Goal: Task Accomplishment & Management: Manage account settings

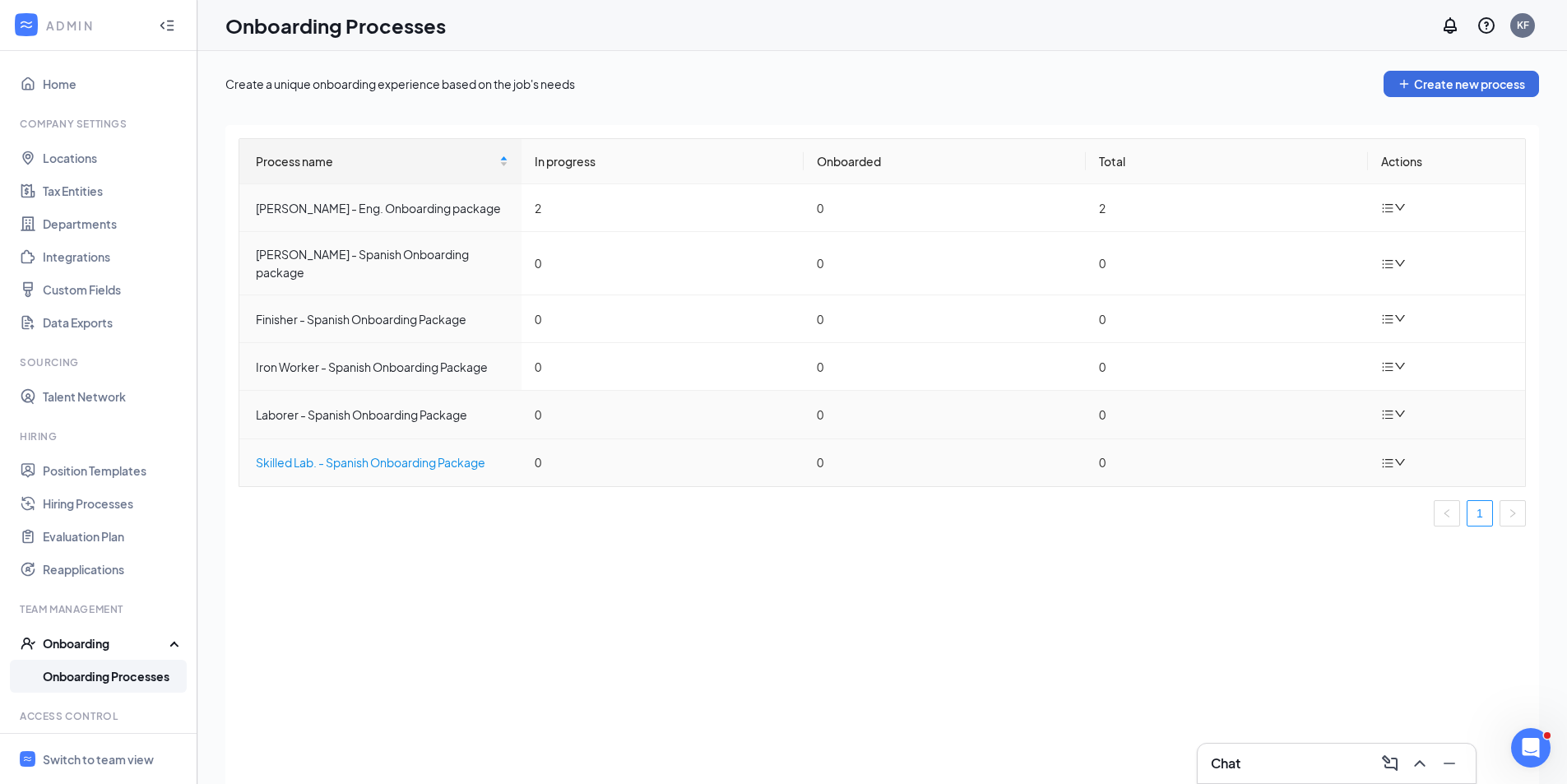
scroll to position [74, 0]
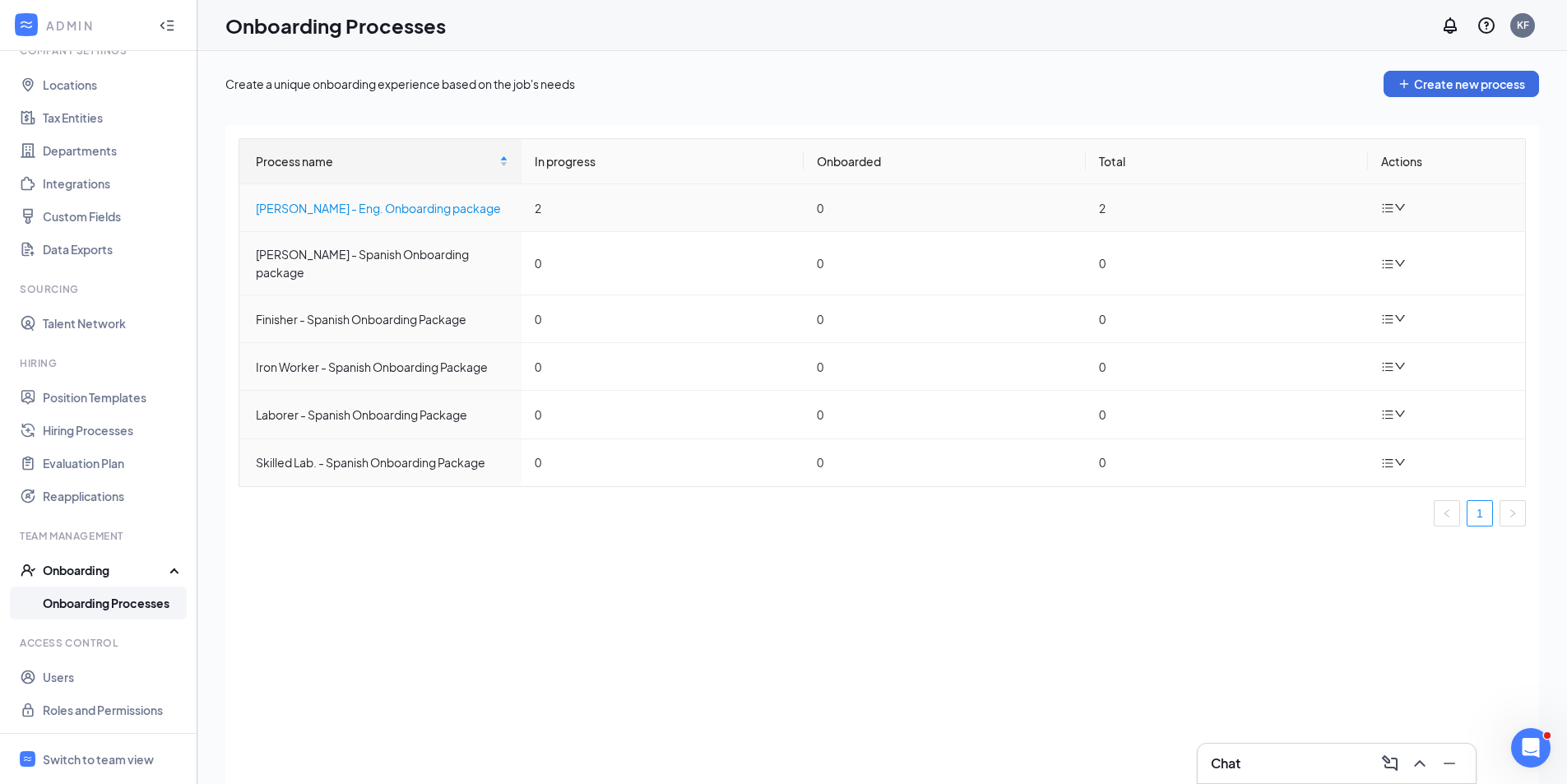
click at [369, 211] on div "[PERSON_NAME] - Eng. Onboarding package" at bounding box center [383, 208] width 253 height 18
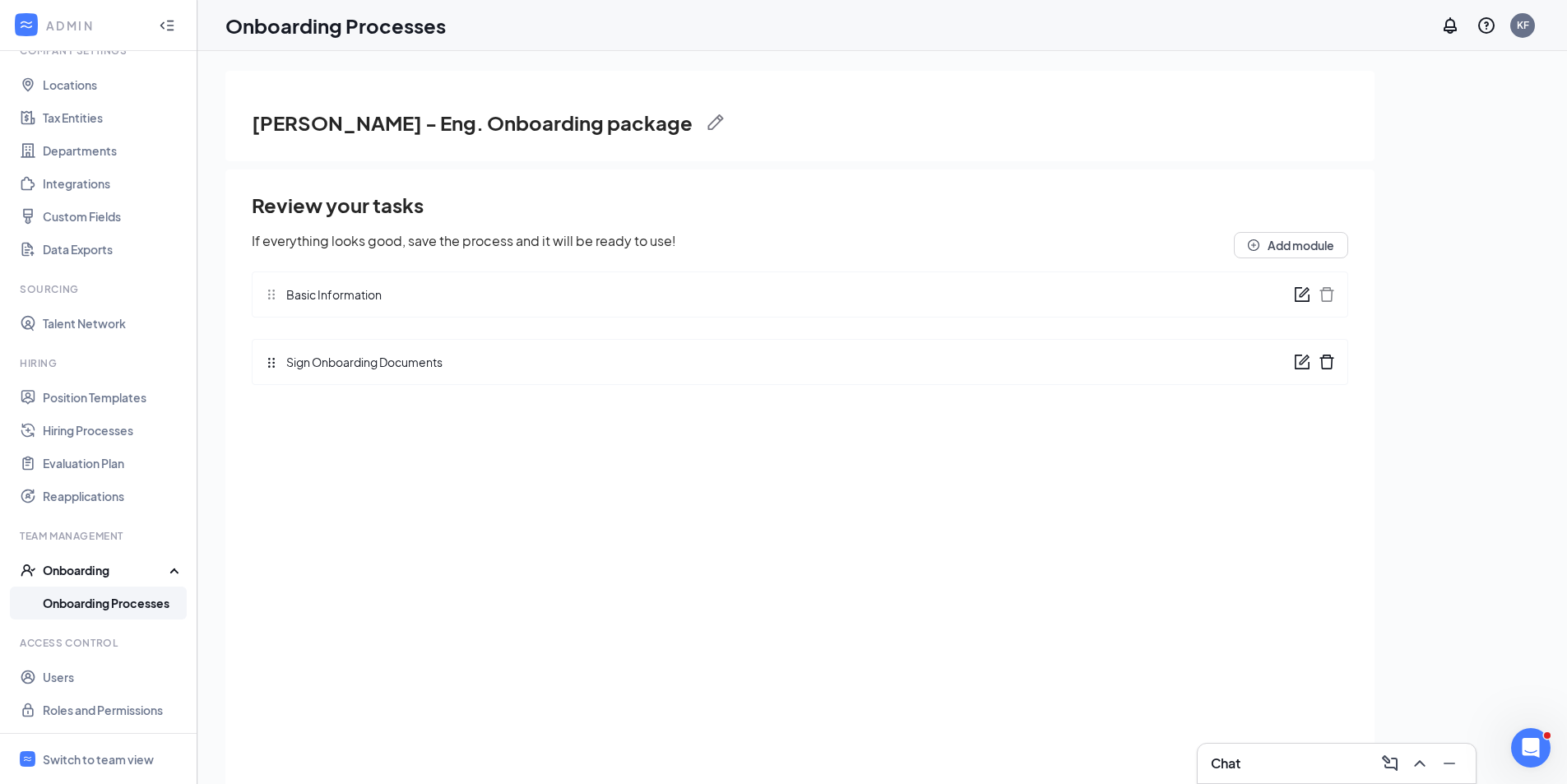
click at [1302, 295] on icon "form" at bounding box center [1303, 292] width 10 height 10
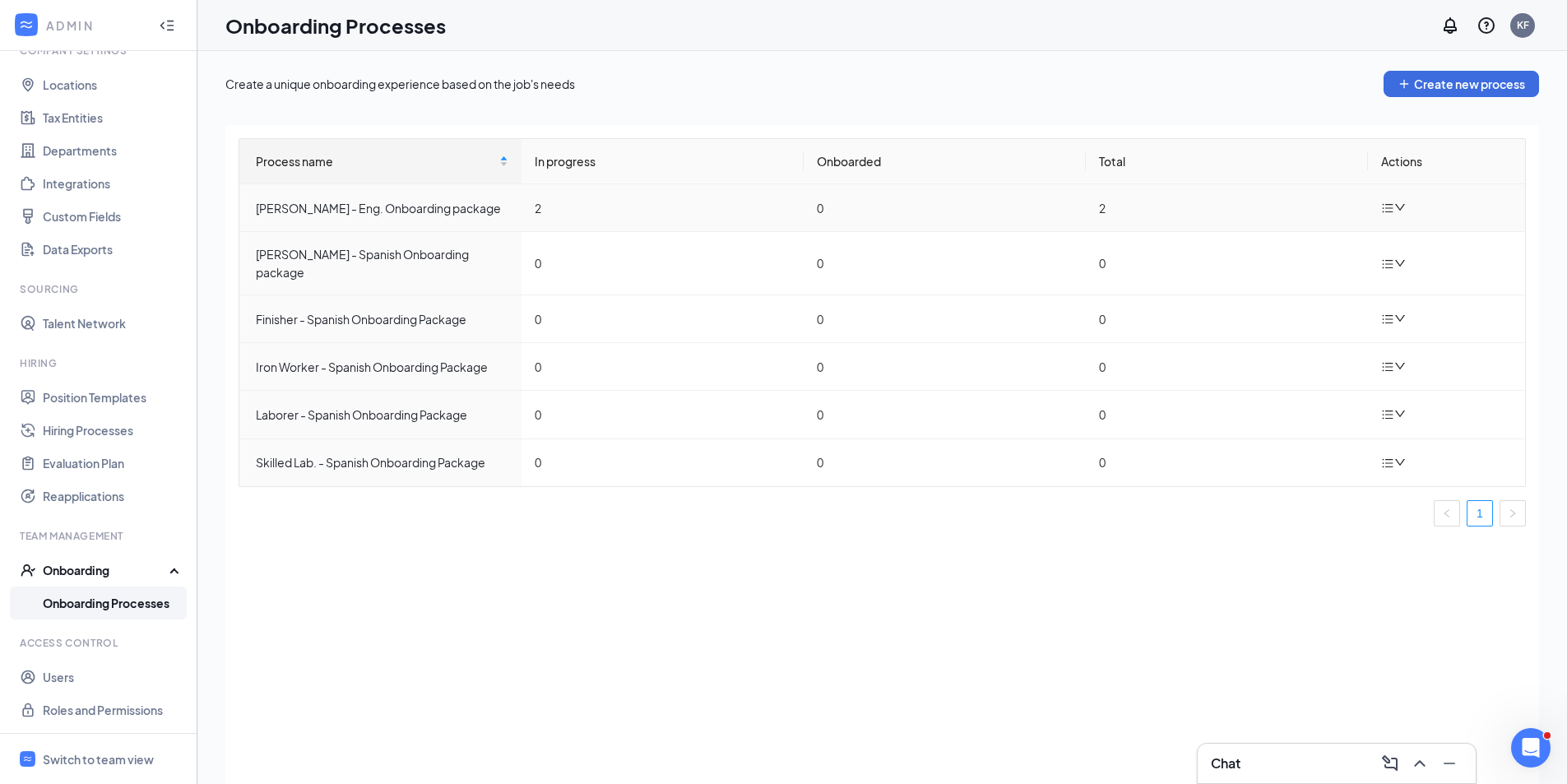
click at [1387, 208] on icon "bars" at bounding box center [1388, 209] width 10 height 9
click at [1273, 246] on div "Edit process" at bounding box center [1311, 246] width 177 height 20
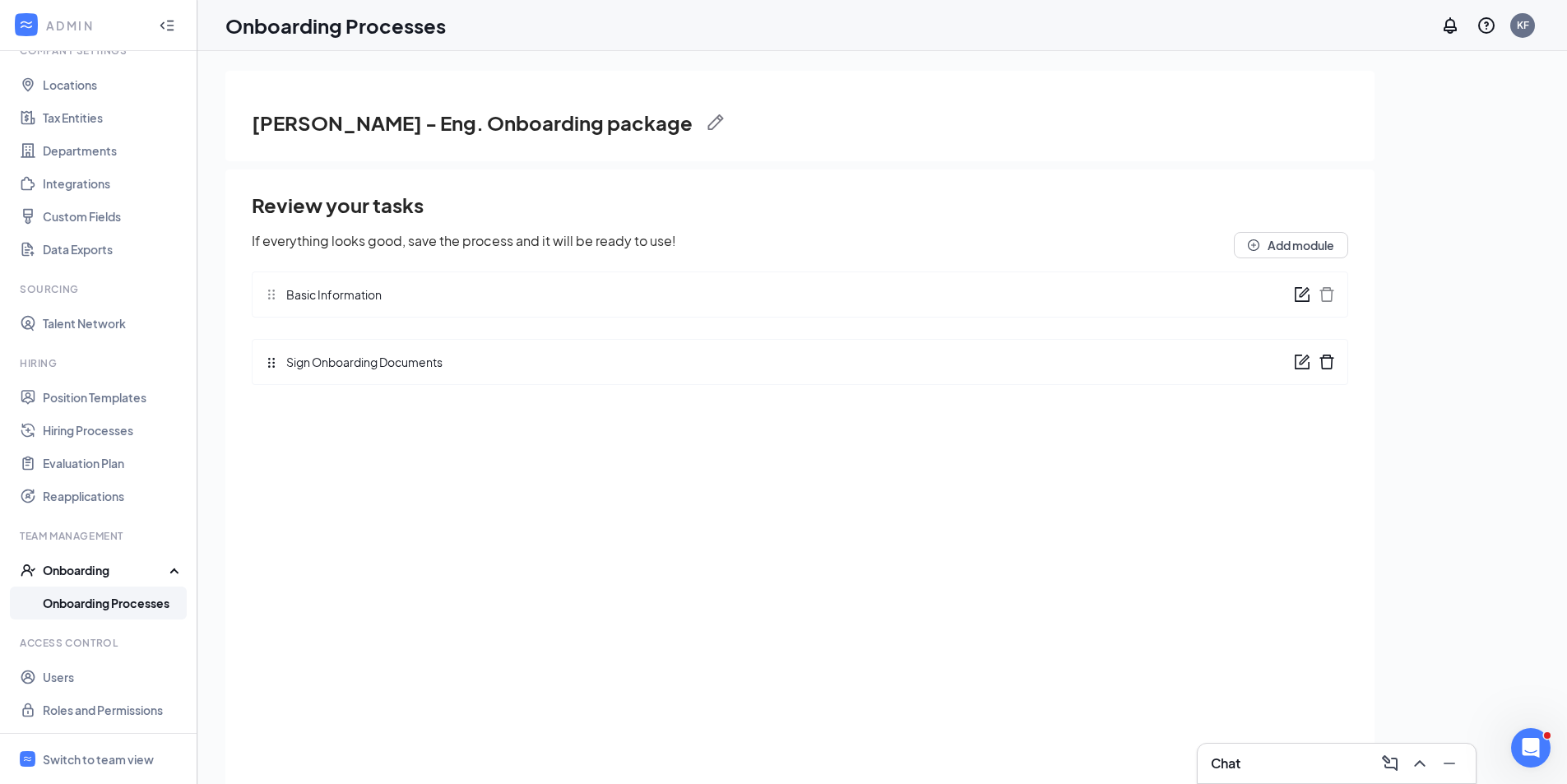
click at [1302, 366] on icon "form" at bounding box center [1302, 362] width 16 height 16
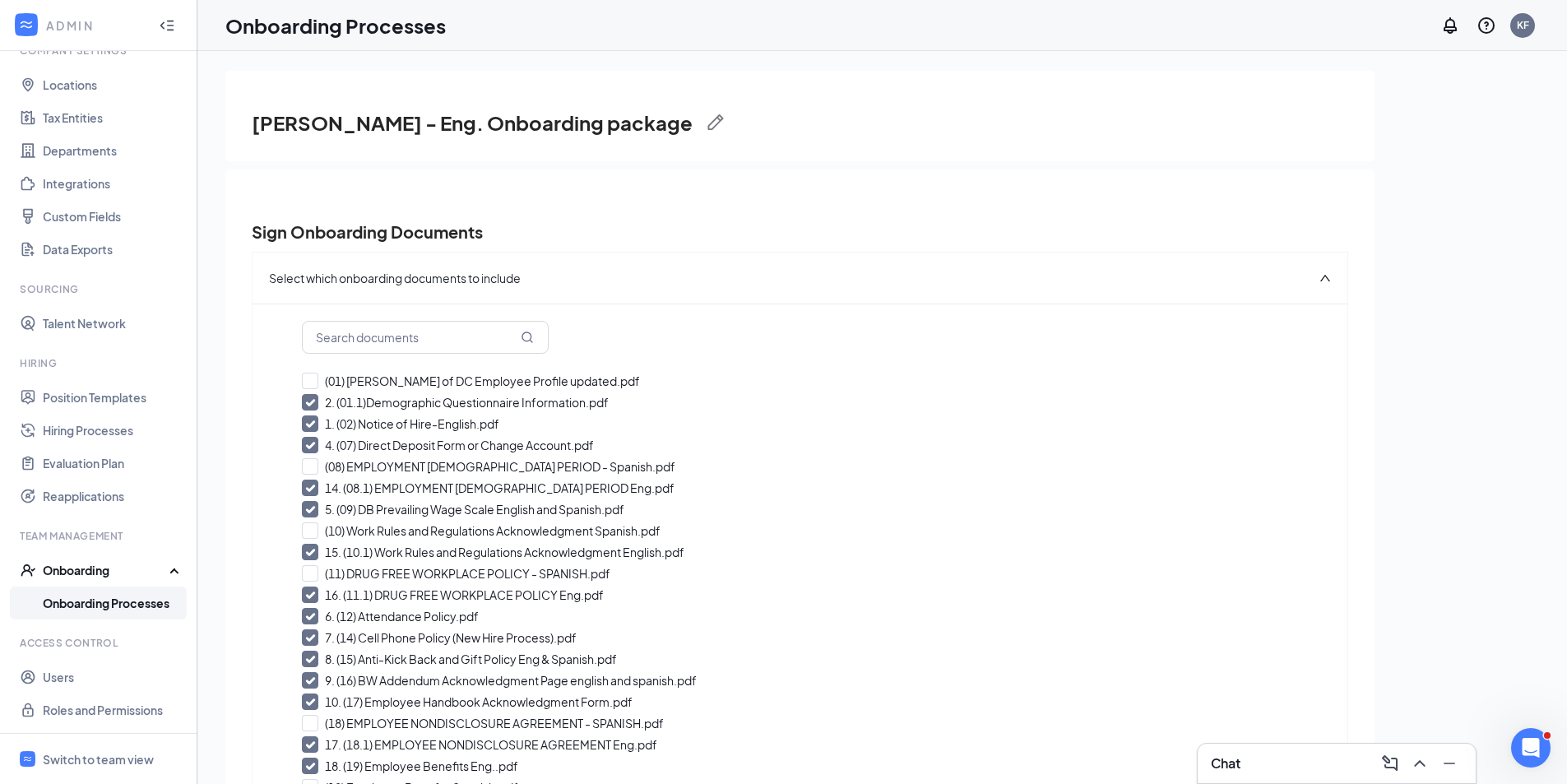
click at [448, 402] on input "2. (01.1)Demographic Questionnaire Information.pdf" at bounding box center [800, 402] width 996 height 16
click at [448, 402] on input "(01.1)Demographic Questionnaire Information.pdf" at bounding box center [800, 402] width 996 height 16
checkbox input "true"
click at [88, 429] on link "Hiring Processes" at bounding box center [113, 430] width 140 height 33
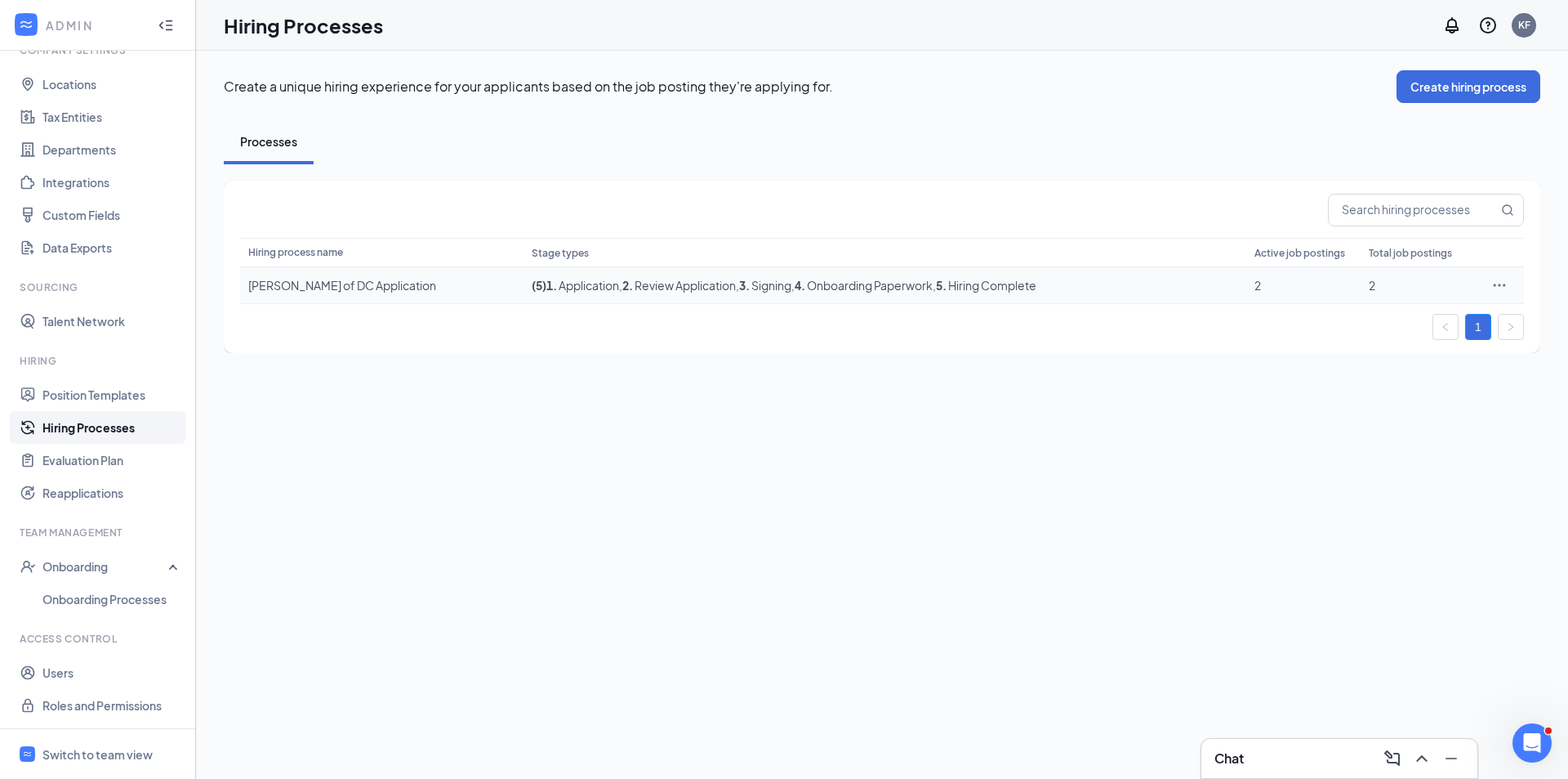
click at [826, 287] on span ", 4 . Onboarding Paperwork" at bounding box center [862, 285] width 141 height 15
click at [1498, 287] on icon "Ellipses" at bounding box center [1499, 285] width 16 height 16
click at [1372, 307] on li "Edit" at bounding box center [1424, 319] width 167 height 38
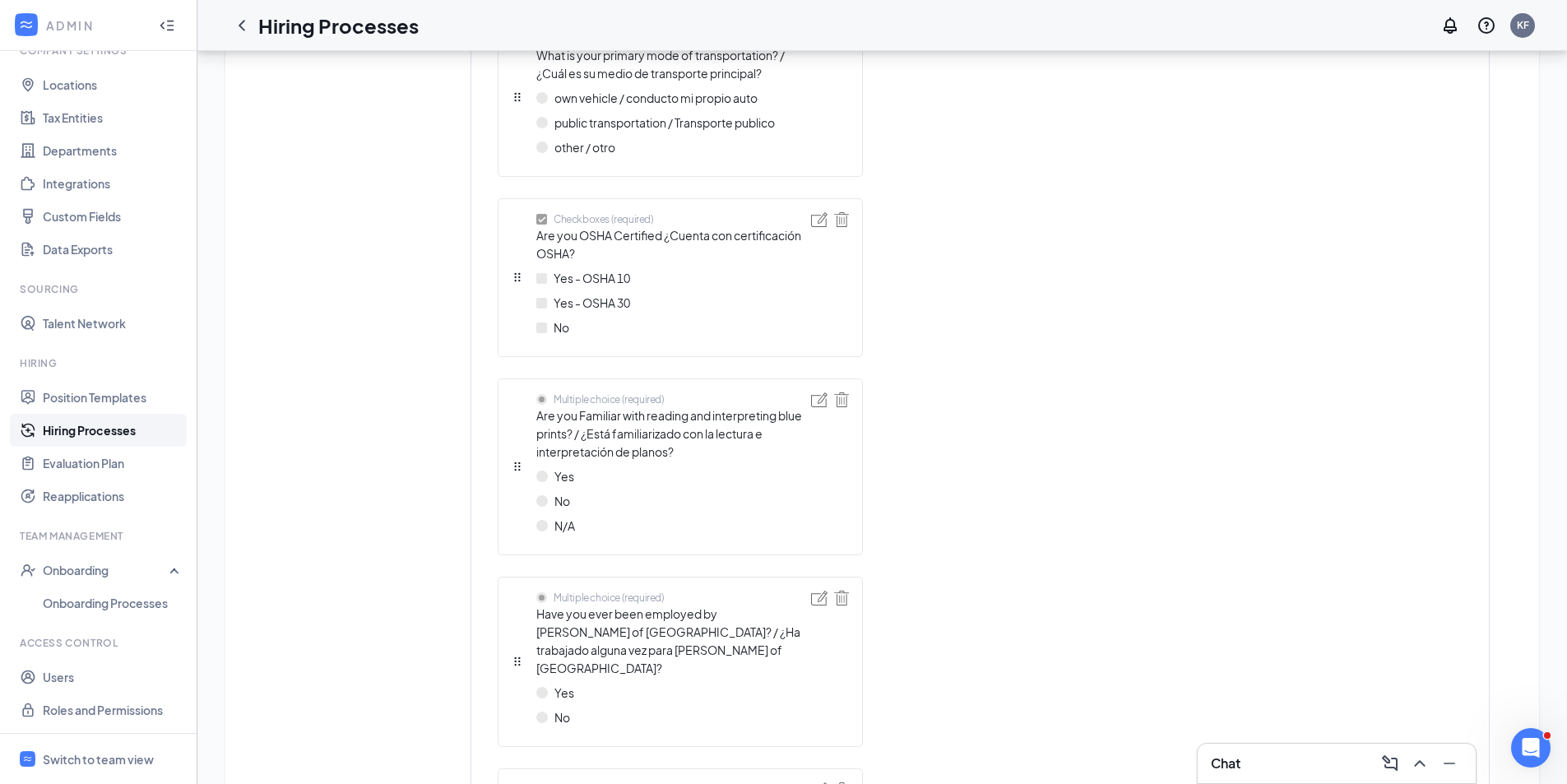
scroll to position [986, 0]
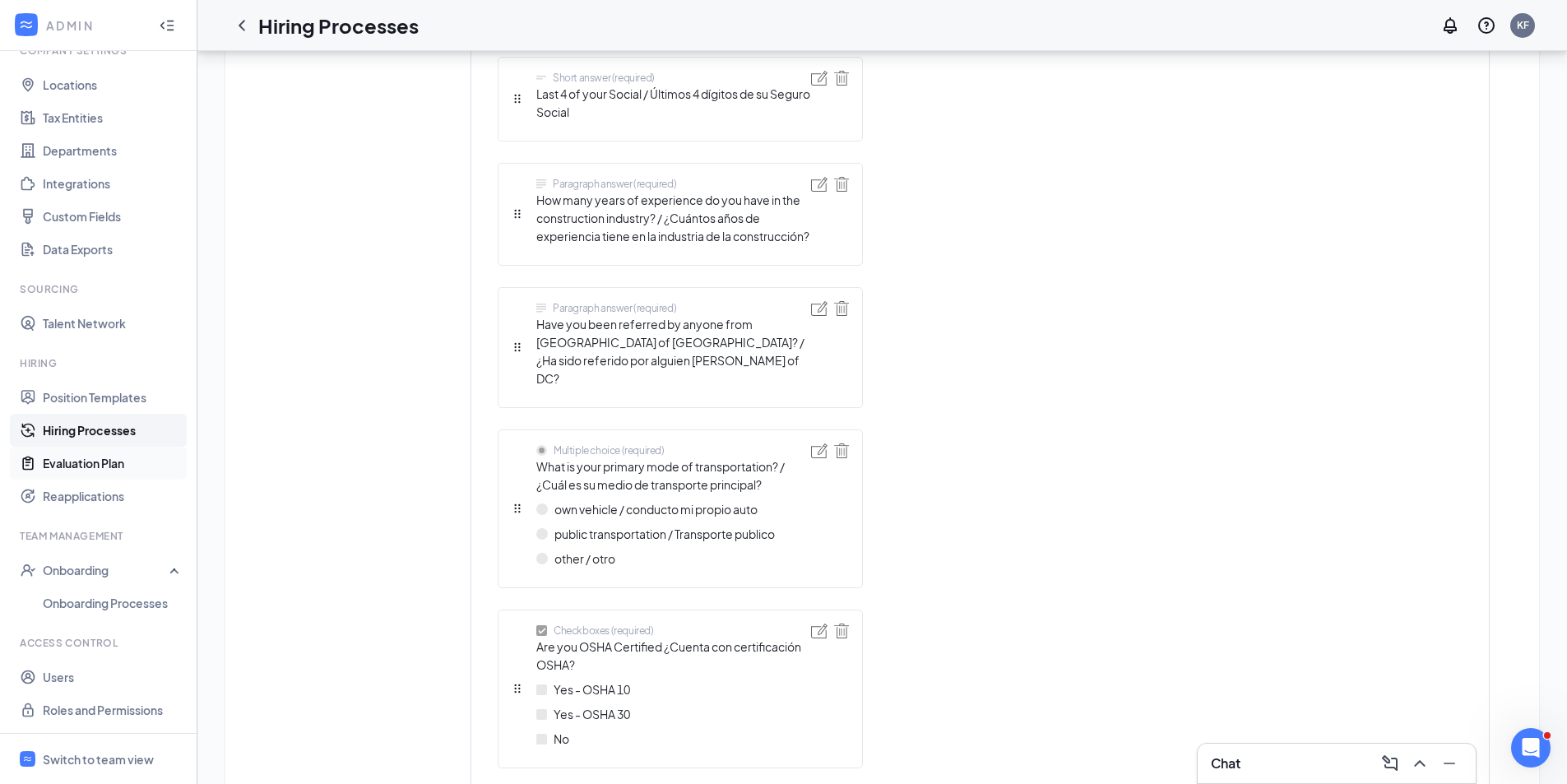
click at [80, 463] on link "Evaluation Plan" at bounding box center [113, 463] width 140 height 33
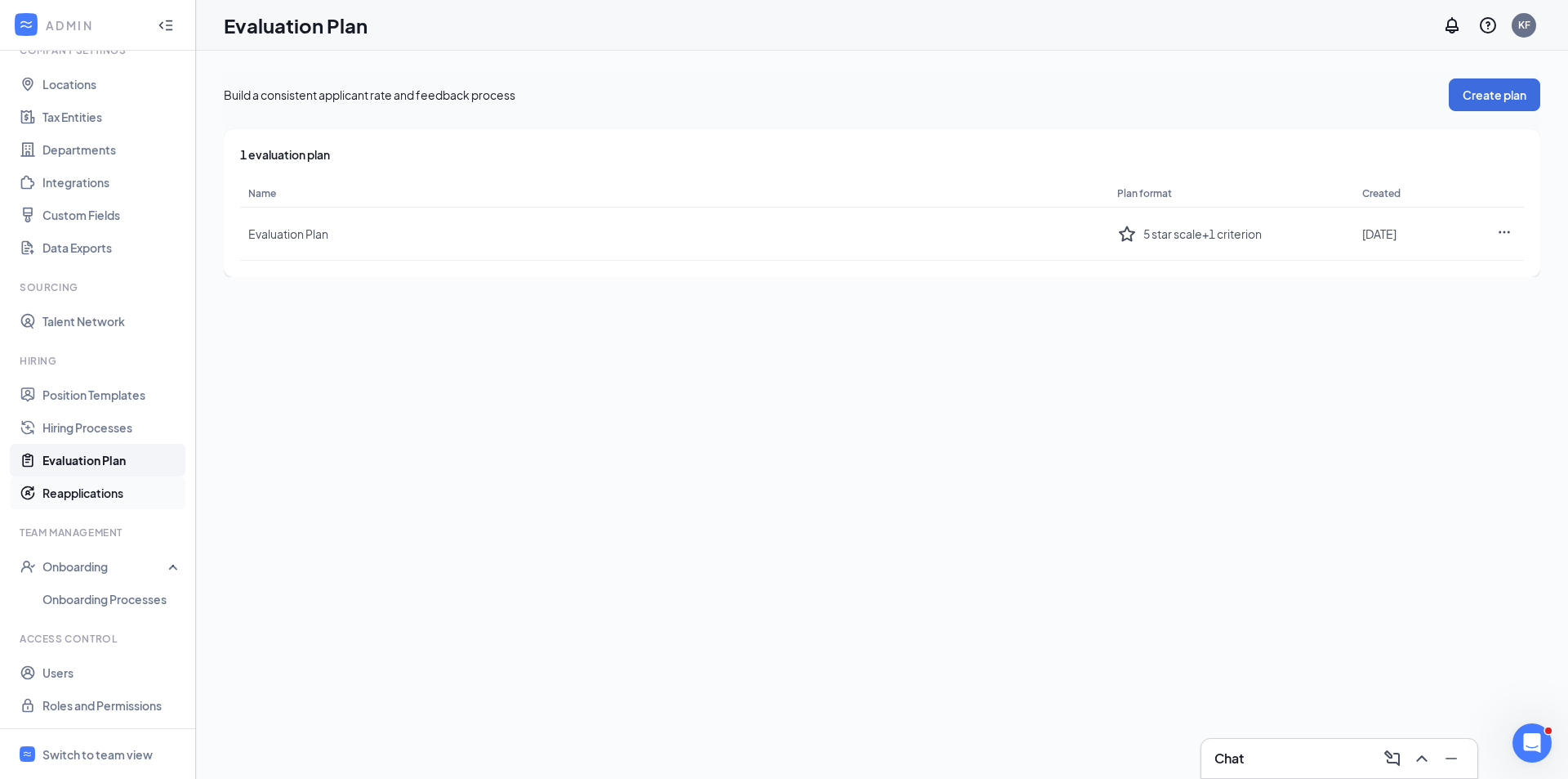
click at [96, 494] on link "Reapplications" at bounding box center [112, 493] width 139 height 33
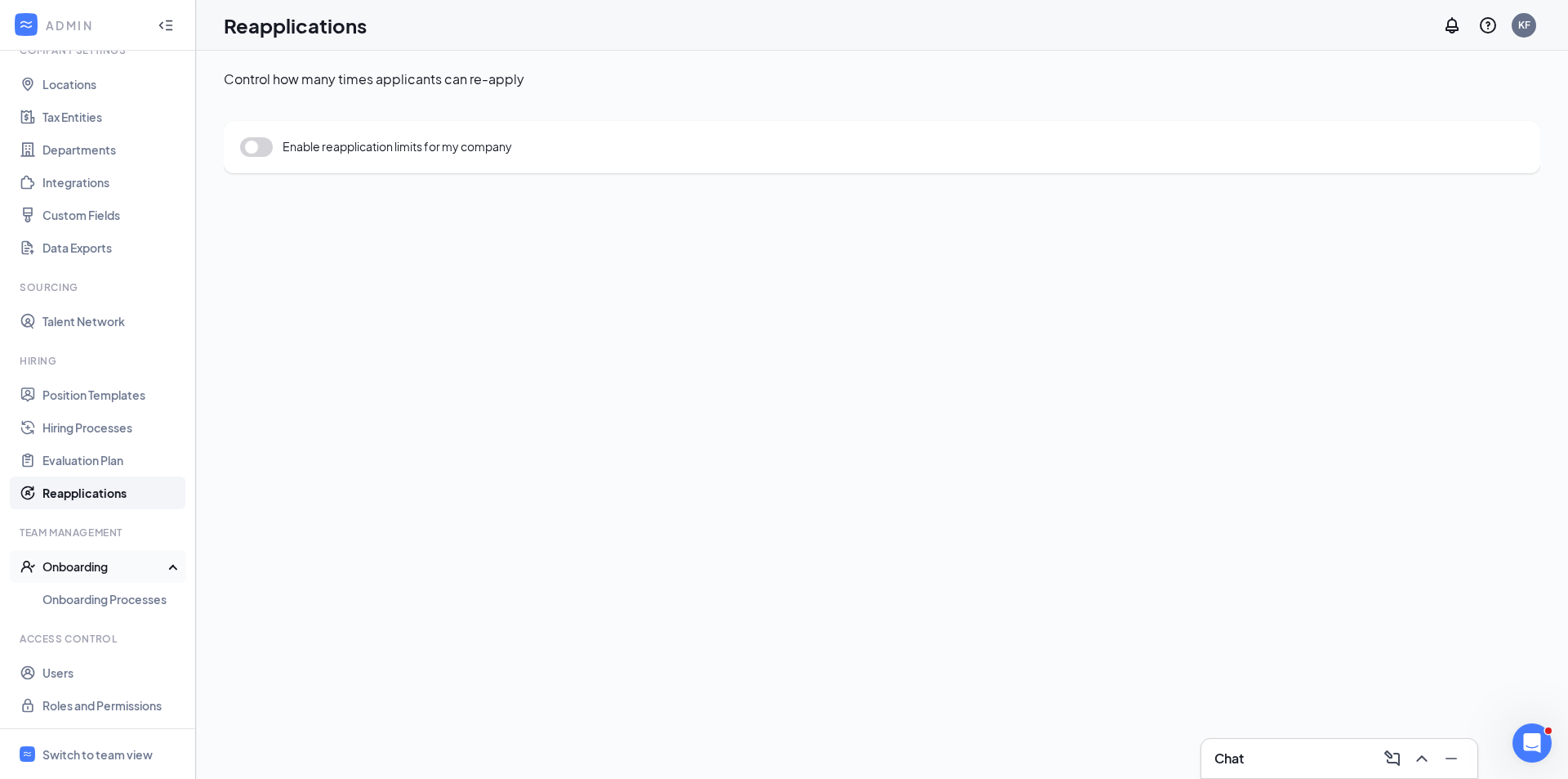
click at [89, 570] on div "Onboarding" at bounding box center [105, 566] width 126 height 16
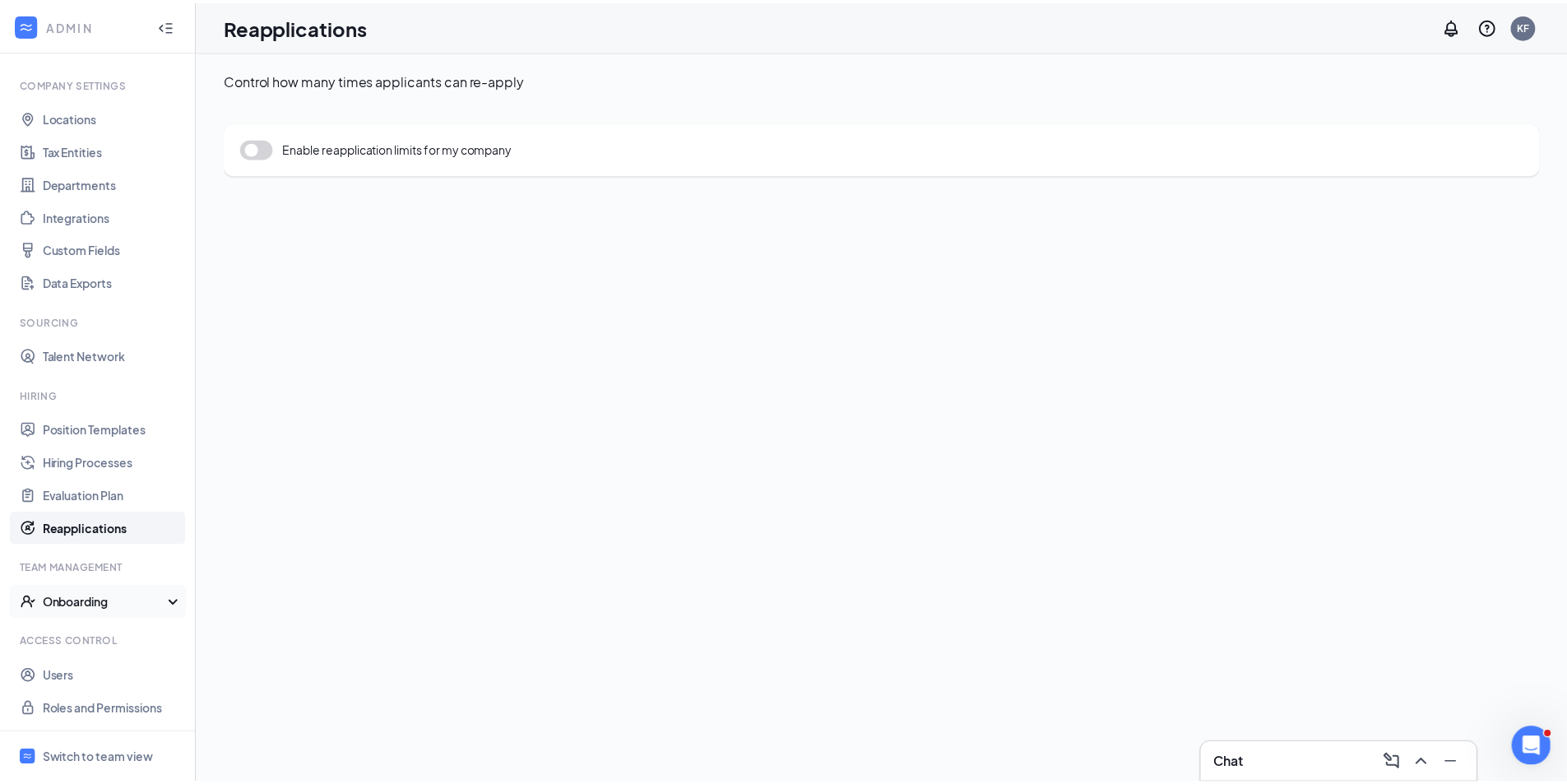
scroll to position [41, 0]
click at [101, 754] on div "Switch to team view" at bounding box center [98, 759] width 111 height 16
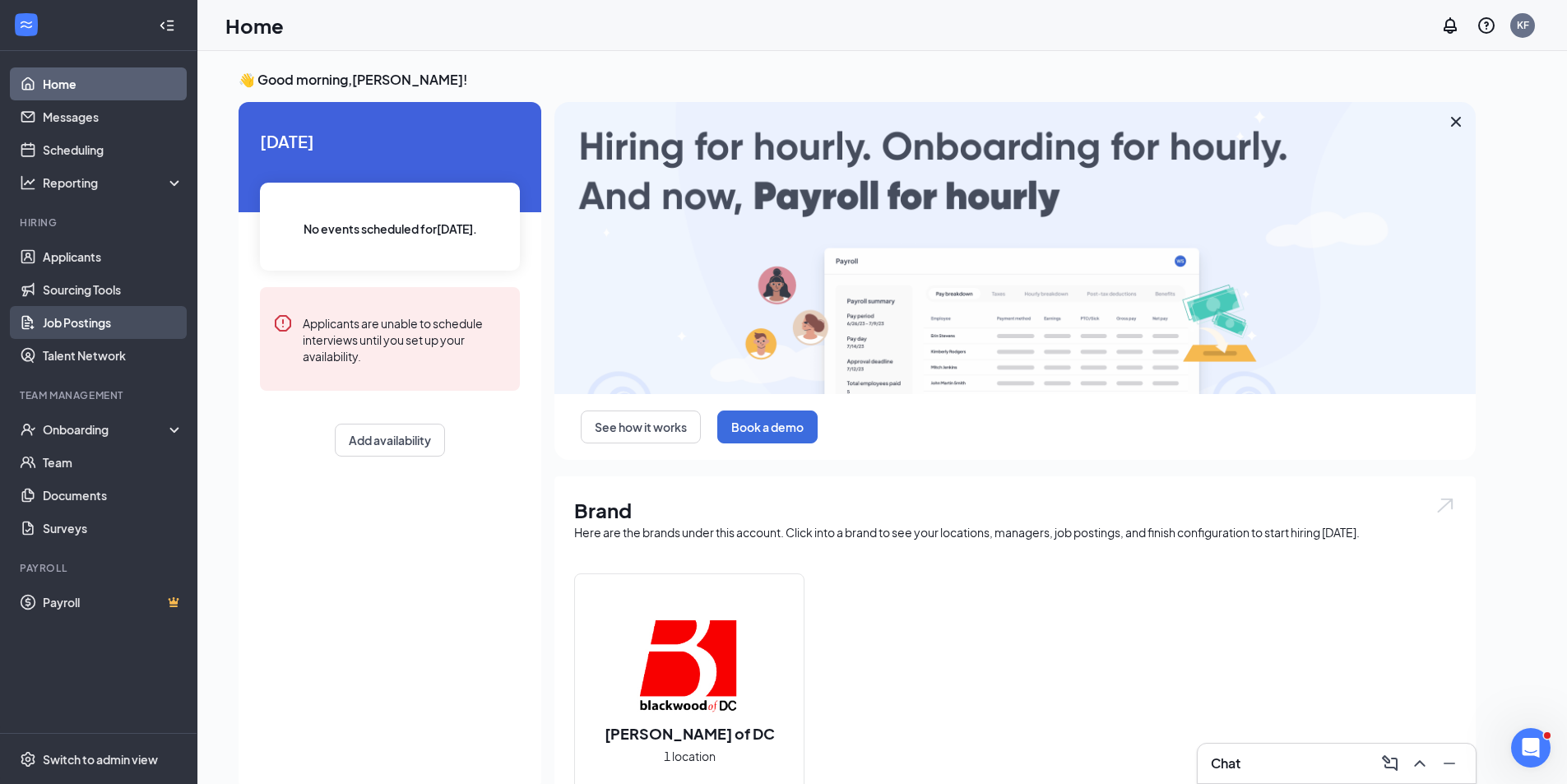
click at [94, 319] on link "Job Postings" at bounding box center [113, 322] width 140 height 33
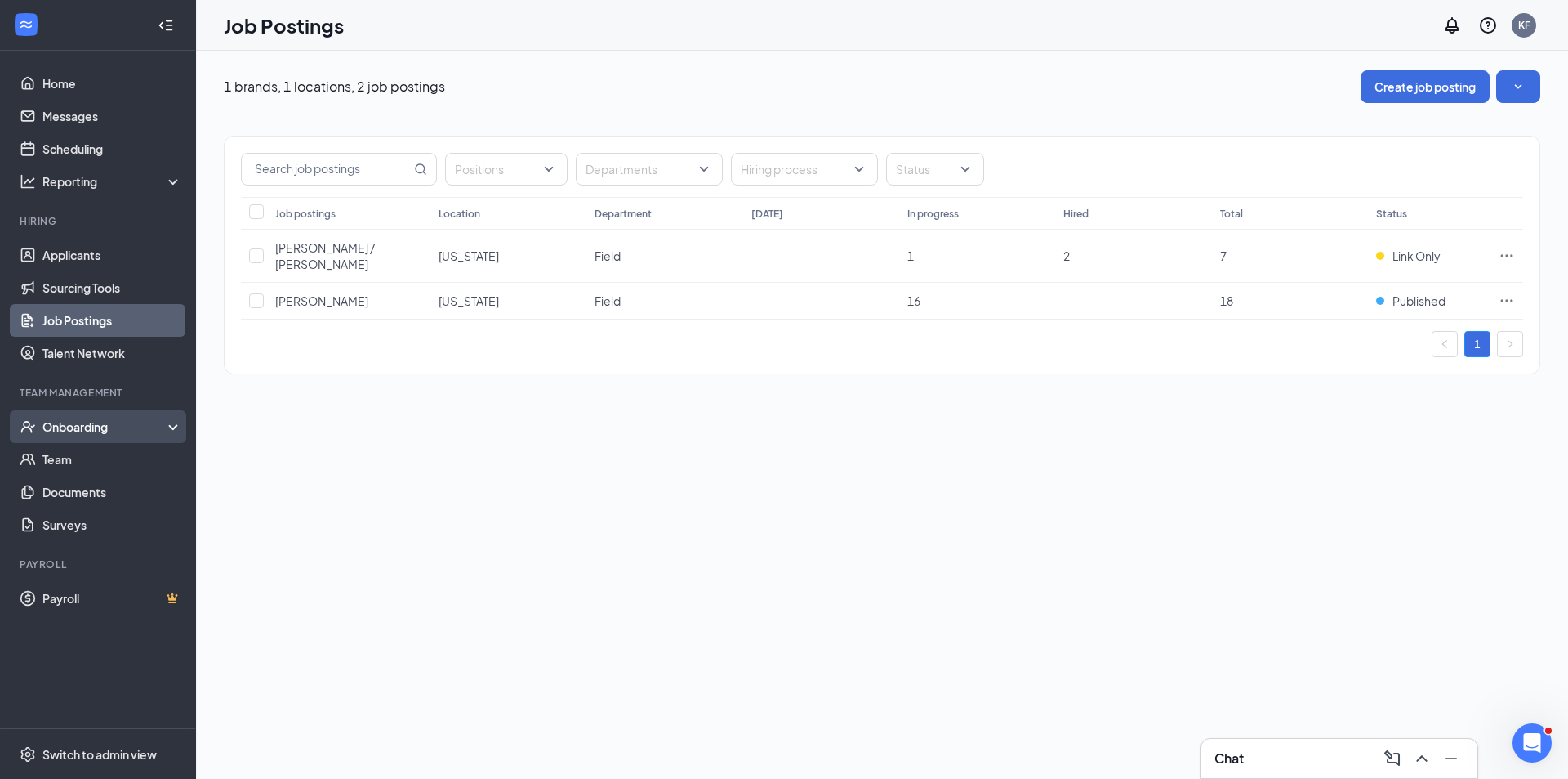
click at [91, 432] on div "Onboarding" at bounding box center [105, 426] width 126 height 16
click at [113, 522] on link "Onboarding Documents" at bounding box center [112, 524] width 139 height 33
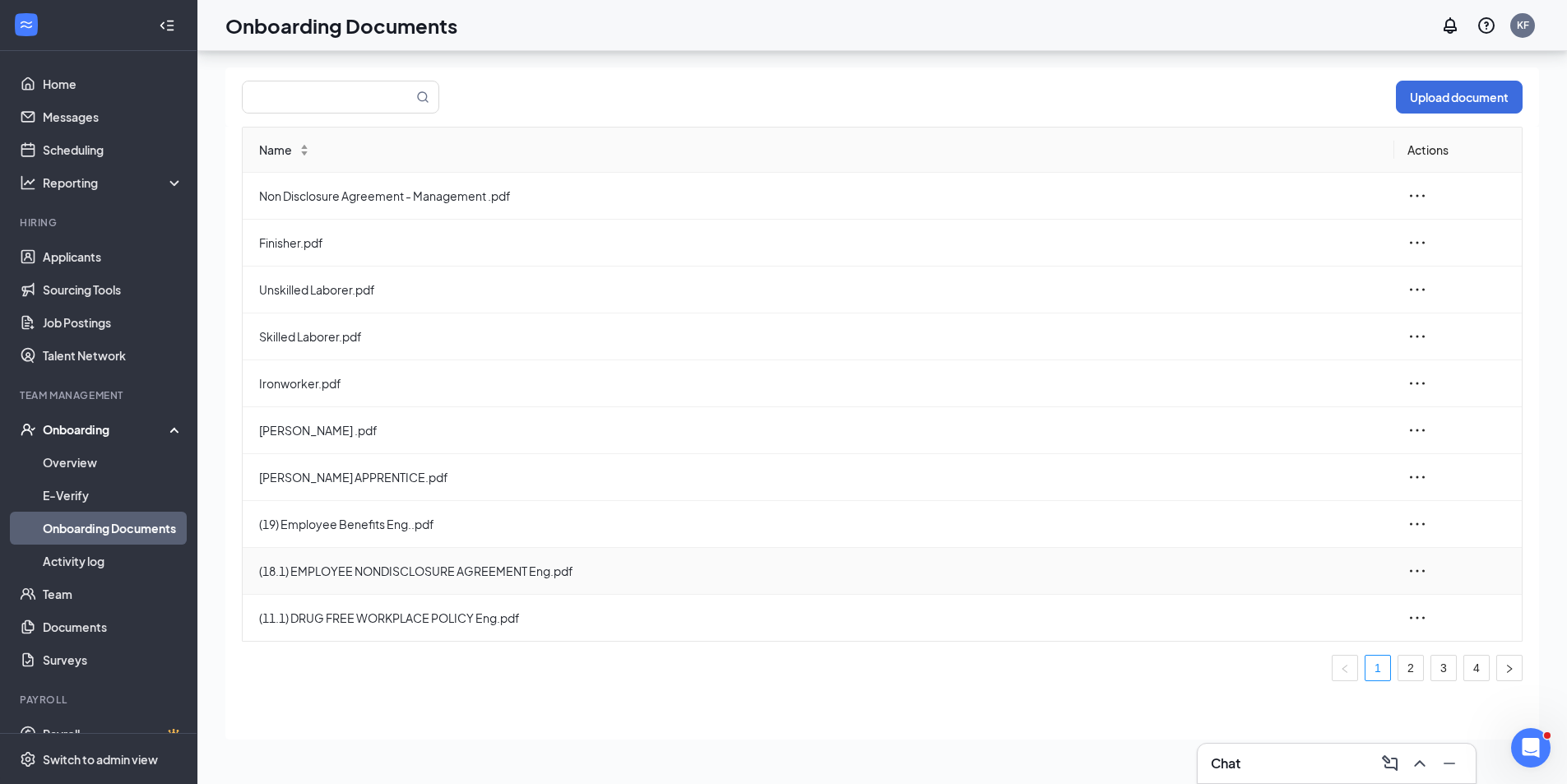
scroll to position [74, 0]
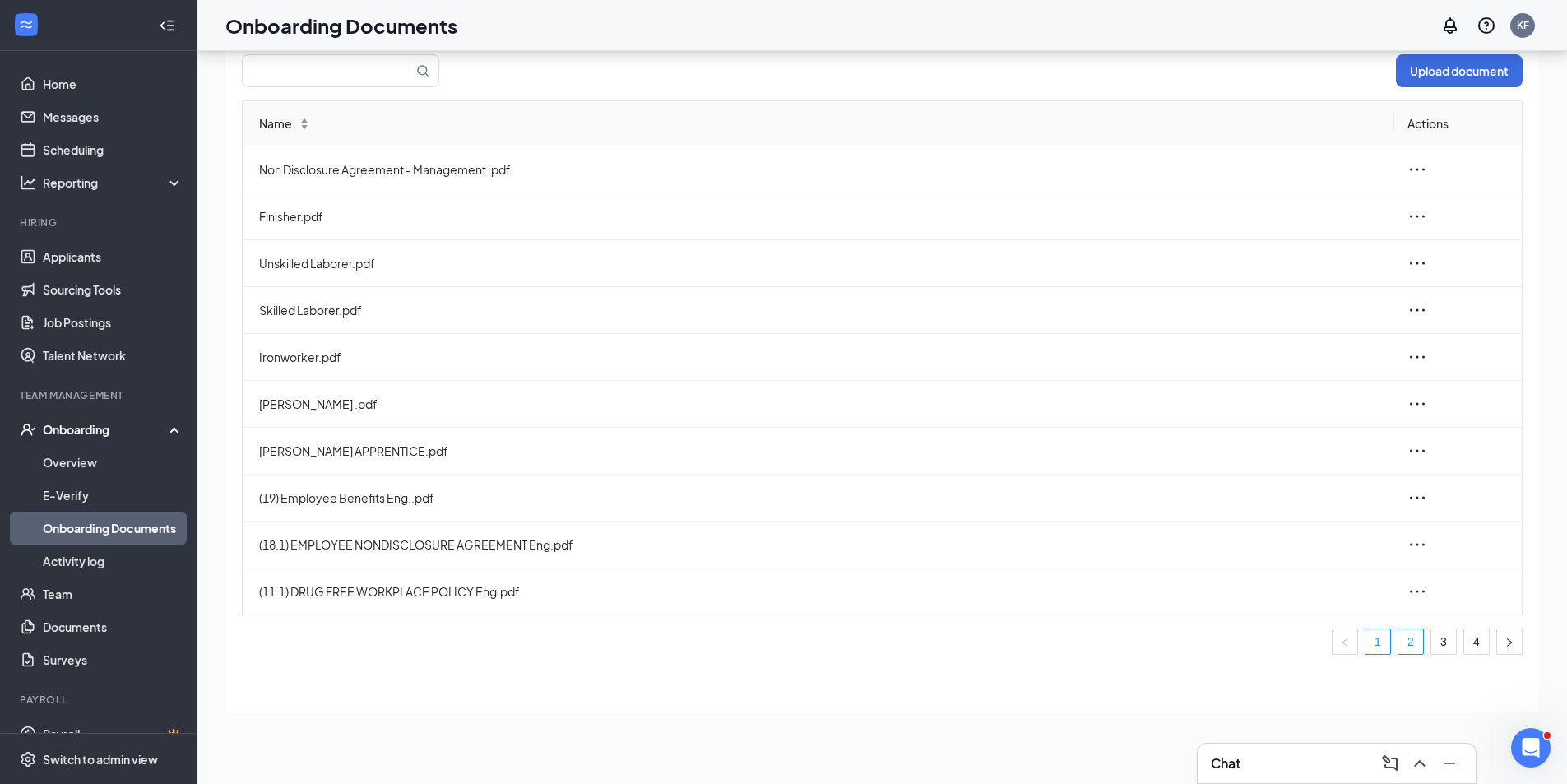
click at [1409, 644] on link "2" at bounding box center [1410, 641] width 25 height 25
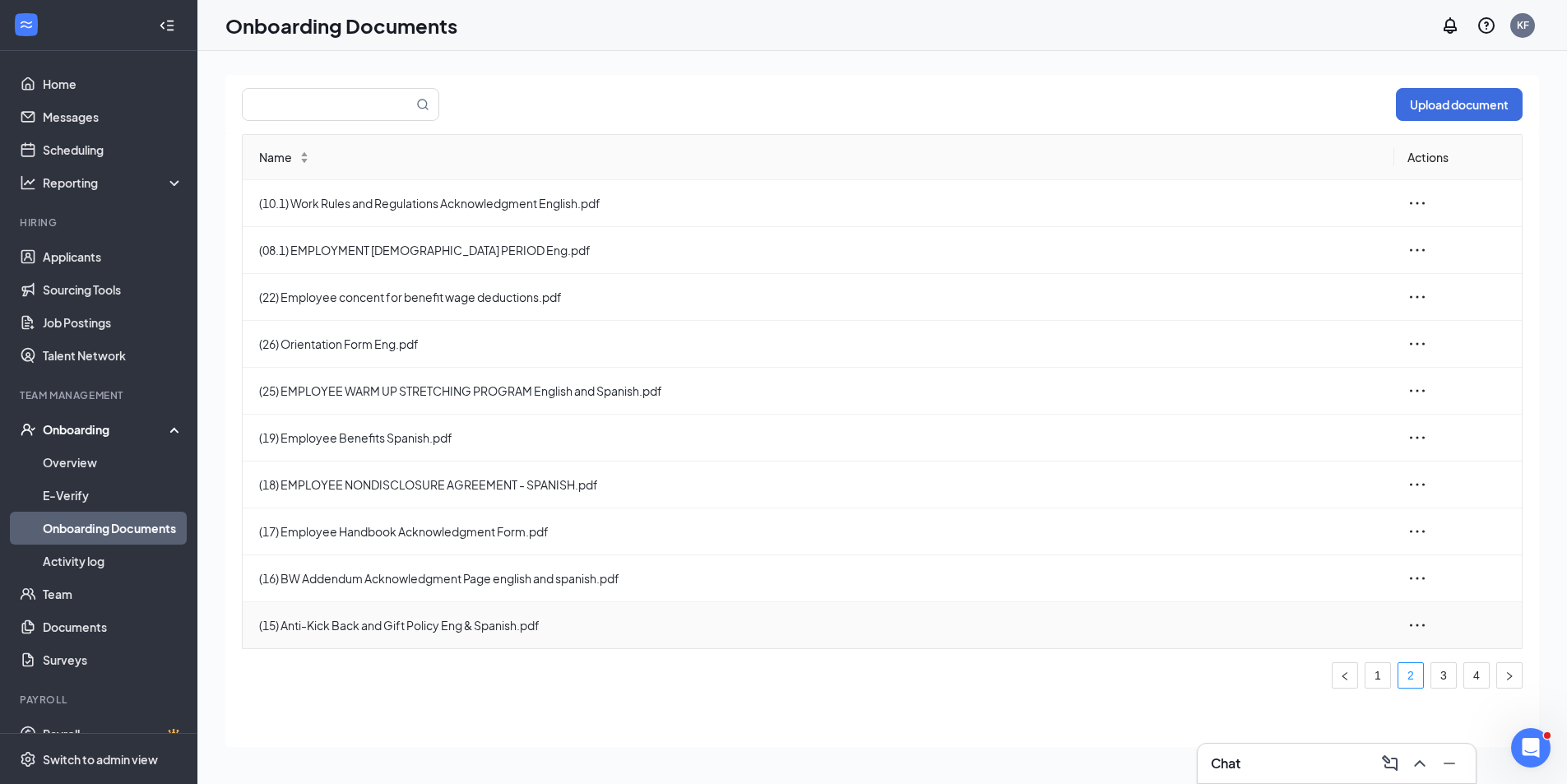
scroll to position [74, 0]
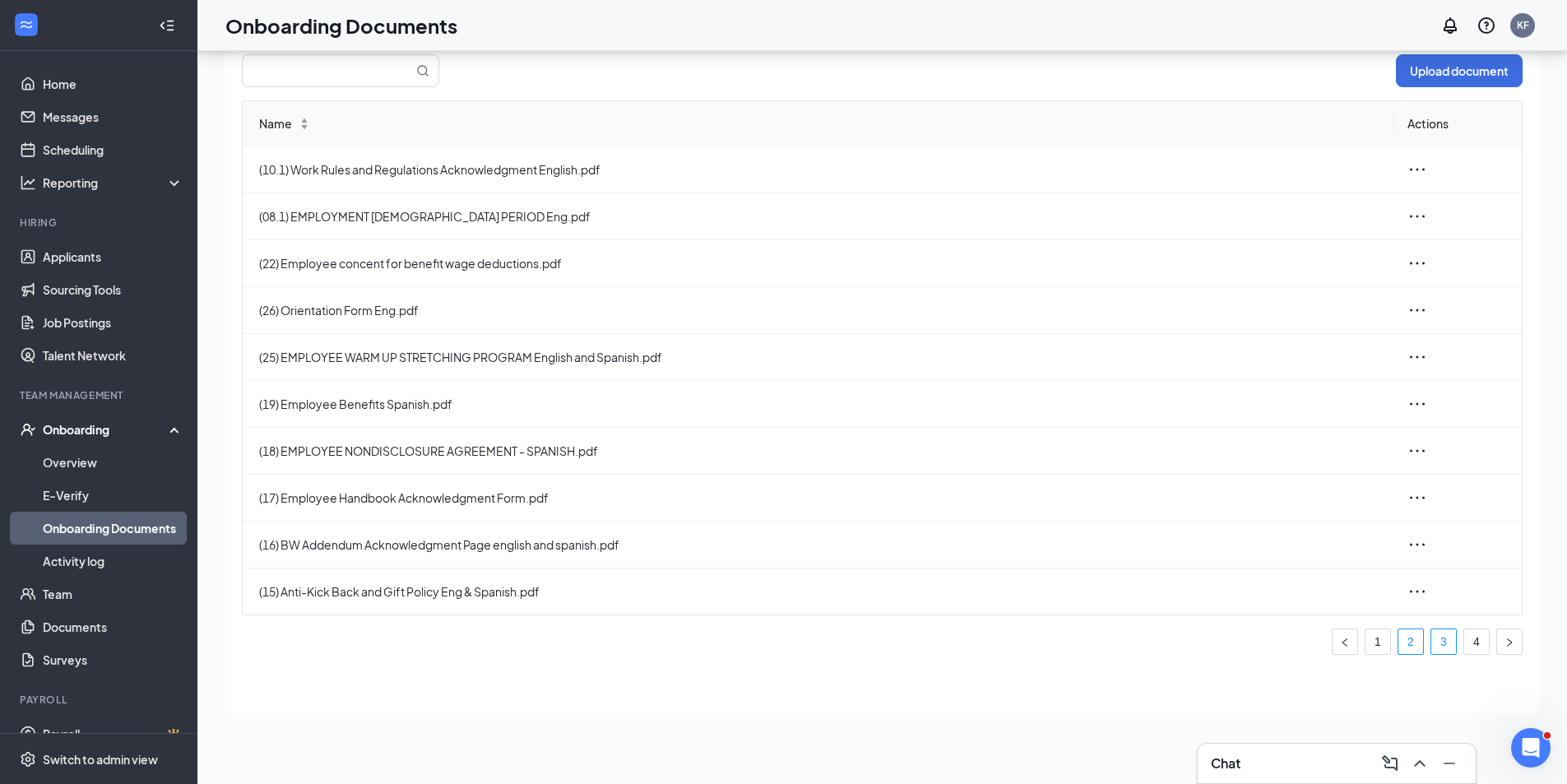
click at [1455, 647] on link "3" at bounding box center [1443, 641] width 25 height 25
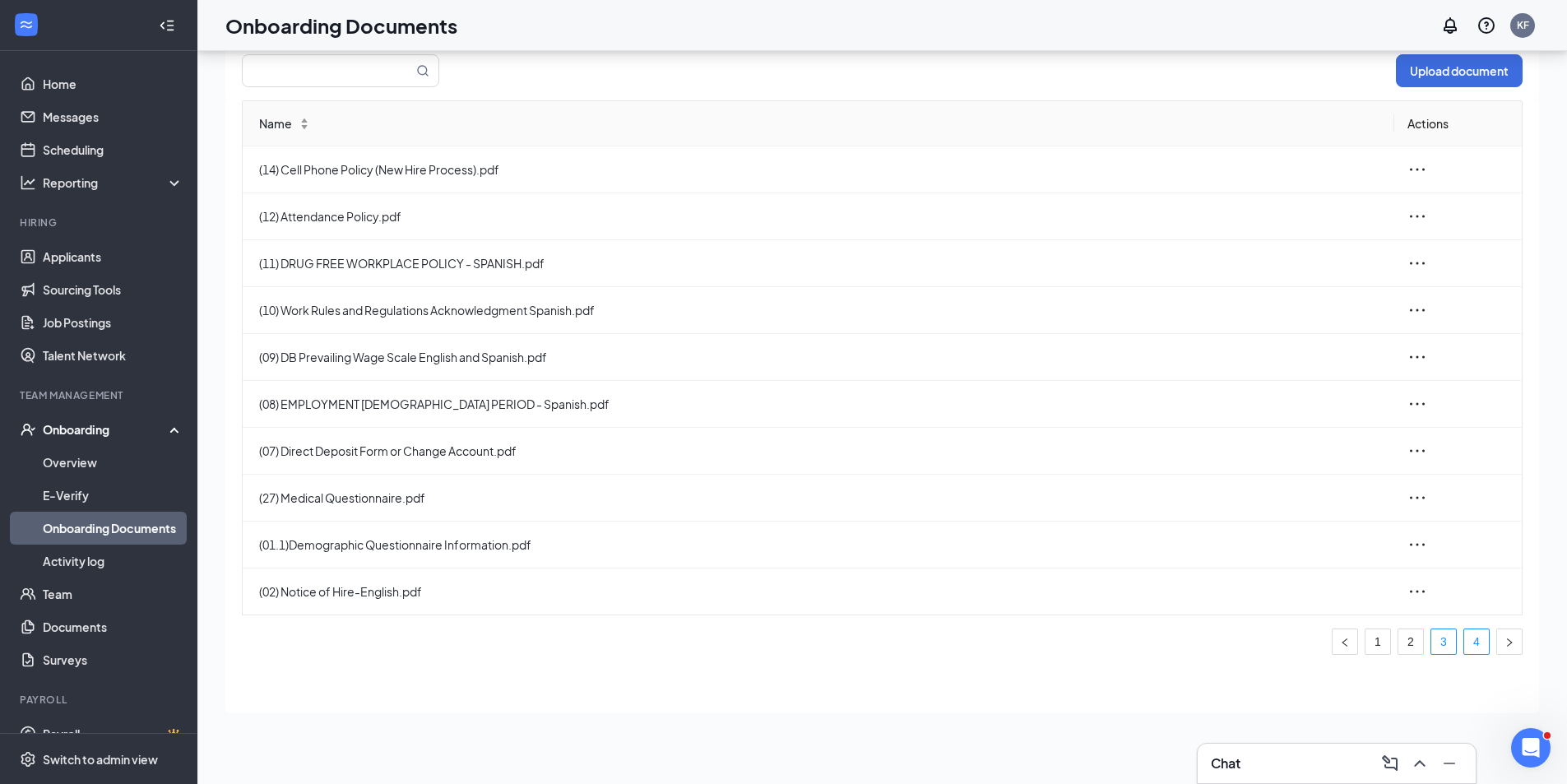
click at [1467, 646] on link "4" at bounding box center [1476, 641] width 25 height 25
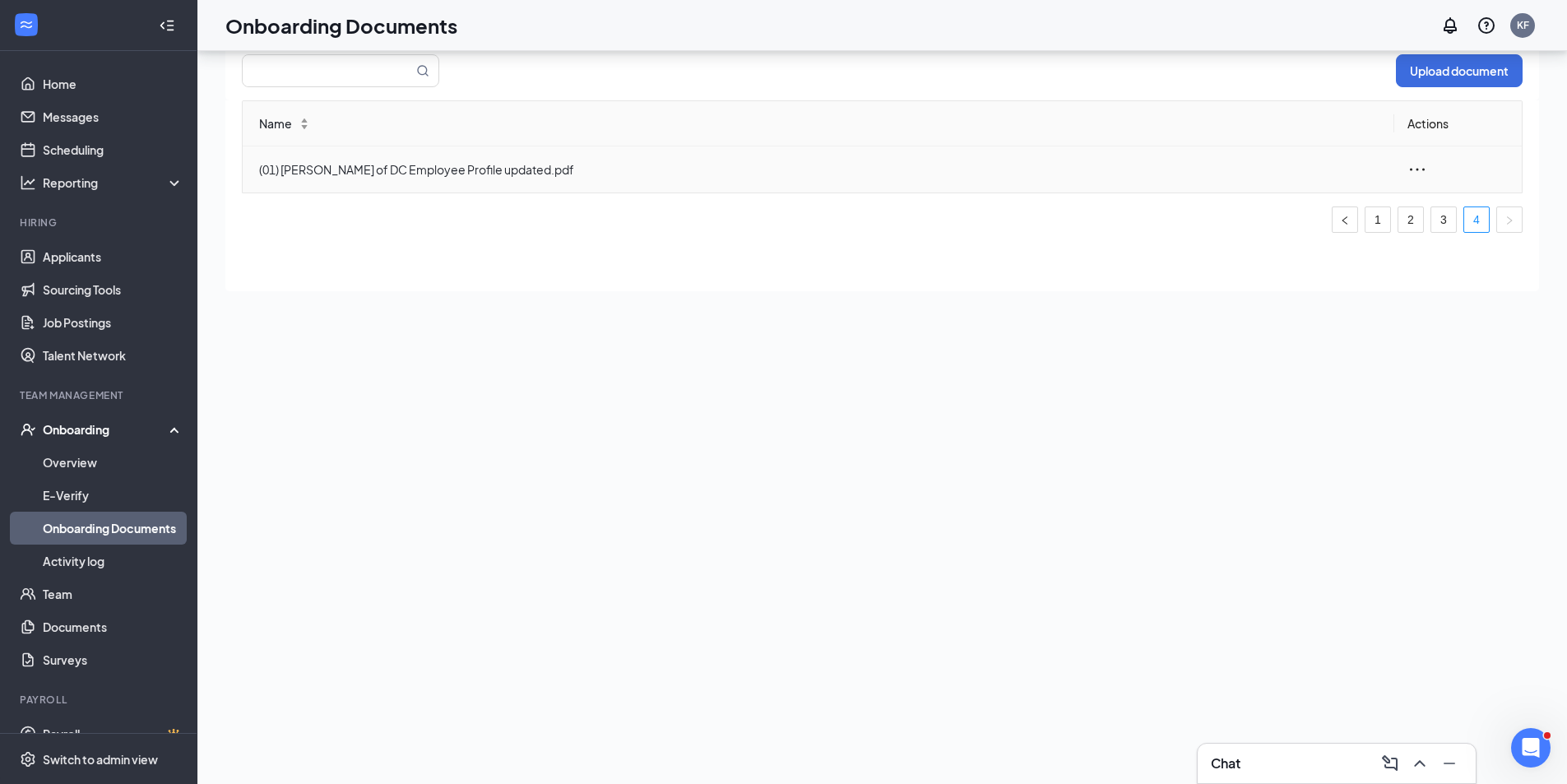
click at [1414, 168] on icon "ellipsis" at bounding box center [1417, 169] width 20 height 20
click at [1278, 240] on div "Edit" at bounding box center [1327, 243] width 177 height 20
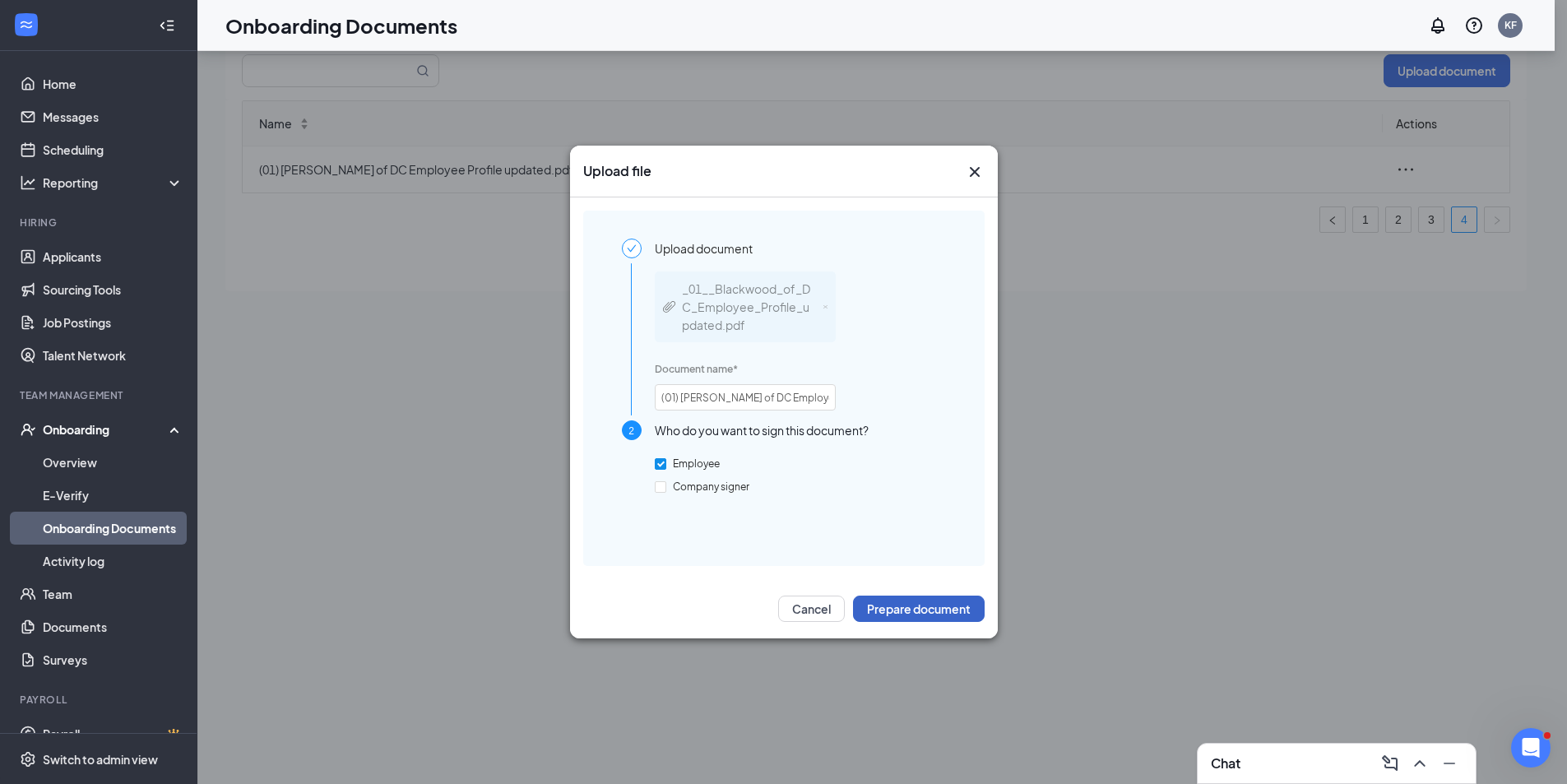
click at [901, 617] on button "Prepare document" at bounding box center [919, 608] width 132 height 26
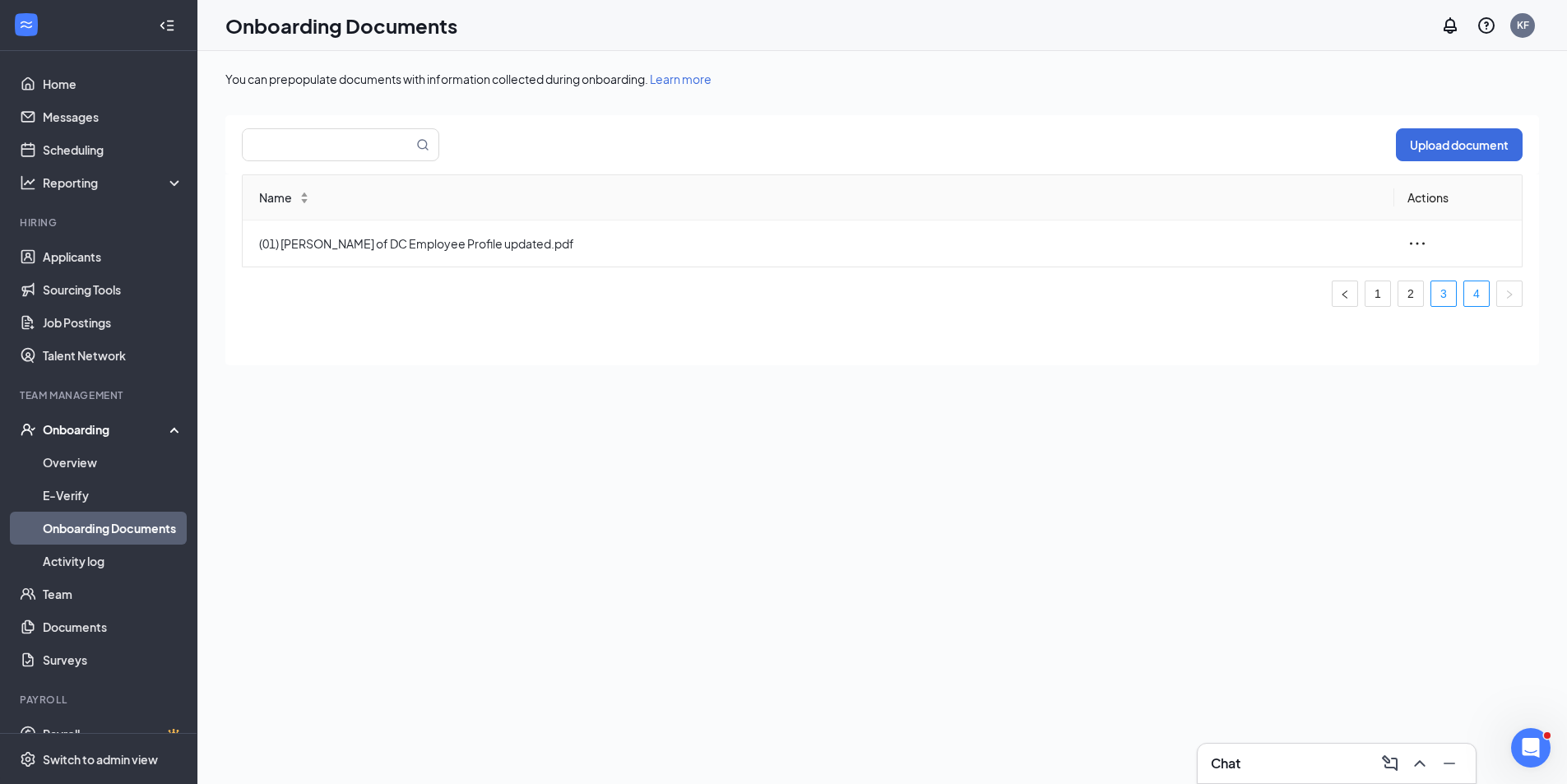
click at [1441, 296] on link "3" at bounding box center [1443, 293] width 25 height 25
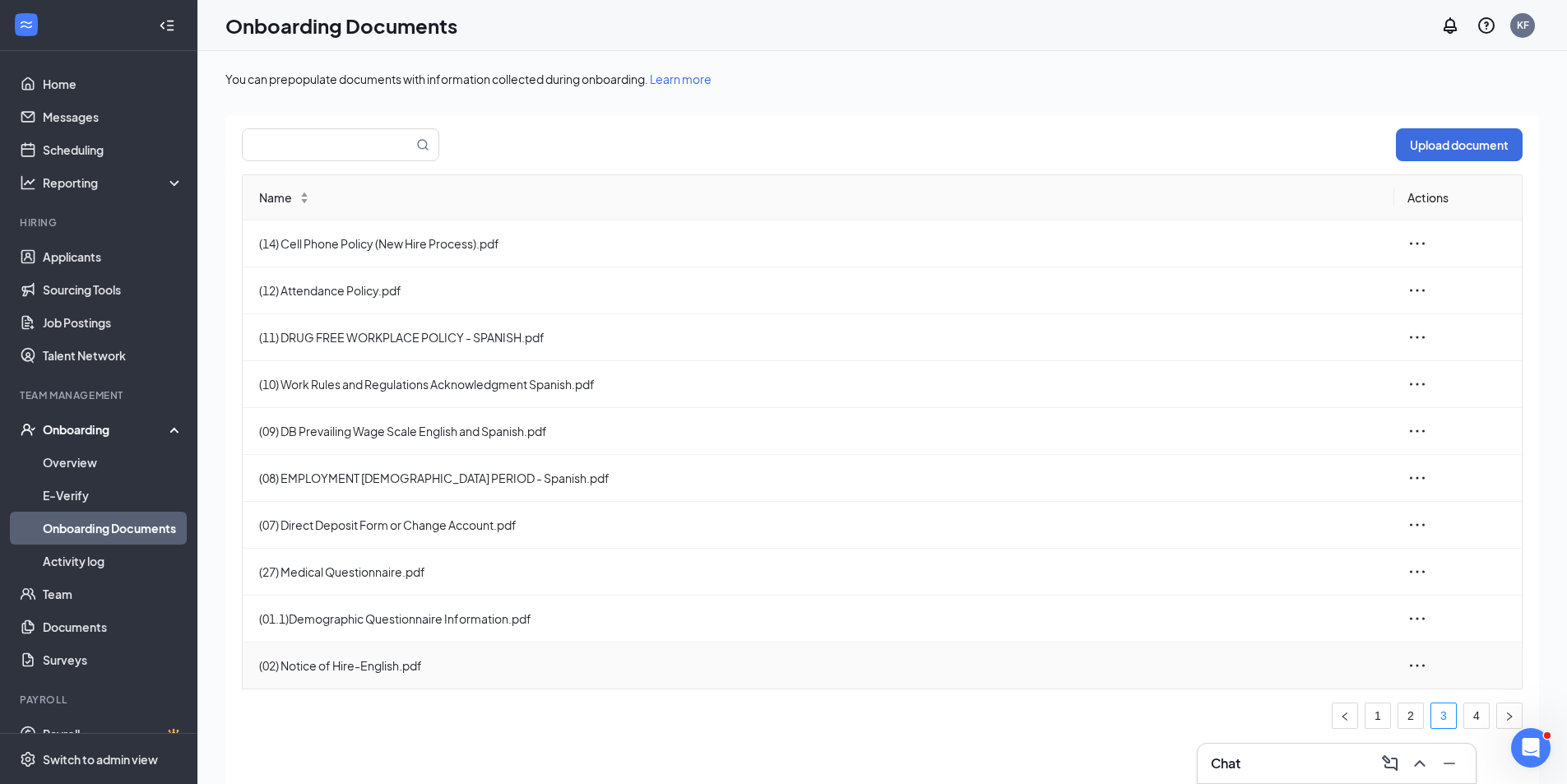
click at [1419, 667] on icon "ellipsis" at bounding box center [1417, 665] width 20 height 20
click at [1267, 740] on div "Edit" at bounding box center [1327, 739] width 177 height 20
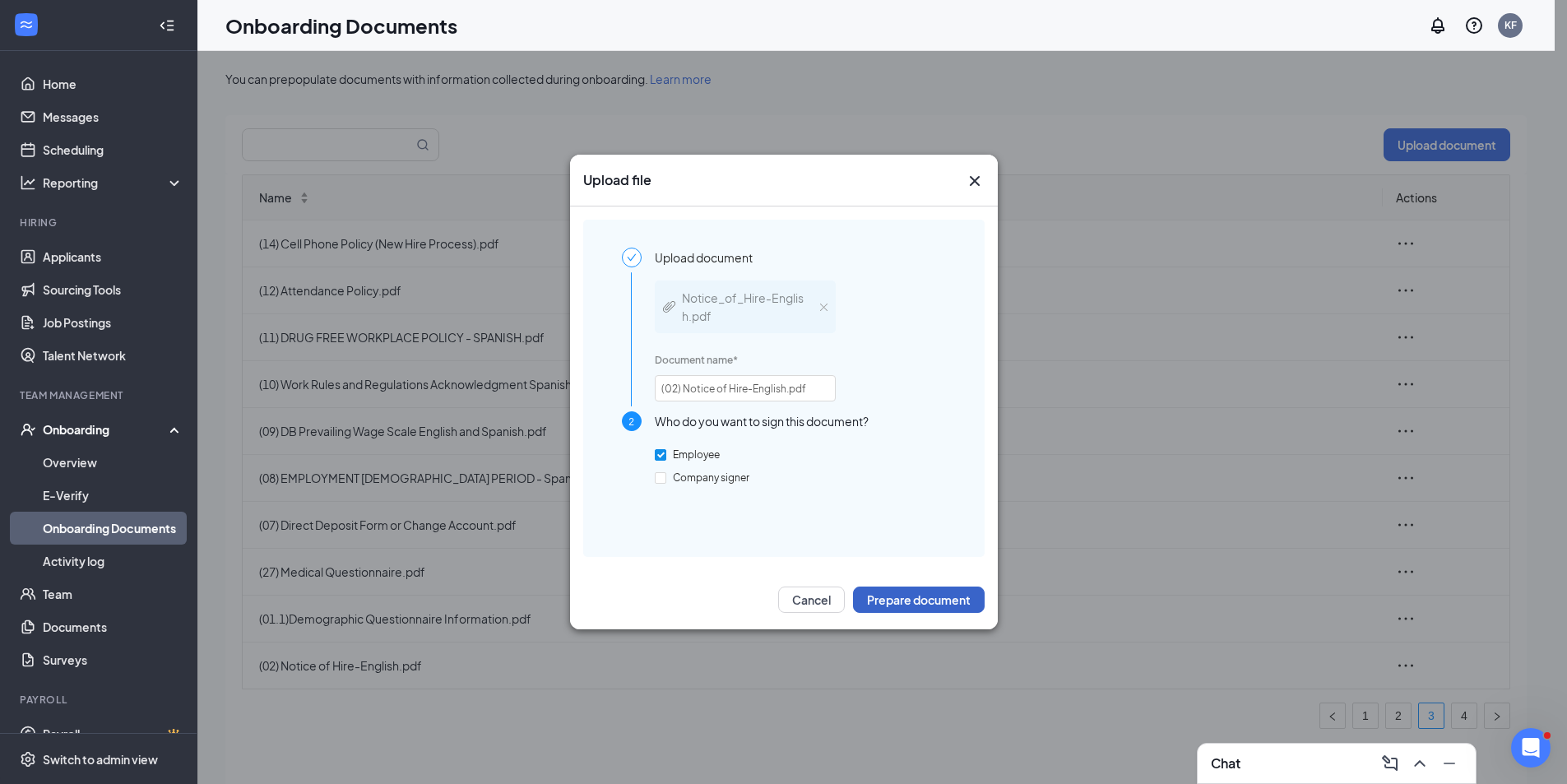
click at [918, 604] on button "Prepare document" at bounding box center [919, 600] width 132 height 26
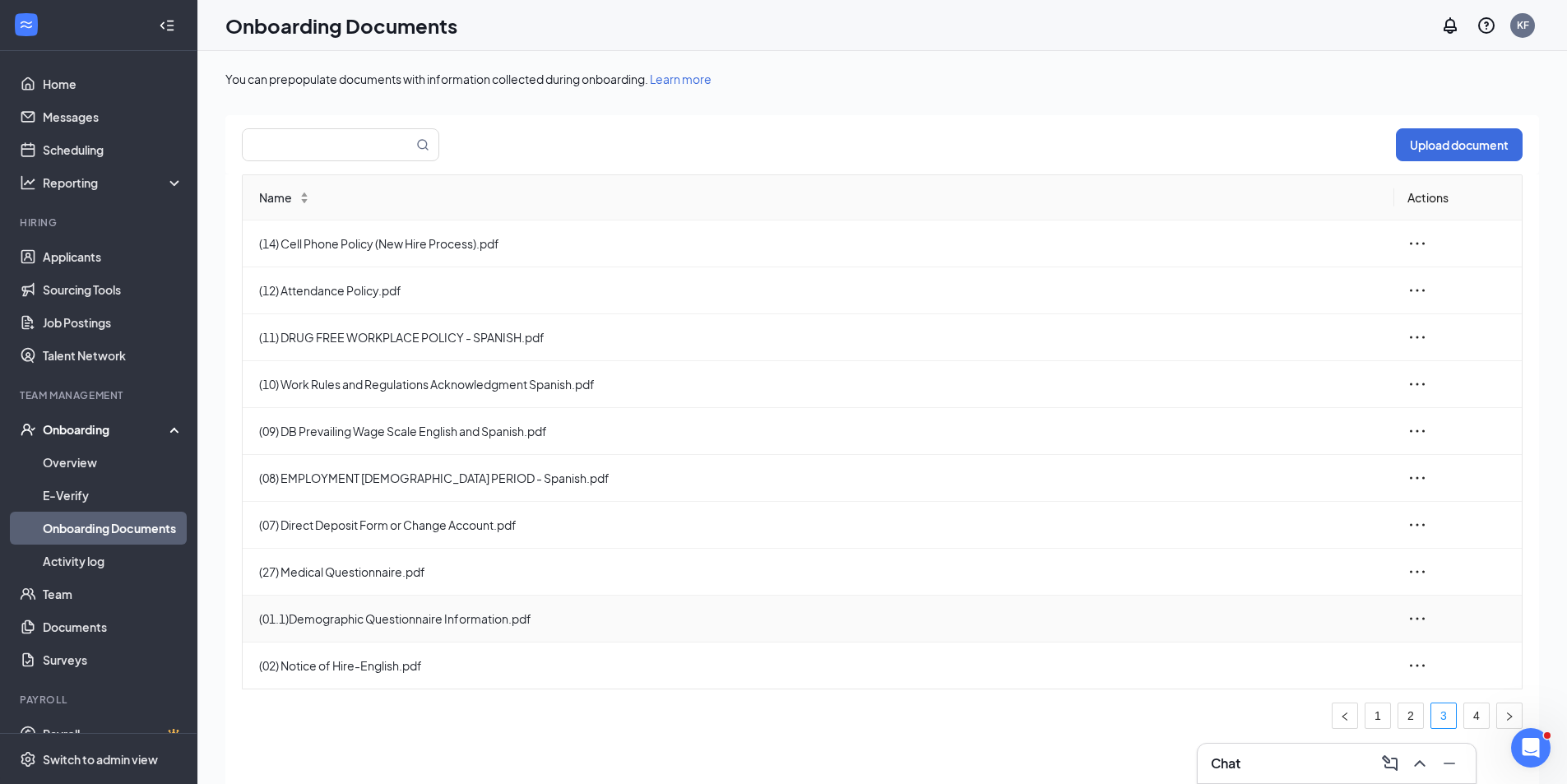
click at [1419, 621] on icon "ellipsis" at bounding box center [1417, 618] width 20 height 20
click at [1415, 485] on icon "ellipsis" at bounding box center [1417, 478] width 20 height 20
click at [1281, 556] on div "Edit" at bounding box center [1327, 551] width 177 height 20
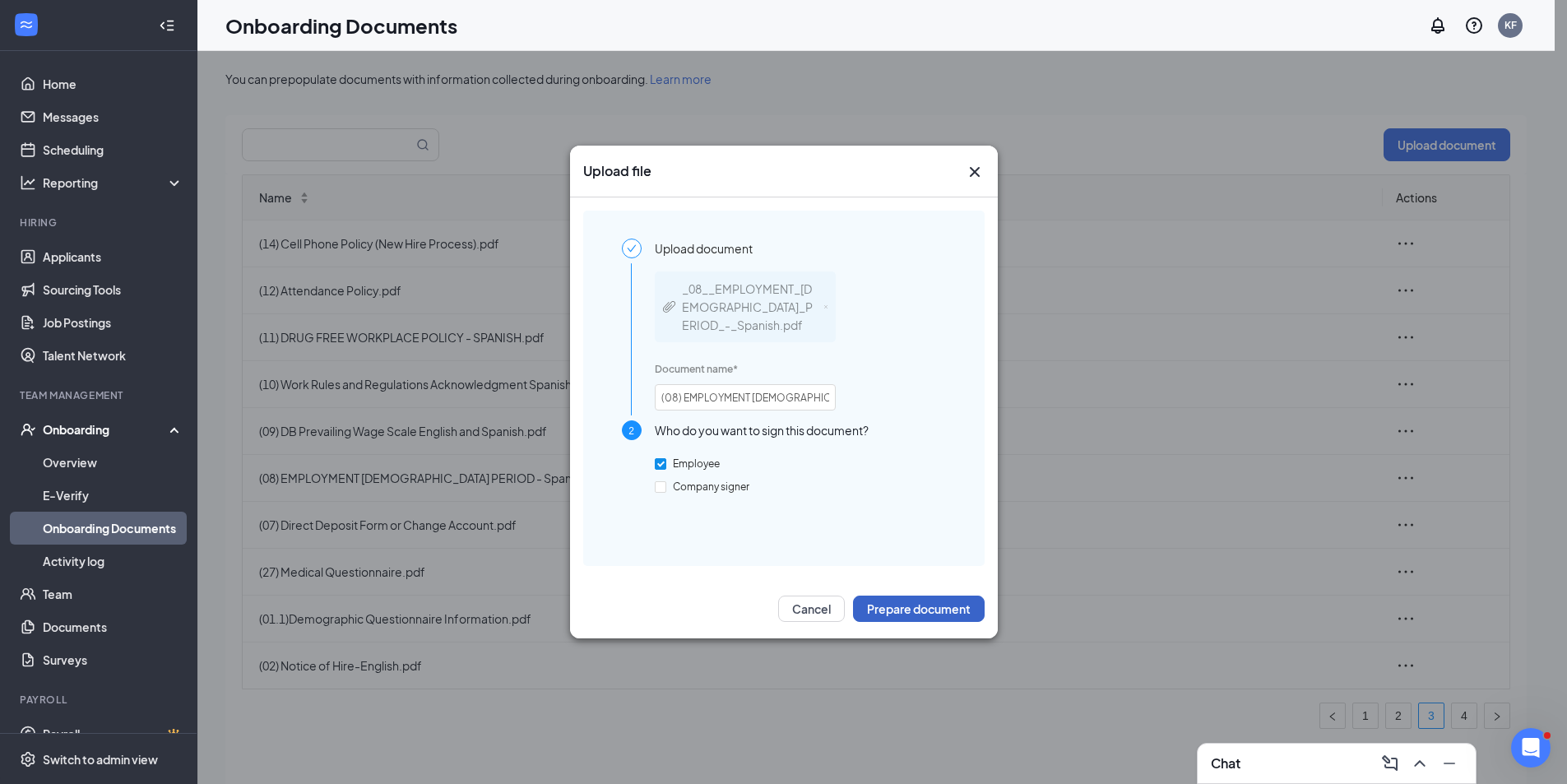
click at [925, 614] on button "Prepare document" at bounding box center [919, 608] width 132 height 26
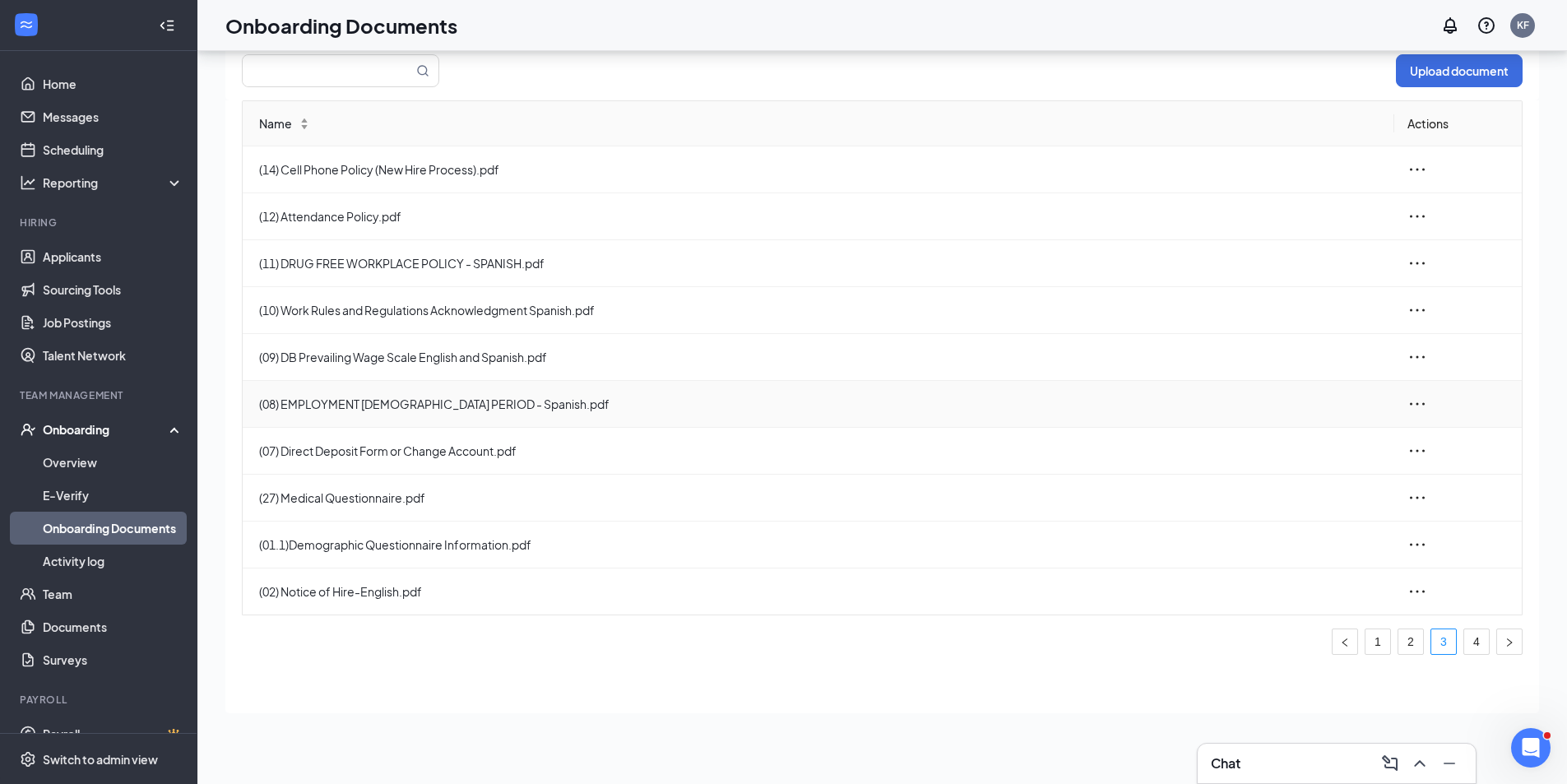
click at [1416, 405] on icon "ellipsis" at bounding box center [1417, 403] width 15 height 3
click at [1267, 478] on div "Edit" at bounding box center [1327, 478] width 177 height 20
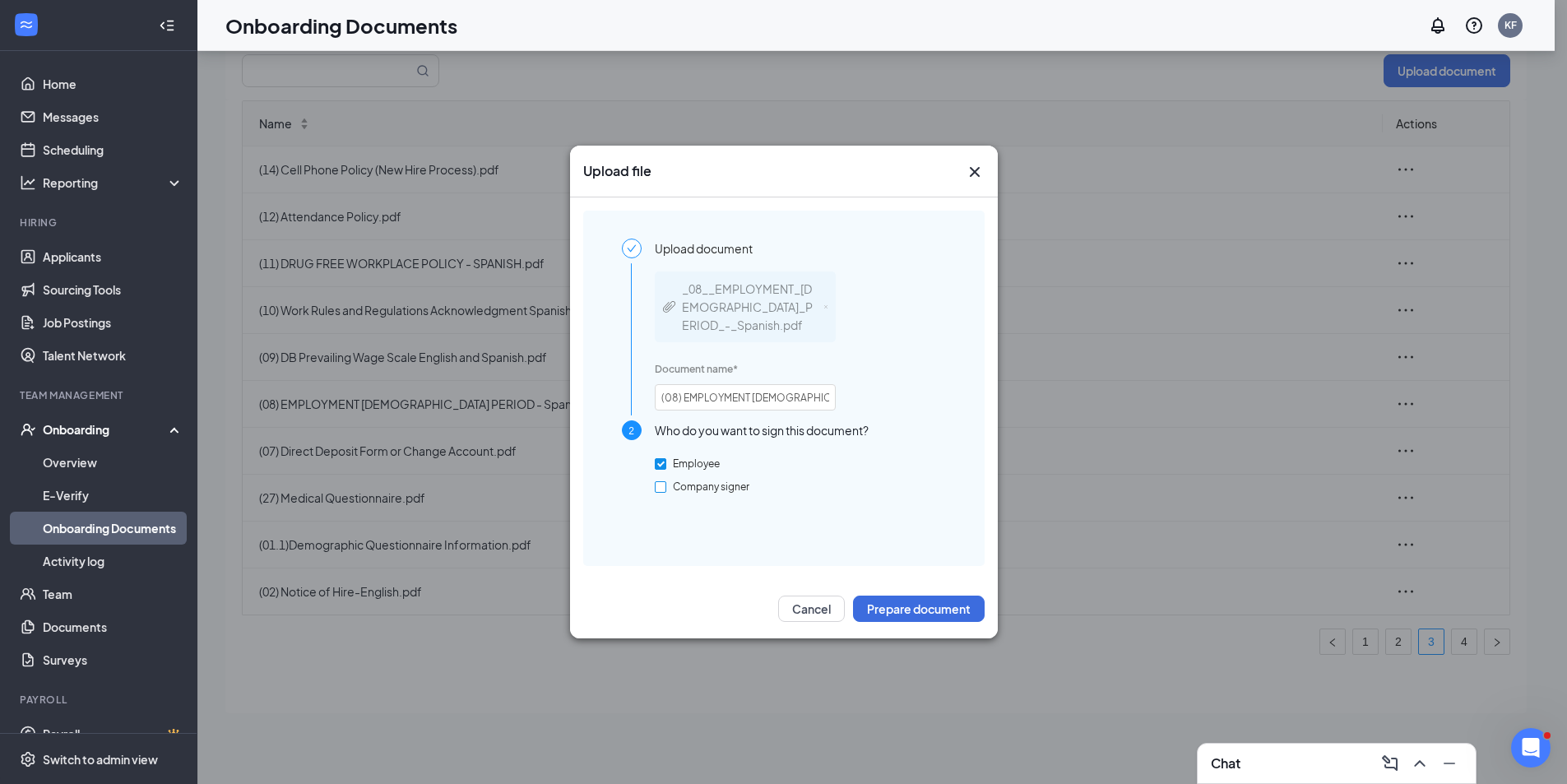
click at [693, 485] on span "Company signer" at bounding box center [712, 486] width 90 height 12
click at [667, 485] on input "Company signer" at bounding box center [660, 486] width 11 height 11
checkbox input "true"
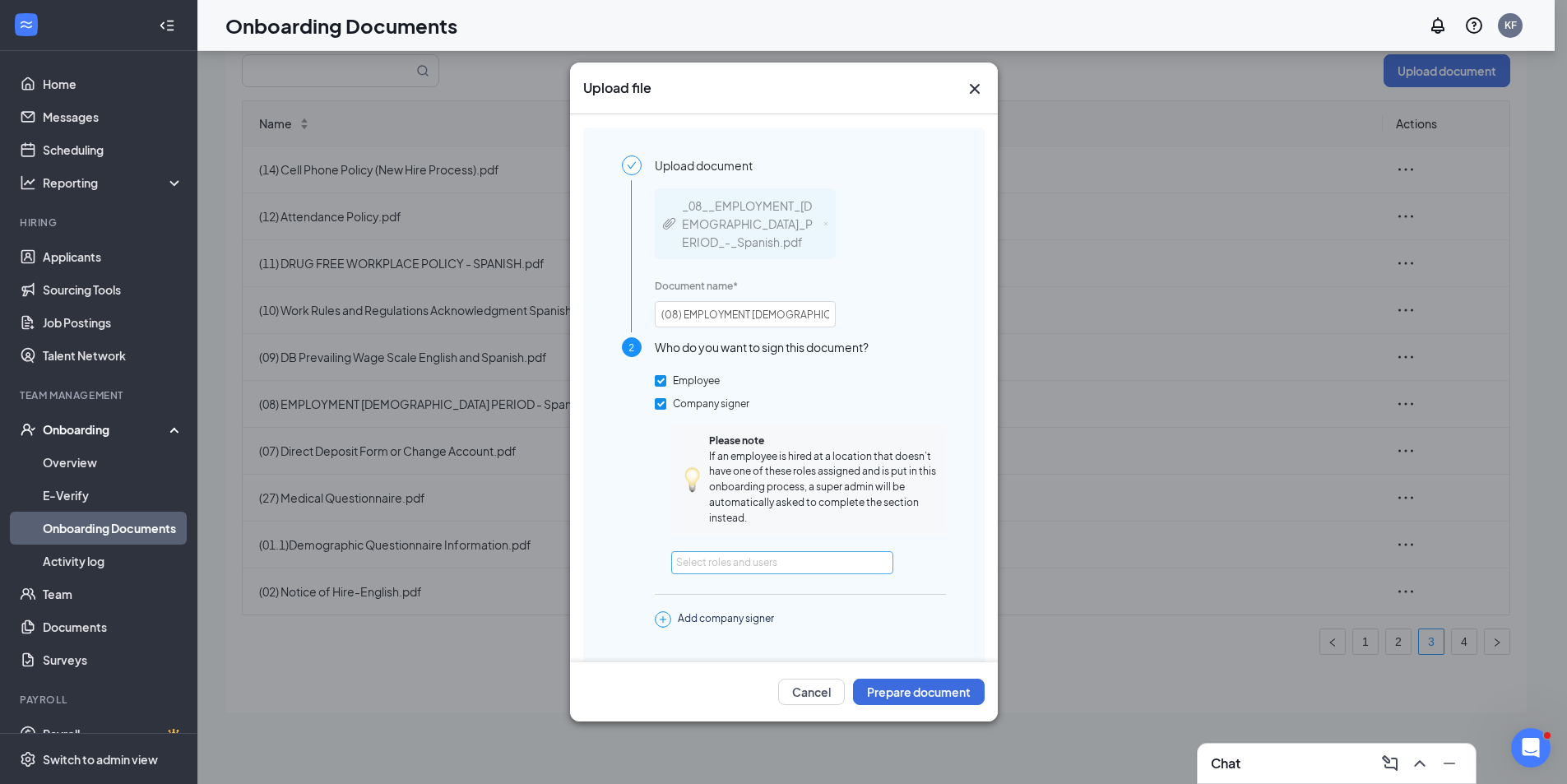
click at [711, 556] on div "Select roles and users" at bounding box center [777, 562] width 203 height 16
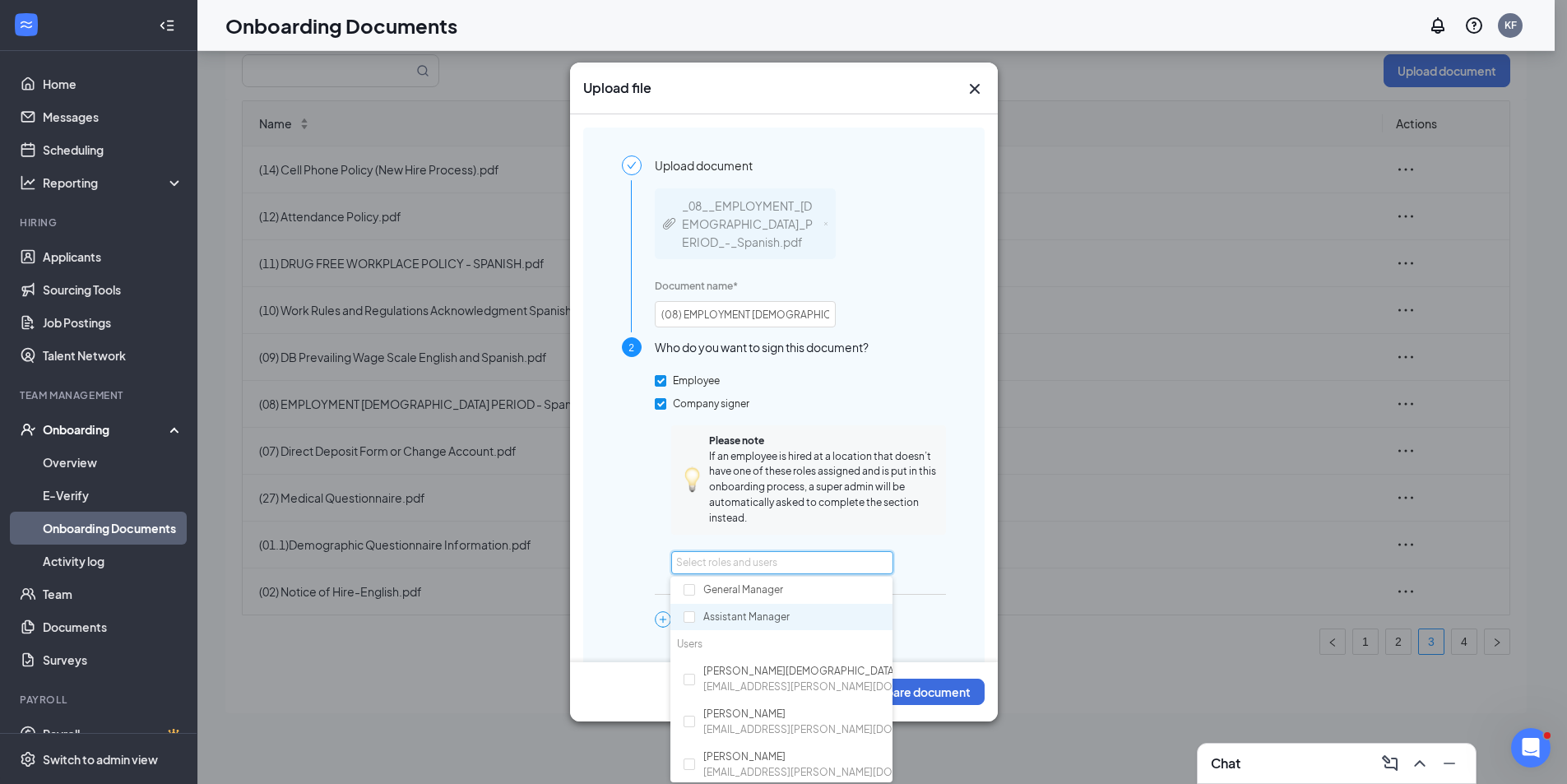
scroll to position [86, 0]
click at [695, 719] on div "Kissy Figueroa kfigueroa@blackwood-dc.com" at bounding box center [781, 719] width 222 height 43
checkbox input "true"
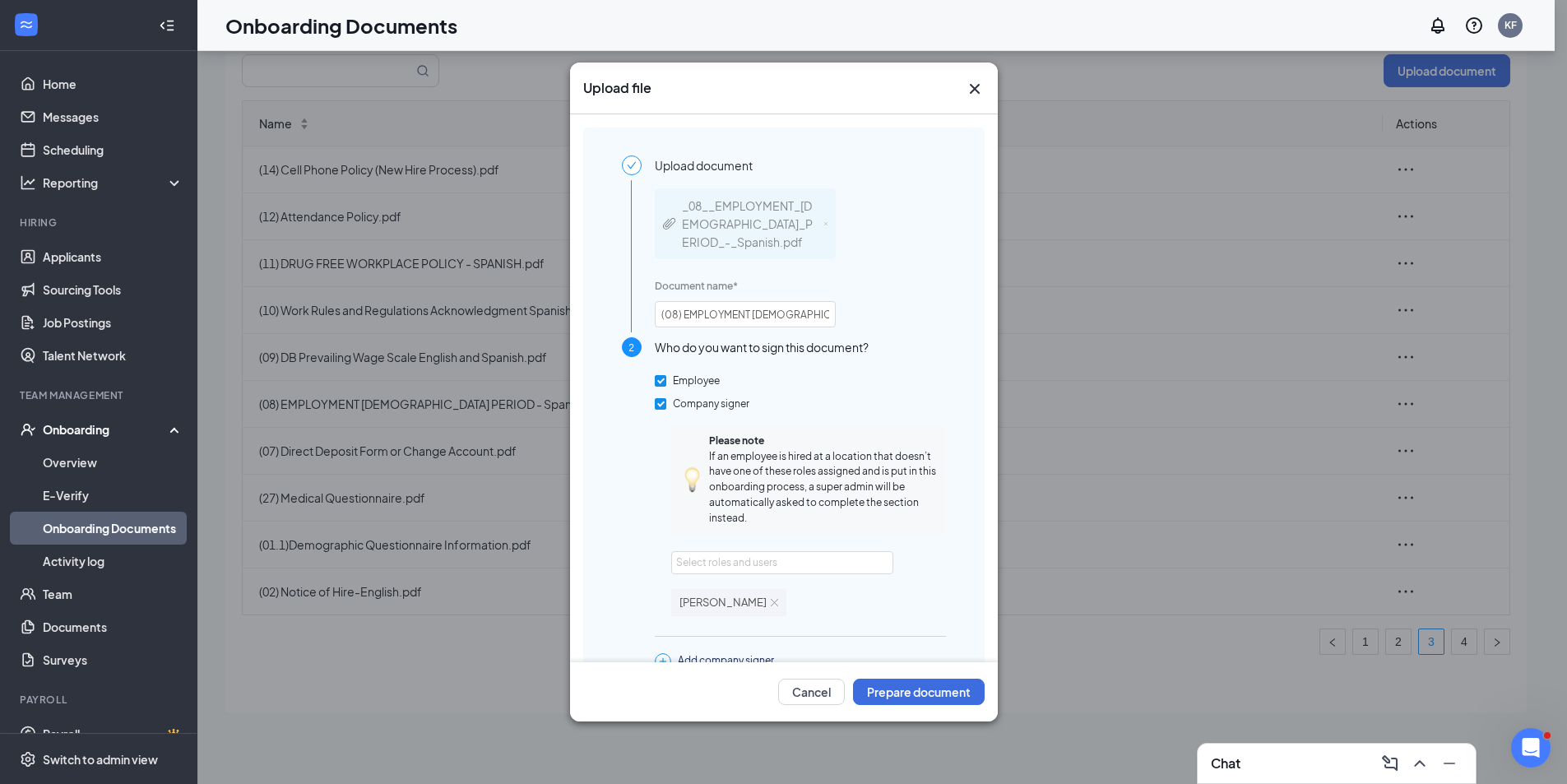
click at [940, 597] on div "Upload document _08__EMPLOYMENT_PROBATIONARY_PERIOD_-_Spanish.pdf Document name…" at bounding box center [784, 434] width 351 height 556
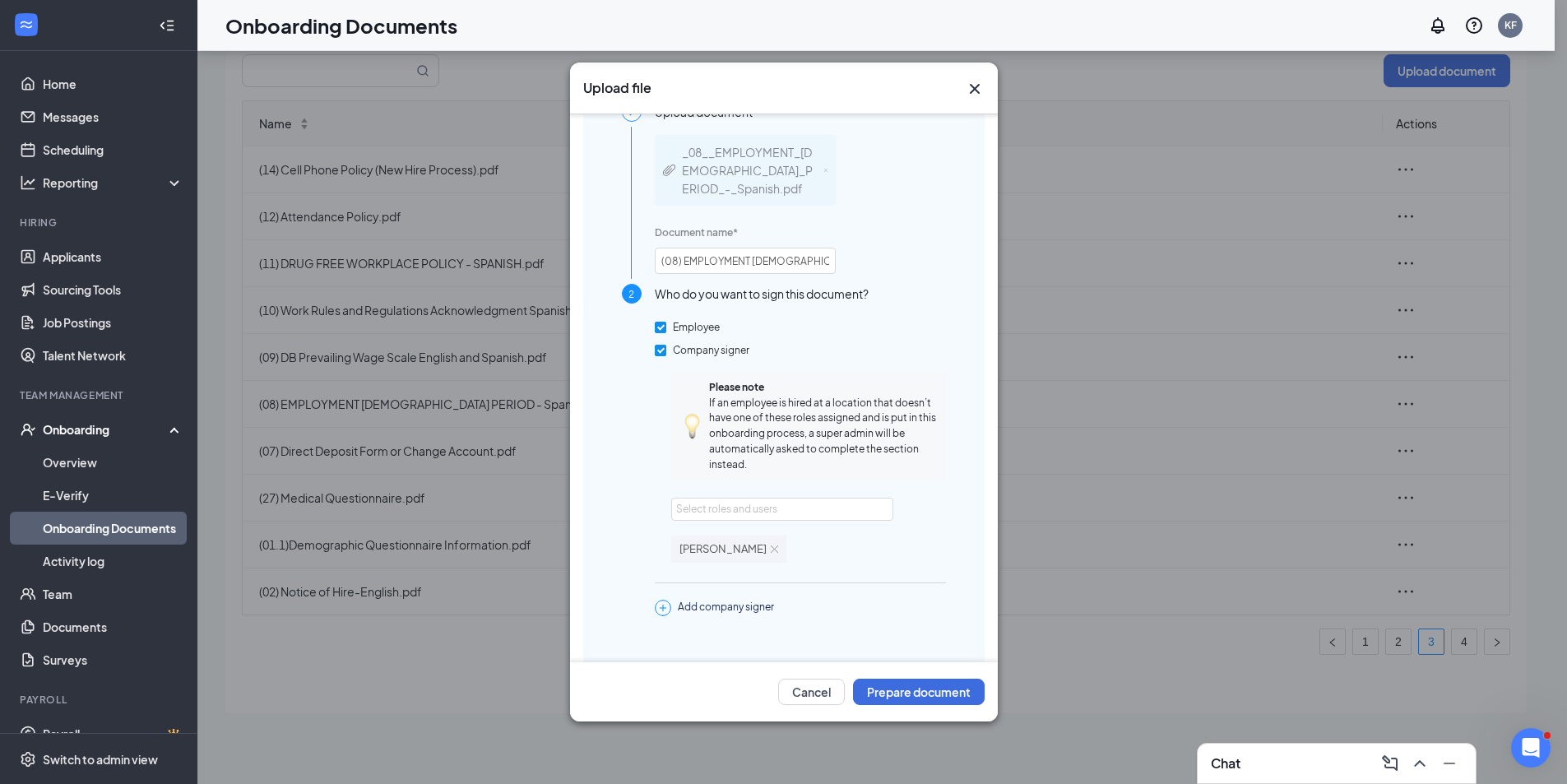
scroll to position [91, 0]
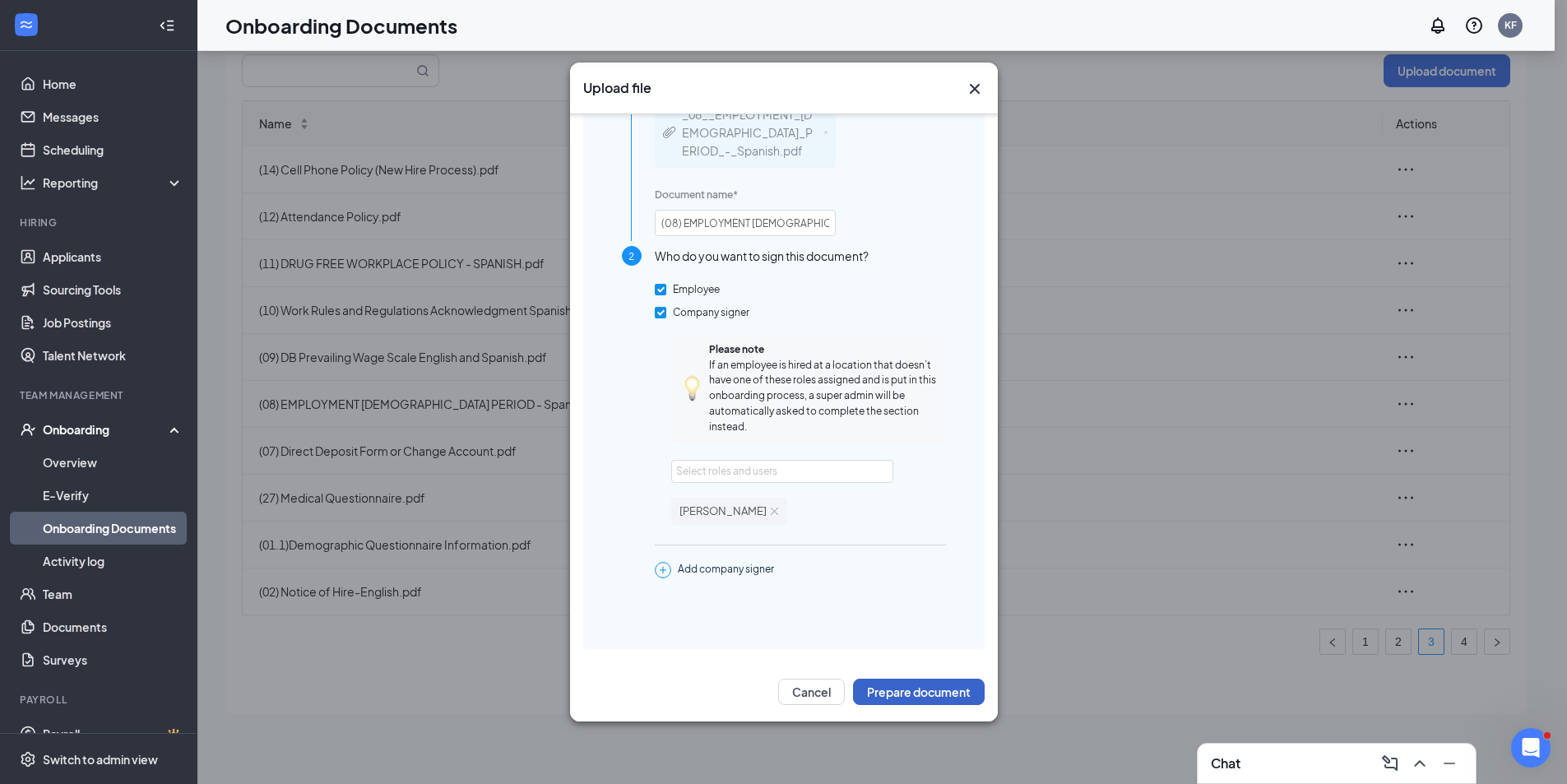
click at [941, 694] on button "Prepare document" at bounding box center [919, 691] width 132 height 26
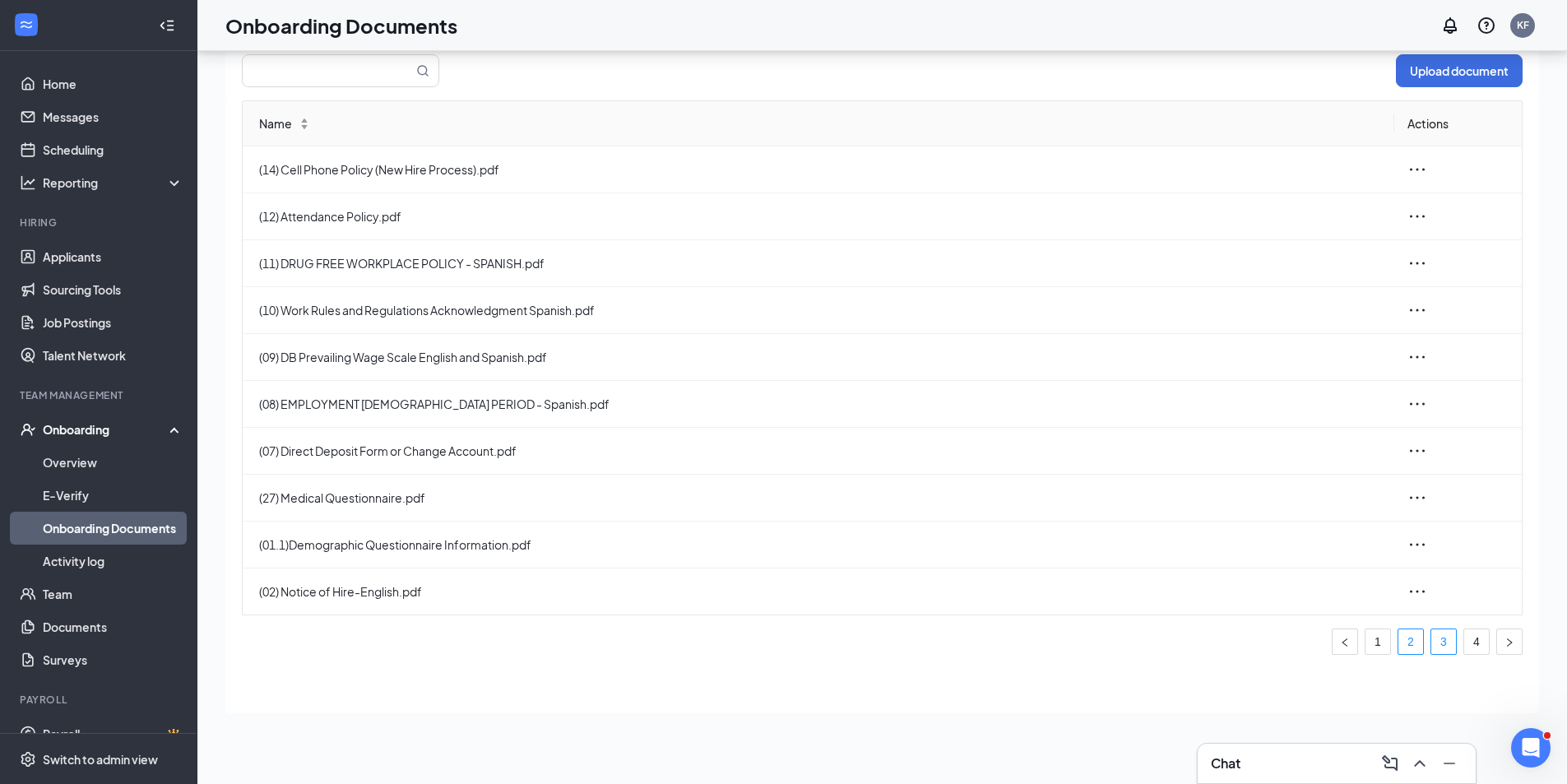
click at [1406, 637] on link "2" at bounding box center [1410, 641] width 25 height 25
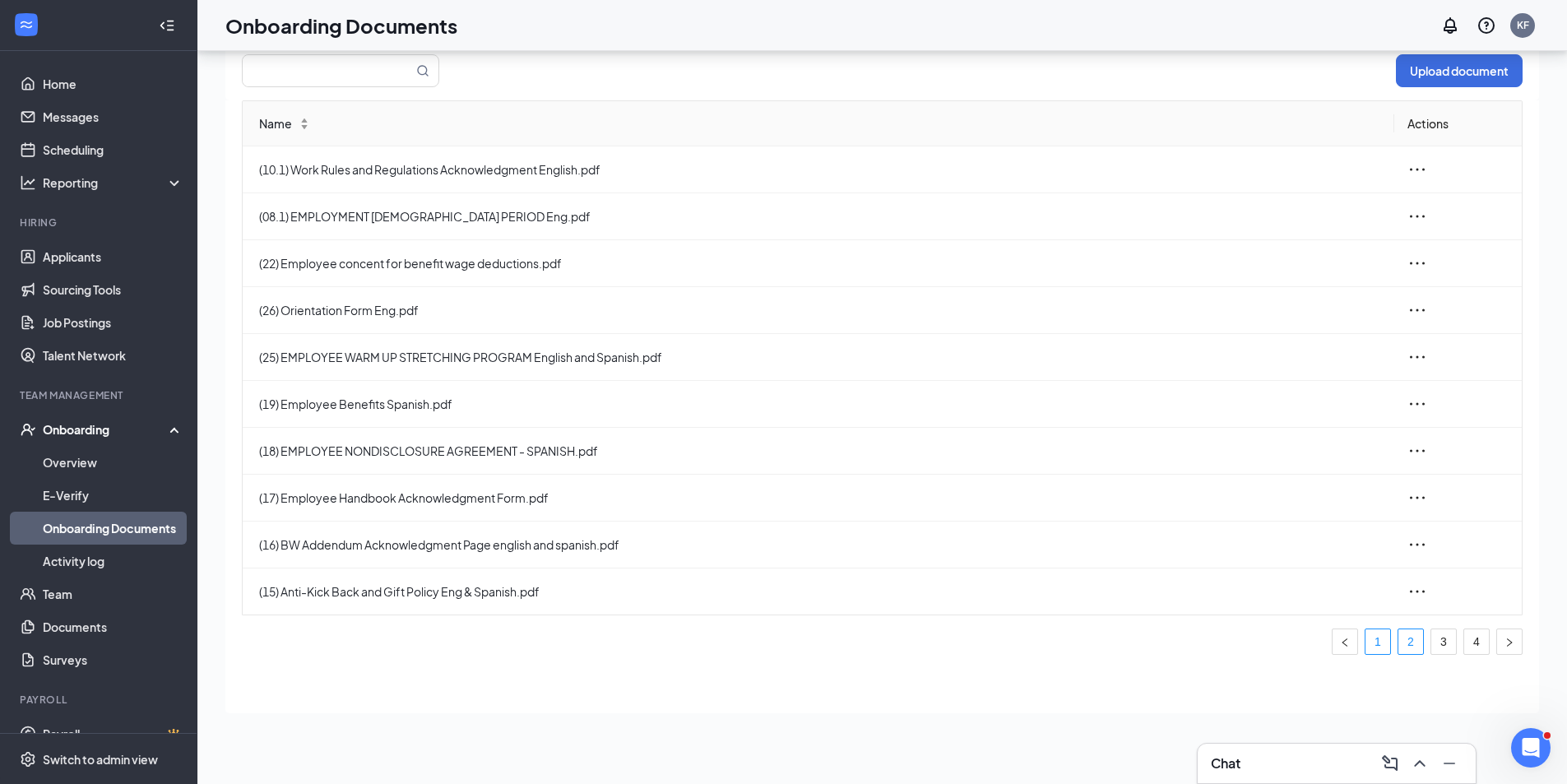
click at [1383, 639] on link "1" at bounding box center [1377, 641] width 25 height 25
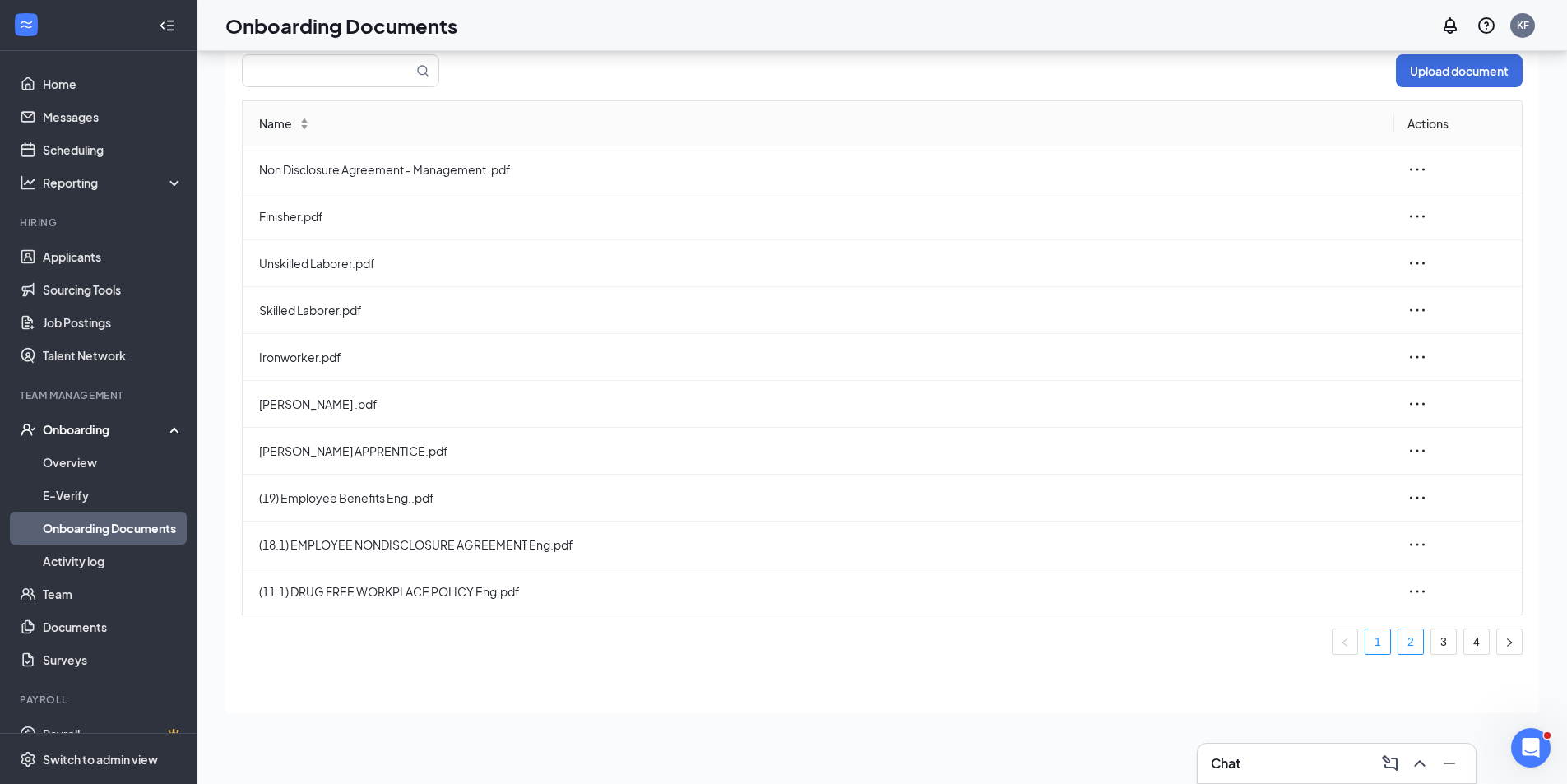
click at [1409, 640] on link "2" at bounding box center [1410, 641] width 25 height 25
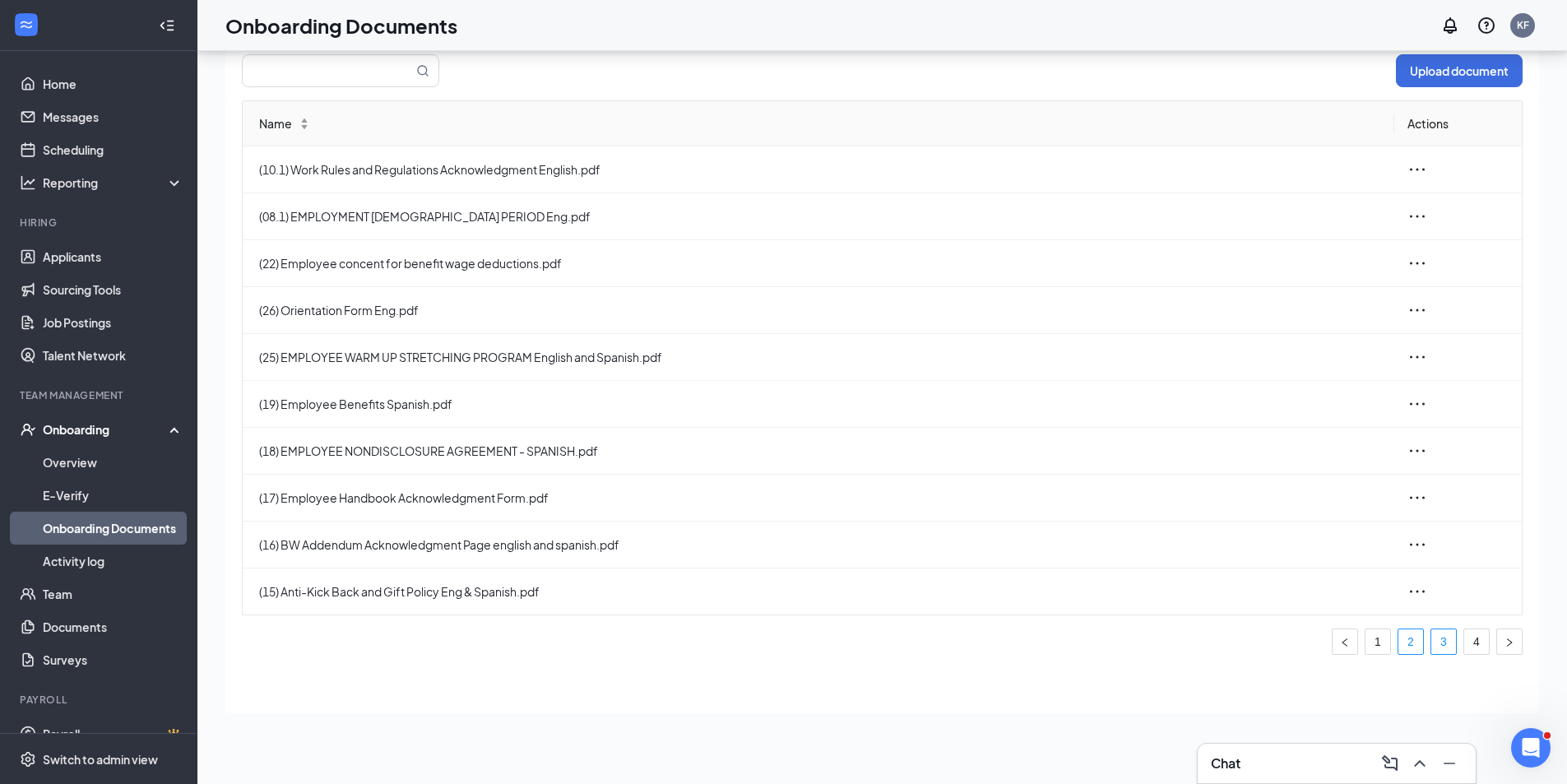
click at [1435, 639] on link "3" at bounding box center [1443, 641] width 25 height 25
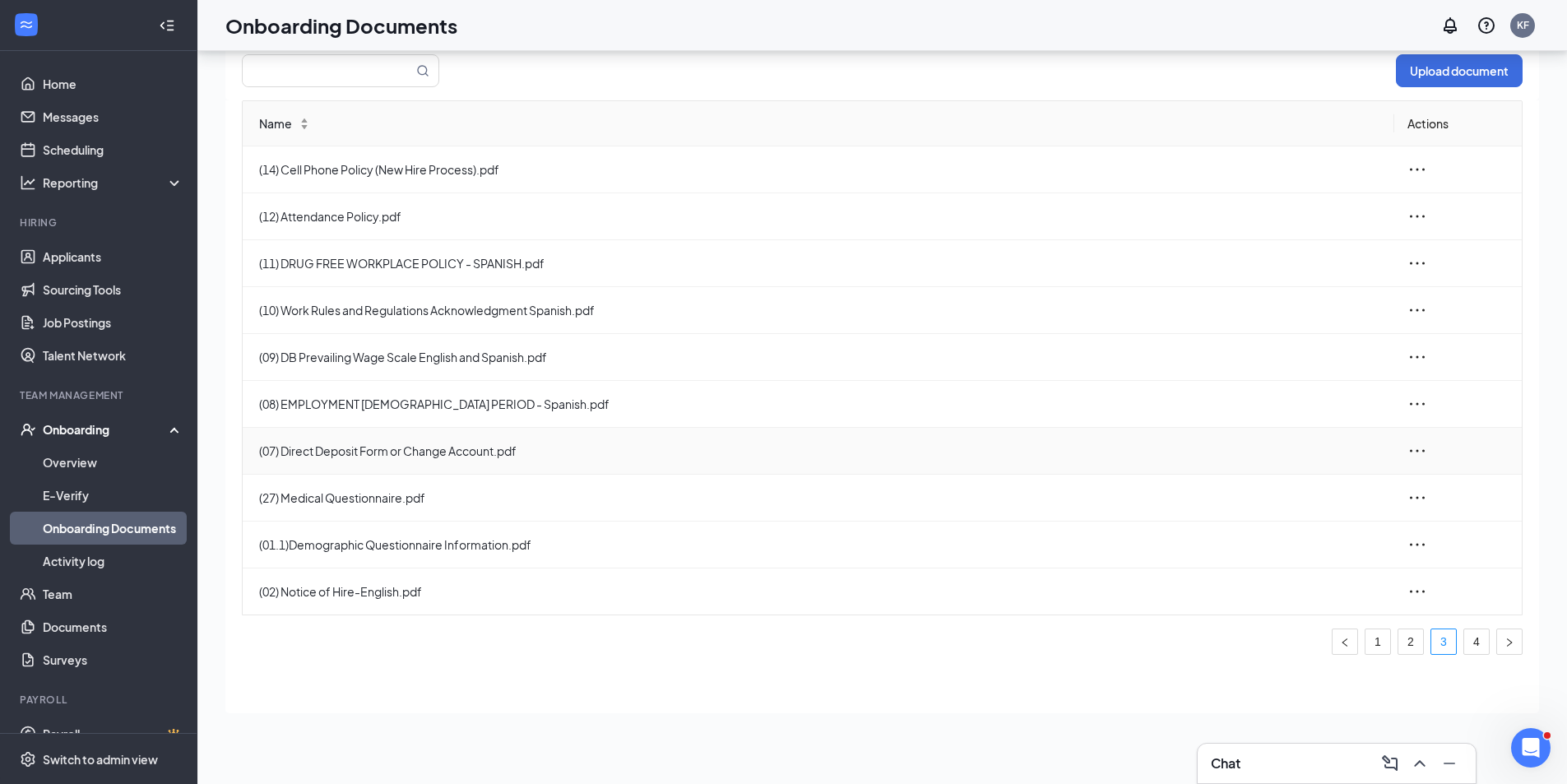
click at [485, 453] on span "(07) Direct Deposit Form or Change Account.pdf" at bounding box center [820, 450] width 1122 height 18
click at [1420, 445] on icon "ellipsis" at bounding box center [1417, 450] width 20 height 20
click at [1273, 524] on div "Edit" at bounding box center [1327, 524] width 177 height 20
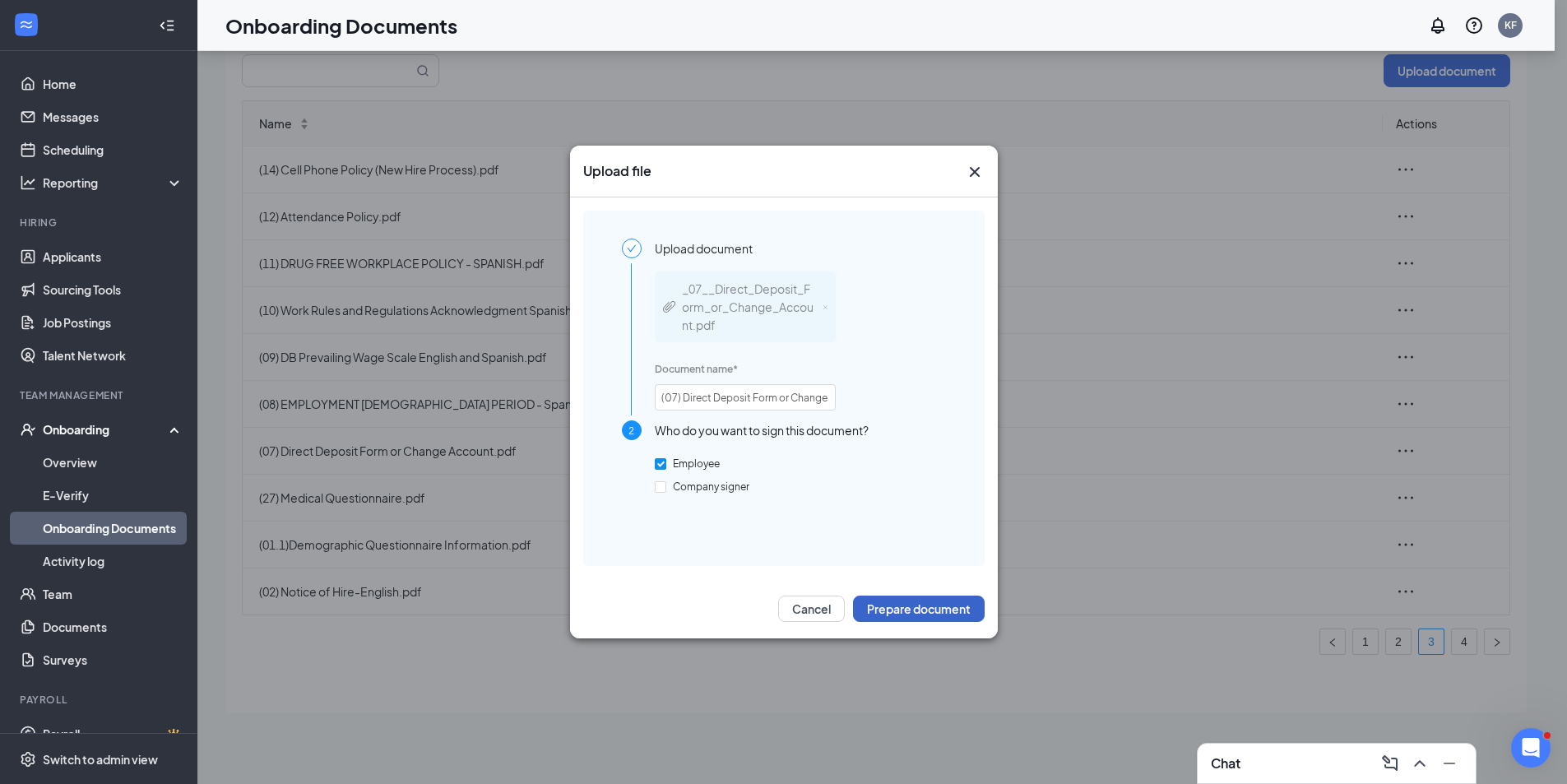
click at [907, 614] on button "Prepare document" at bounding box center [919, 608] width 132 height 26
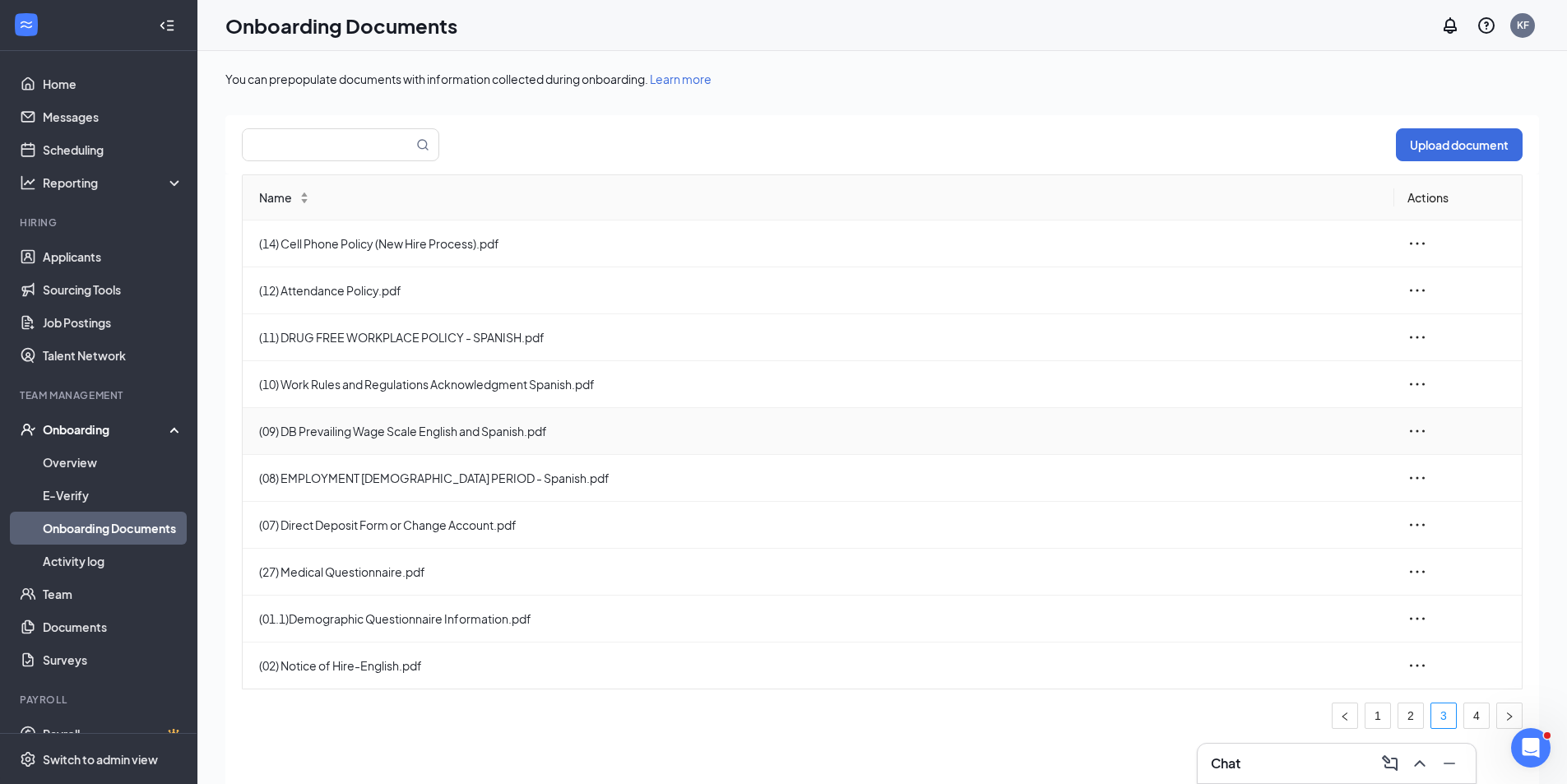
click at [370, 433] on span "(09) DB Prevailing Wage Scale English and Spanish.pdf" at bounding box center [820, 430] width 1122 height 18
click at [1415, 434] on icon "ellipsis" at bounding box center [1417, 431] width 20 height 20
click at [1264, 514] on div "Edit" at bounding box center [1327, 504] width 177 height 20
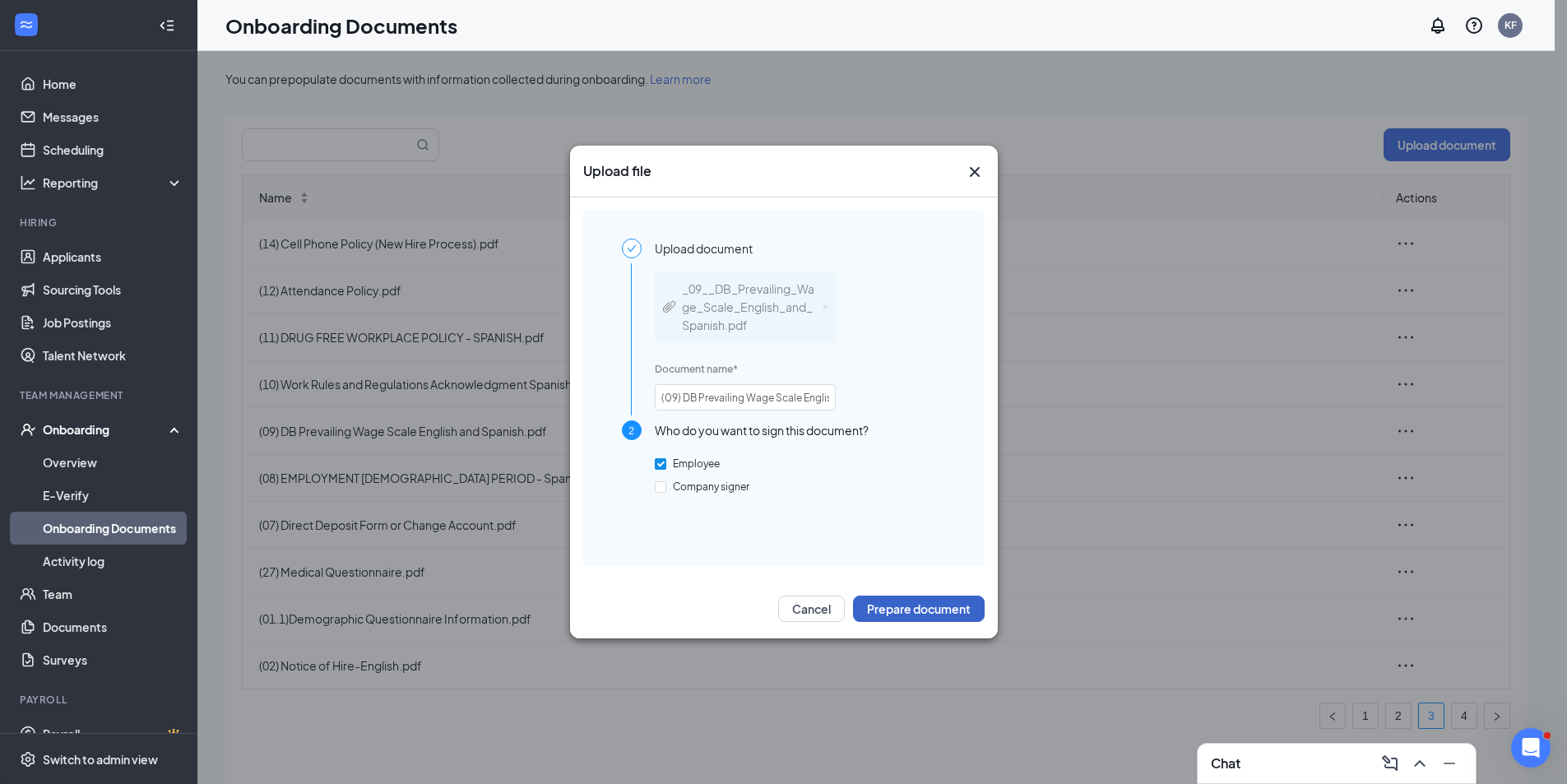
click at [918, 608] on button "Prepare document" at bounding box center [919, 608] width 132 height 26
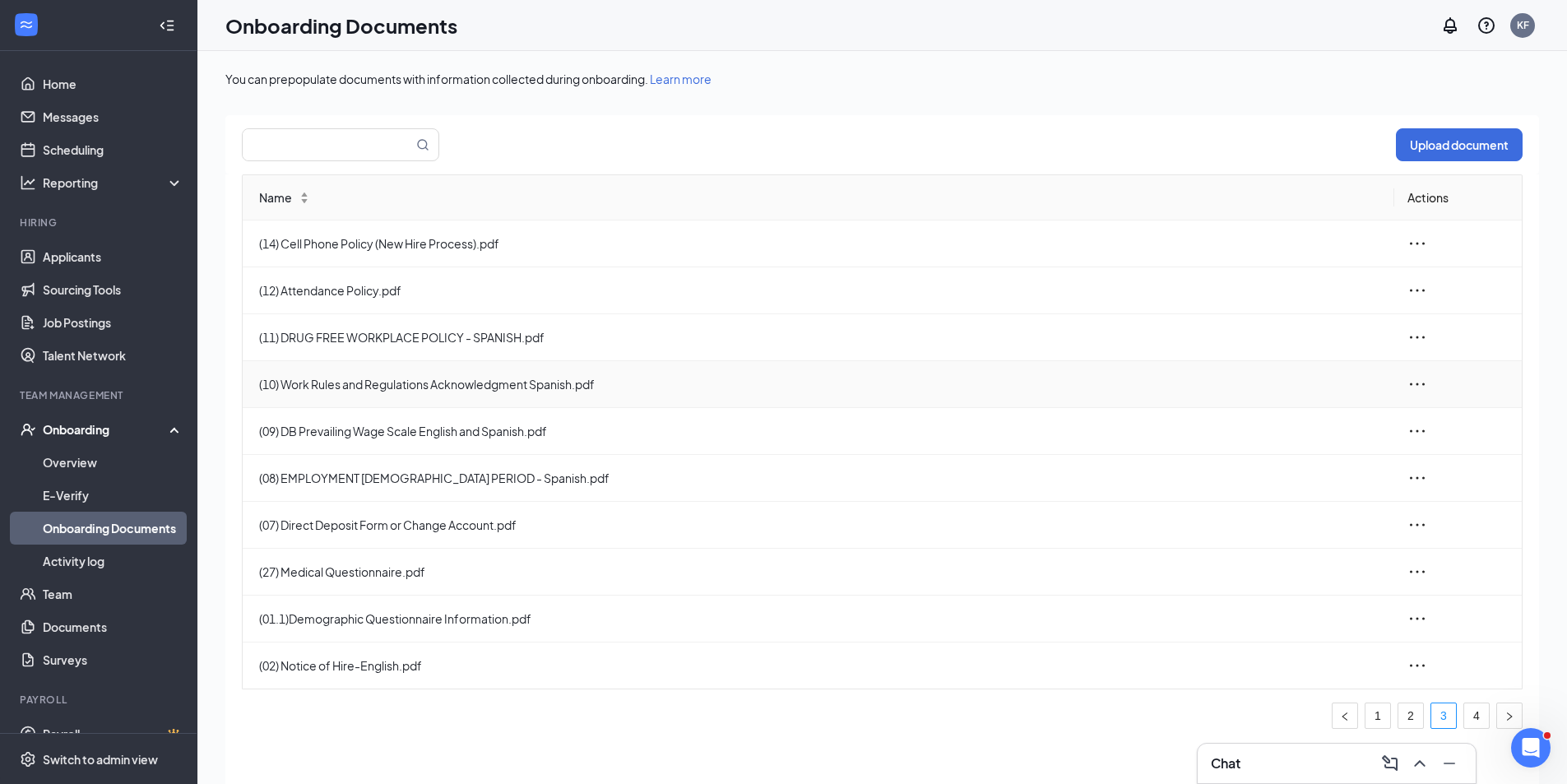
click at [1412, 385] on icon "ellipsis" at bounding box center [1417, 383] width 15 height 3
click at [1289, 460] on div "Edit" at bounding box center [1327, 458] width 177 height 20
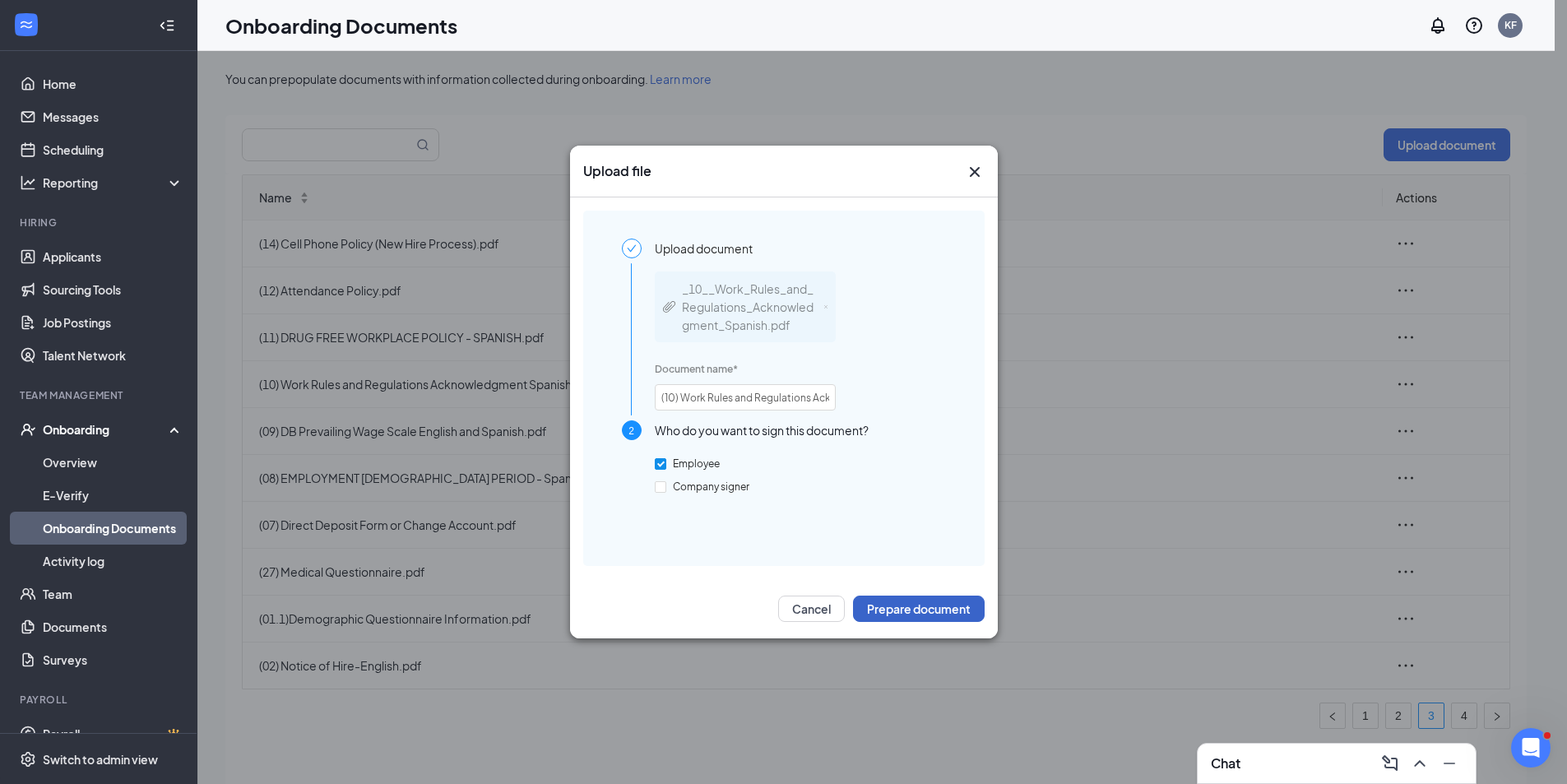
click at [940, 610] on button "Prepare document" at bounding box center [919, 608] width 132 height 26
click at [917, 611] on button "Prepare document" at bounding box center [919, 608] width 132 height 26
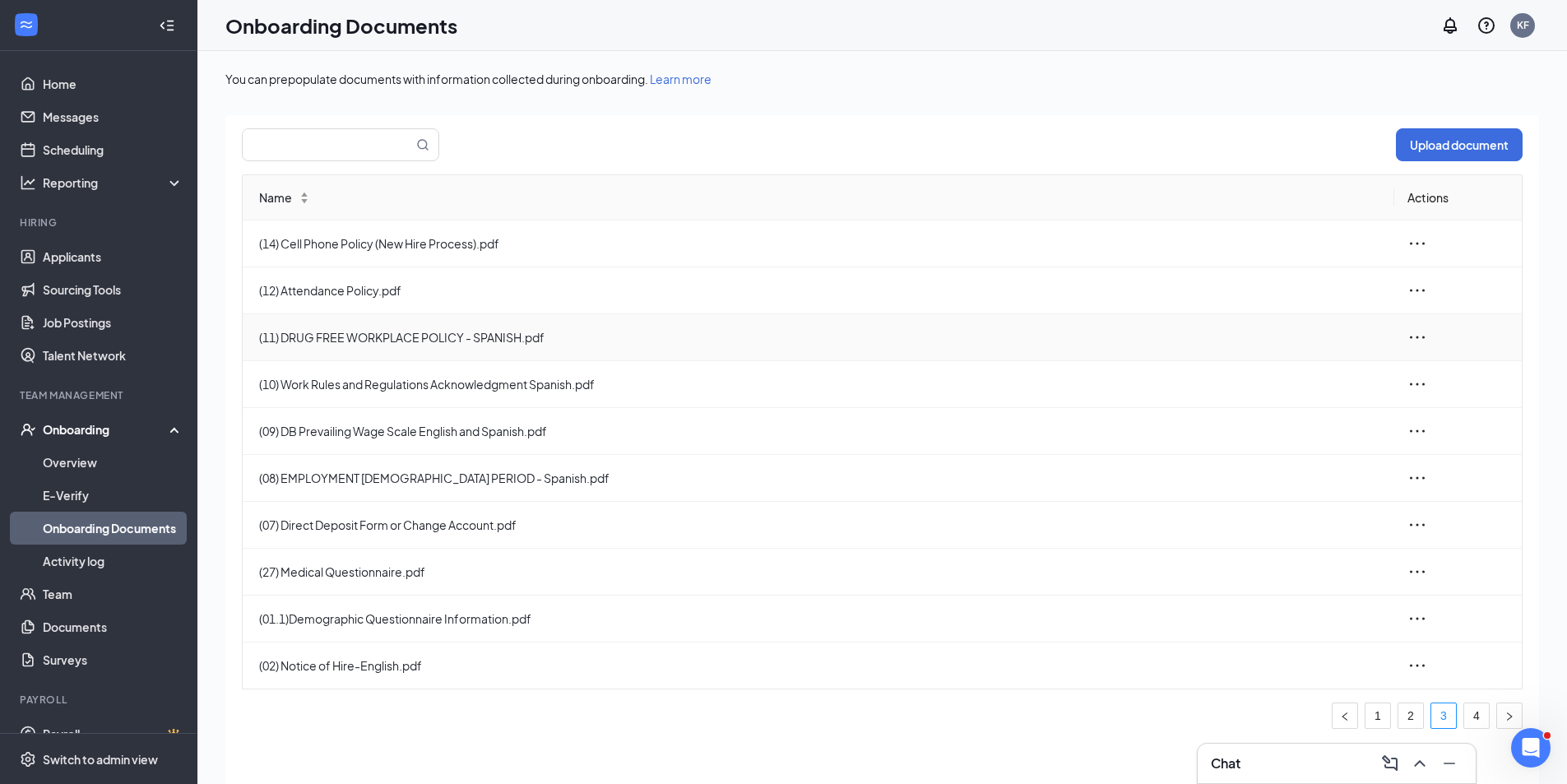
click at [1422, 338] on icon "ellipsis" at bounding box center [1417, 337] width 20 height 20
click at [1283, 414] on div "Edit" at bounding box center [1327, 411] width 177 height 20
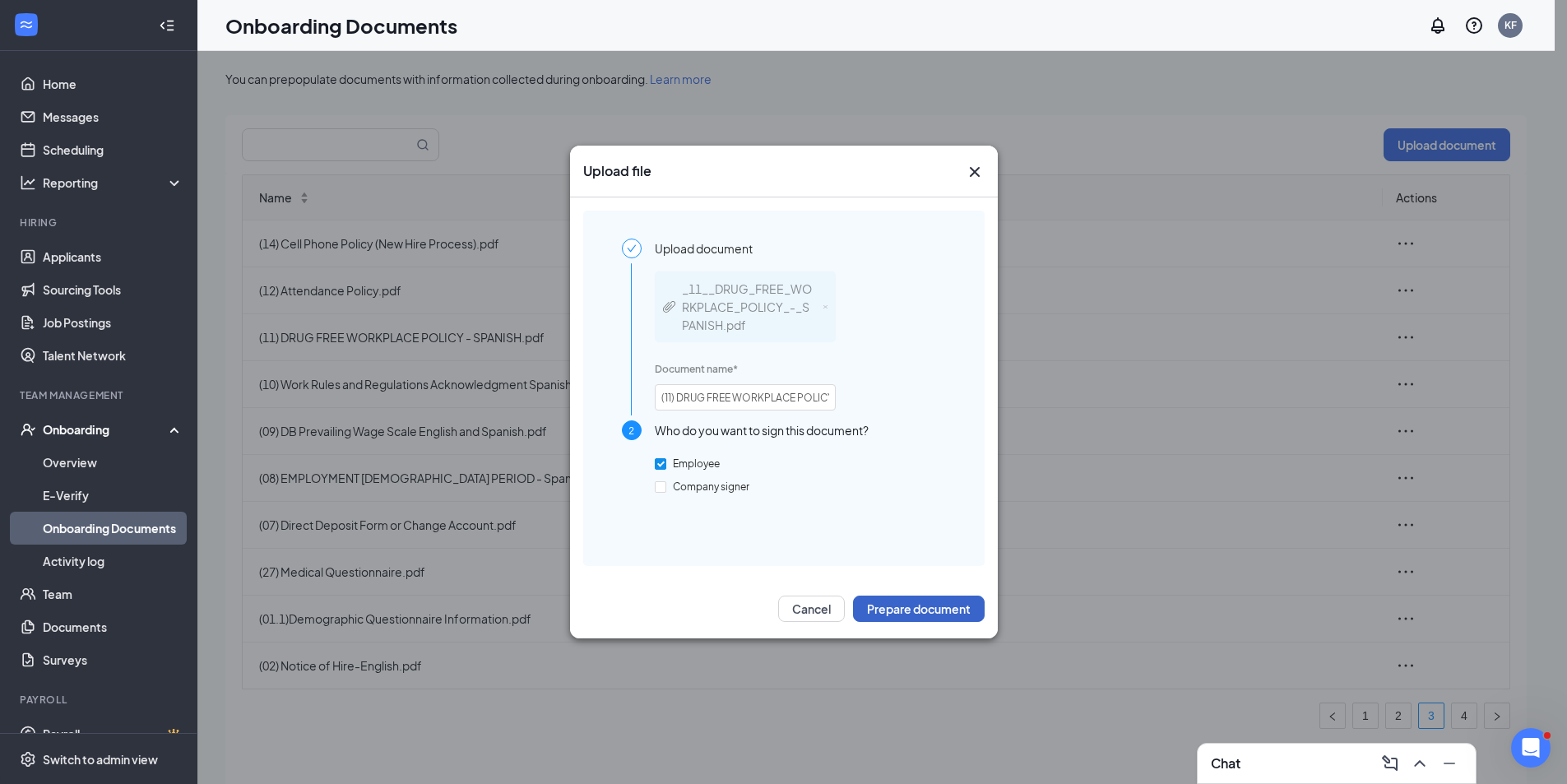
click at [936, 609] on button "Prepare document" at bounding box center [919, 608] width 132 height 26
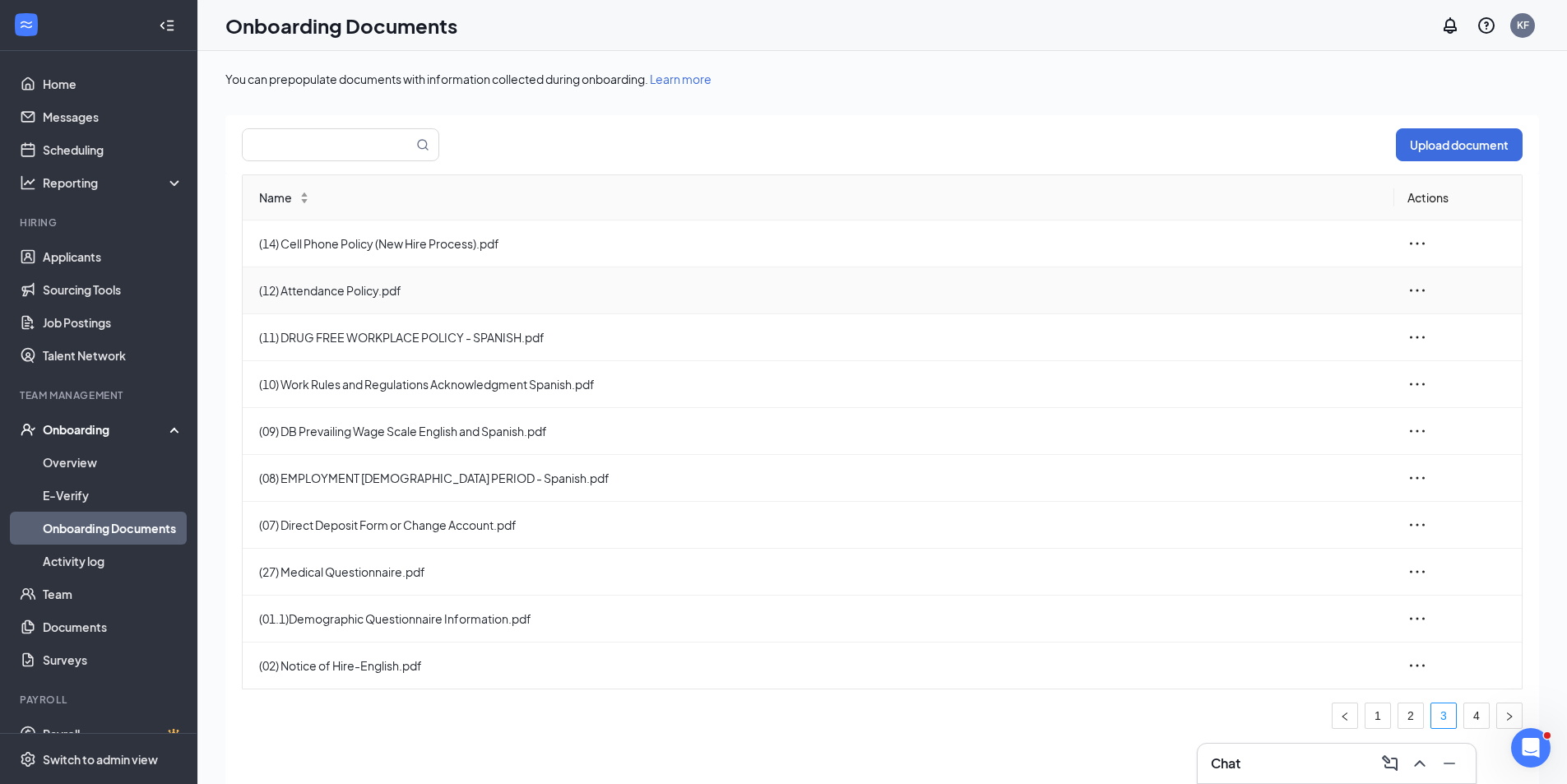
click at [1426, 289] on icon "ellipsis" at bounding box center [1417, 290] width 20 height 20
click at [1271, 366] on div "Edit" at bounding box center [1327, 364] width 177 height 20
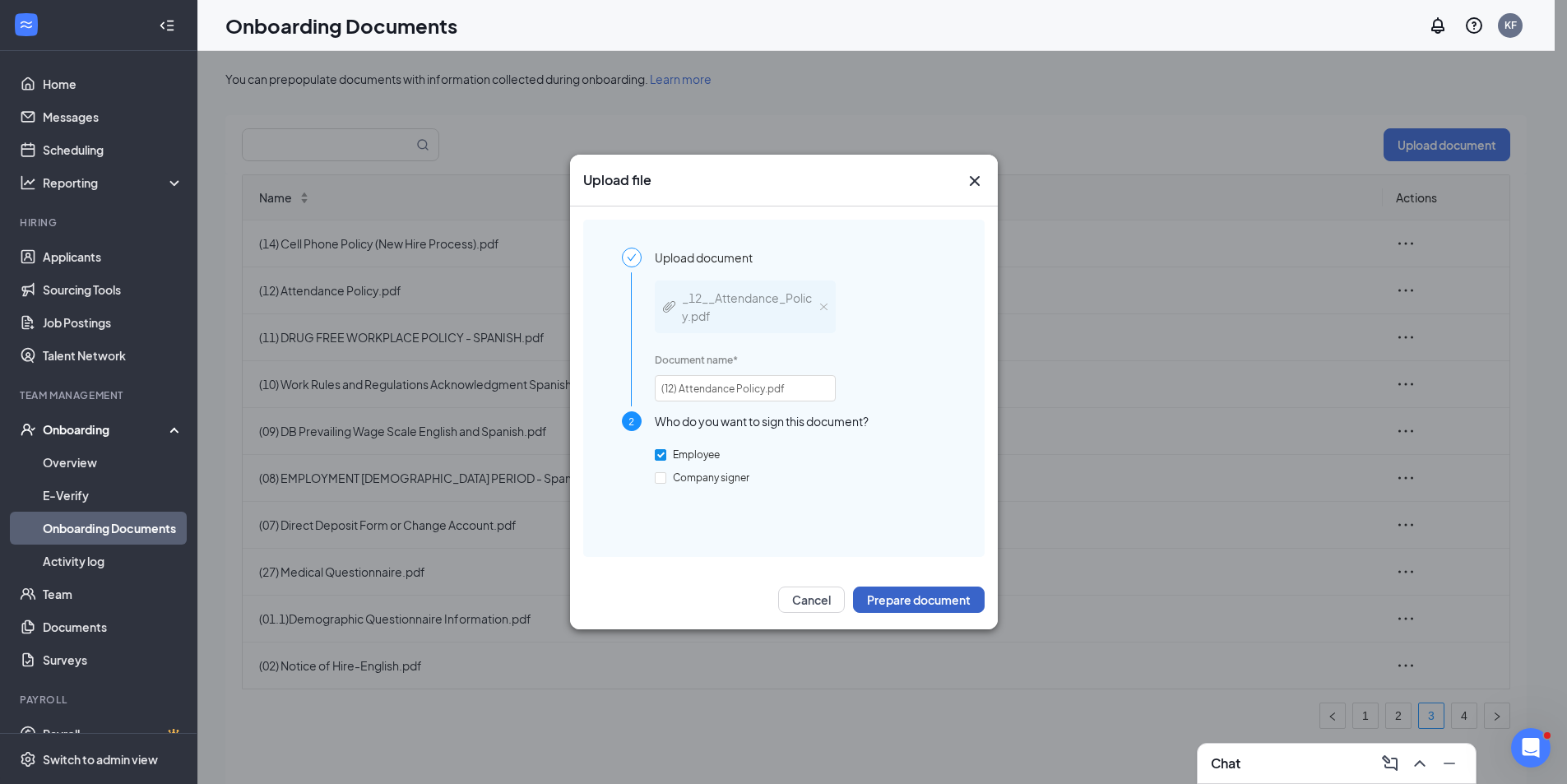
click at [932, 610] on button "Prepare document" at bounding box center [919, 600] width 132 height 26
click at [904, 600] on button "Prepare document" at bounding box center [919, 600] width 132 height 26
click at [985, 179] on div "Upload file" at bounding box center [784, 181] width 428 height 52
click at [980, 179] on icon "Cross" at bounding box center [975, 181] width 20 height 20
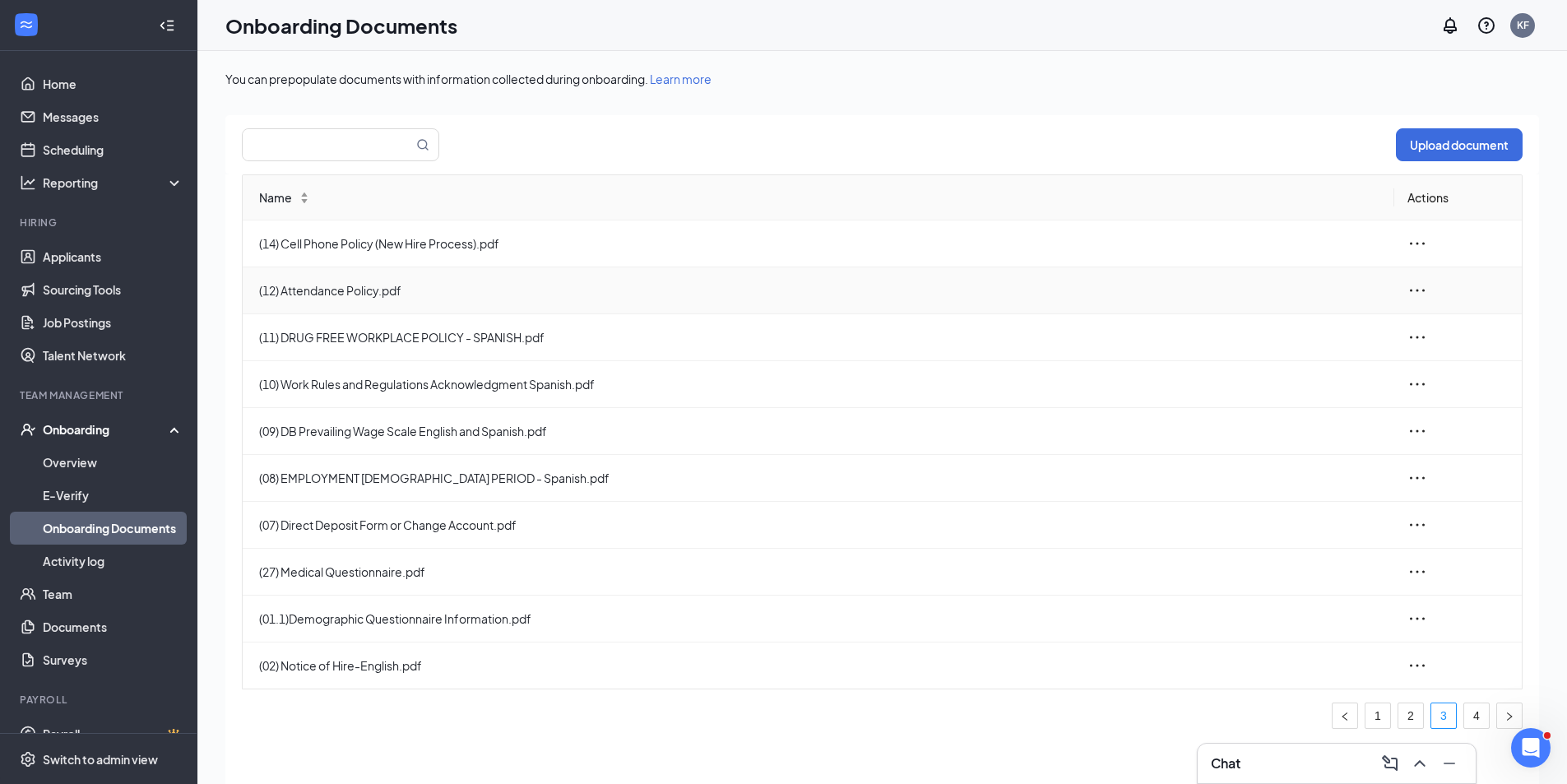
click at [1422, 292] on icon "ellipsis" at bounding box center [1417, 290] width 20 height 20
click at [1302, 325] on div "View and download" at bounding box center [1327, 328] width 177 height 20
click at [1425, 288] on icon "ellipsis" at bounding box center [1417, 290] width 20 height 20
click at [1276, 368] on div "Edit" at bounding box center [1327, 364] width 177 height 20
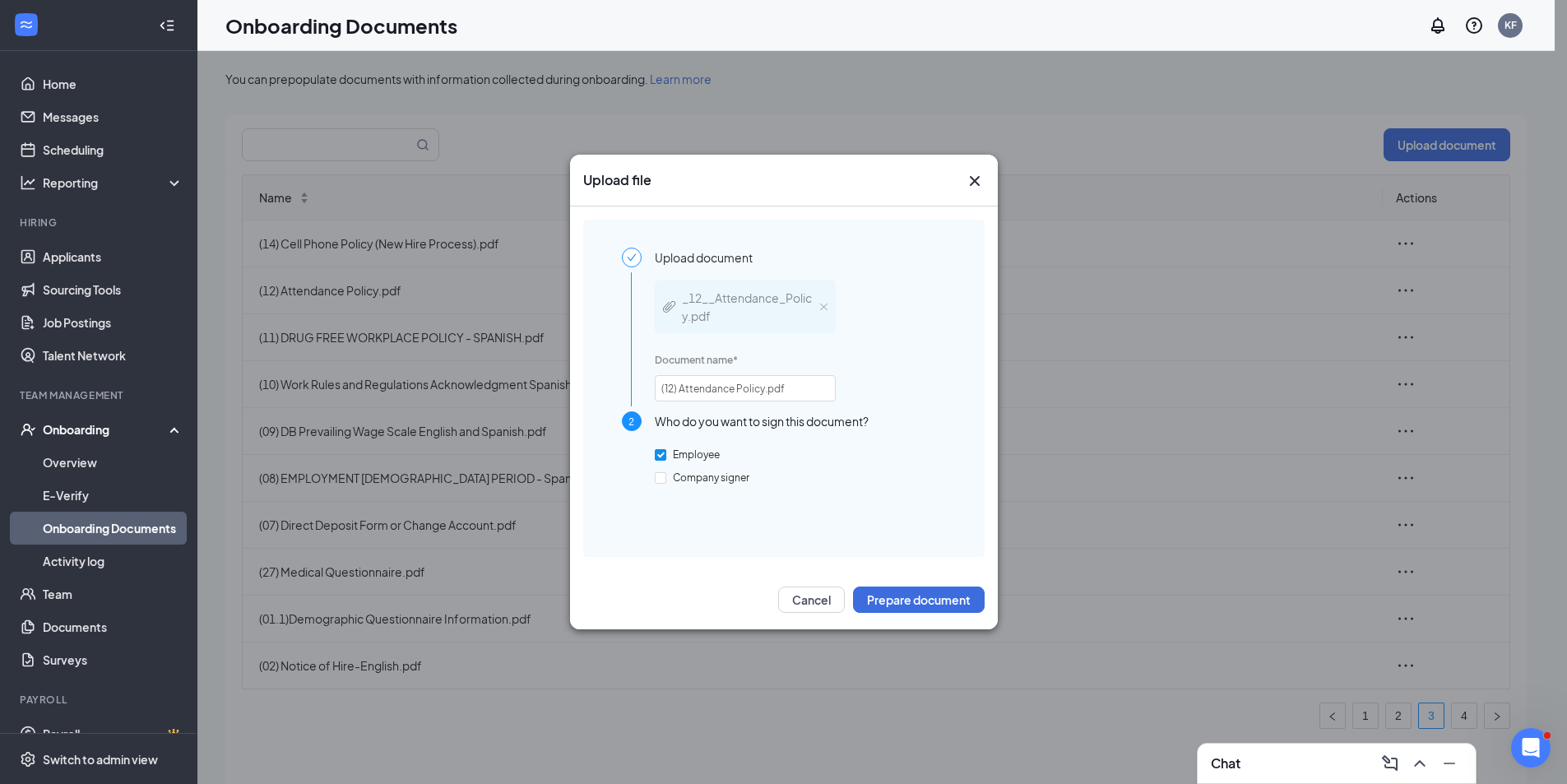
scroll to position [74, 0]
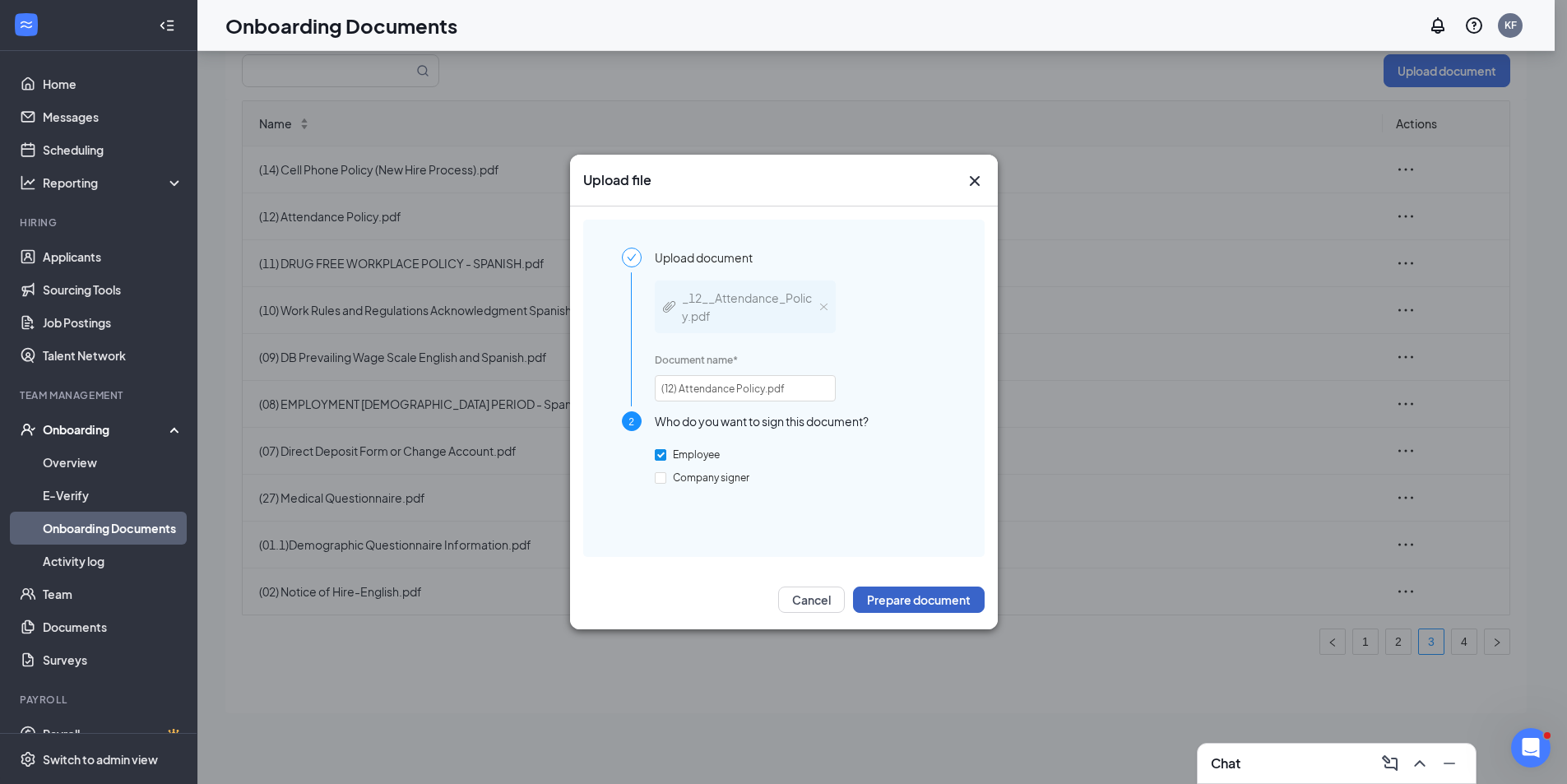
click at [901, 592] on button "Prepare document" at bounding box center [919, 600] width 132 height 26
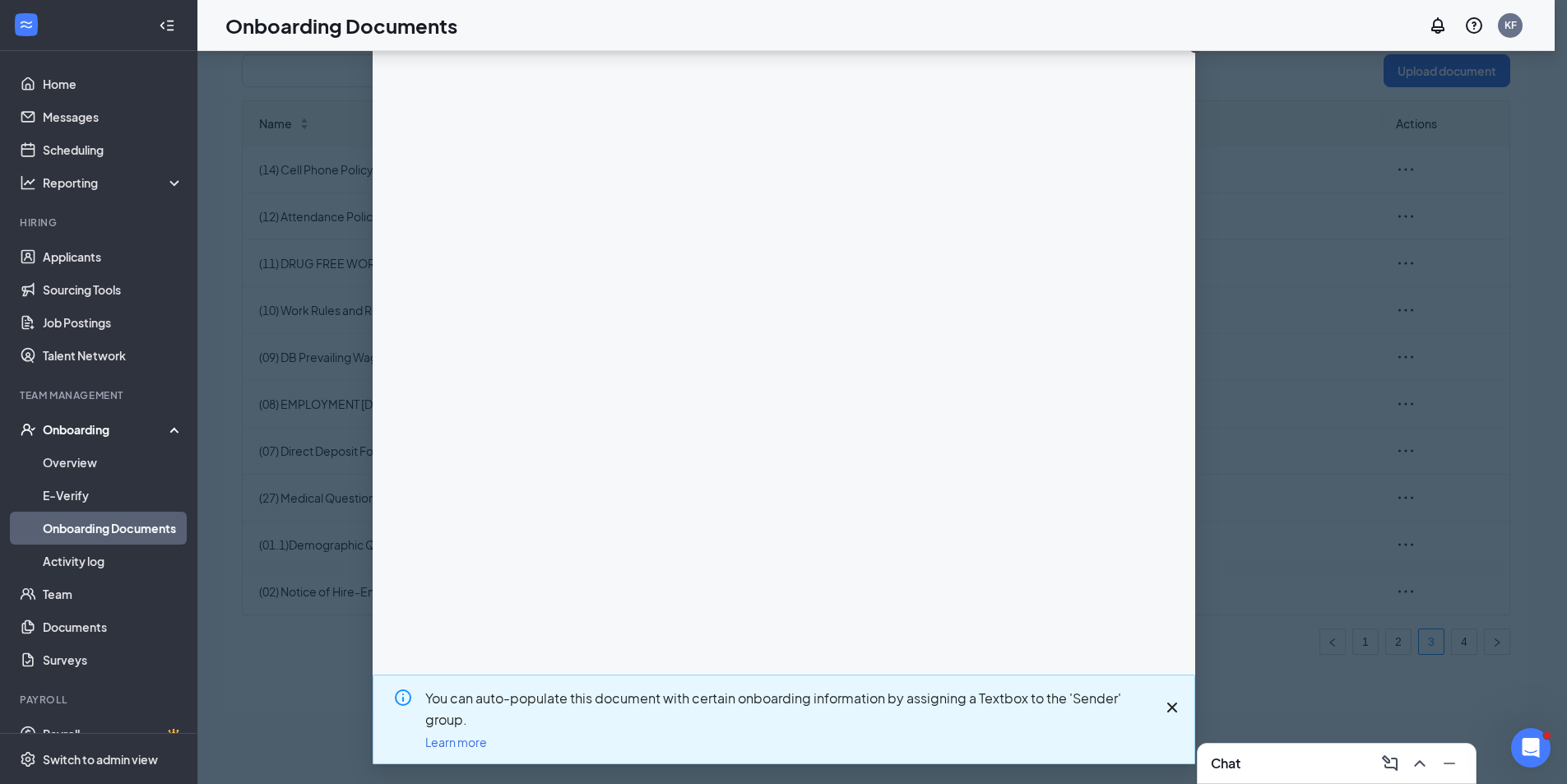
scroll to position [0, 0]
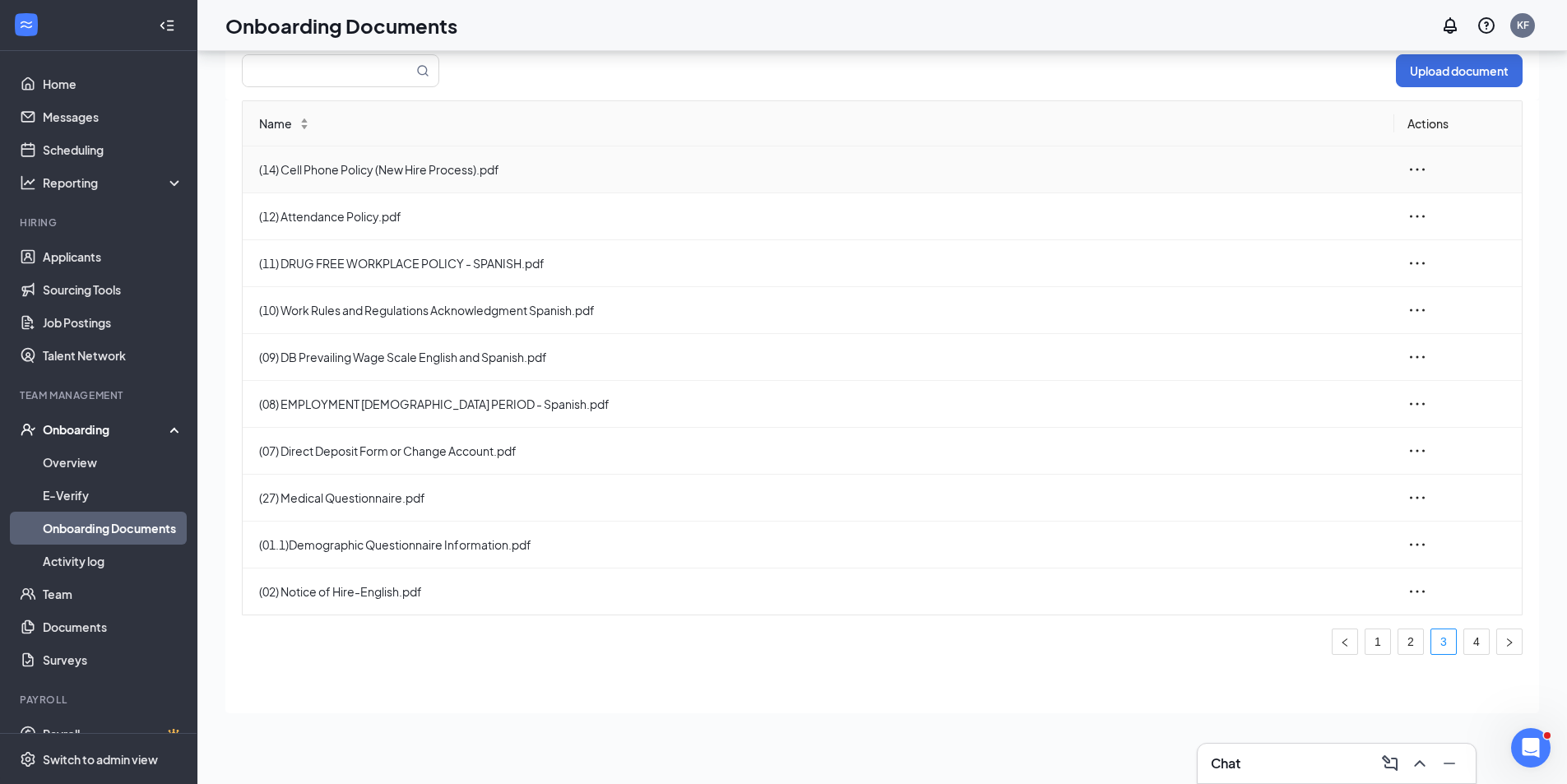
click at [1413, 173] on icon "ellipsis" at bounding box center [1417, 169] width 20 height 20
click at [1276, 248] on div "Edit" at bounding box center [1327, 243] width 177 height 20
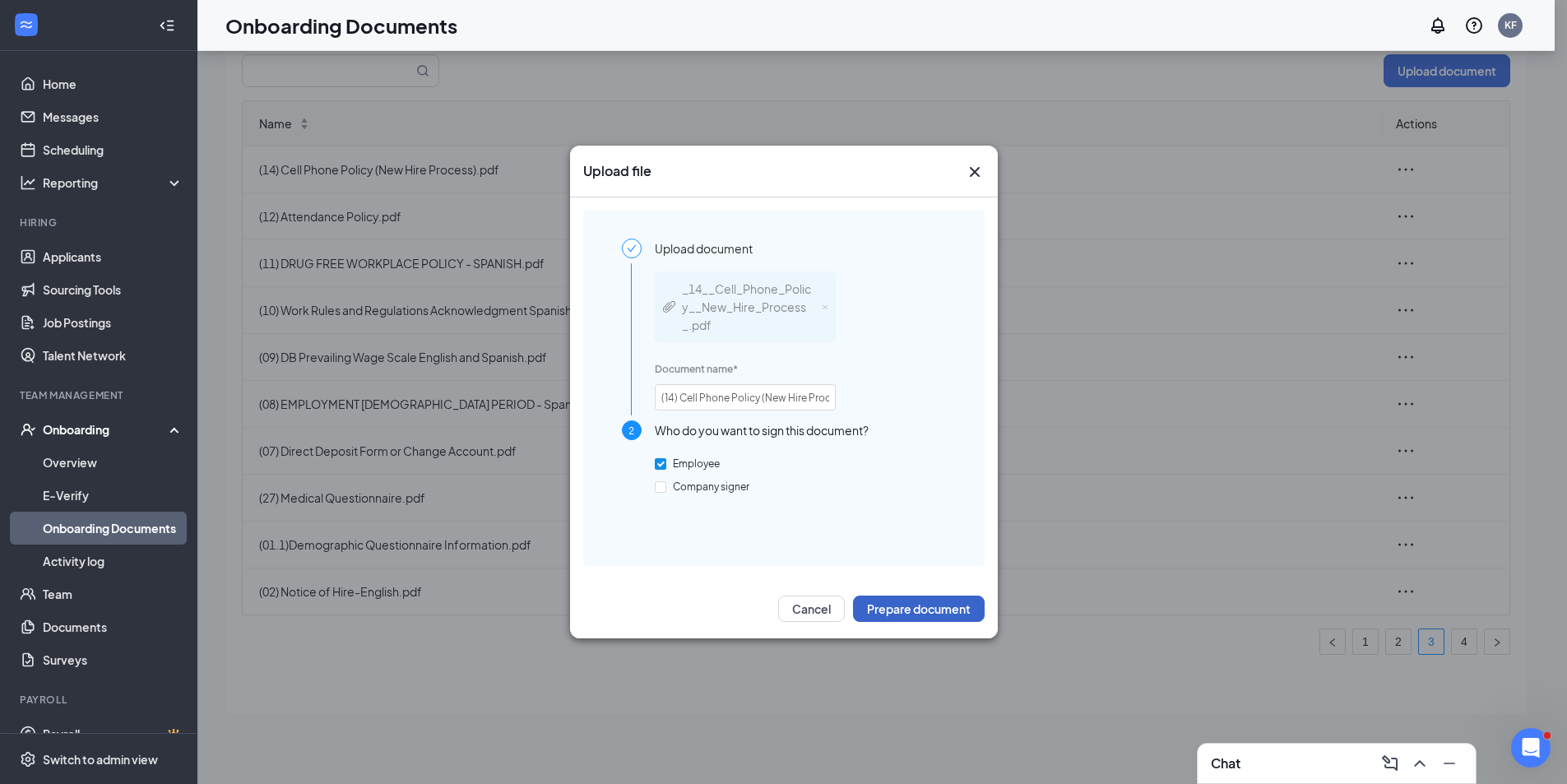
click at [942, 615] on button "Prepare document" at bounding box center [919, 608] width 132 height 26
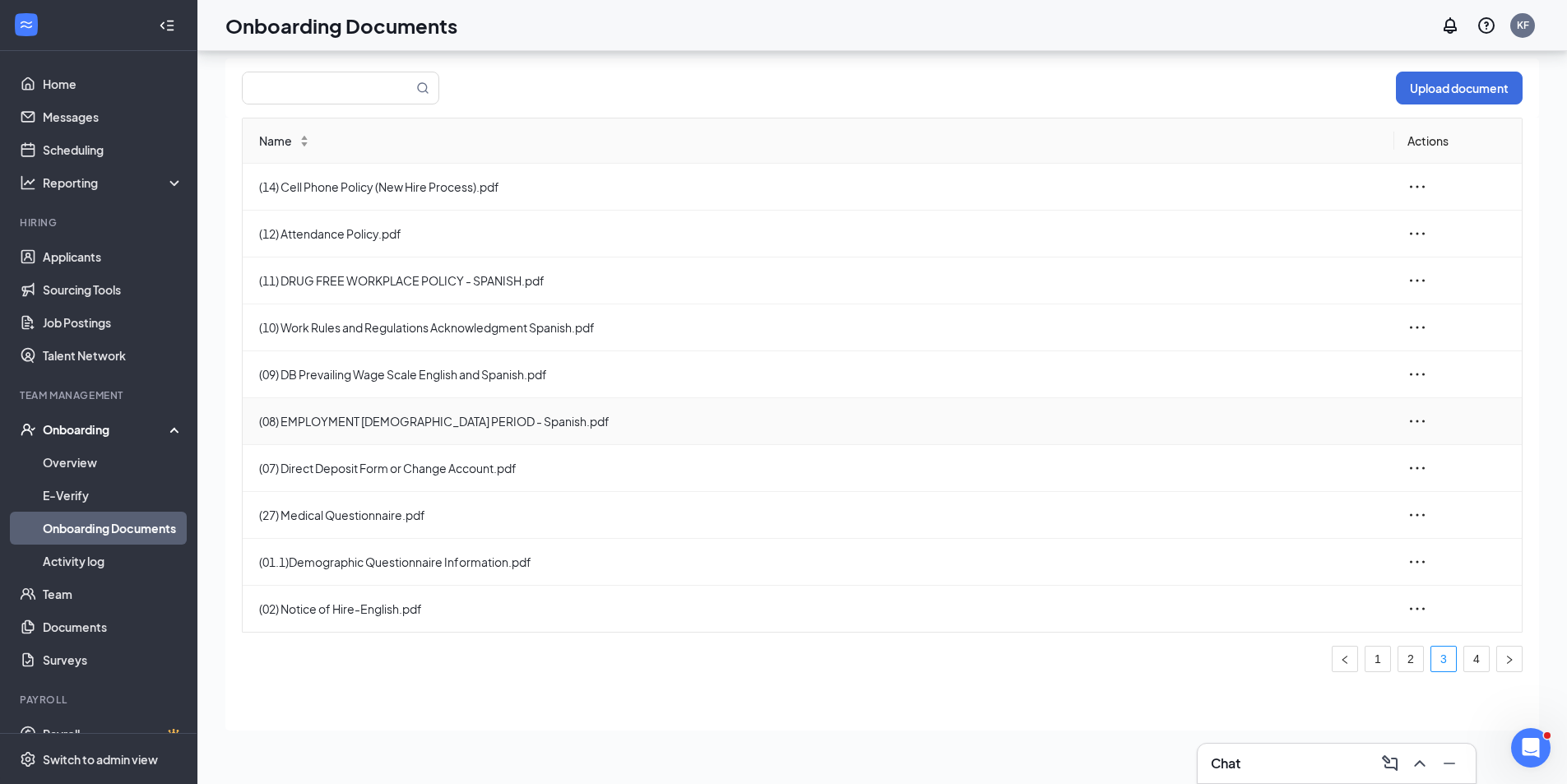
scroll to position [74, 0]
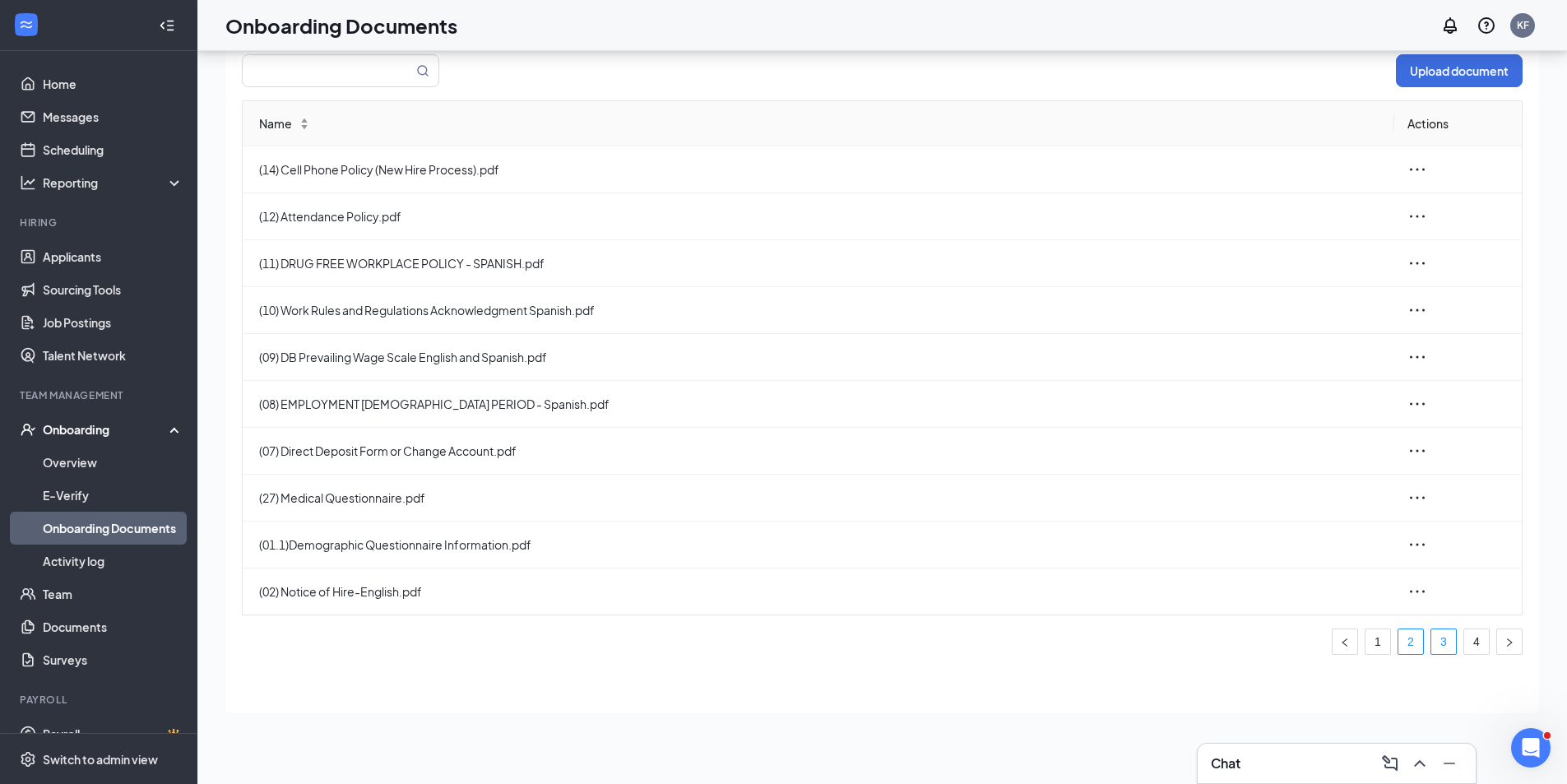
click at [1410, 652] on link "2" at bounding box center [1410, 641] width 25 height 25
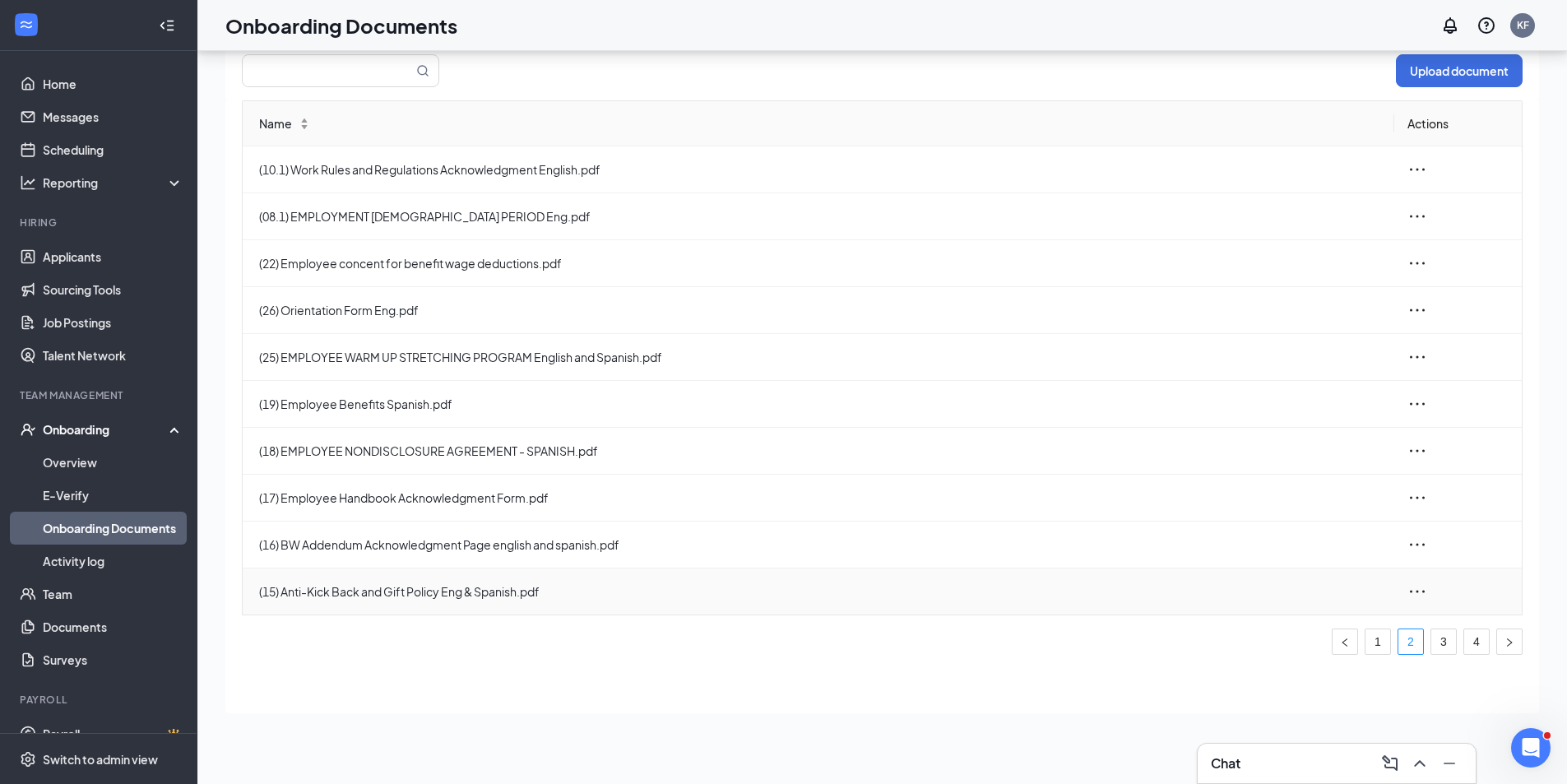
click at [1424, 591] on icon "ellipsis" at bounding box center [1417, 590] width 15 height 3
click at [1275, 668] on div "Edit" at bounding box center [1327, 665] width 177 height 20
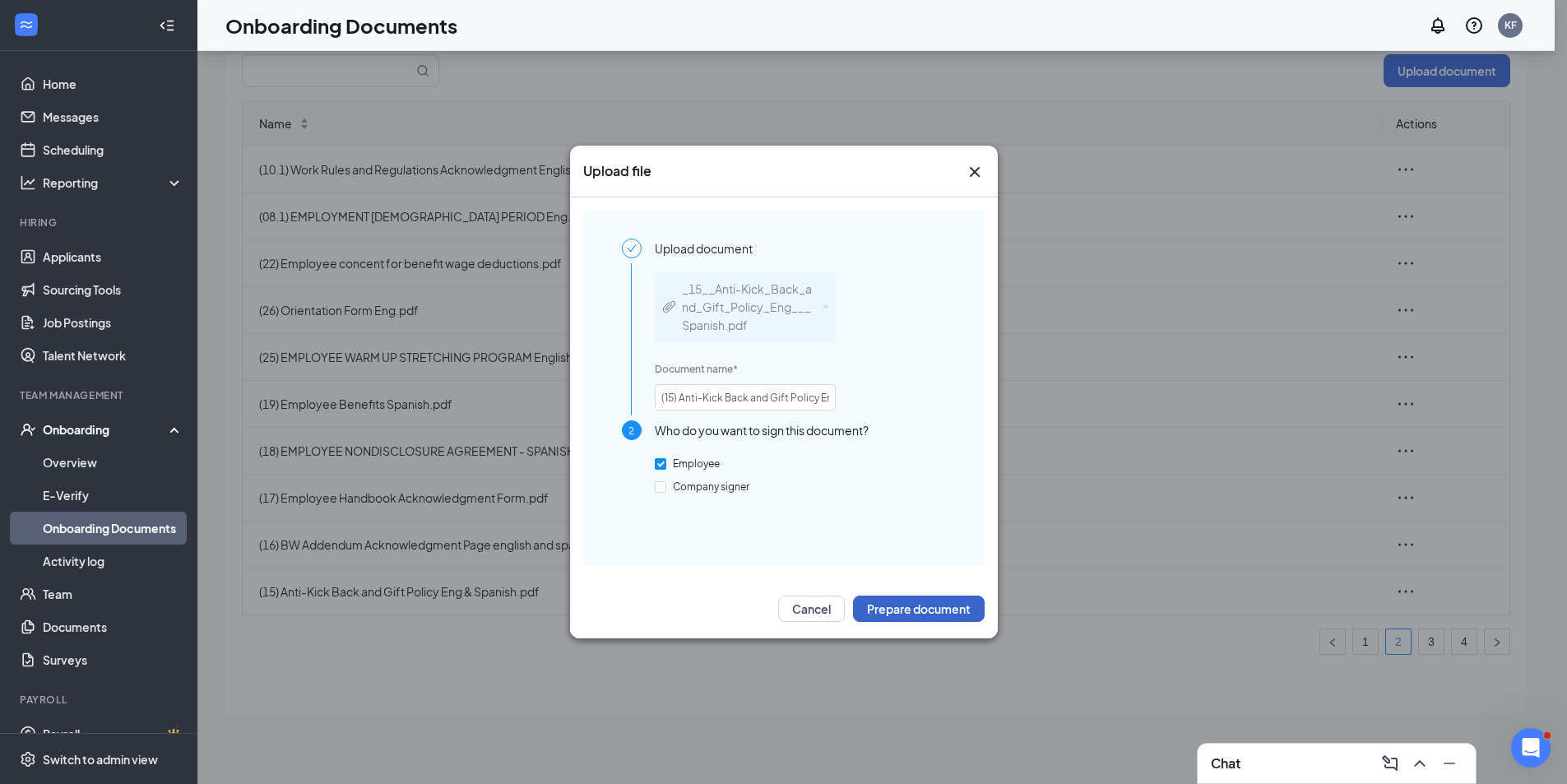
click at [932, 616] on button "Prepare document" at bounding box center [919, 608] width 132 height 26
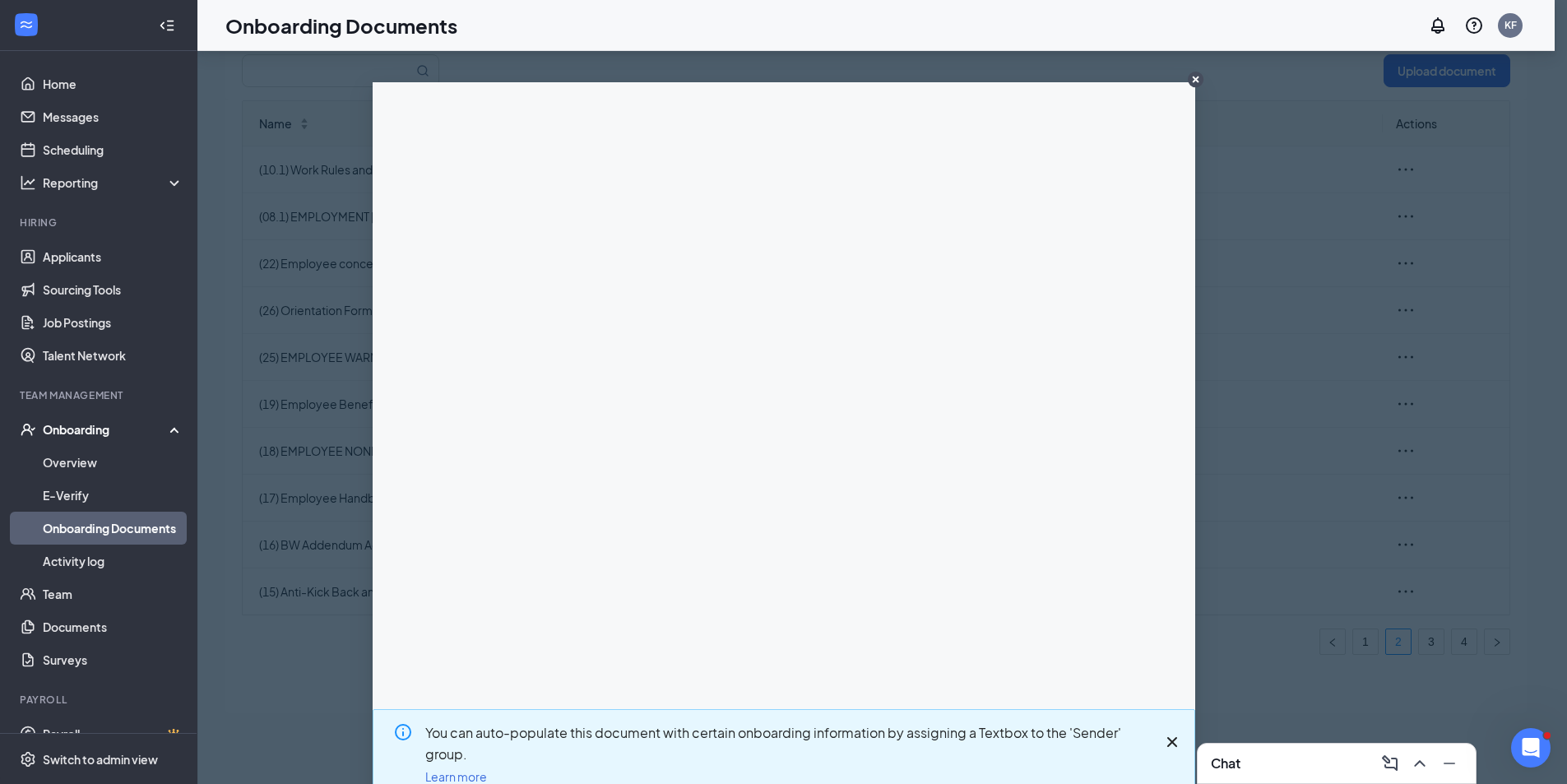
click at [1188, 80] on circle "CloseIconInverted" at bounding box center [1196, 80] width 16 height 16
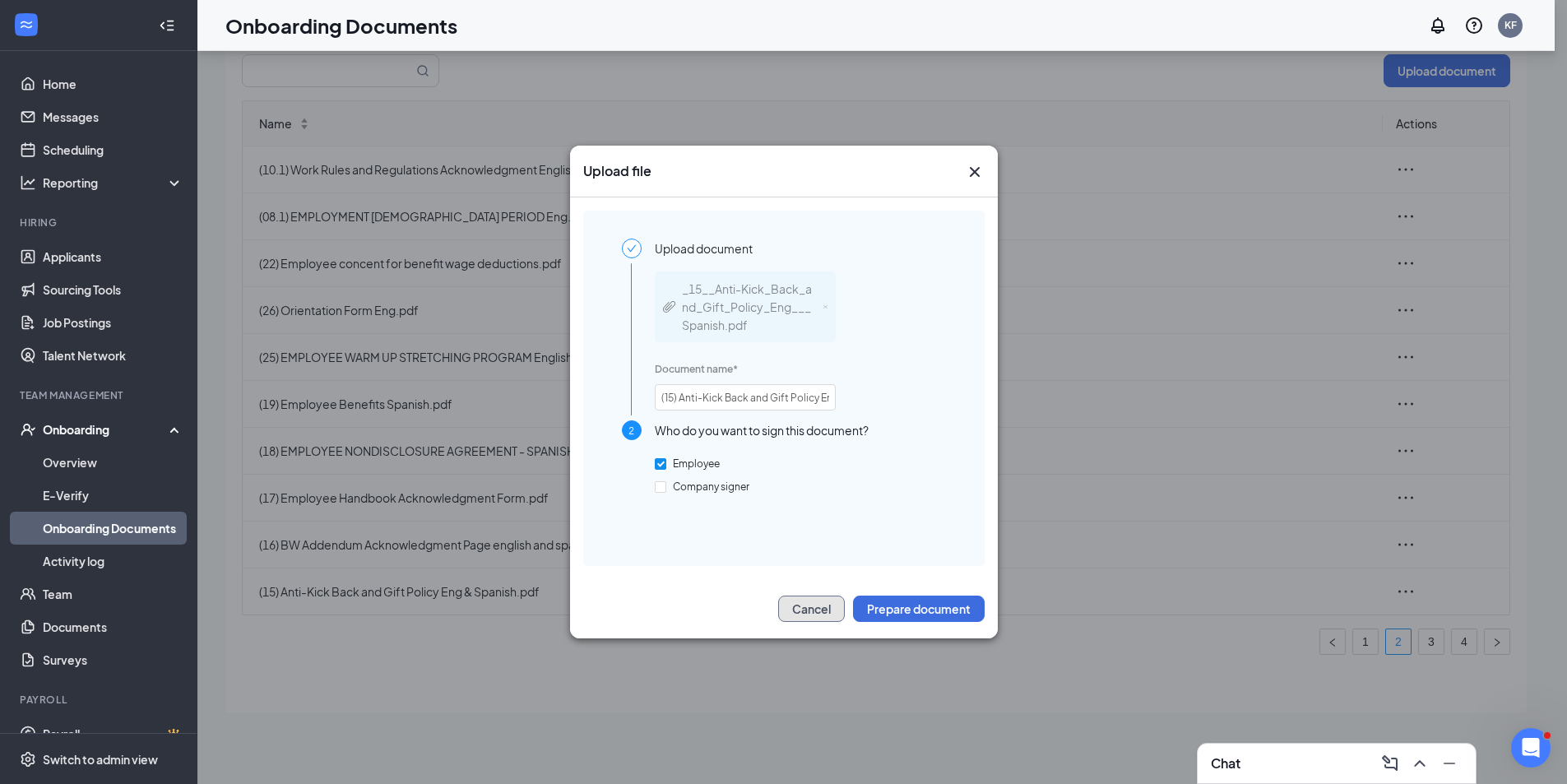
click at [817, 614] on button "Cancel" at bounding box center [811, 608] width 67 height 26
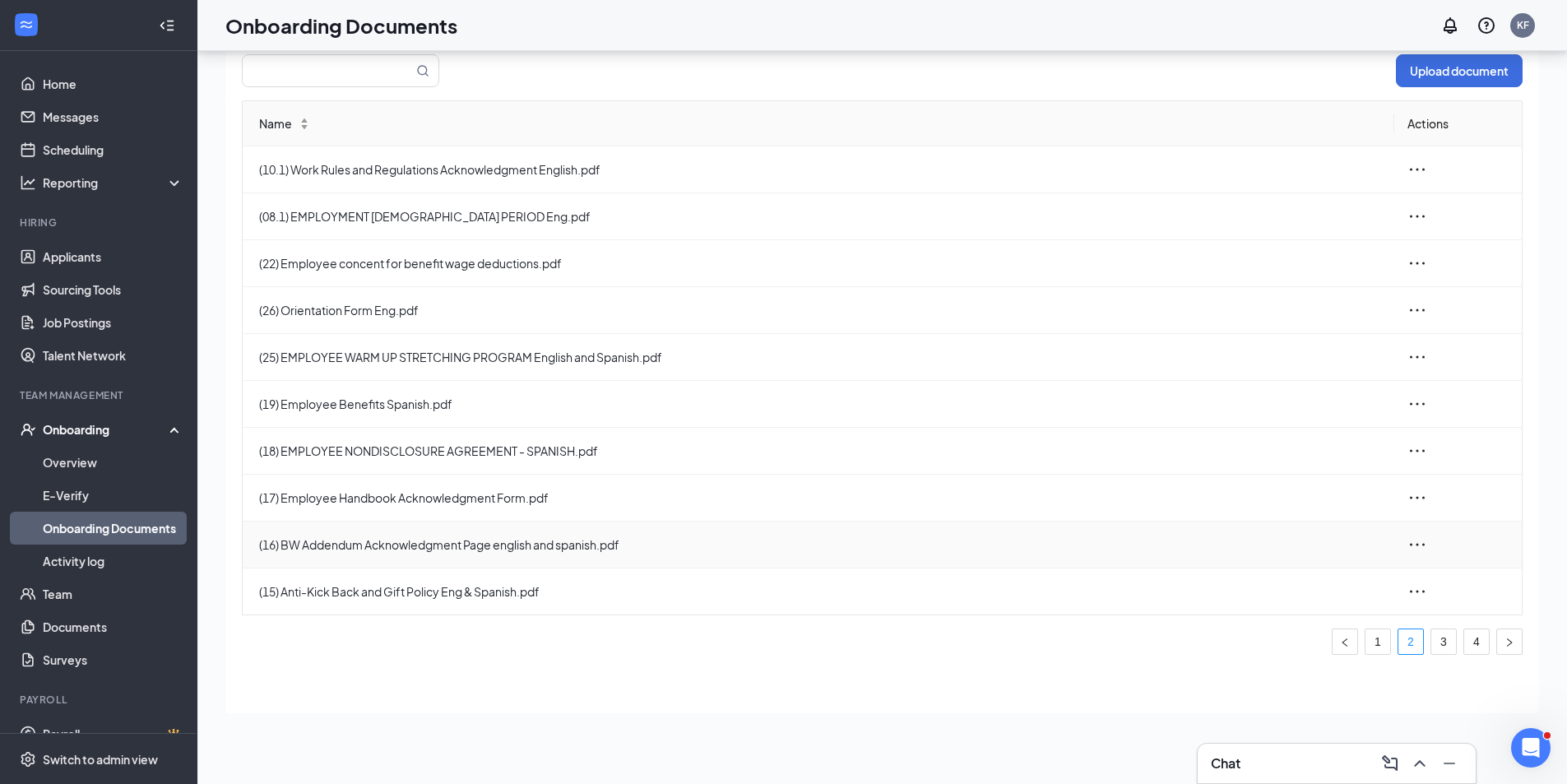
click at [1416, 546] on icon "ellipsis" at bounding box center [1417, 544] width 20 height 20
click at [1279, 617] on div "Edit" at bounding box center [1327, 618] width 177 height 20
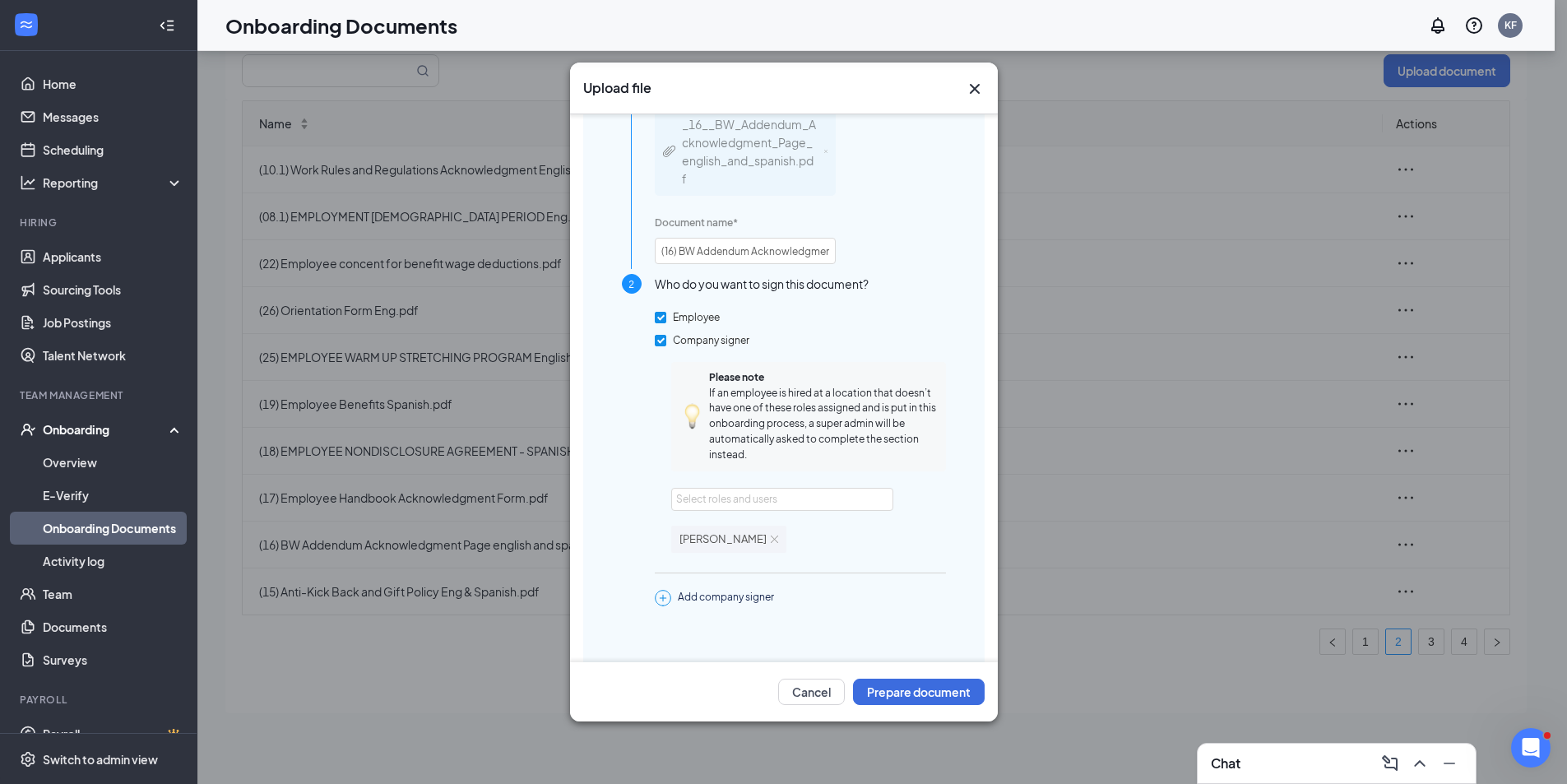
scroll to position [82, 0]
click at [928, 697] on button "Prepare document" at bounding box center [919, 691] width 132 height 26
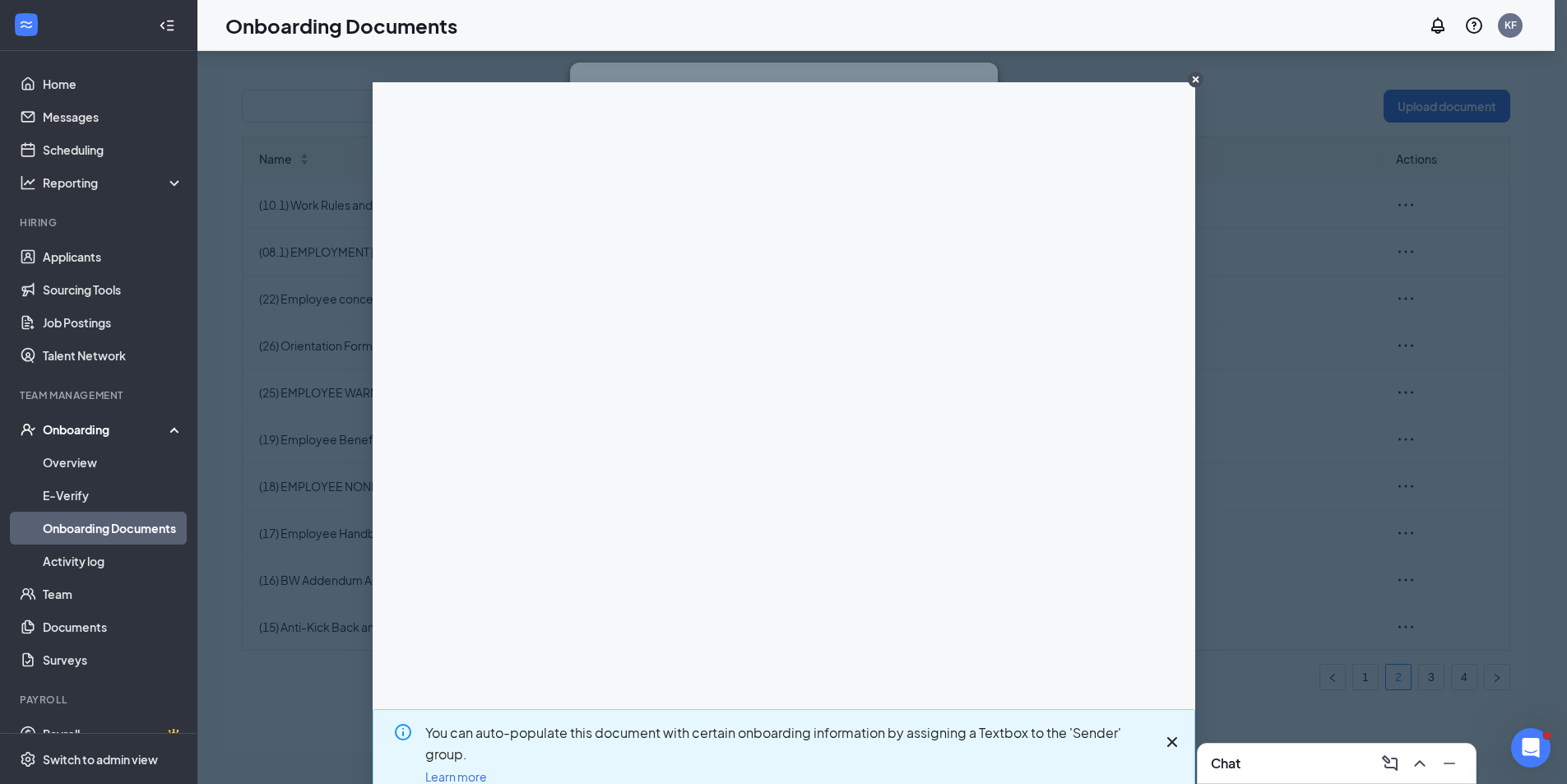
scroll to position [74, 0]
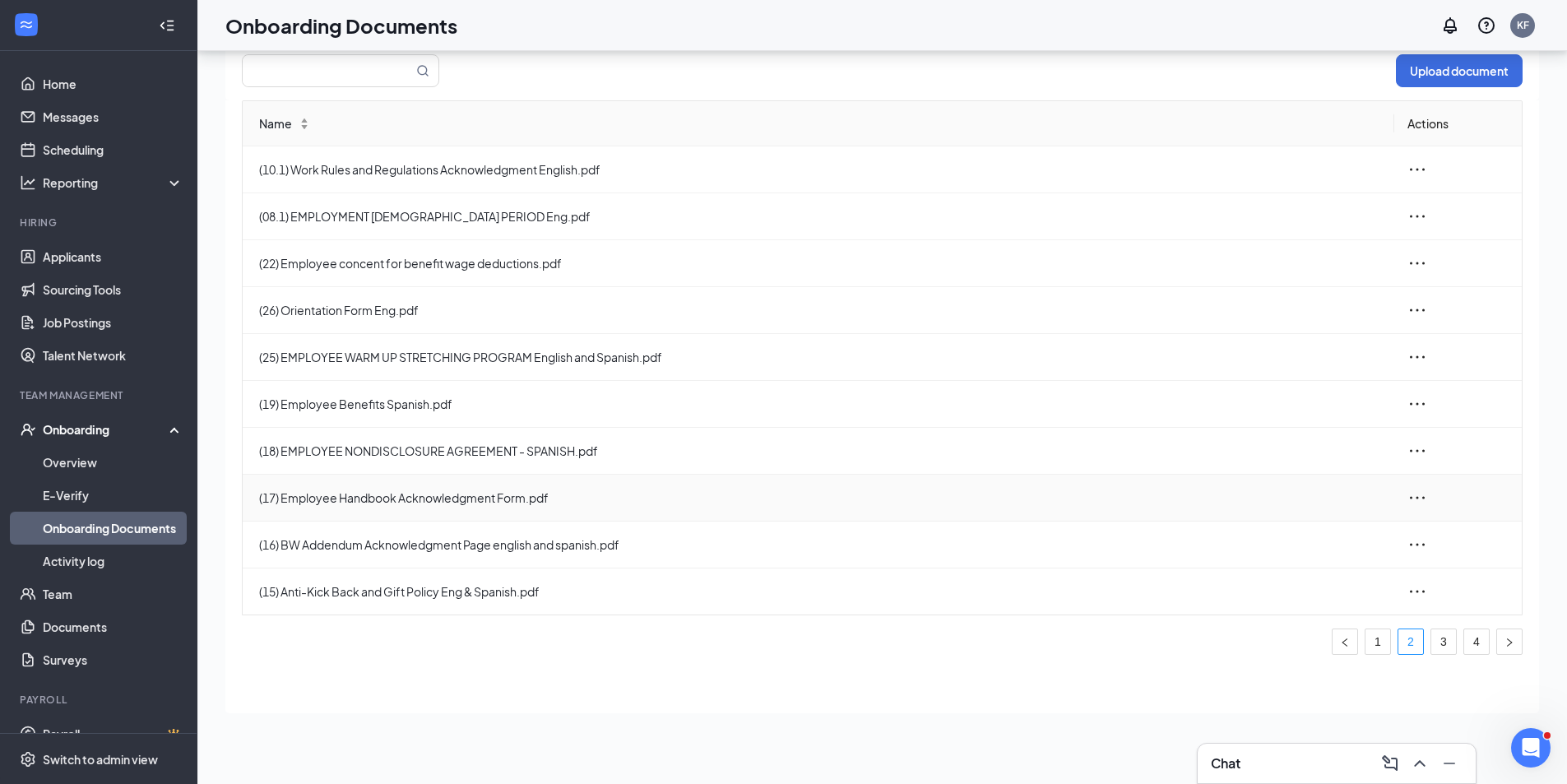
click at [1414, 498] on icon "ellipsis" at bounding box center [1417, 497] width 20 height 20
click at [1286, 569] on div "Edit" at bounding box center [1327, 571] width 177 height 20
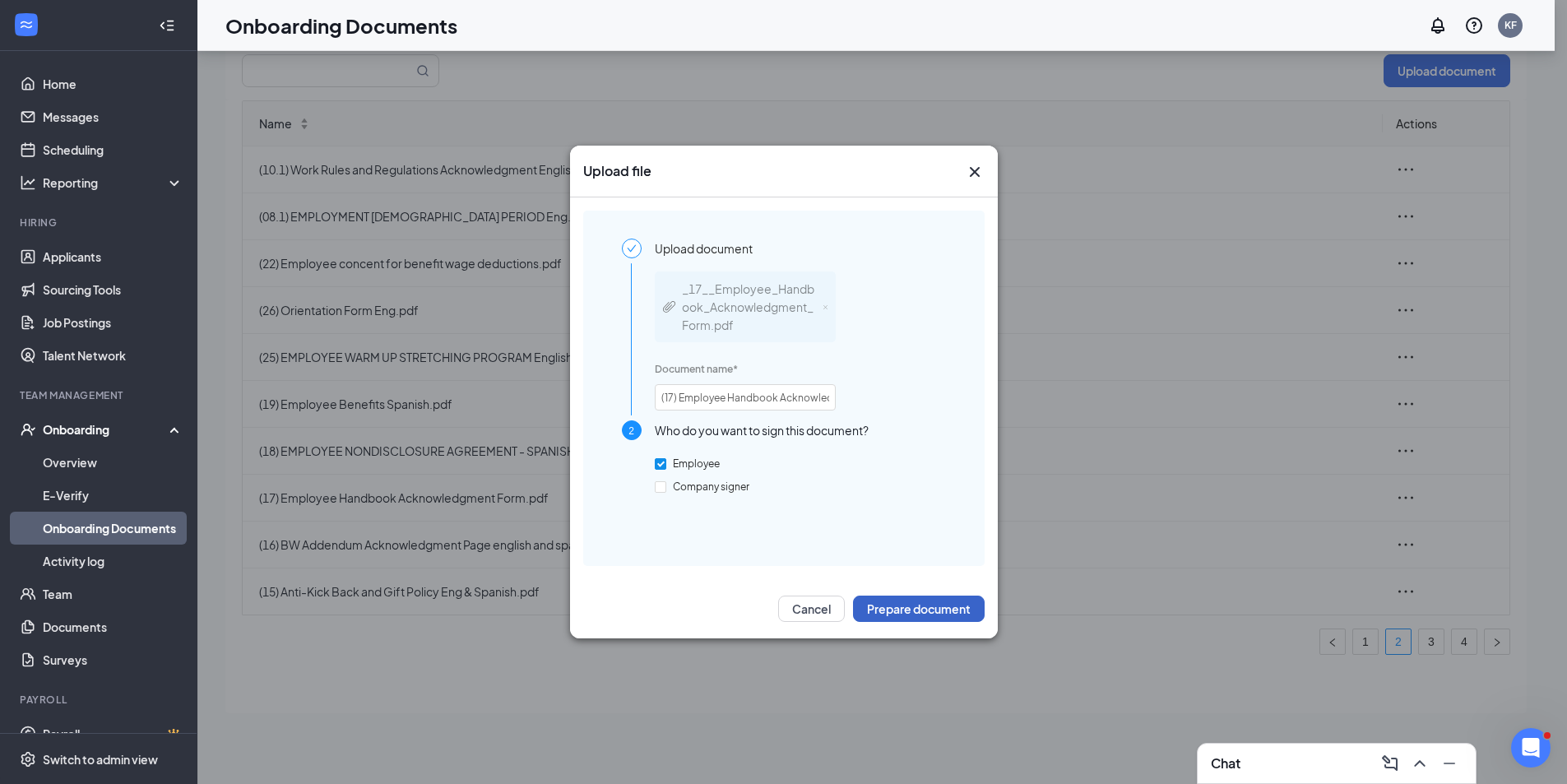
click at [908, 606] on button "Prepare document" at bounding box center [919, 608] width 132 height 26
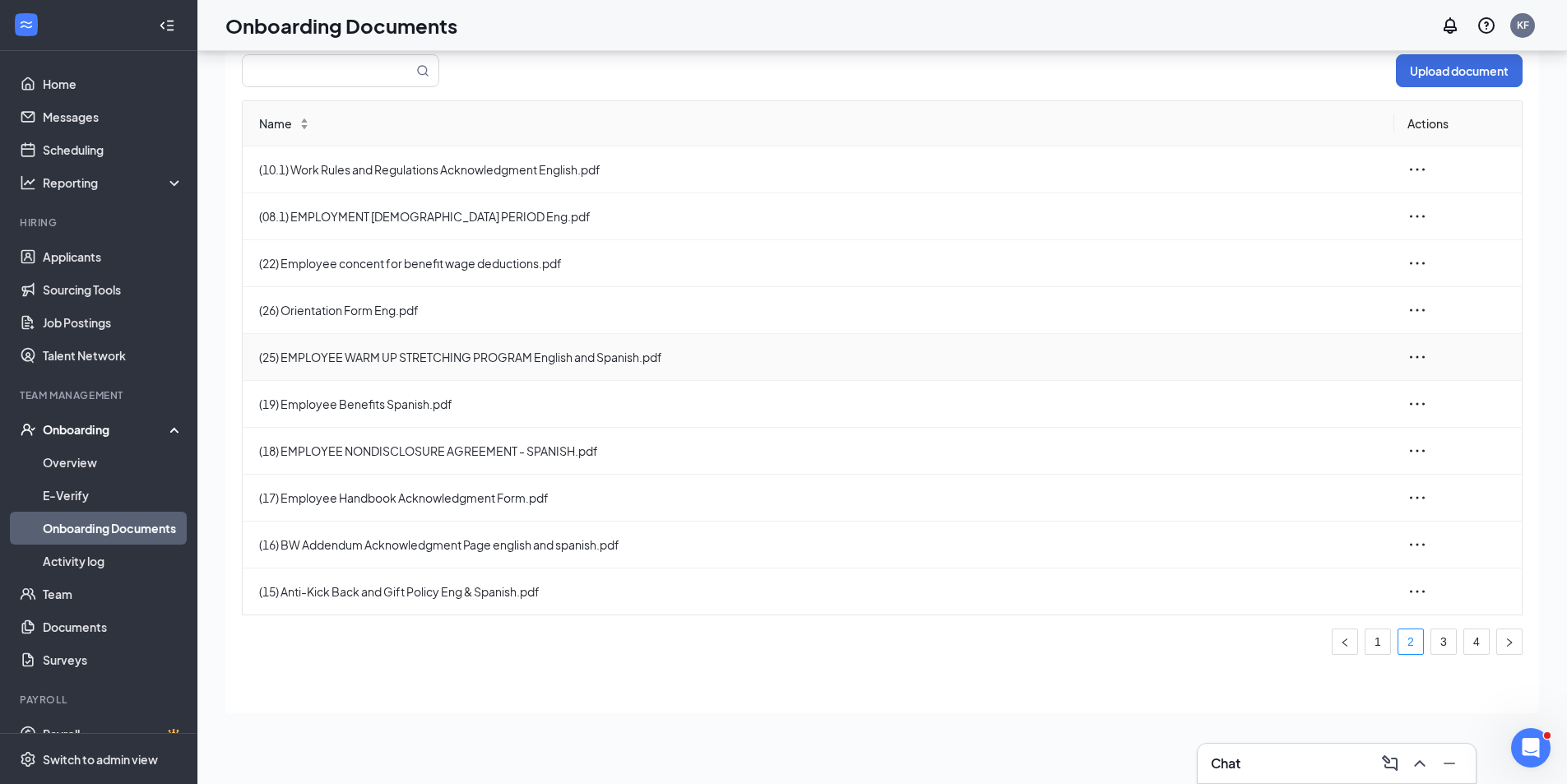
click at [1424, 355] on icon "ellipsis" at bounding box center [1417, 357] width 20 height 20
click at [1280, 432] on div "Edit" at bounding box center [1327, 431] width 177 height 20
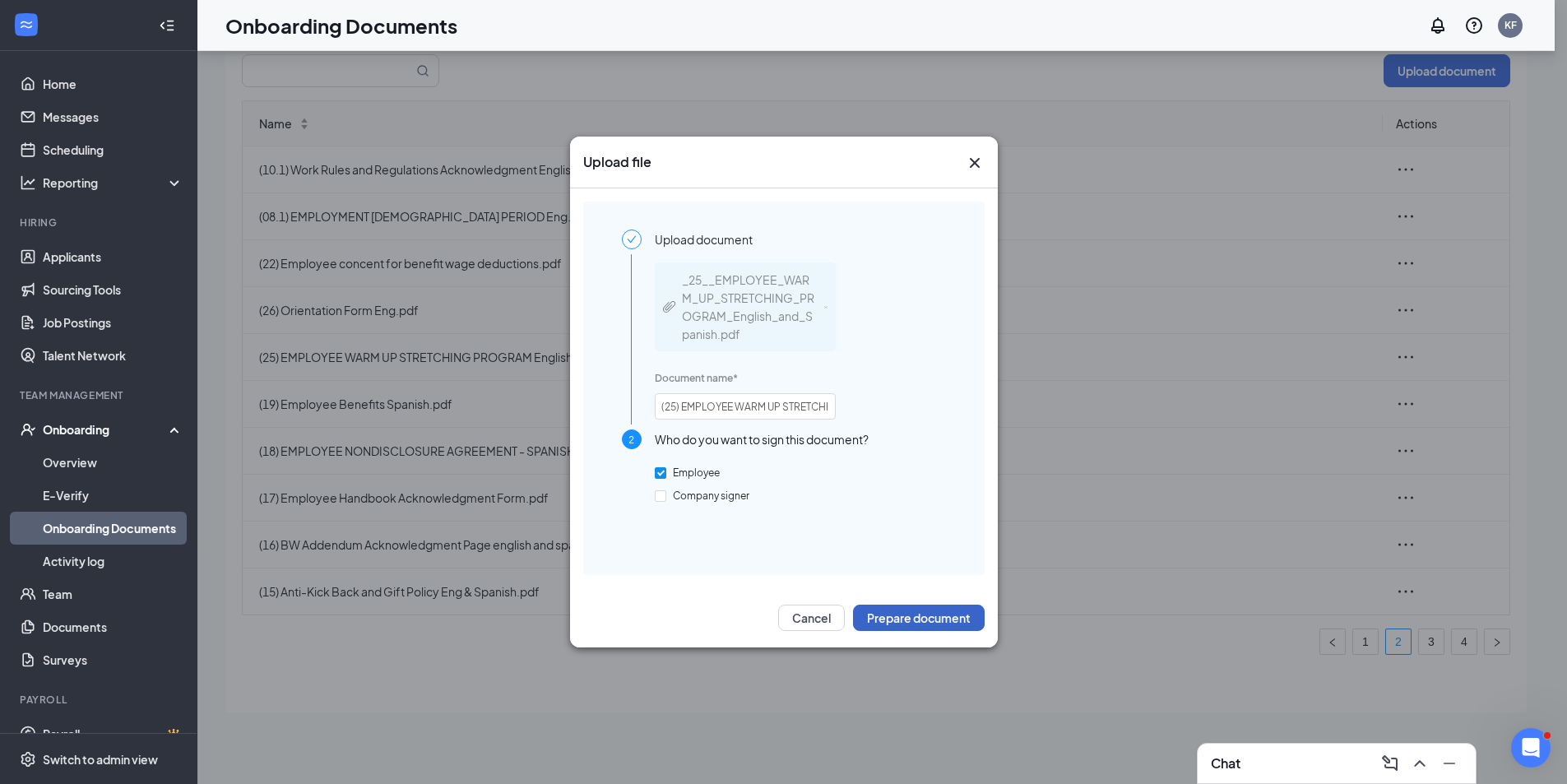
click at [920, 620] on button "Prepare document" at bounding box center [919, 617] width 132 height 26
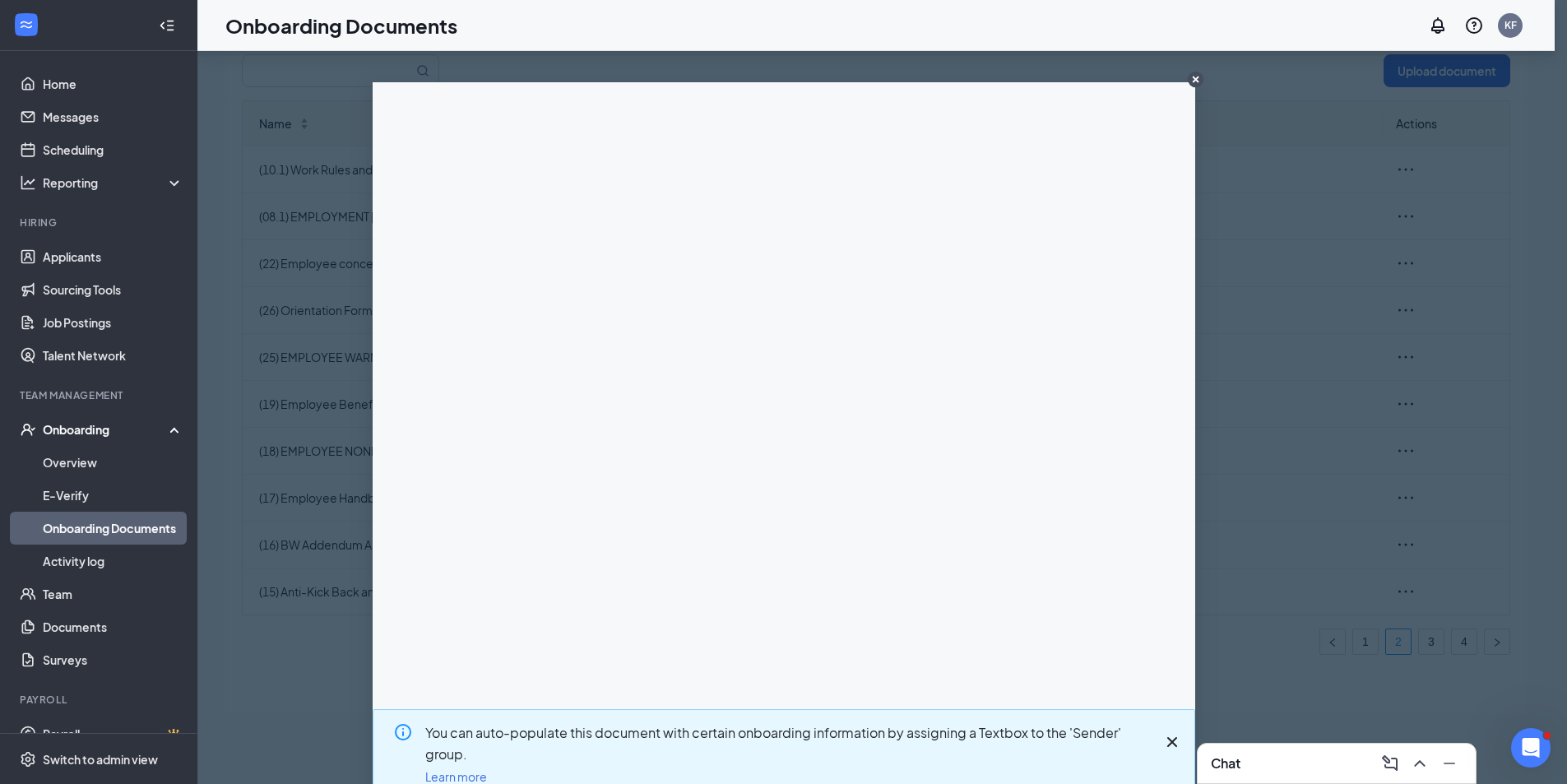
click at [1192, 81] on icon "CloseIconInverted" at bounding box center [1196, 80] width 7 height 7
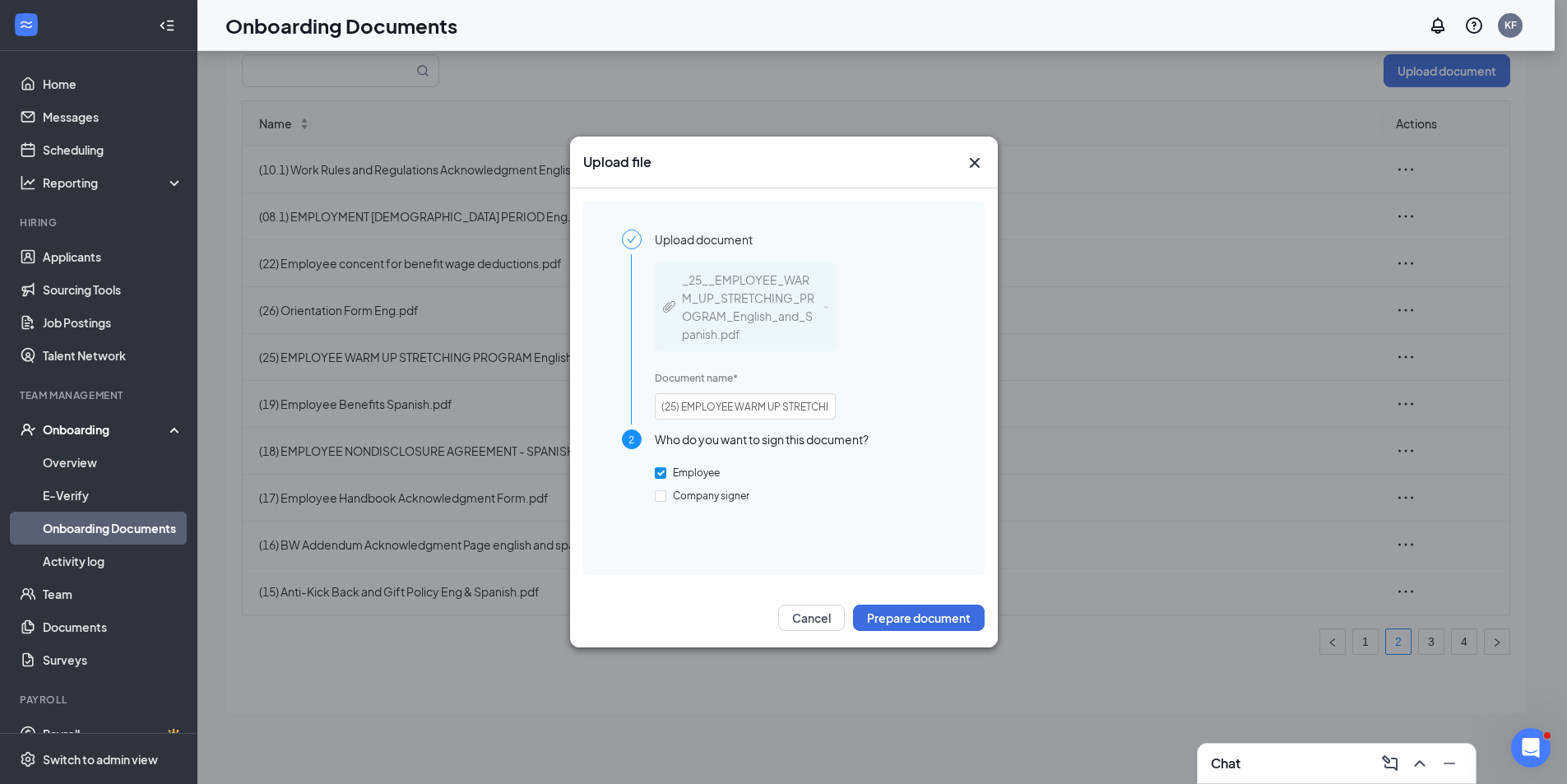
click at [980, 161] on icon "Cross" at bounding box center [975, 163] width 20 height 20
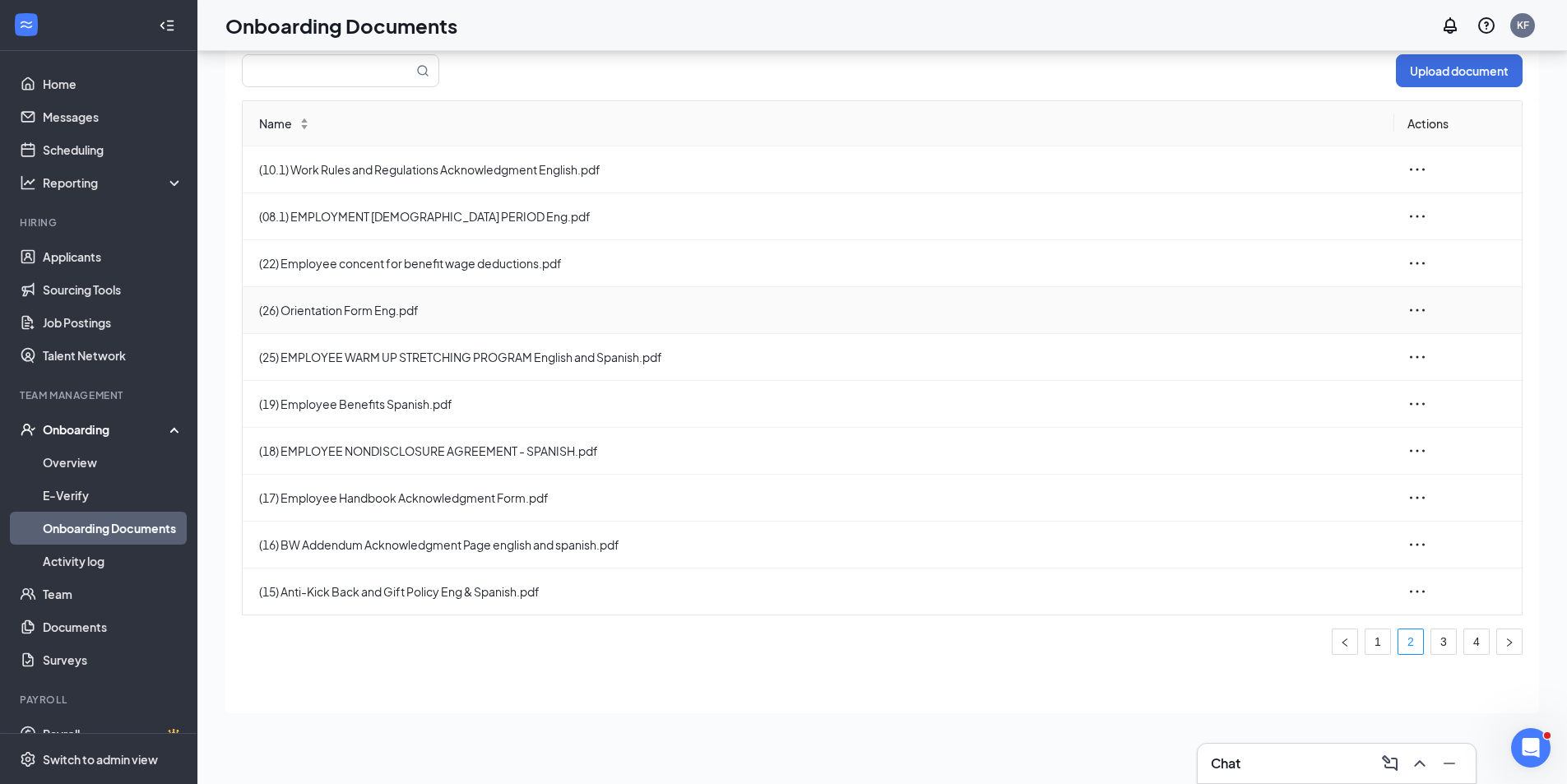
click at [1419, 310] on icon "ellipsis" at bounding box center [1417, 310] width 20 height 20
click at [1281, 389] on div "Edit" at bounding box center [1327, 383] width 177 height 20
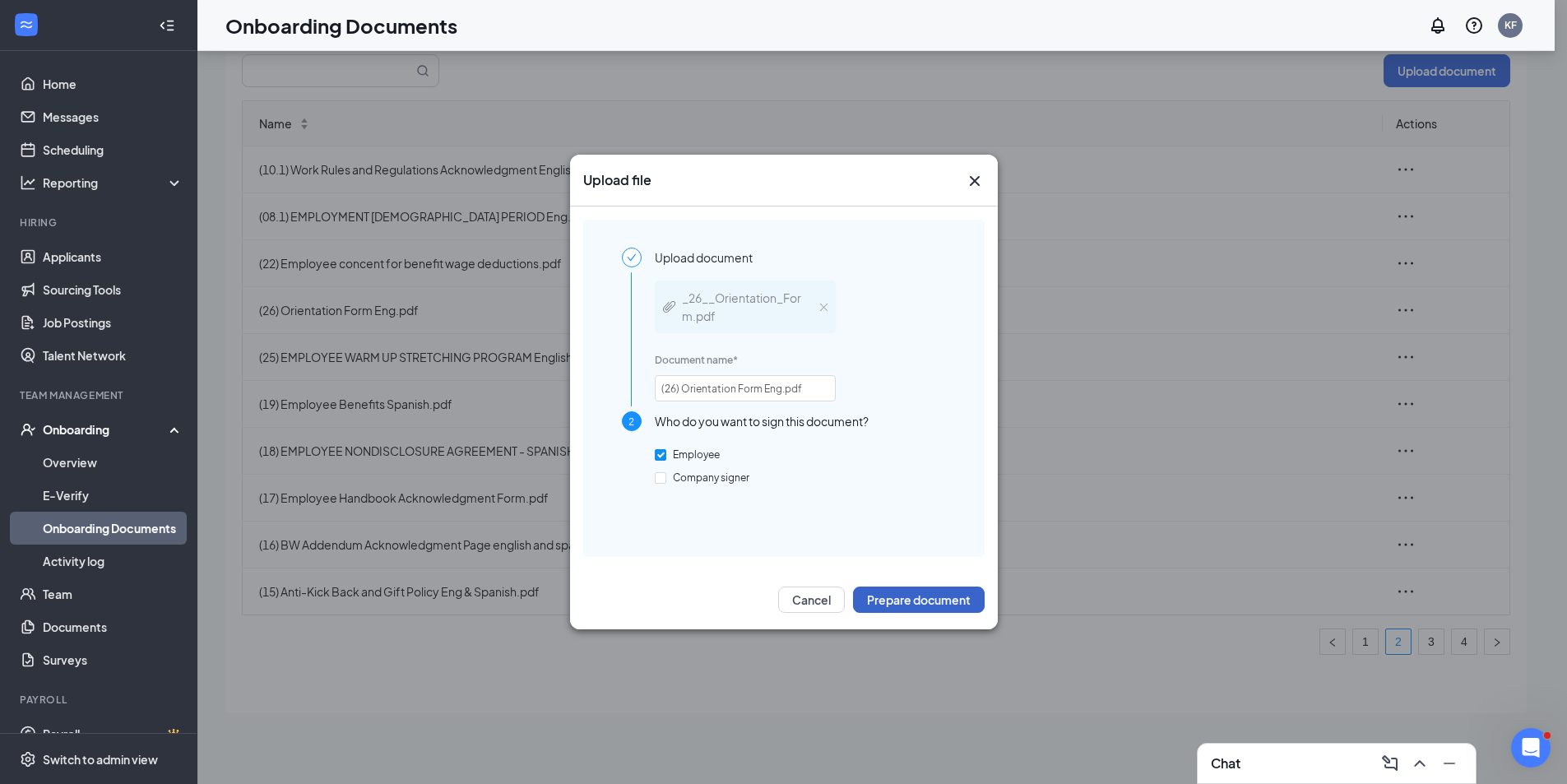
click at [946, 609] on button "Prepare document" at bounding box center [919, 600] width 132 height 26
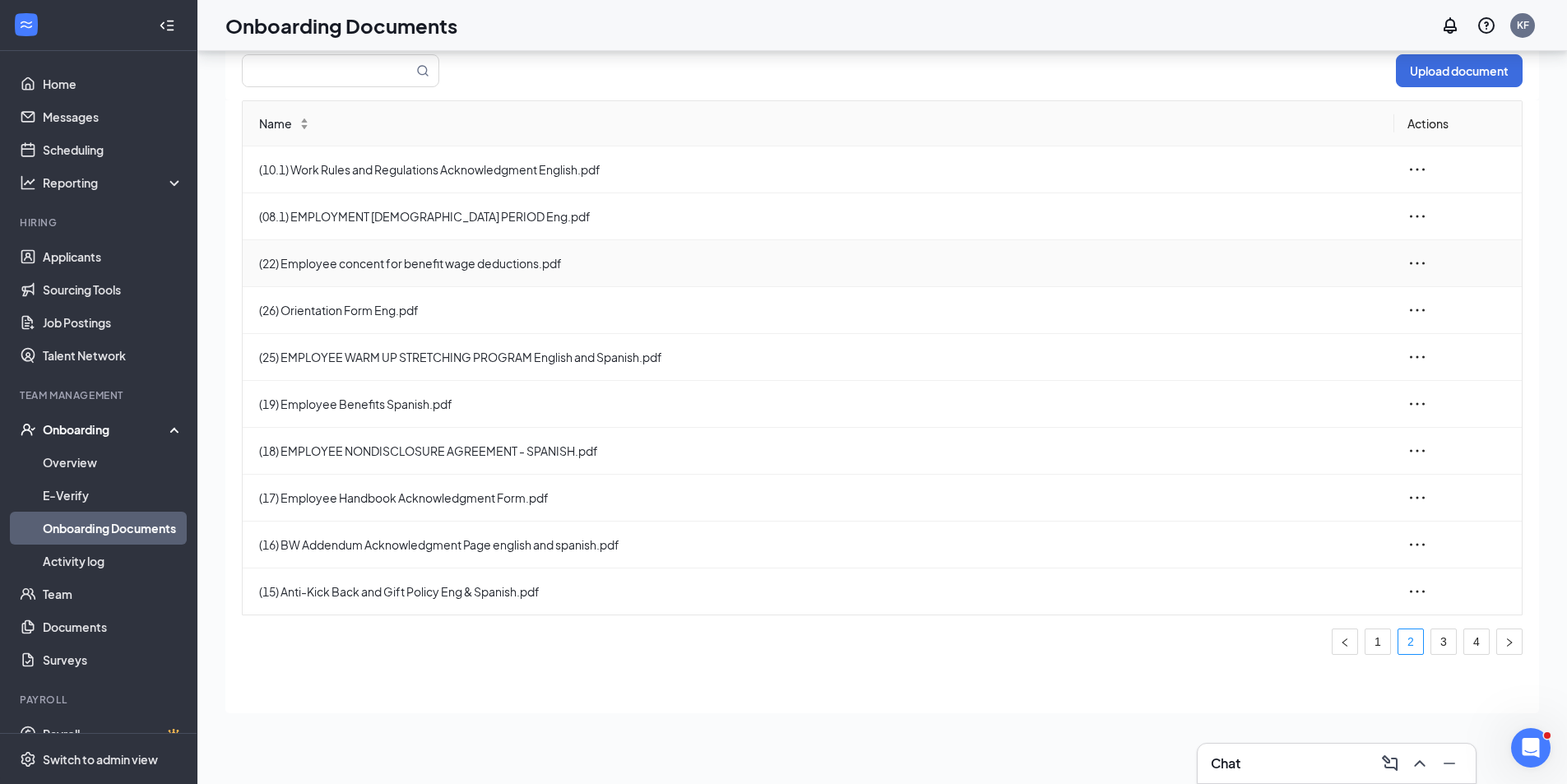
click at [1409, 262] on icon "ellipsis" at bounding box center [1417, 263] width 20 height 20
click at [1272, 336] on div "Edit" at bounding box center [1327, 337] width 177 height 20
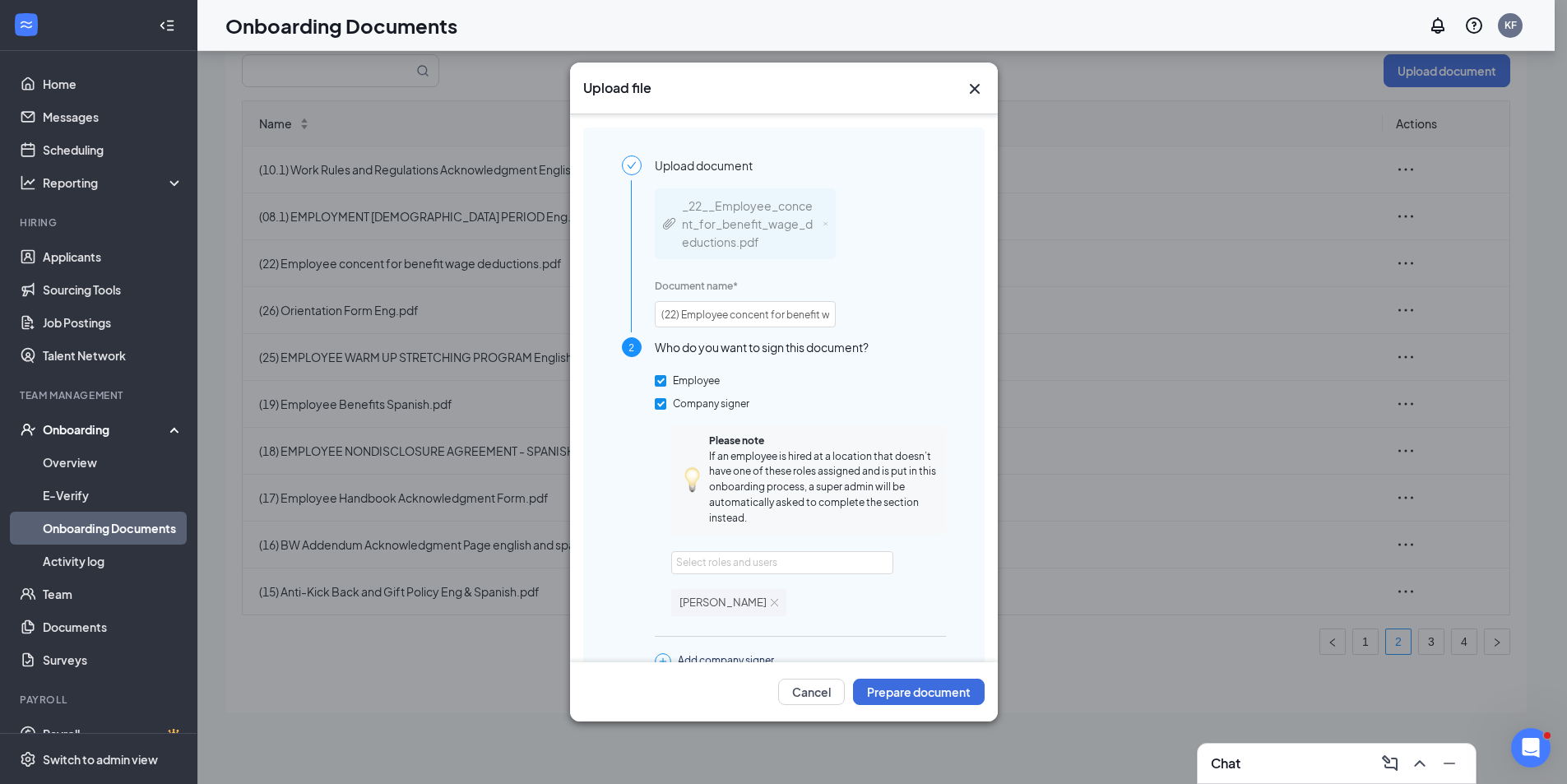
scroll to position [91, 0]
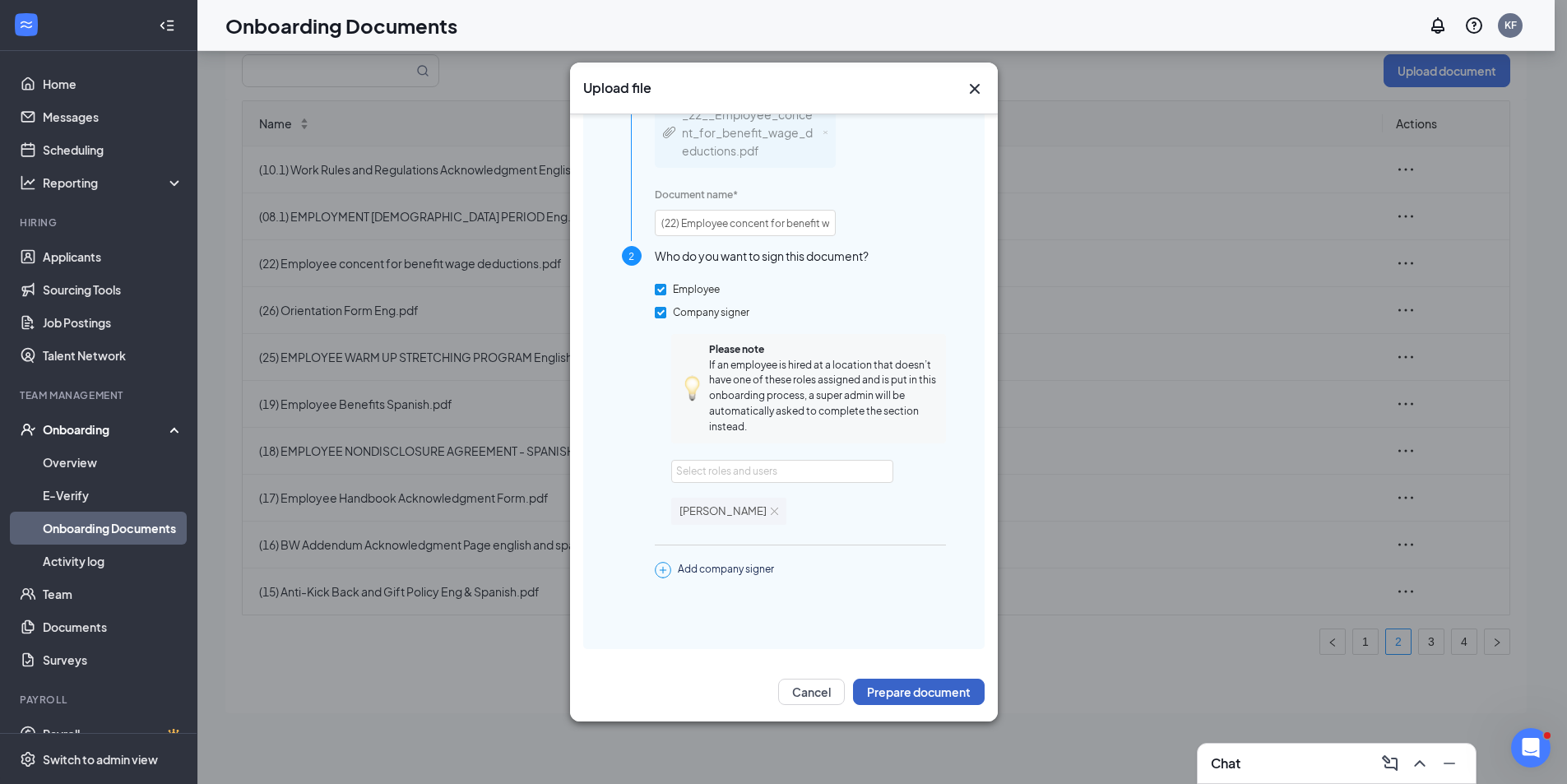
click at [912, 701] on button "Prepare document" at bounding box center [919, 691] width 132 height 26
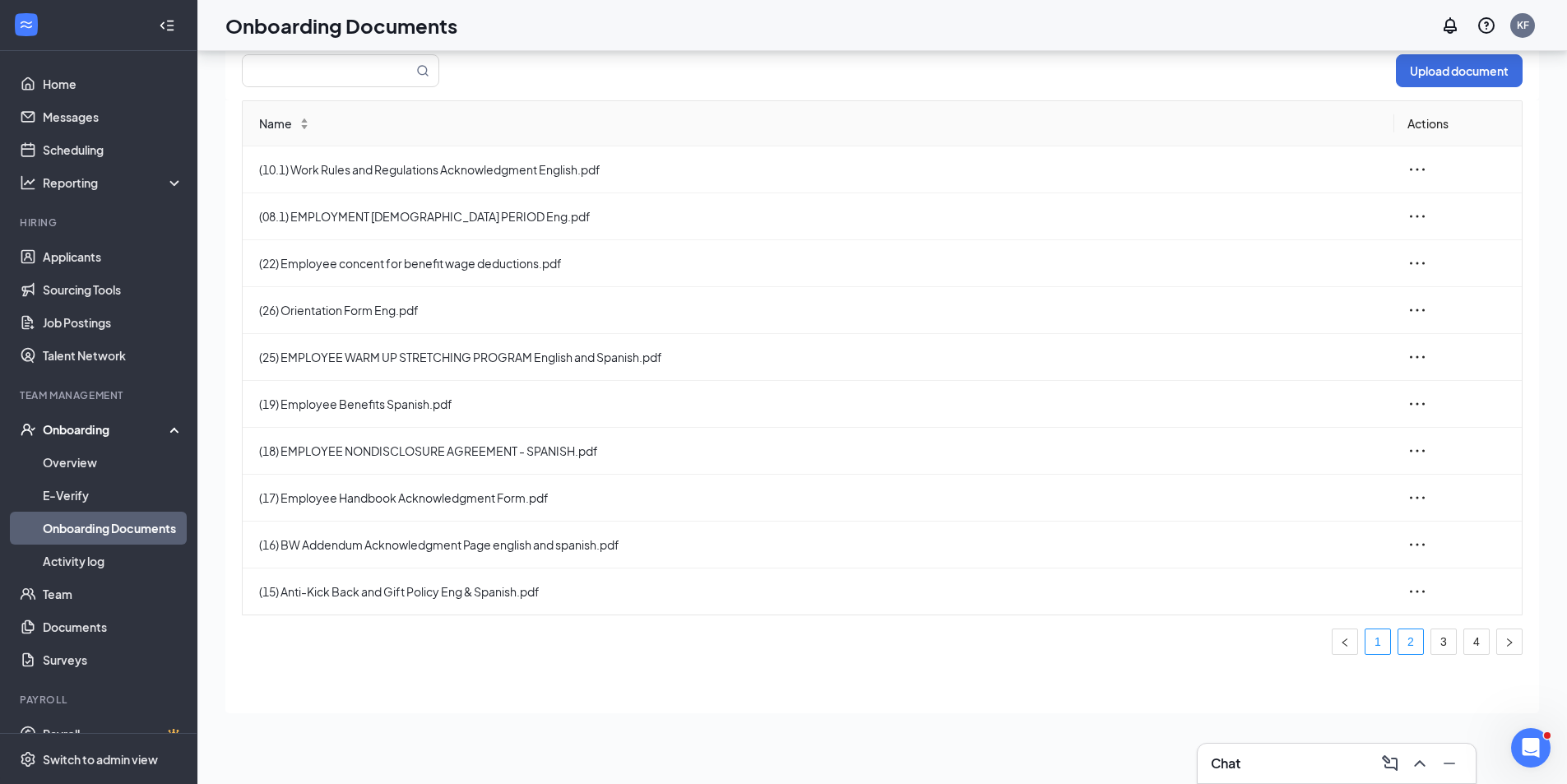
click at [1380, 643] on link "1" at bounding box center [1377, 641] width 25 height 25
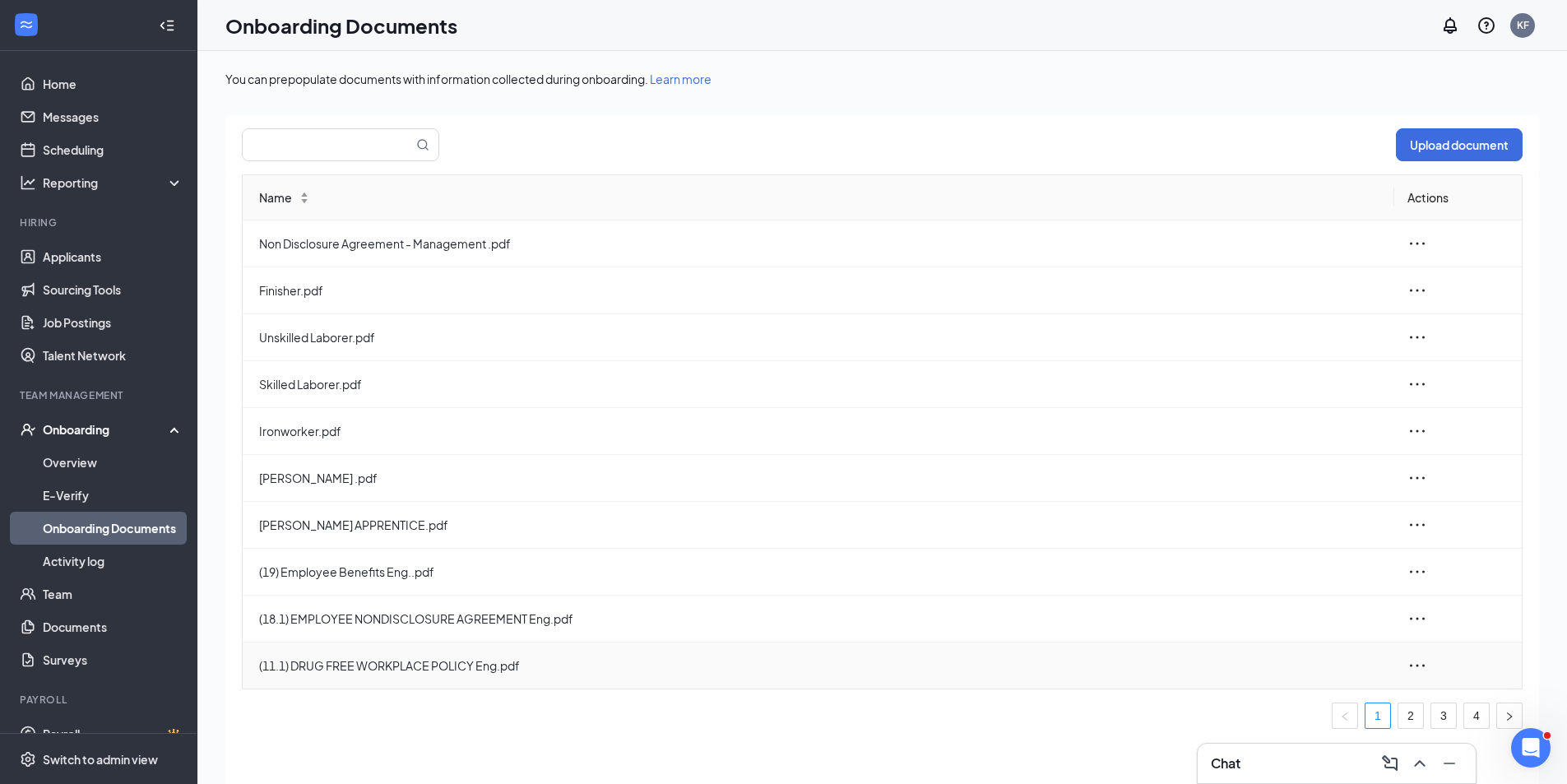
click at [1420, 666] on icon "ellipsis" at bounding box center [1417, 665] width 20 height 20
click at [1281, 745] on div "Edit" at bounding box center [1327, 739] width 177 height 20
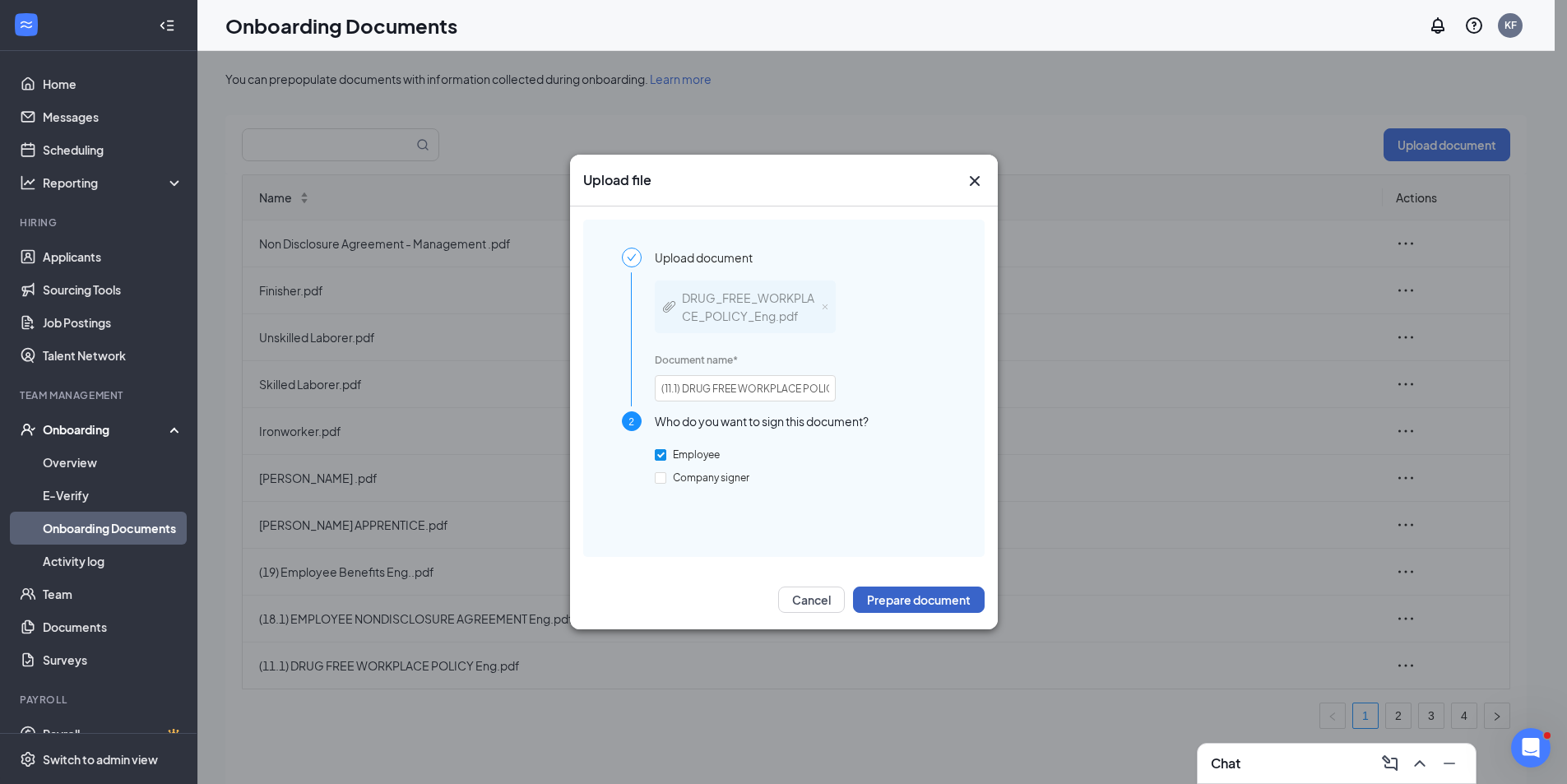
click at [943, 607] on button "Prepare document" at bounding box center [919, 600] width 132 height 26
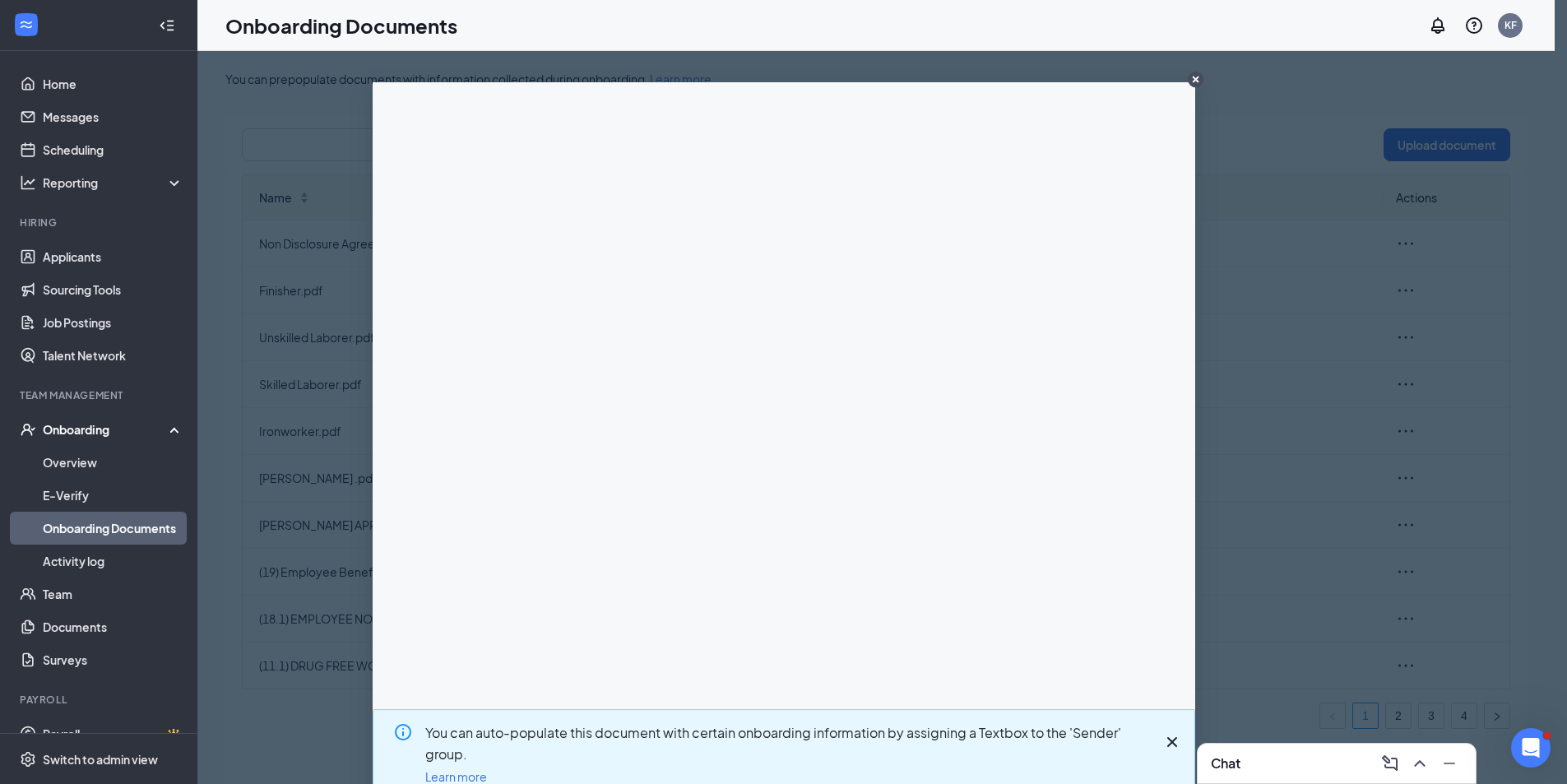
click at [1192, 81] on icon "CloseIconInverted" at bounding box center [1196, 80] width 7 height 7
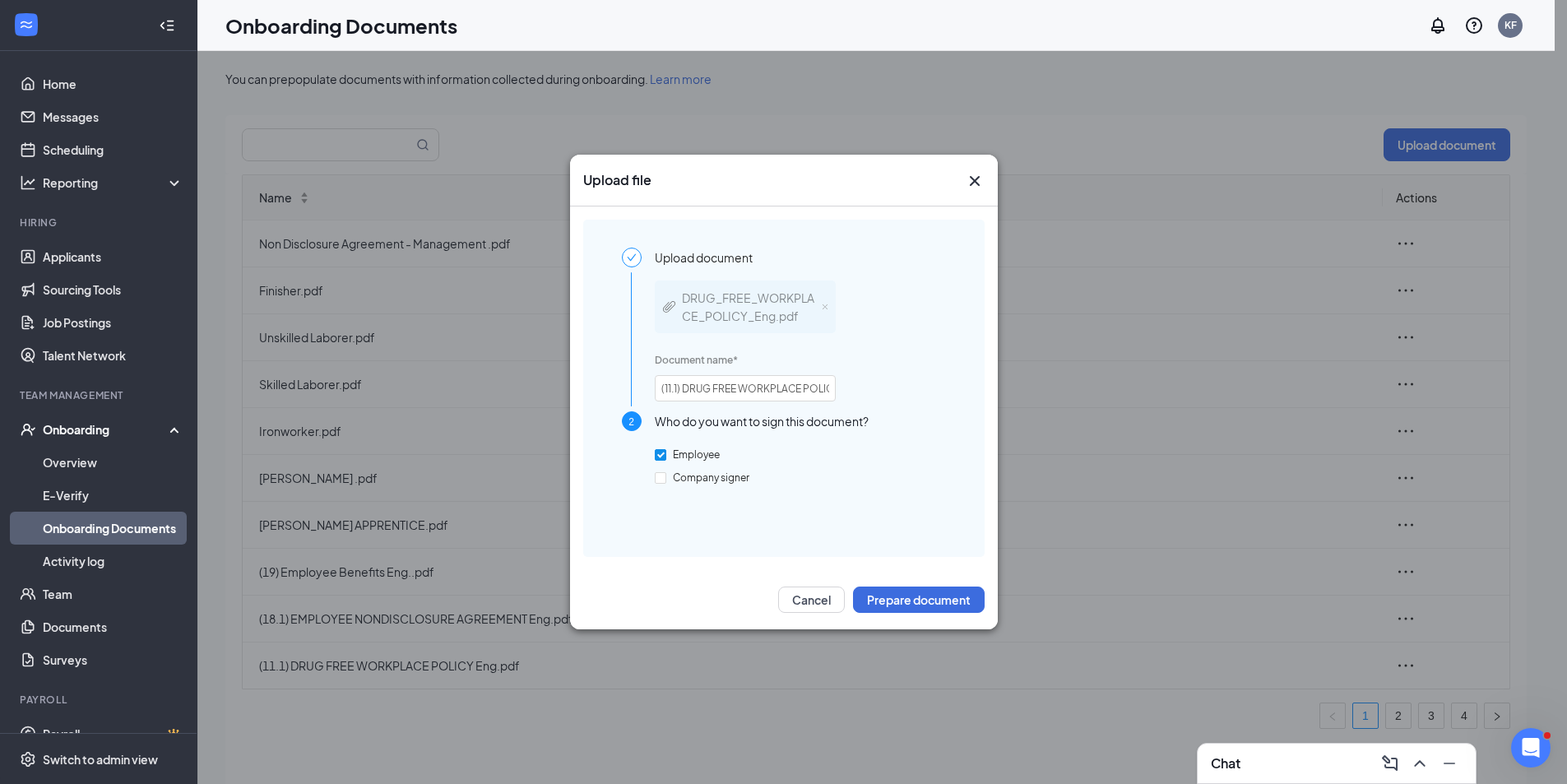
click at [973, 183] on icon "Cross" at bounding box center [973, 180] width 10 height 10
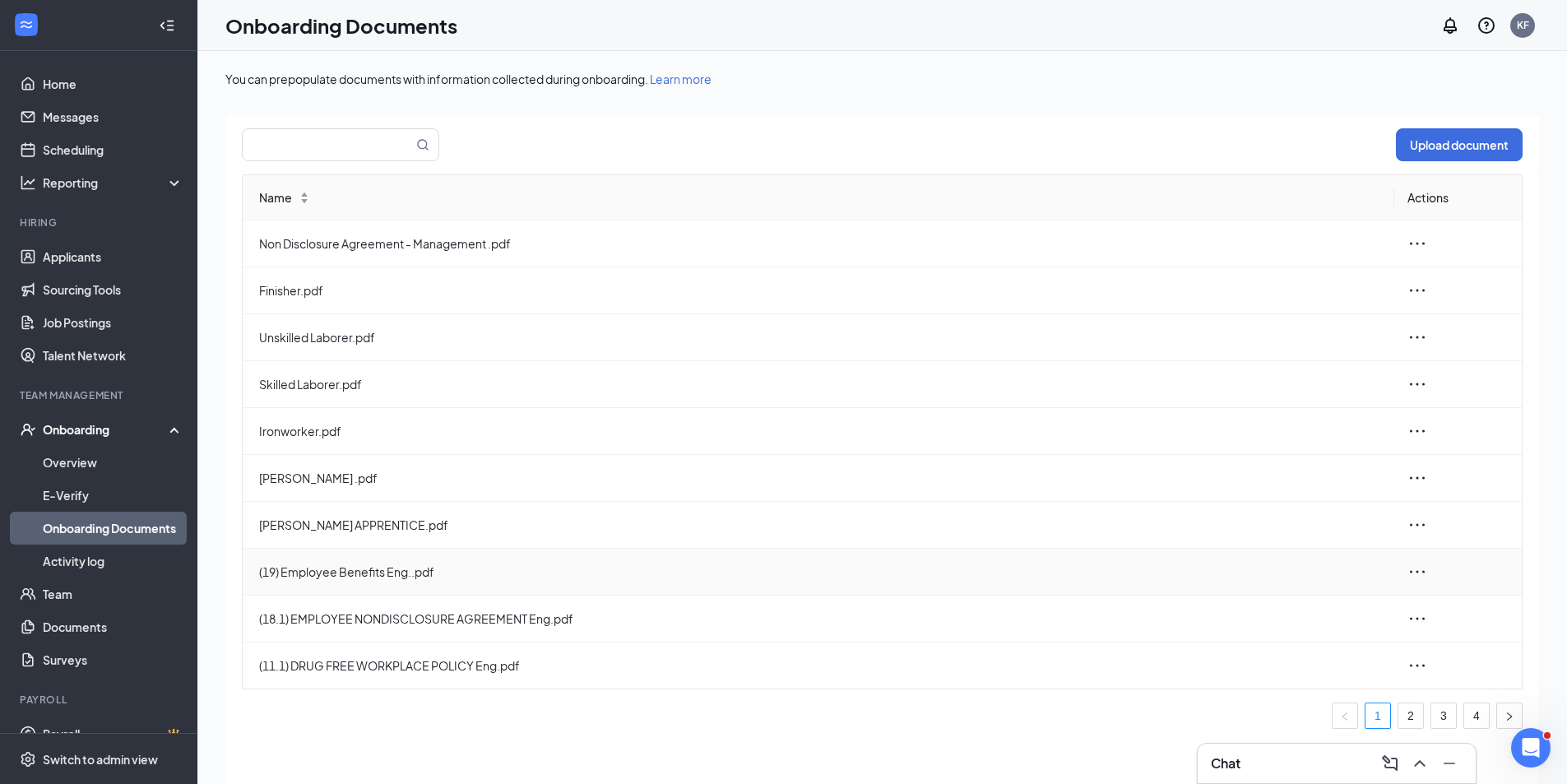
click at [1420, 570] on icon "ellipsis" at bounding box center [1417, 571] width 20 height 20
click at [1279, 648] on div "Edit" at bounding box center [1327, 646] width 177 height 20
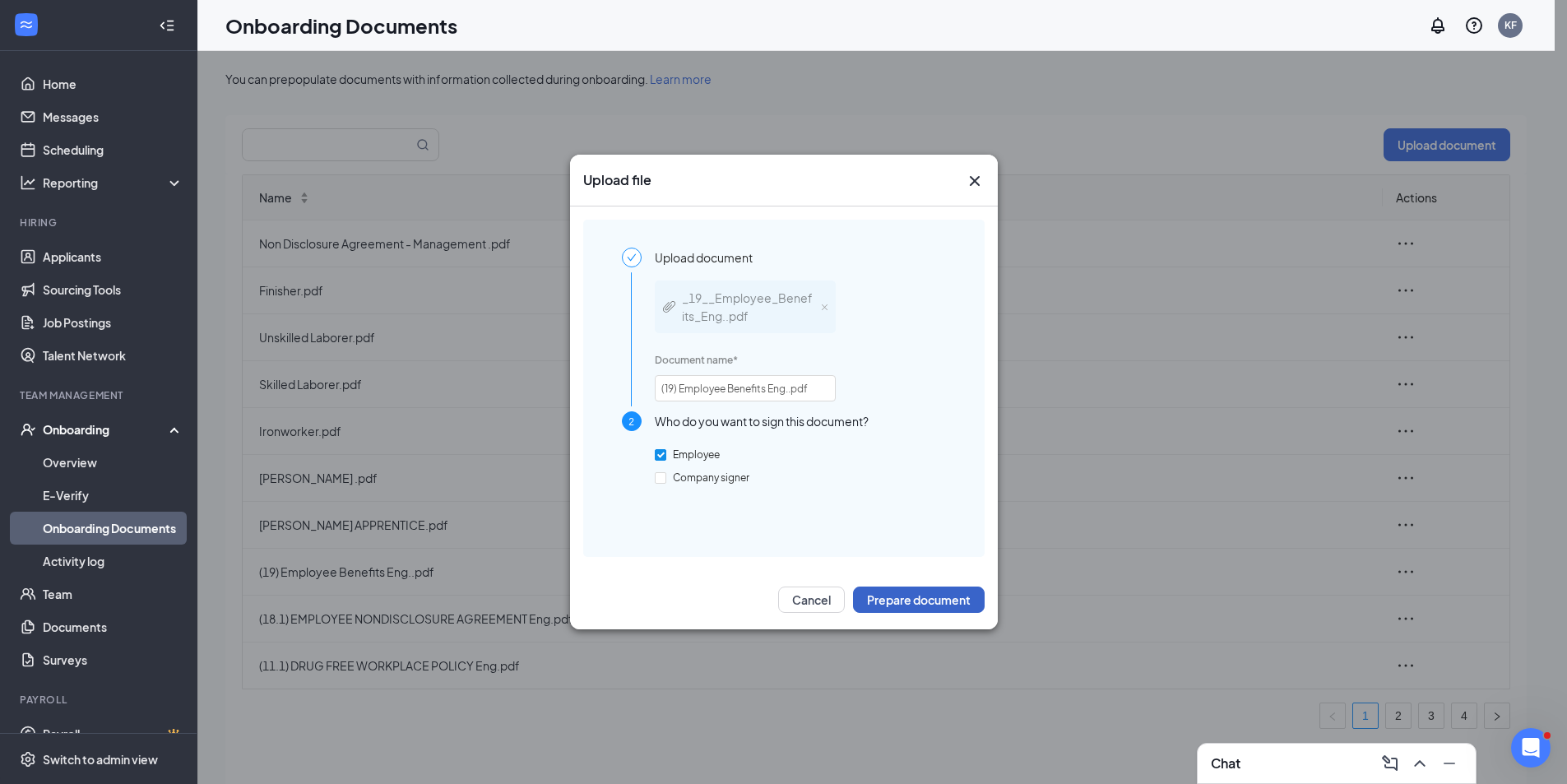
click at [921, 604] on button "Prepare document" at bounding box center [919, 600] width 132 height 26
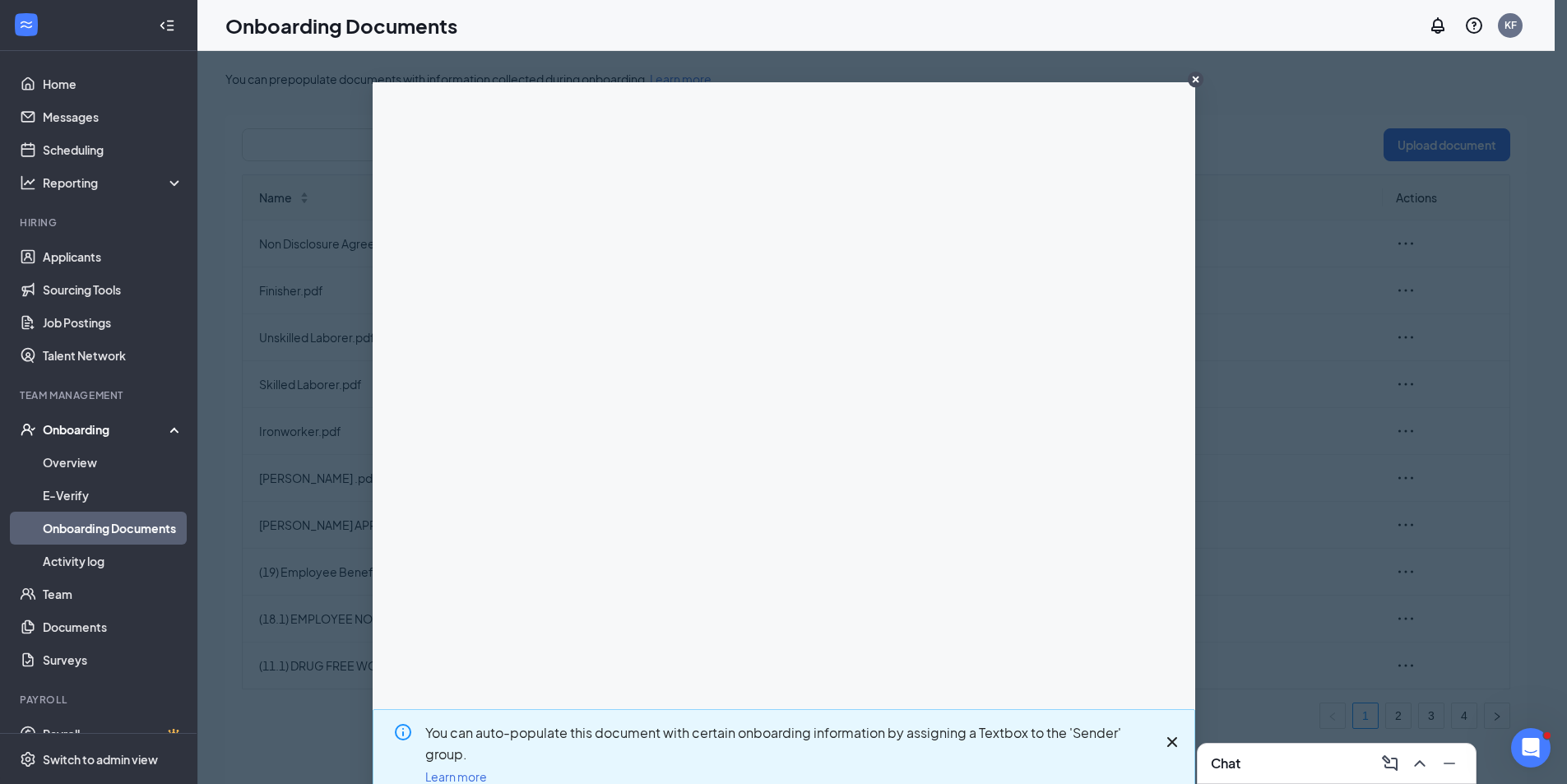
click at [1189, 77] on circle "CloseIconInverted" at bounding box center [1196, 80] width 16 height 16
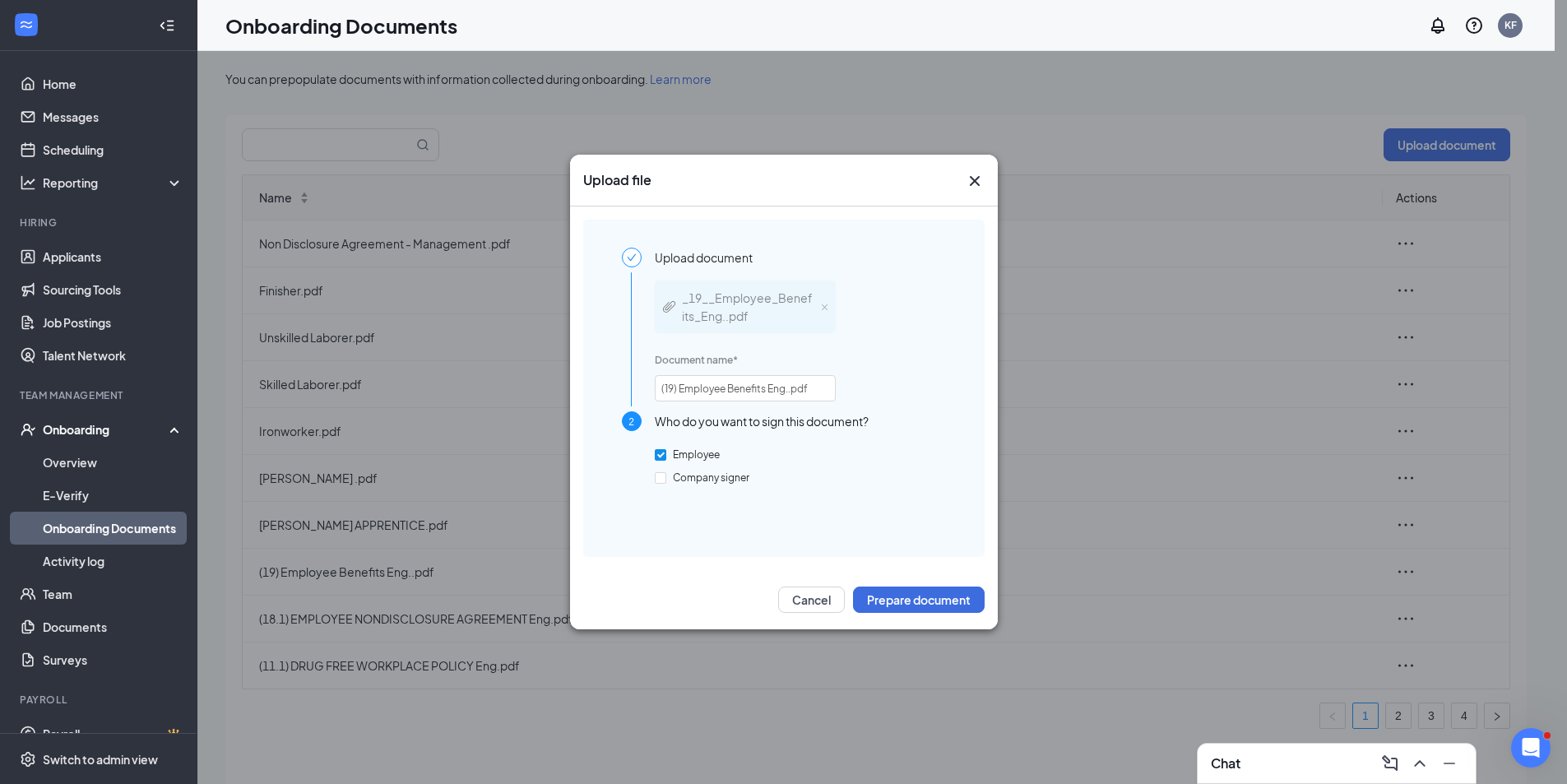
click at [975, 179] on icon "Cross" at bounding box center [975, 181] width 20 height 20
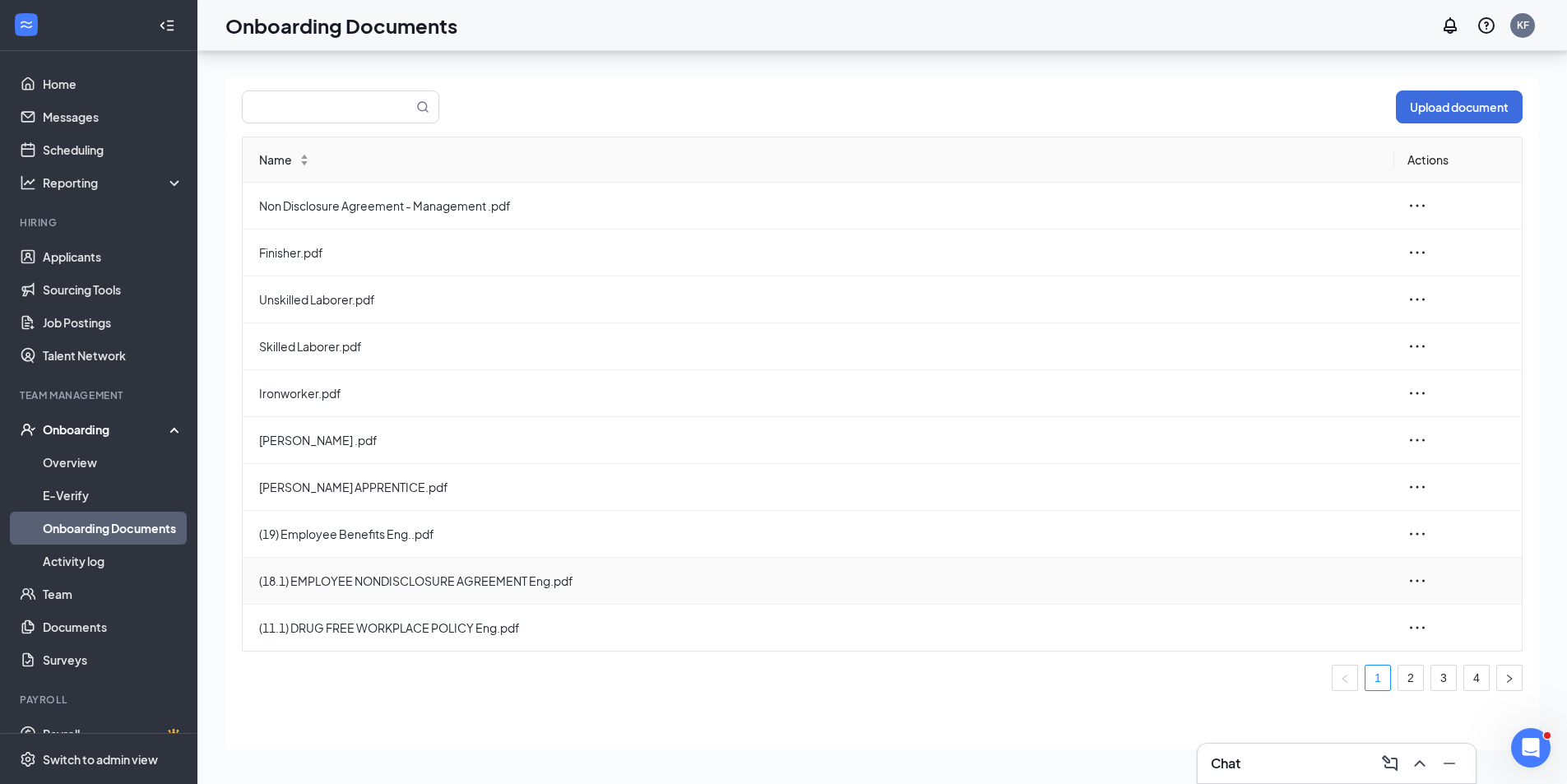
scroll to position [74, 0]
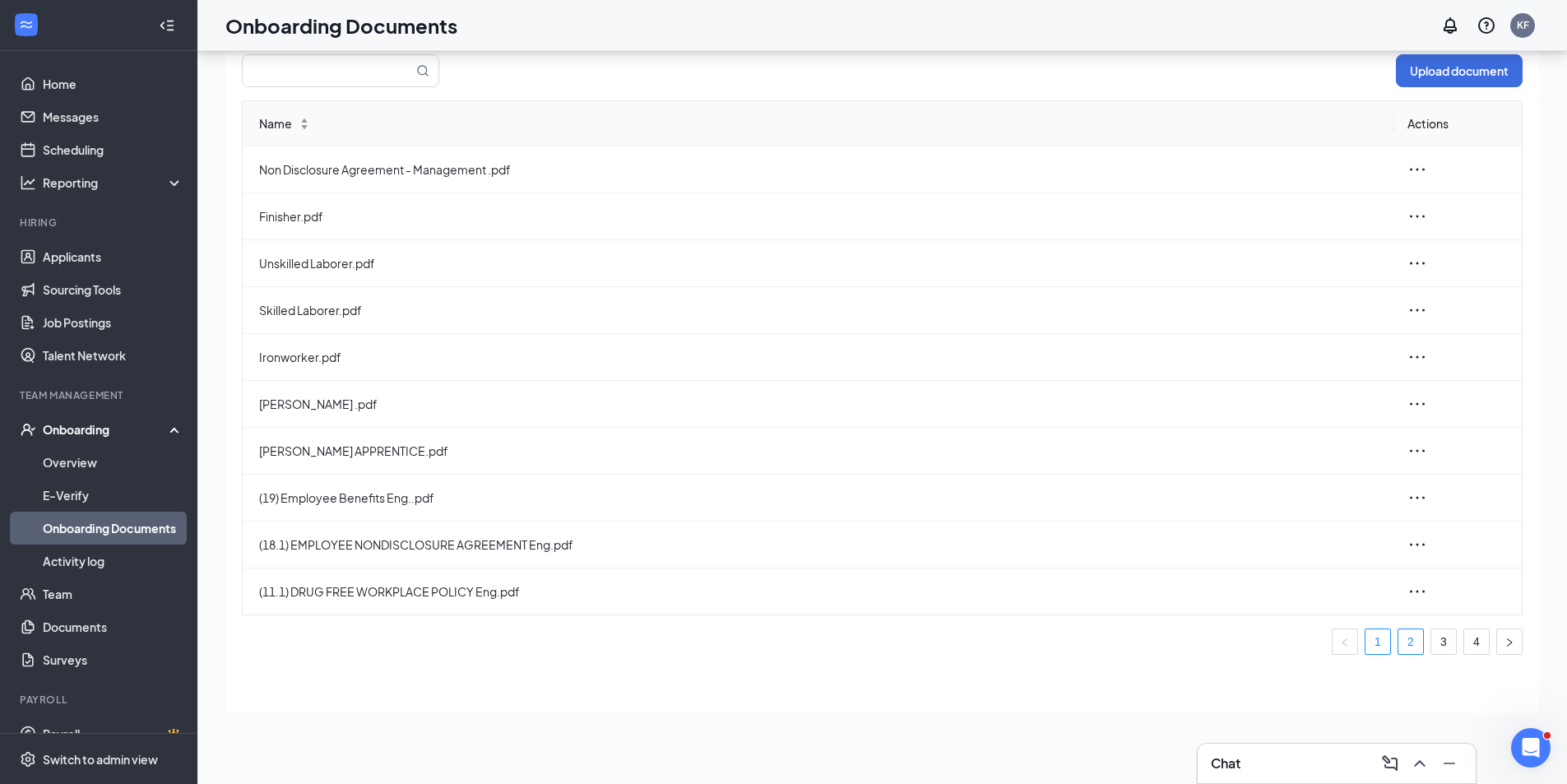
click at [1413, 647] on link "2" at bounding box center [1410, 641] width 25 height 25
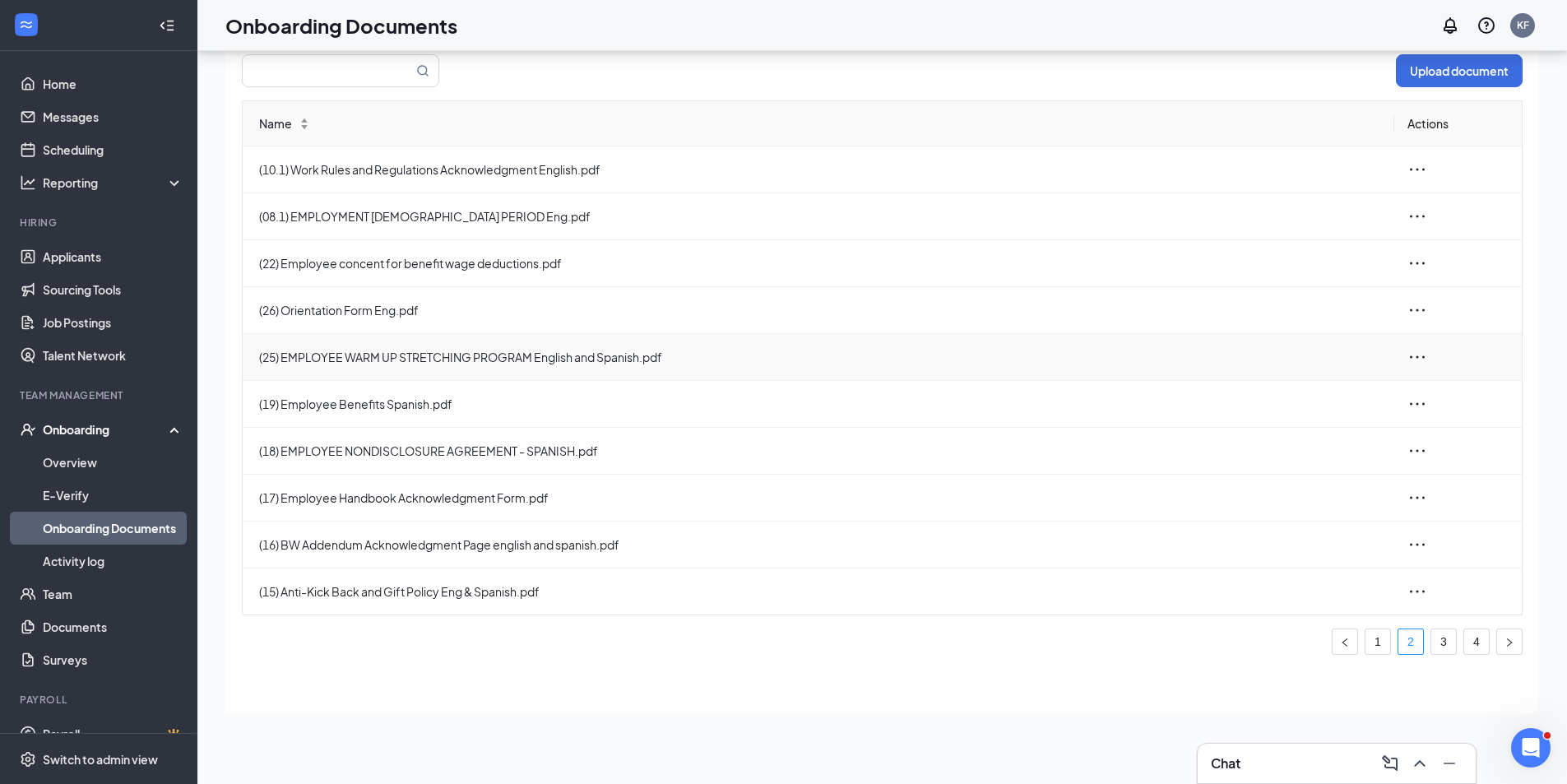
click at [1409, 357] on icon "ellipsis" at bounding box center [1417, 357] width 20 height 20
click at [1275, 431] on div "Edit" at bounding box center [1327, 431] width 177 height 20
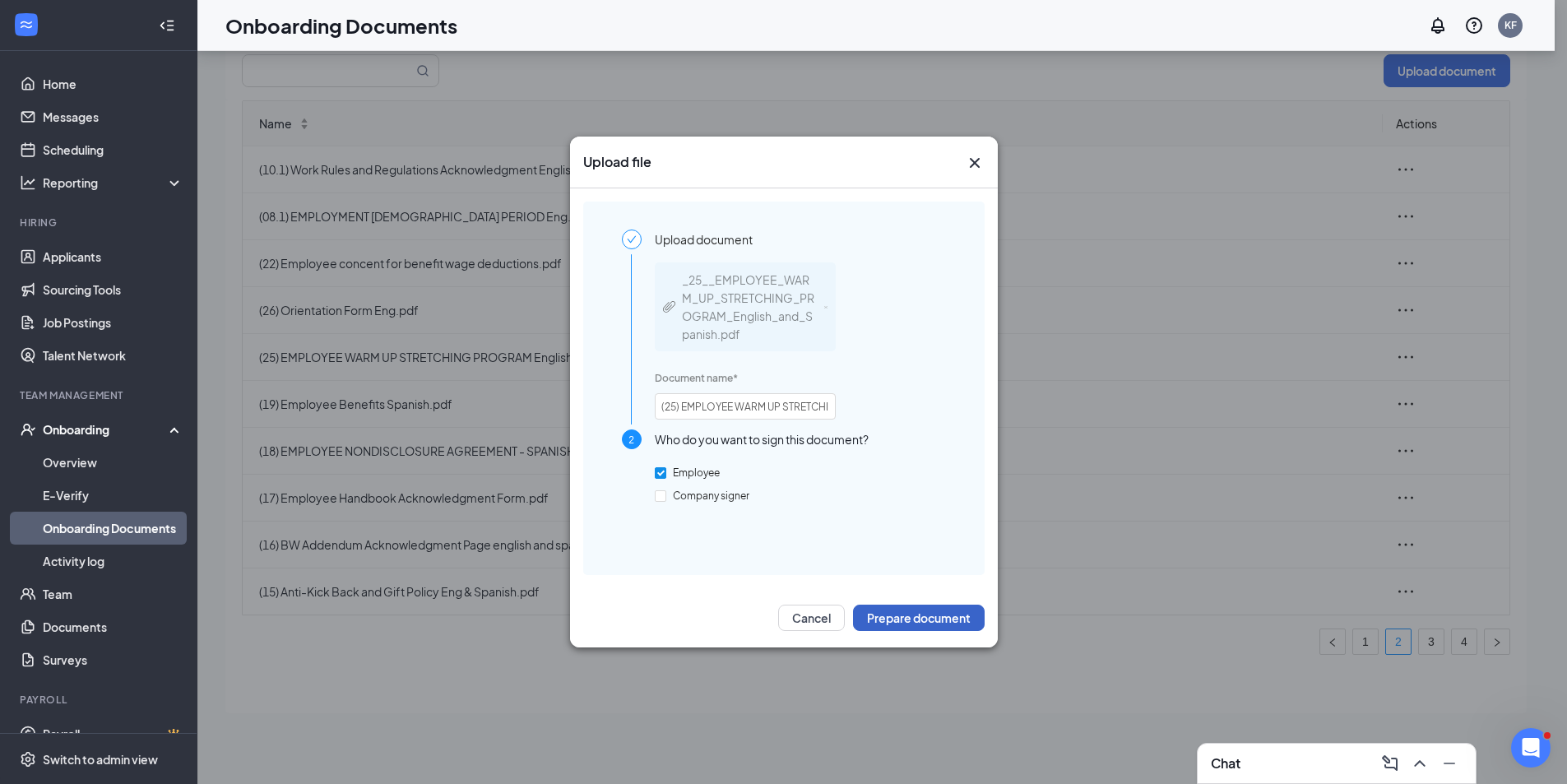
click at [920, 623] on button "Prepare document" at bounding box center [919, 617] width 132 height 26
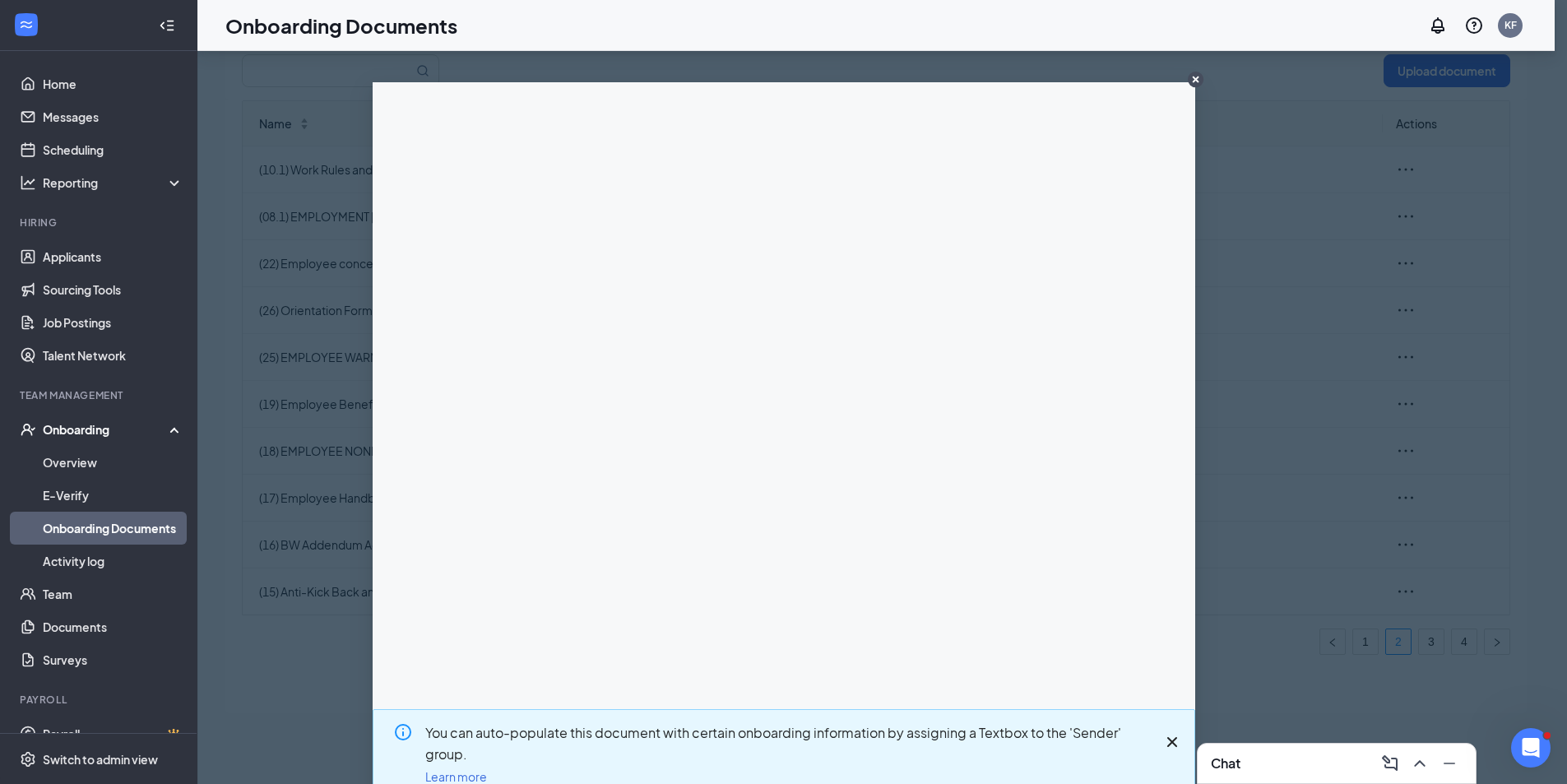
click at [1192, 78] on icon "CloseIconInverted" at bounding box center [1196, 80] width 7 height 7
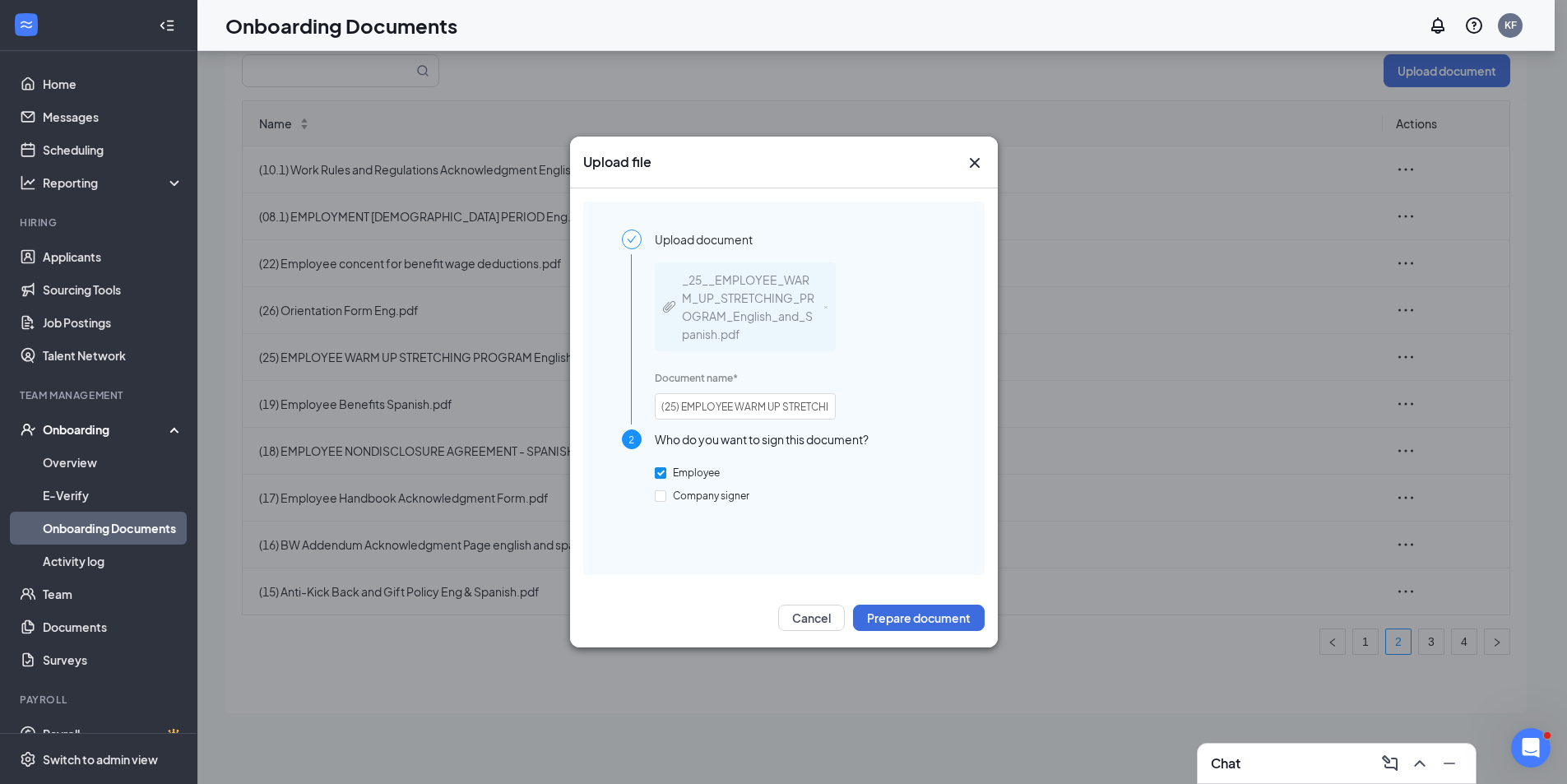
click at [983, 164] on icon "Cross" at bounding box center [975, 163] width 20 height 20
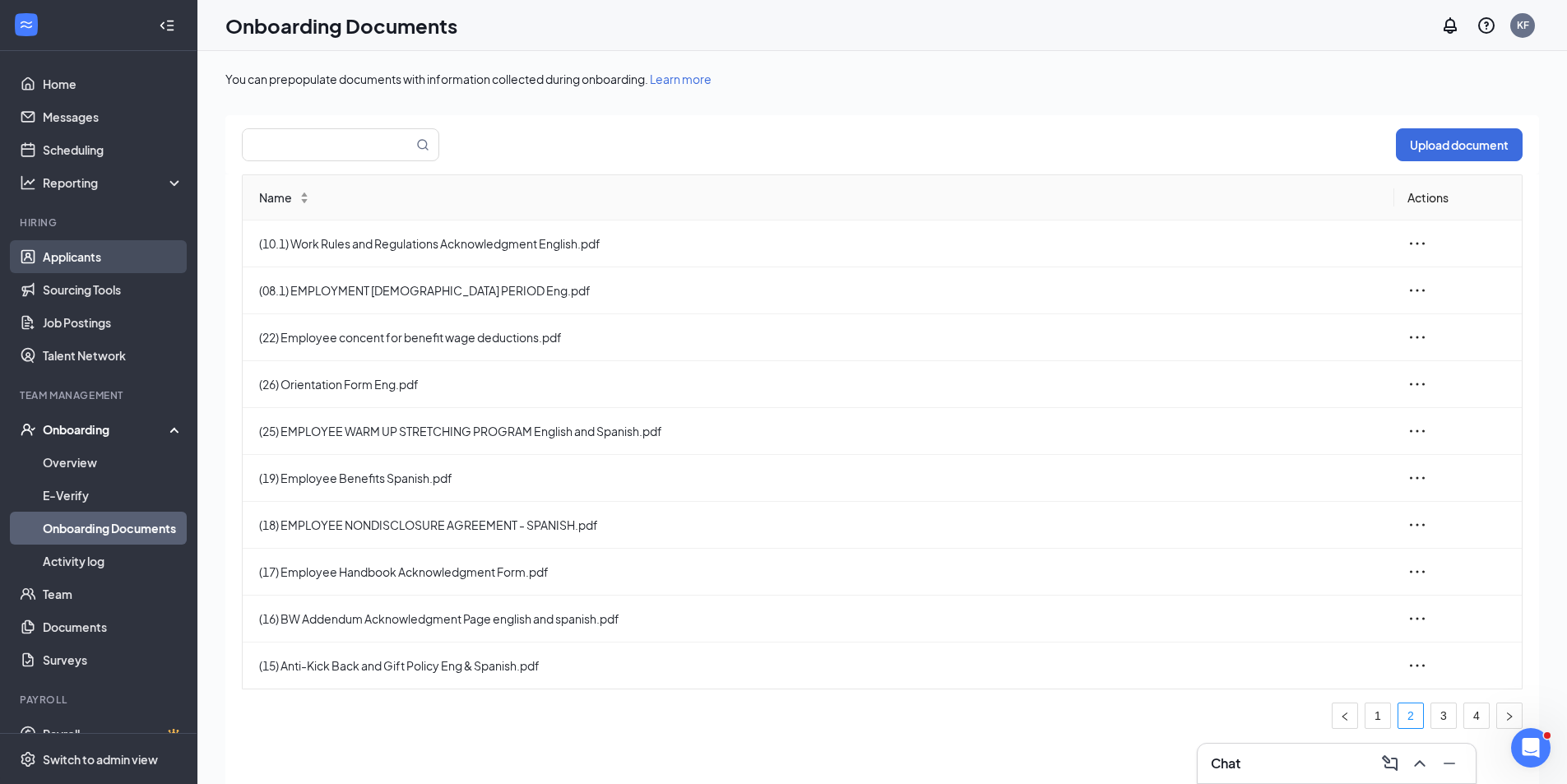
click at [93, 268] on link "Applicants" at bounding box center [113, 256] width 140 height 33
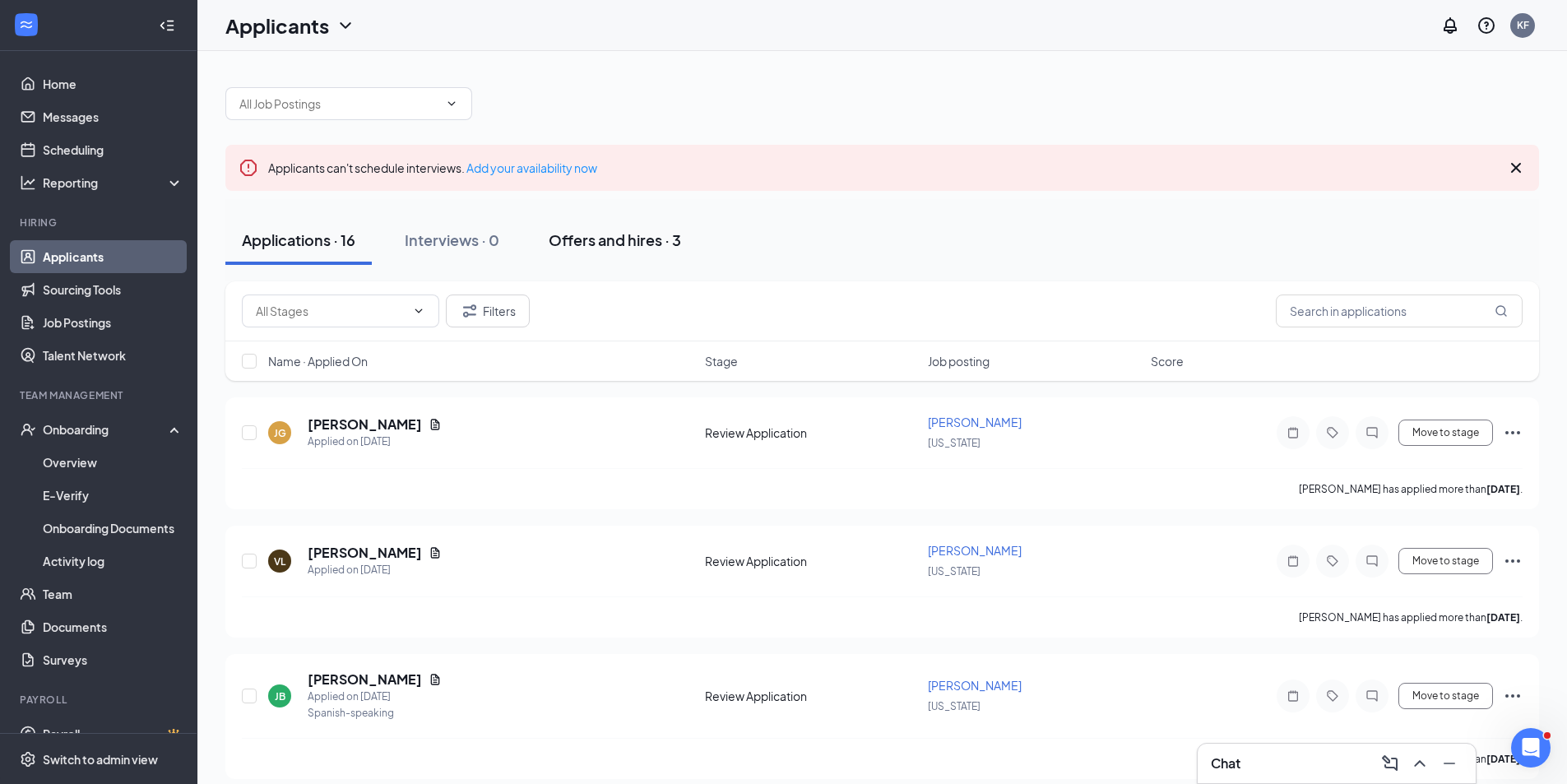
click at [640, 228] on button "Offers and hires · 3" at bounding box center [615, 240] width 165 height 49
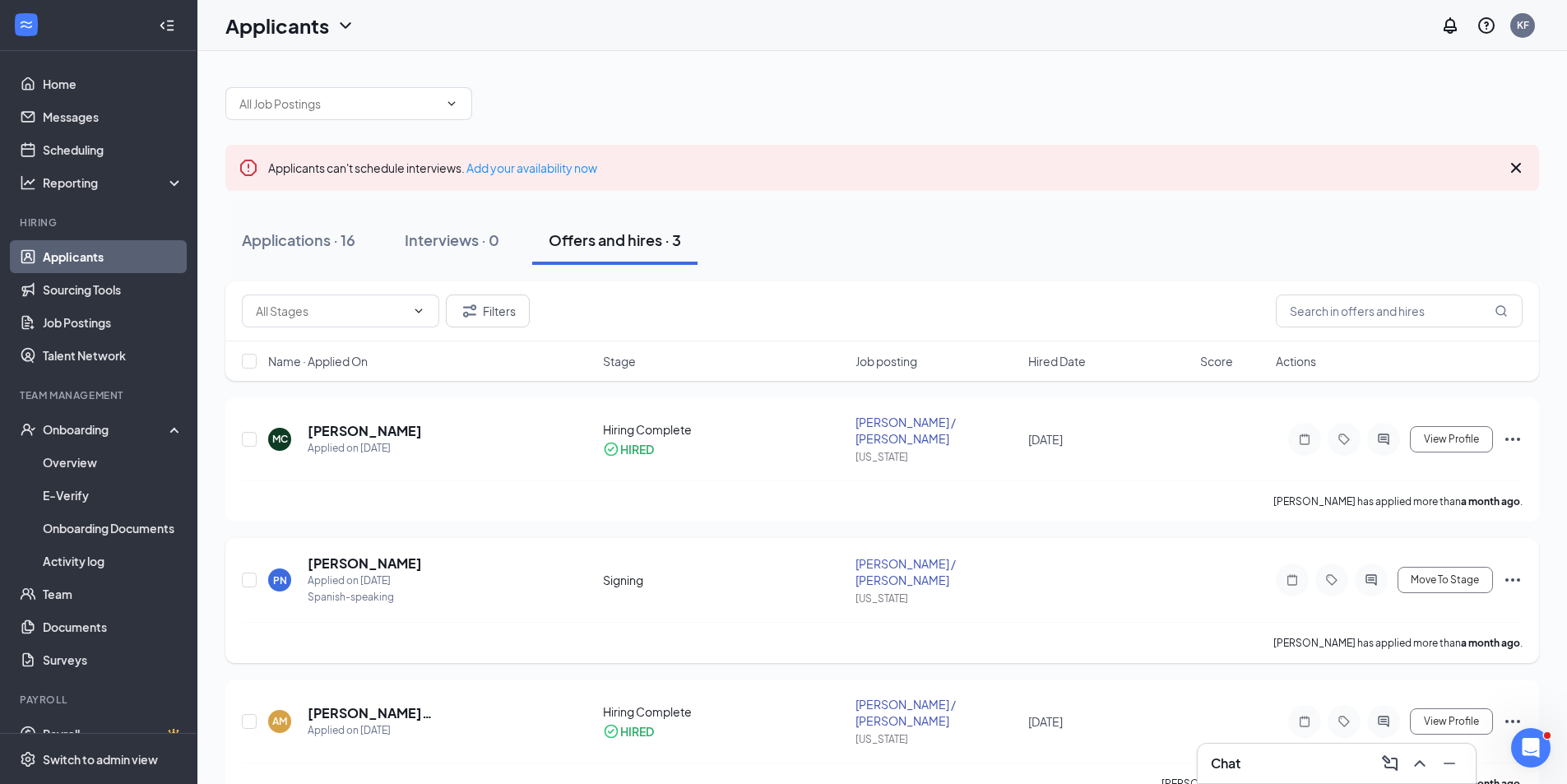
scroll to position [11, 0]
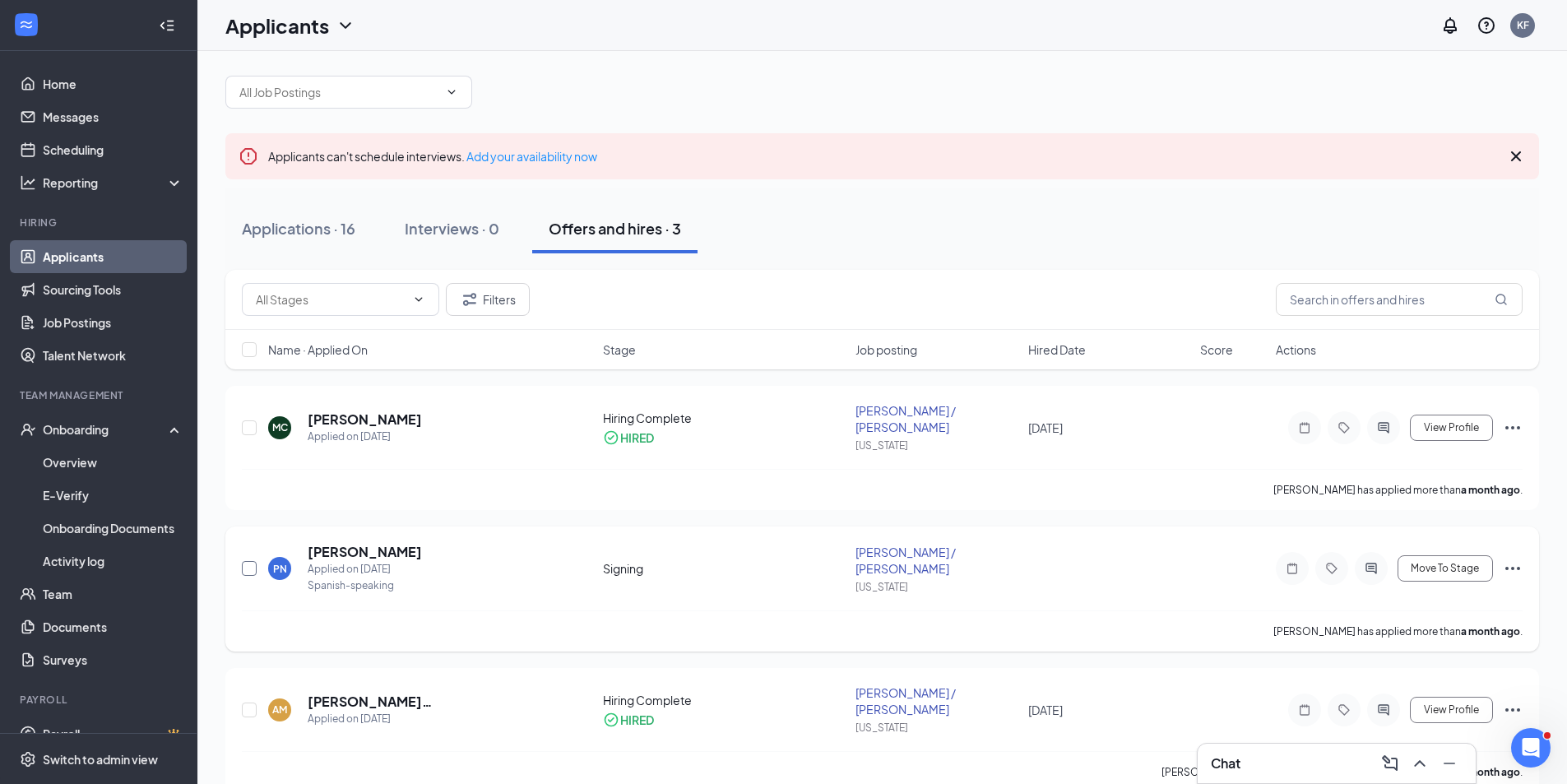
click at [252, 561] on input "checkbox" at bounding box center [248, 568] width 15 height 15
checkbox input "true"
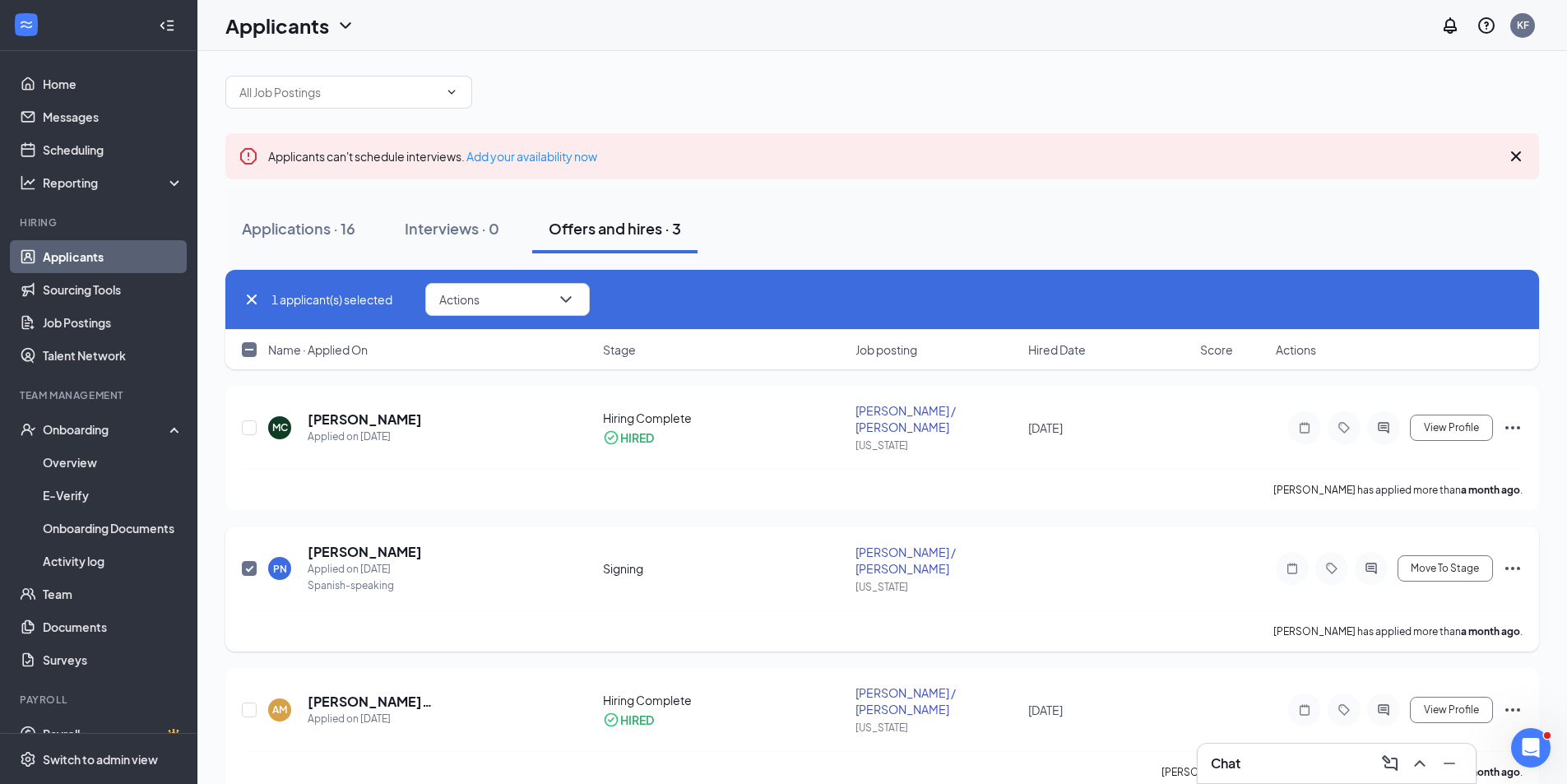
click at [1516, 558] on icon "Ellipses" at bounding box center [1512, 568] width 20 height 20
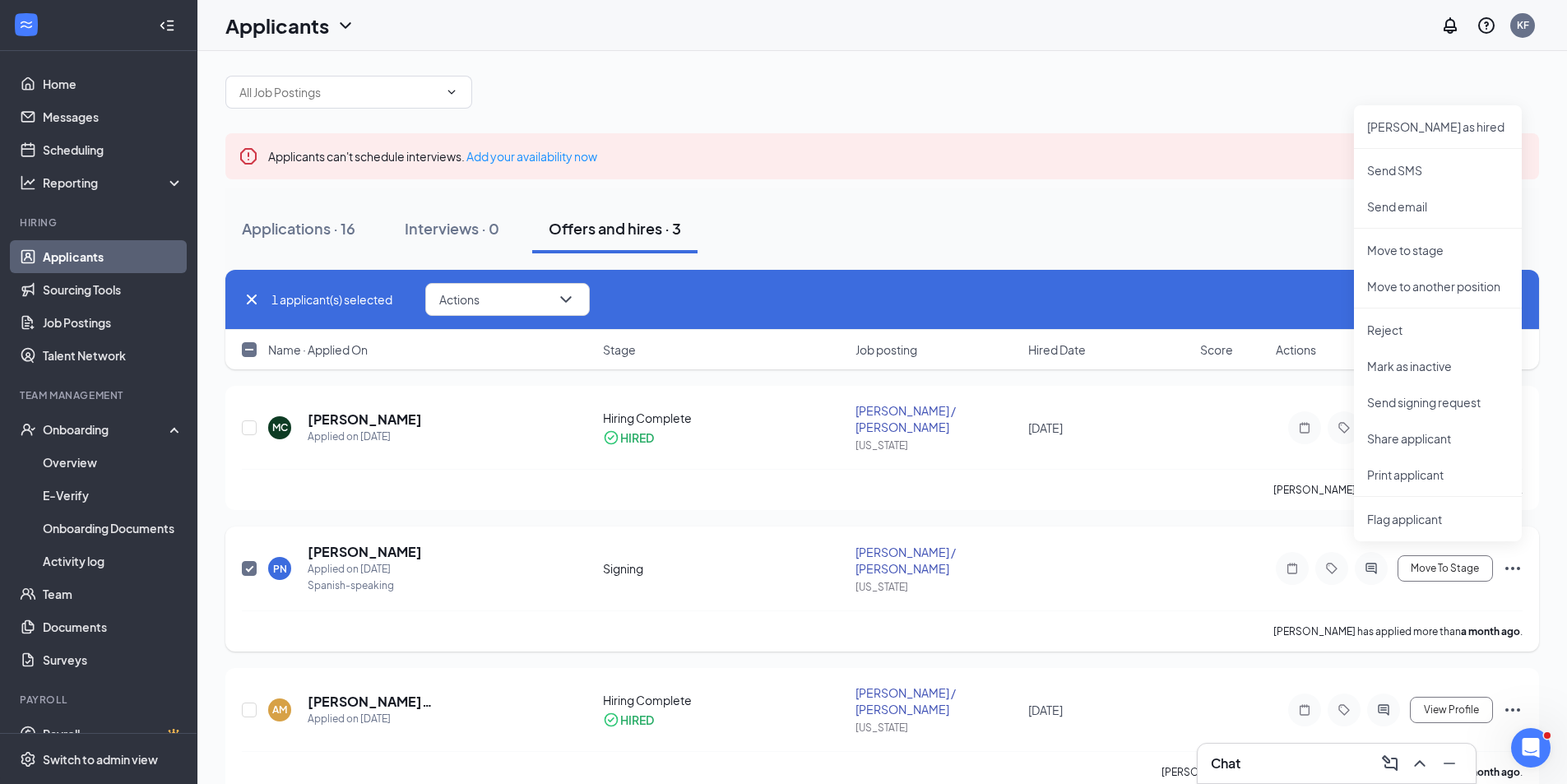
click at [1510, 558] on icon "Ellipses" at bounding box center [1512, 568] width 20 height 20
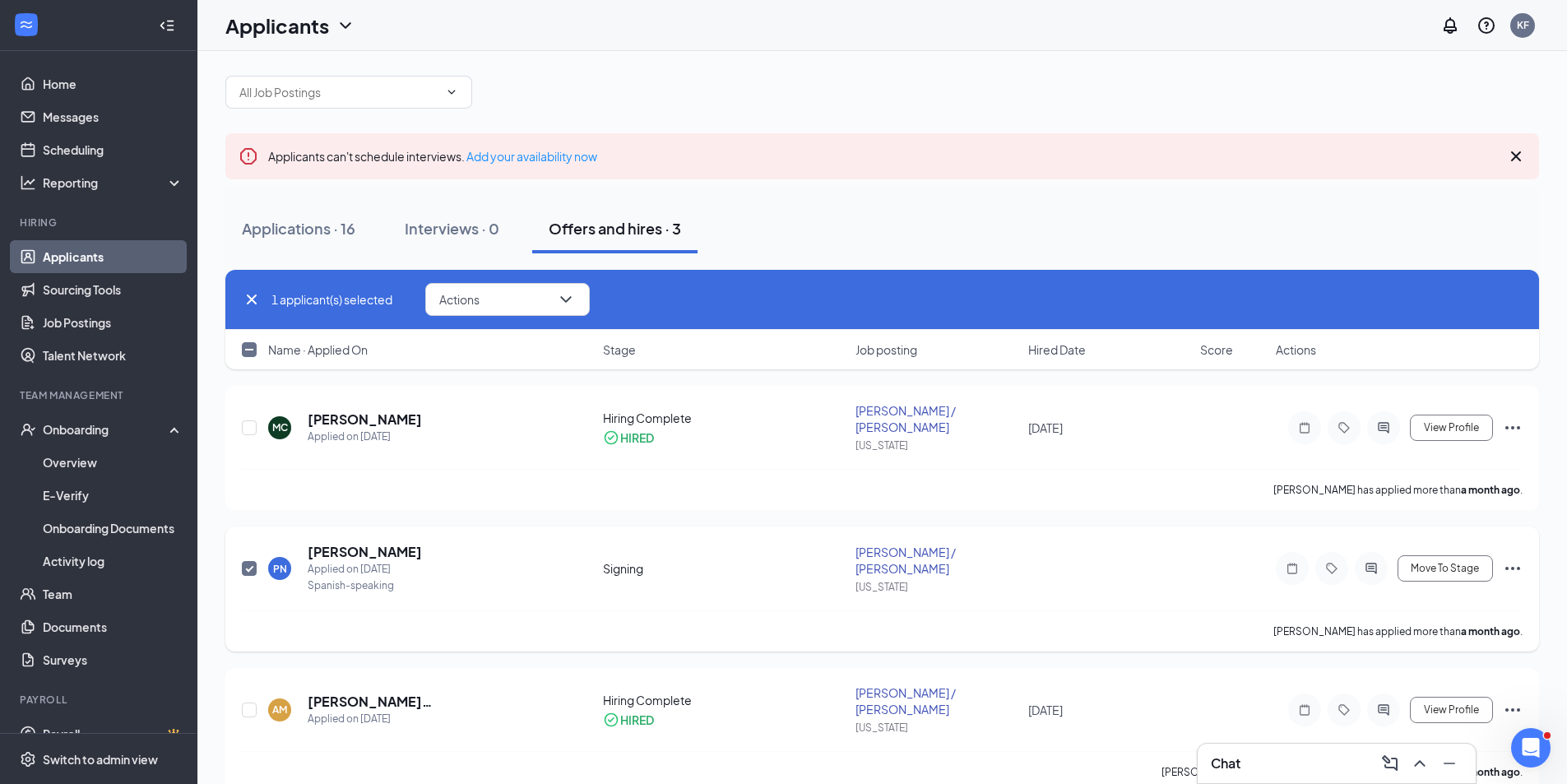
click at [1510, 558] on icon "Ellipses" at bounding box center [1512, 568] width 20 height 20
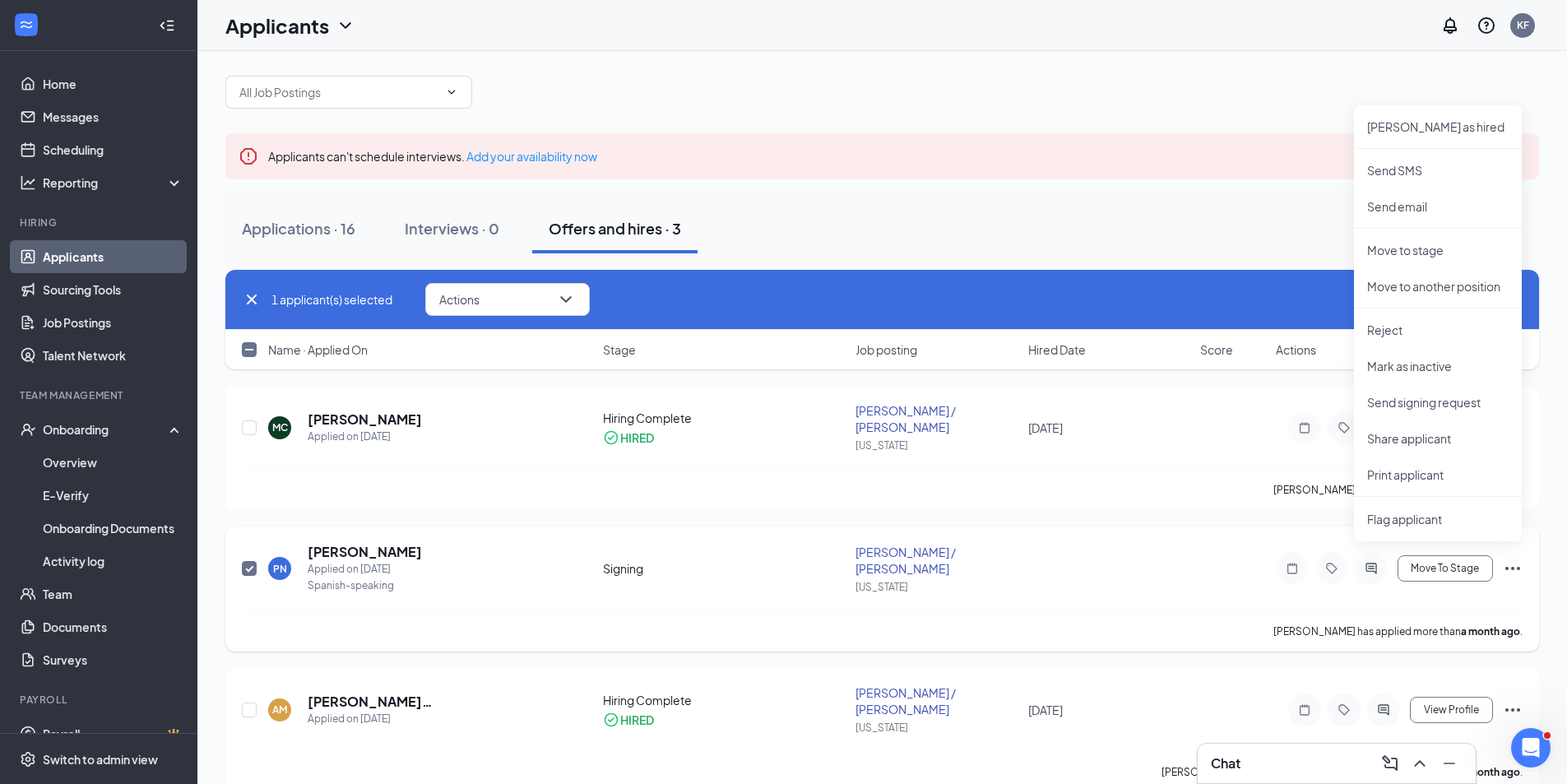
click at [1015, 580] on div "[US_STATE]" at bounding box center [936, 587] width 162 height 14
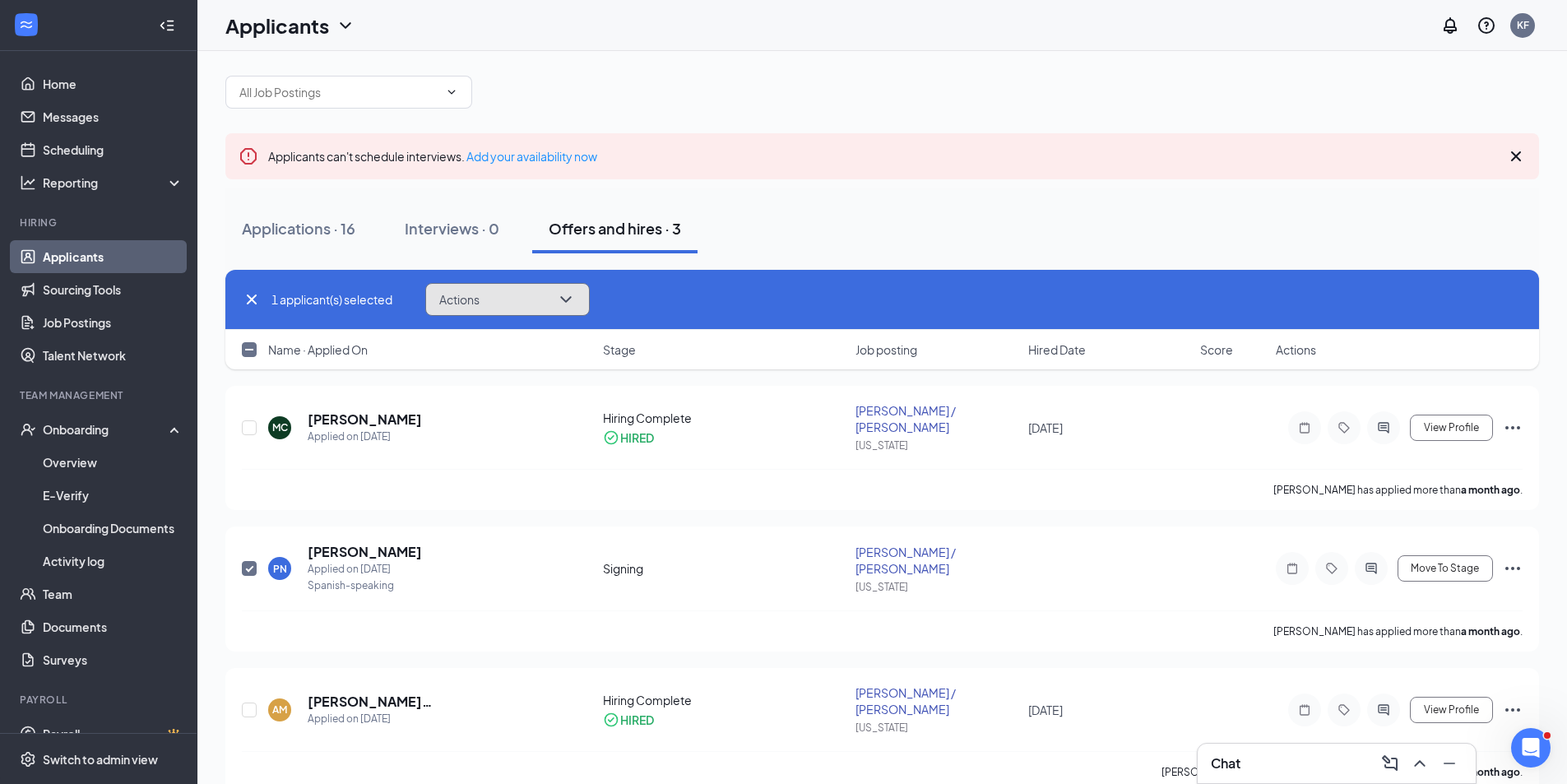
click at [571, 297] on icon "ChevronDown" at bounding box center [565, 299] width 20 height 20
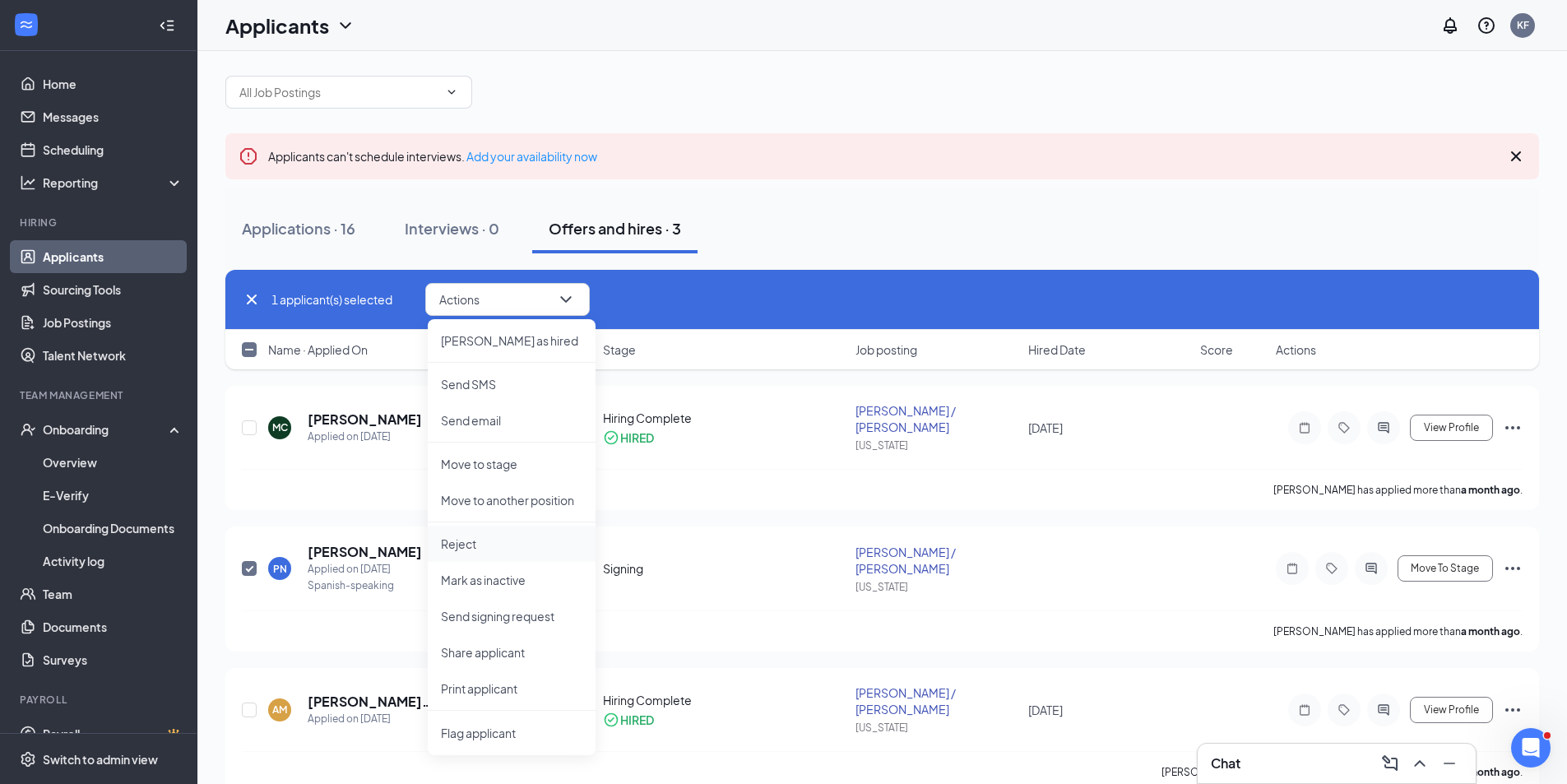
click at [472, 546] on p "Reject" at bounding box center [511, 543] width 141 height 16
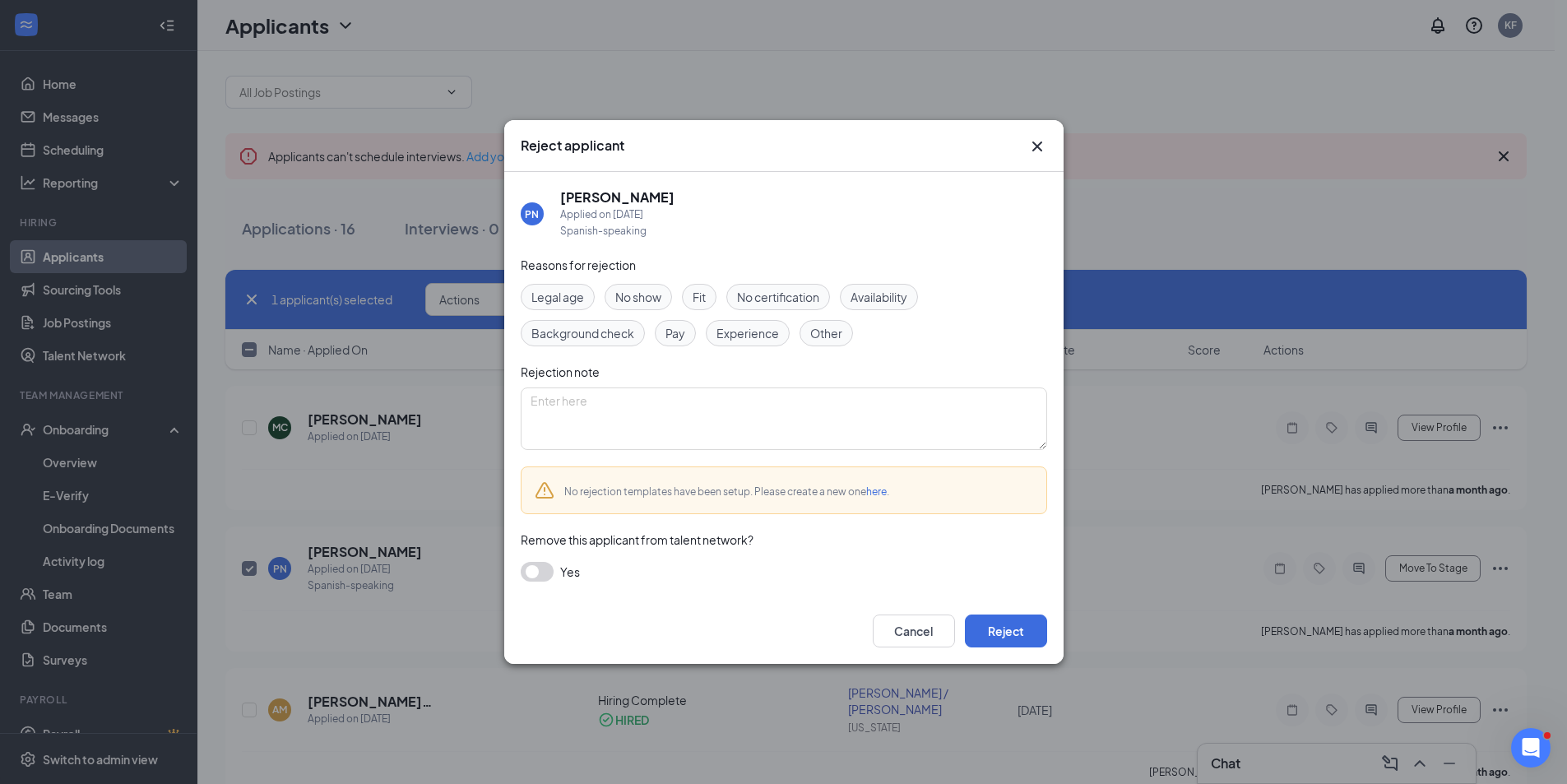
click at [543, 571] on button "button" at bounding box center [537, 571] width 33 height 20
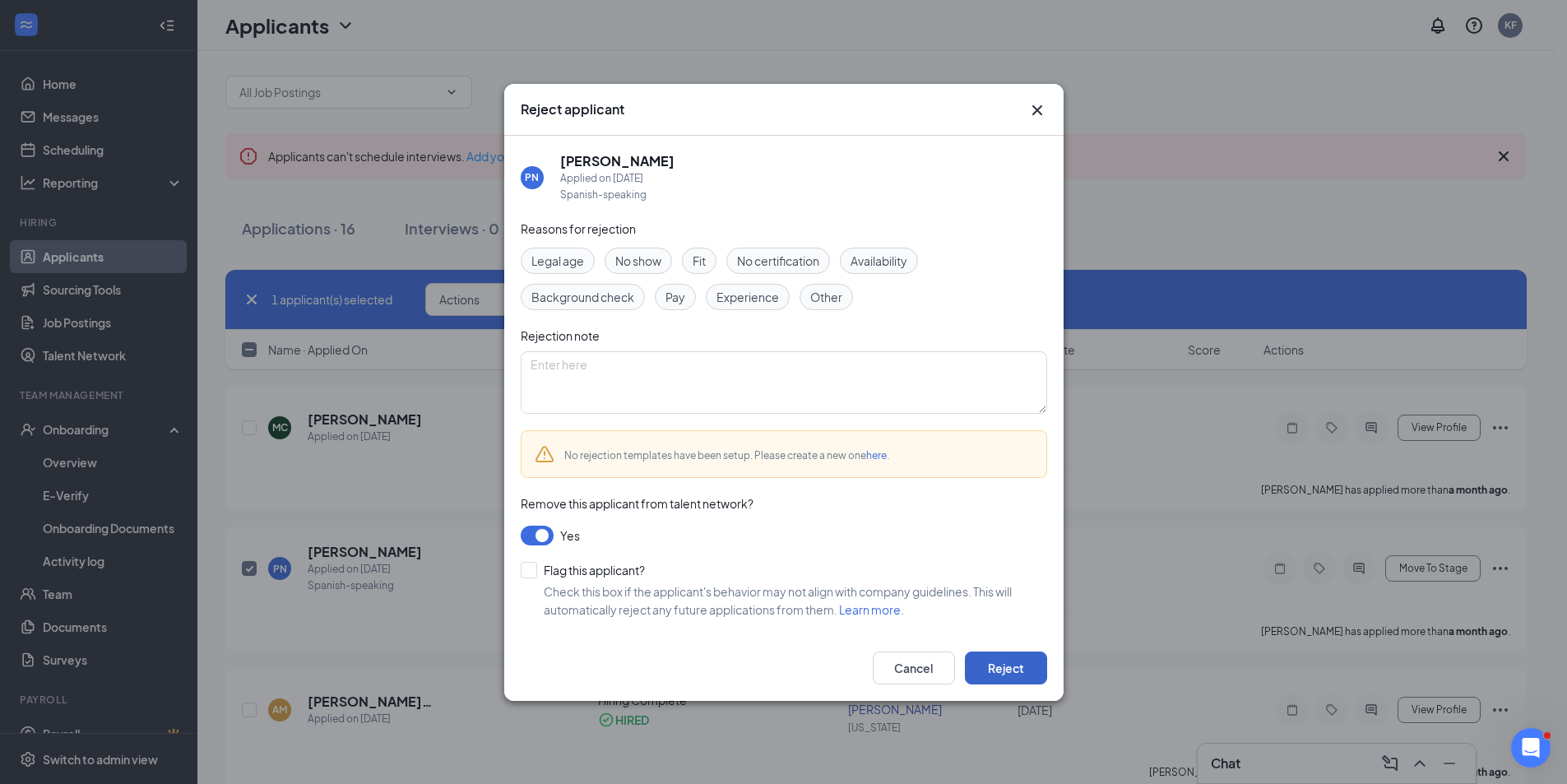
click at [1003, 664] on button "Reject" at bounding box center [1006, 668] width 82 height 33
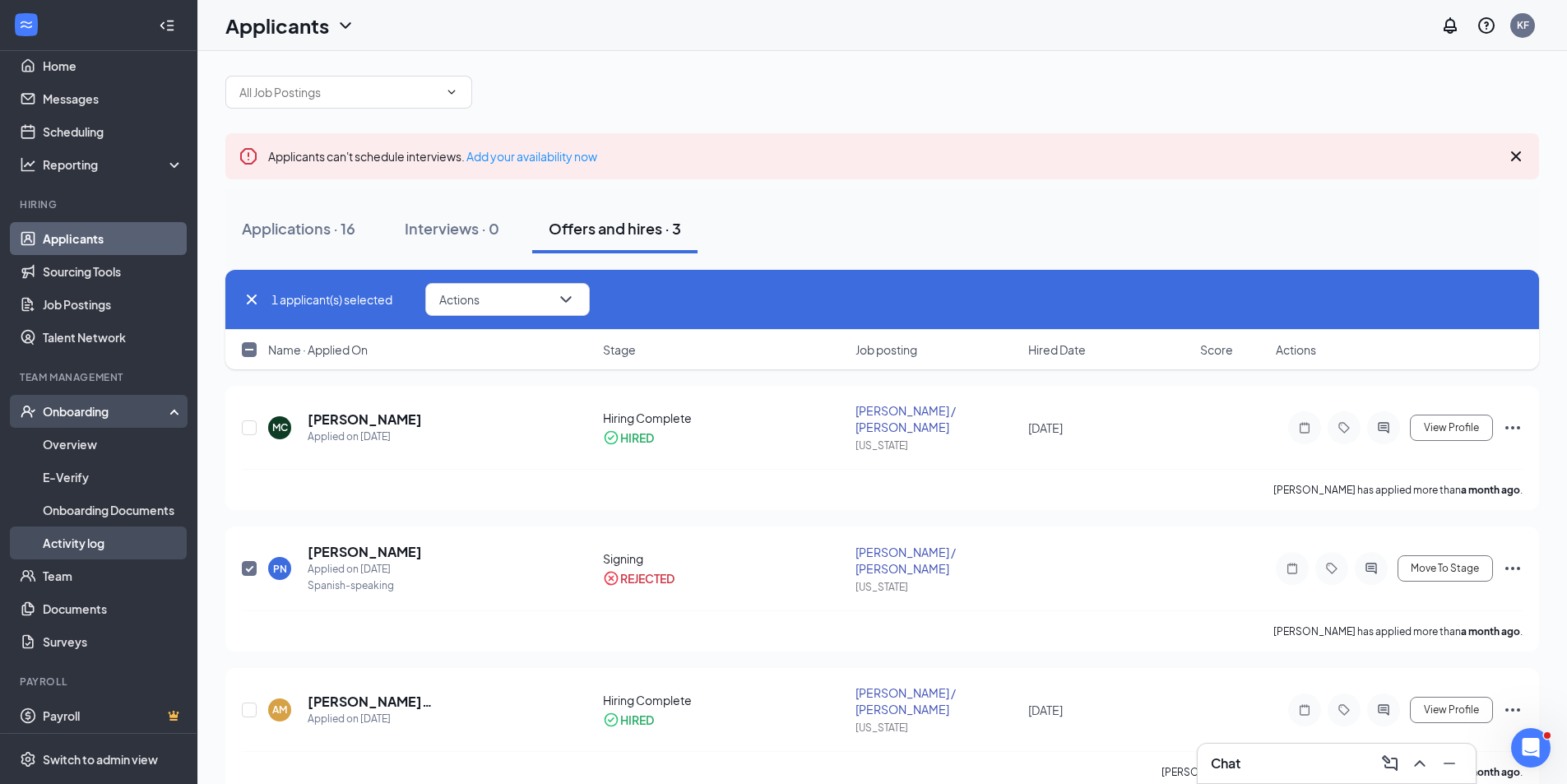
scroll to position [24, 0]
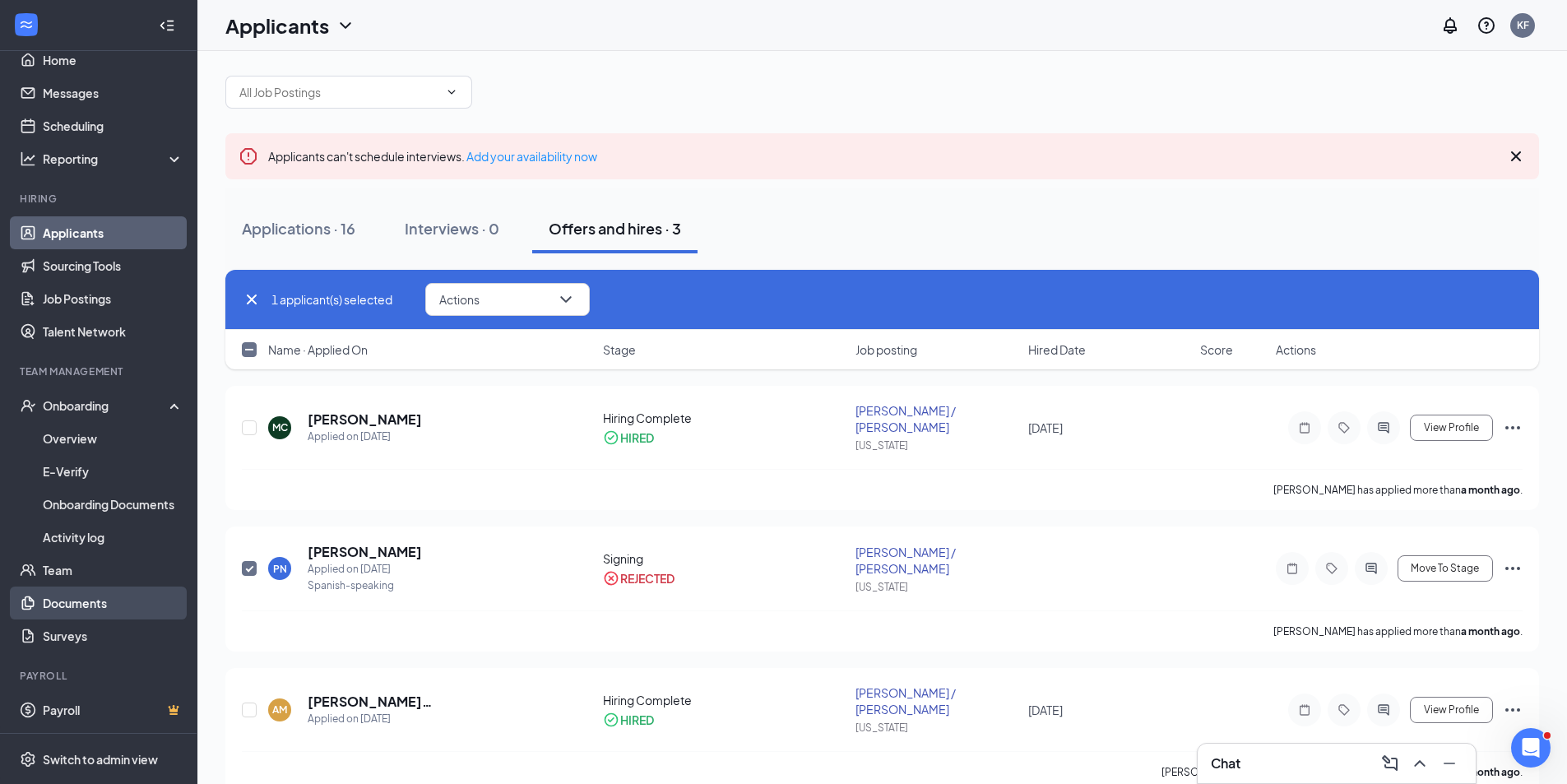
click at [81, 607] on link "Documents" at bounding box center [113, 603] width 140 height 33
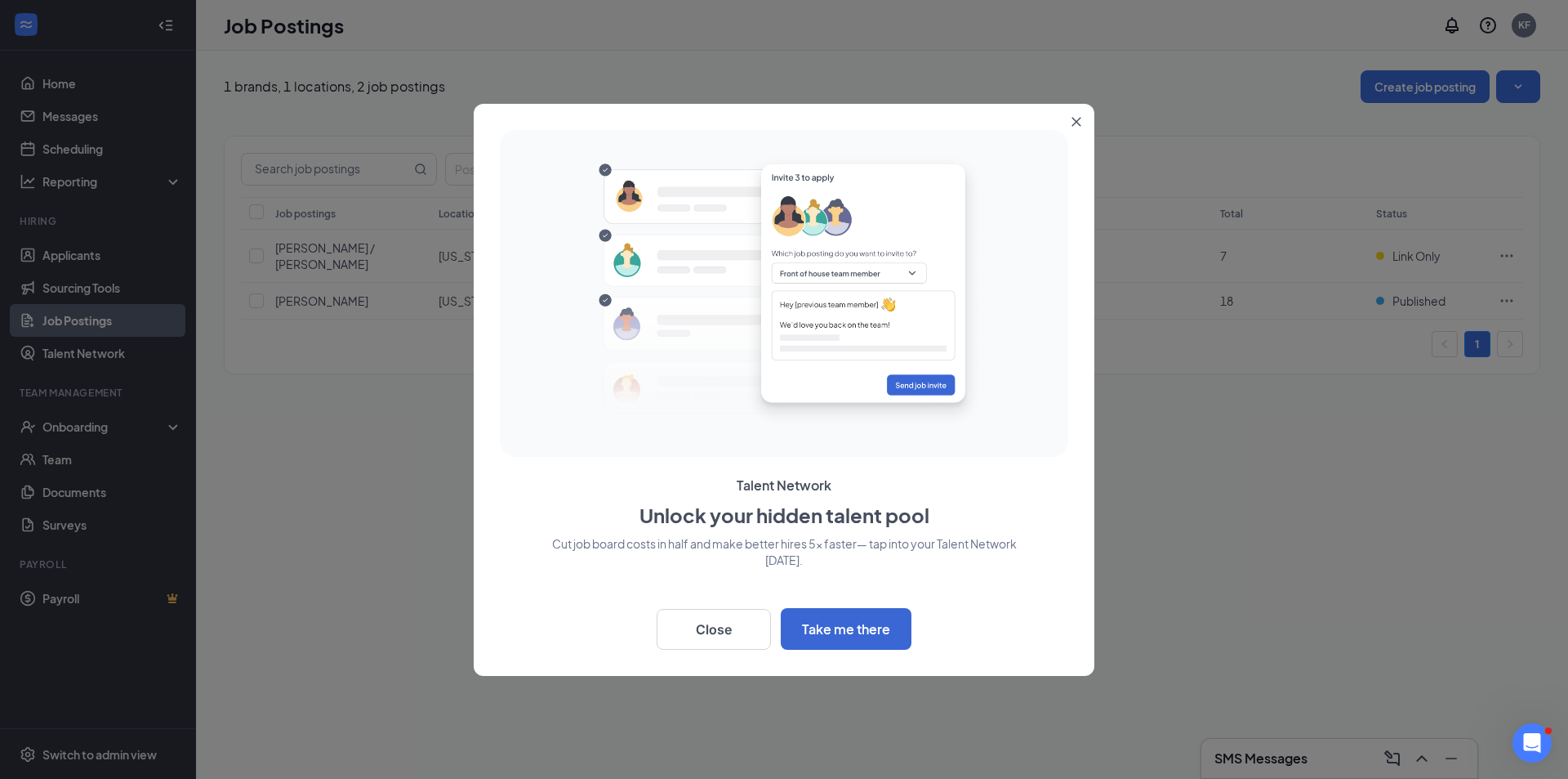
click at [1071, 120] on button "Close" at bounding box center [1080, 119] width 29 height 29
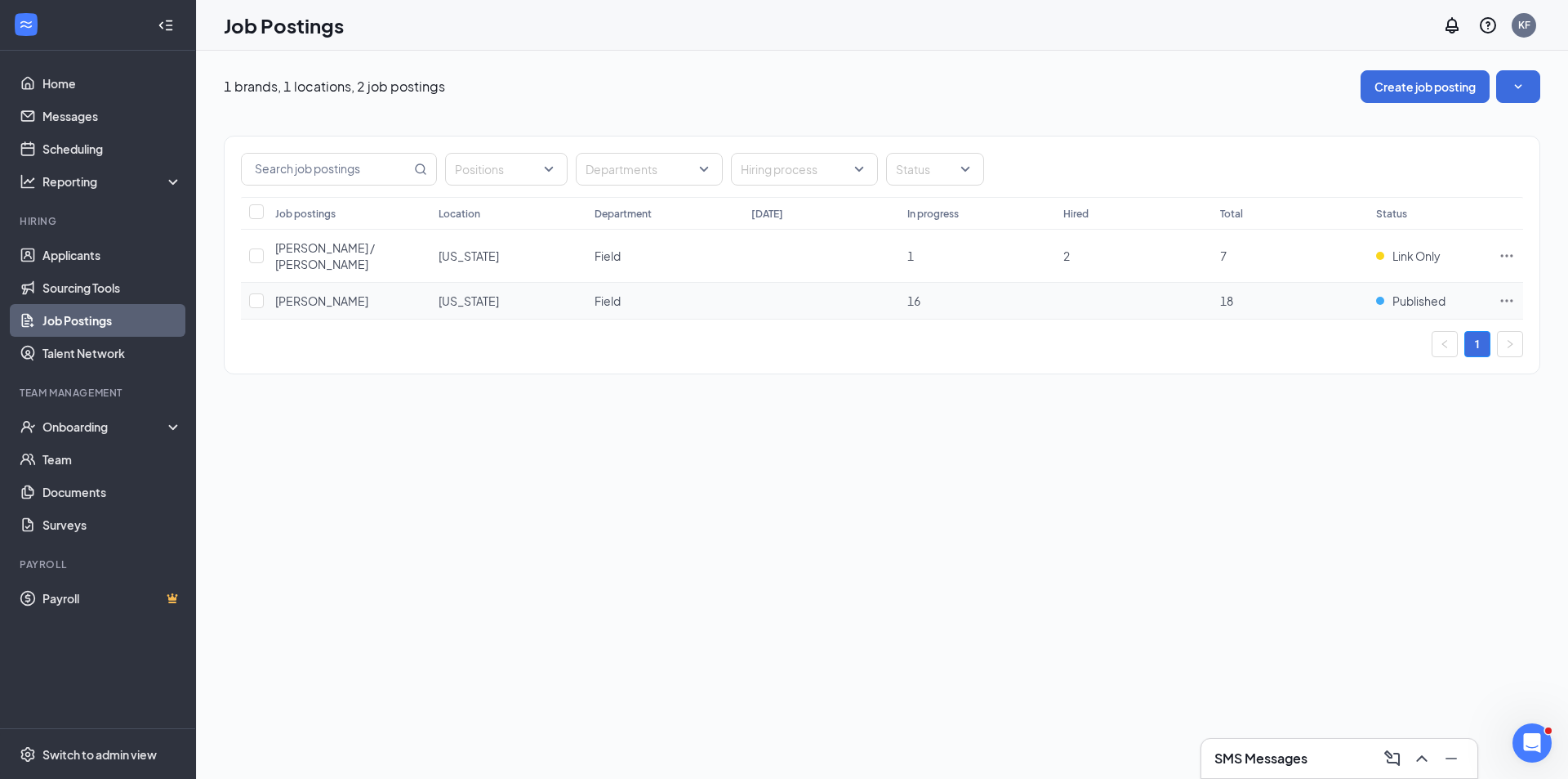
click at [910, 295] on td "16" at bounding box center [977, 301] width 156 height 37
click at [1503, 299] on icon "Ellipses" at bounding box center [1508, 300] width 12 height 3
click at [297, 293] on span "[PERSON_NAME]" at bounding box center [322, 300] width 93 height 15
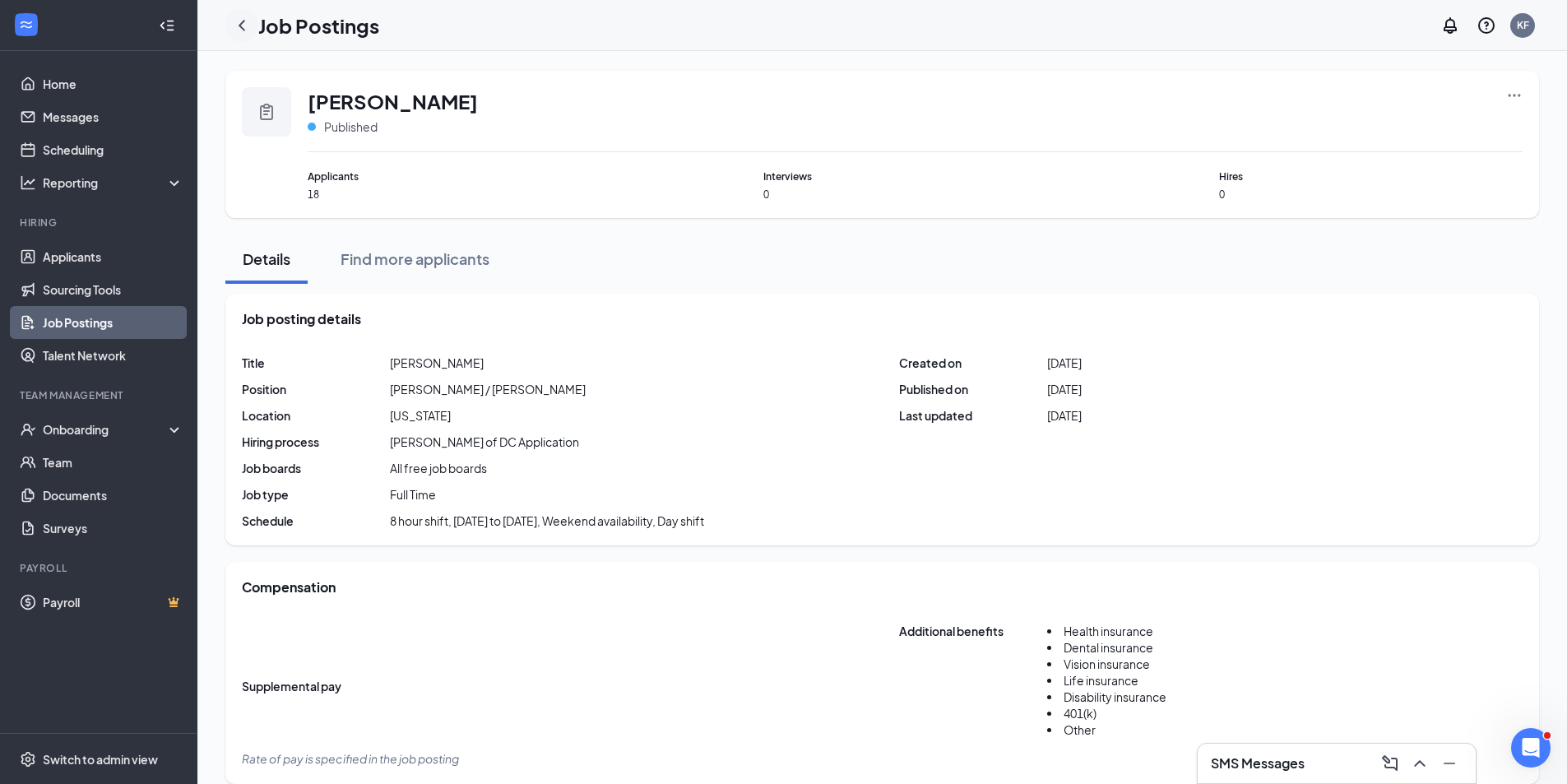
click at [246, 29] on icon "ChevronLeft" at bounding box center [242, 25] width 20 height 20
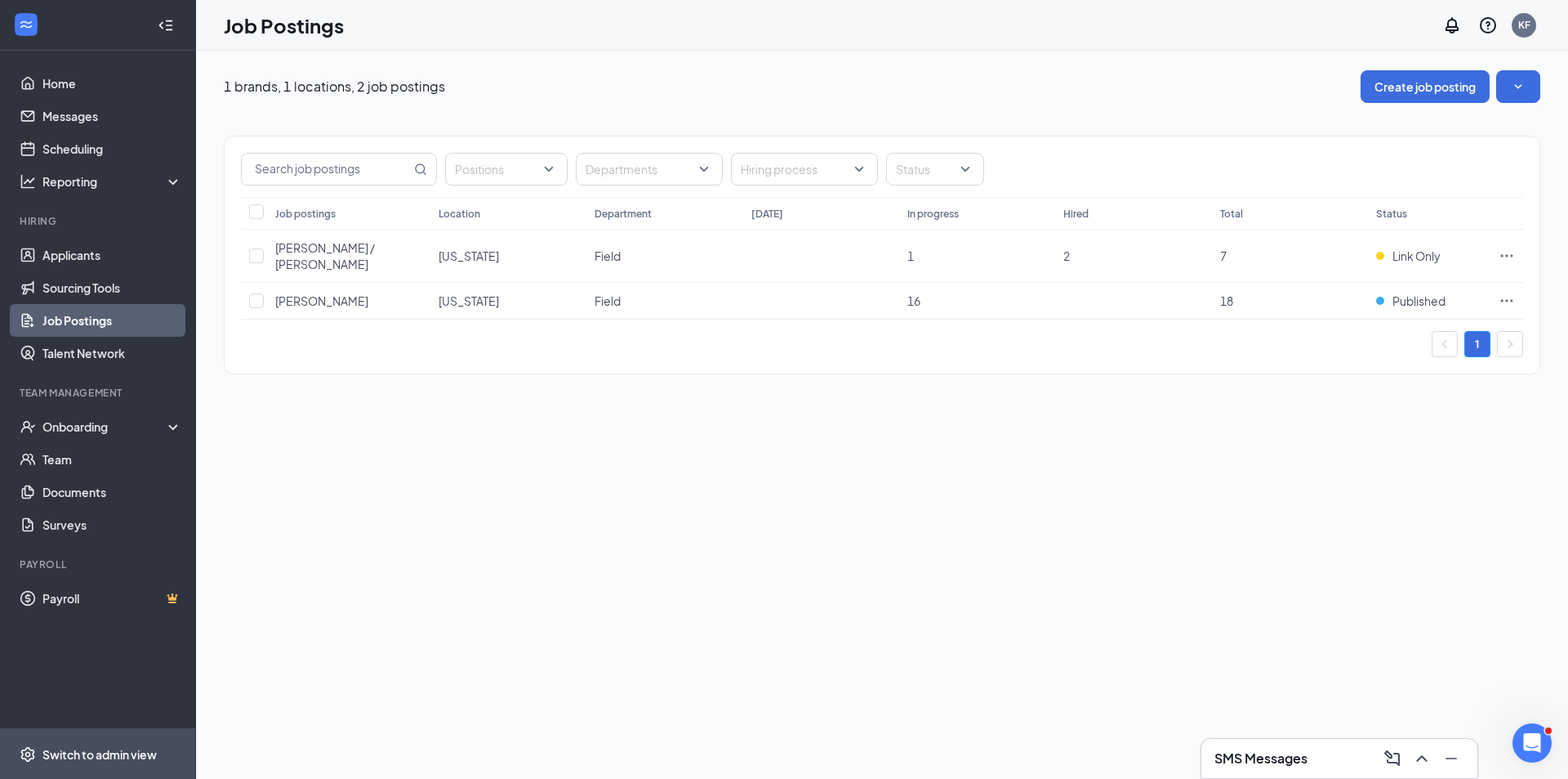
click at [101, 744] on span "Switch to admin view" at bounding box center [112, 754] width 139 height 50
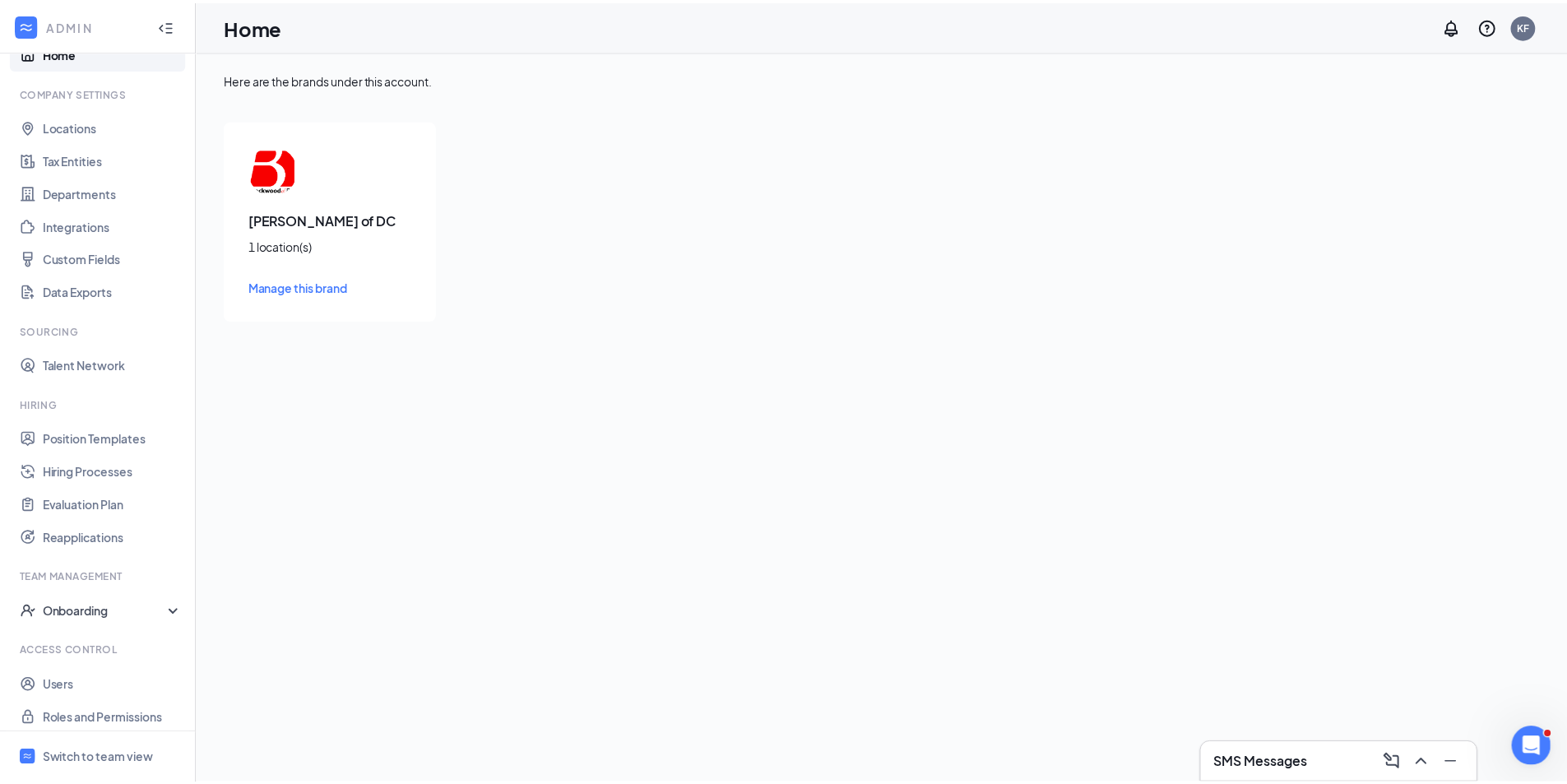
scroll to position [41, 0]
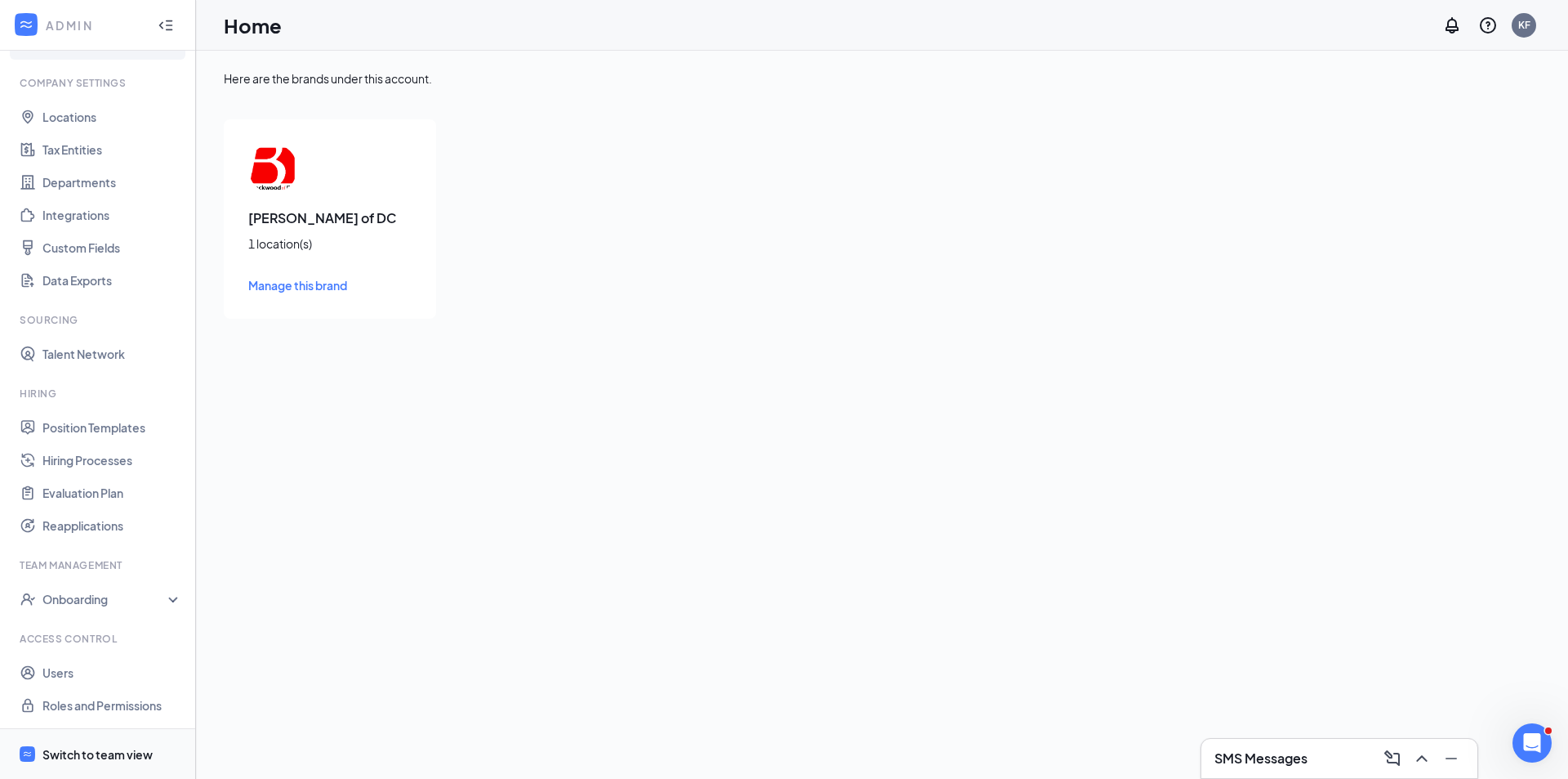
click at [106, 755] on div "Switch to team view" at bounding box center [97, 754] width 110 height 16
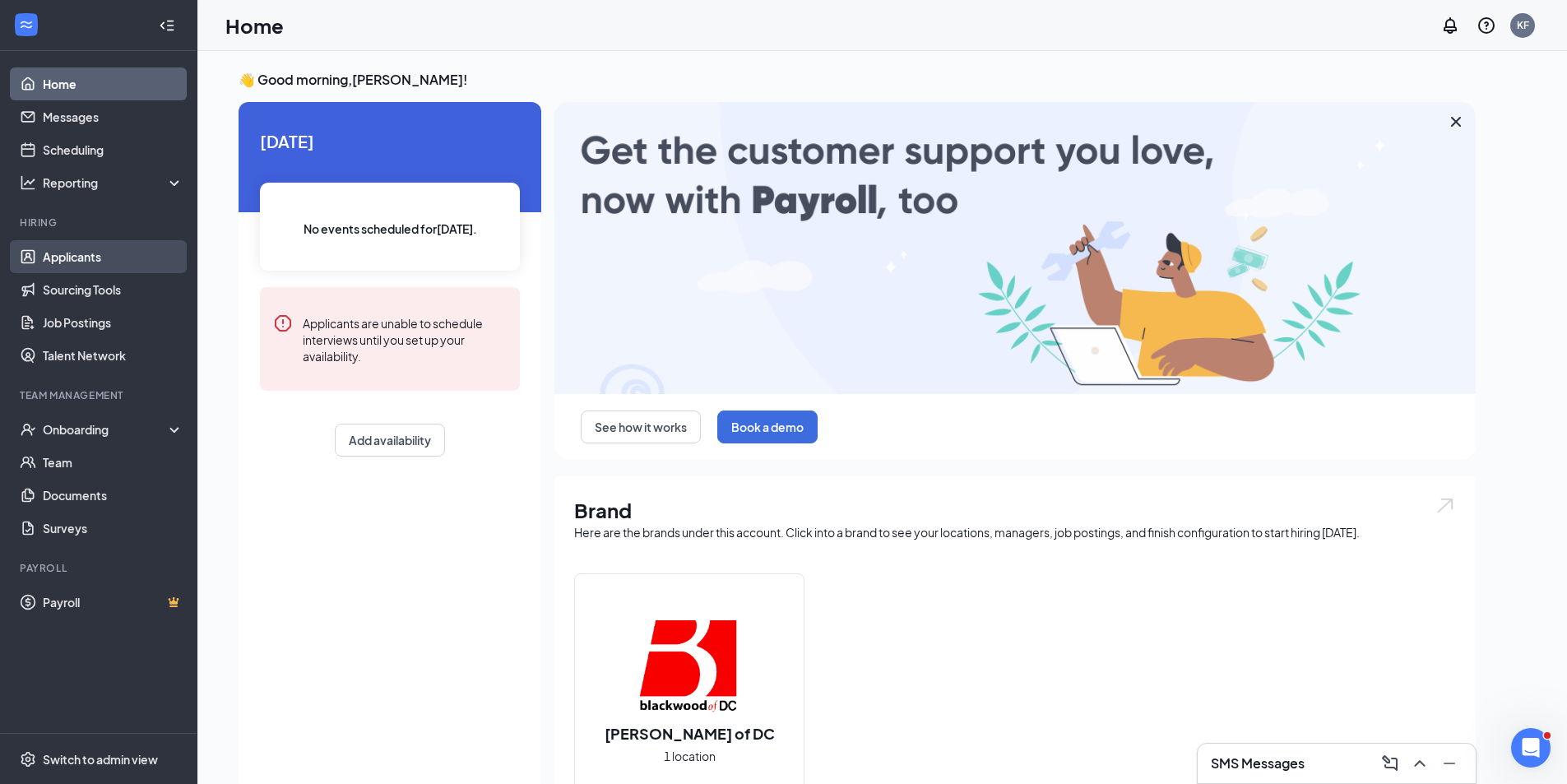
click at [81, 256] on link "Applicants" at bounding box center [113, 256] width 140 height 33
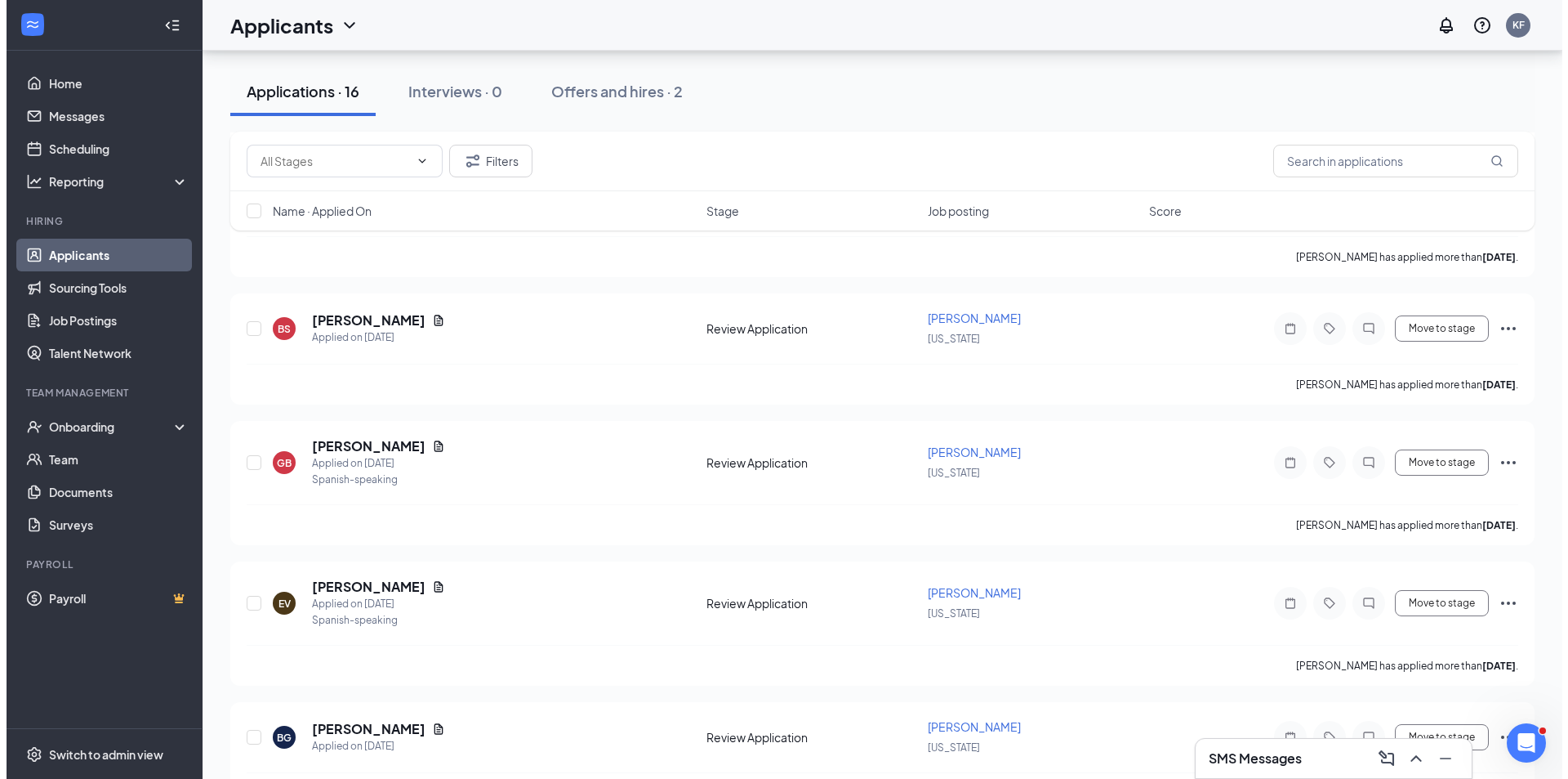
scroll to position [1698, 0]
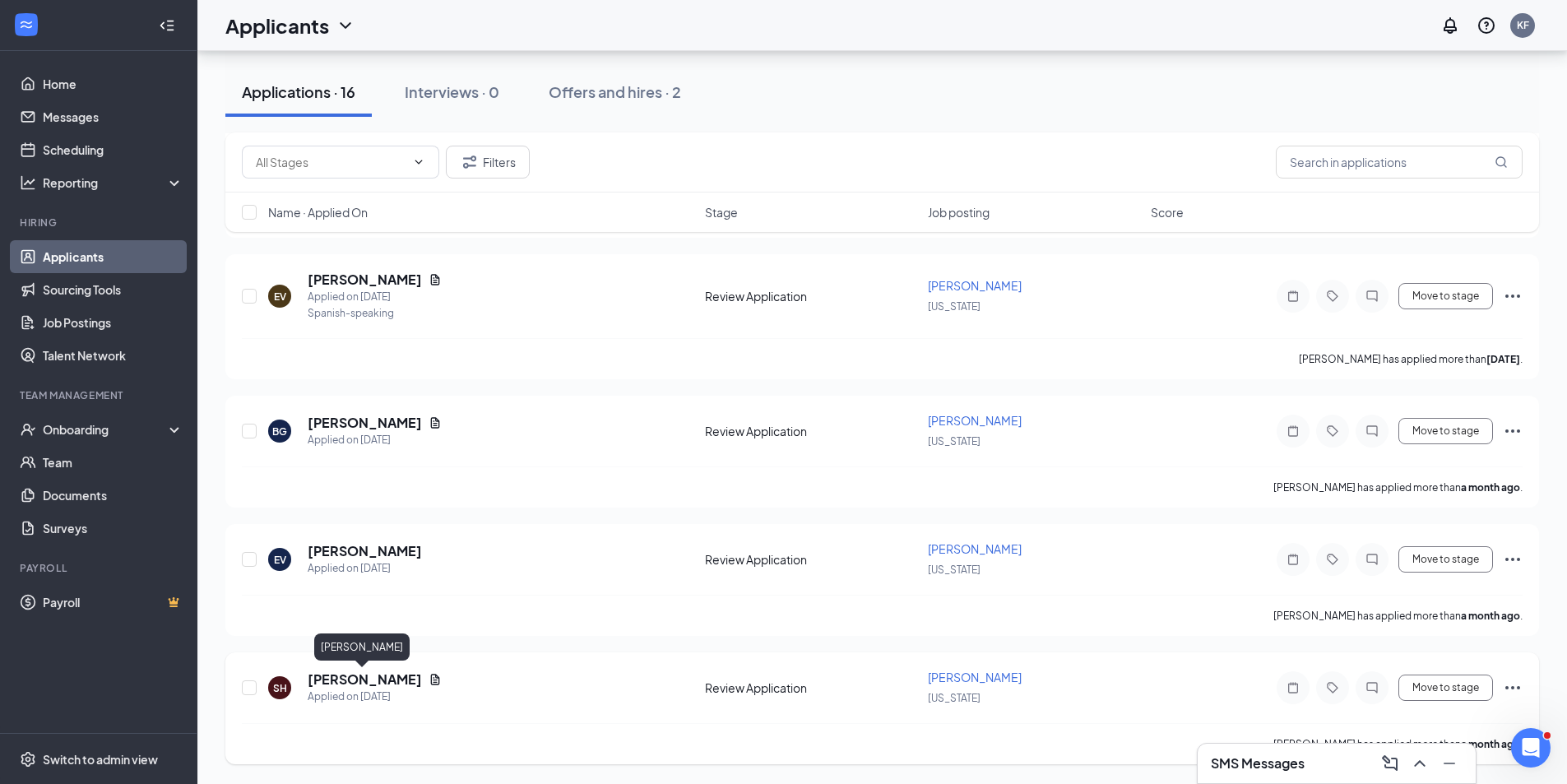
click at [372, 680] on h5 "[PERSON_NAME]" at bounding box center [364, 678] width 114 height 18
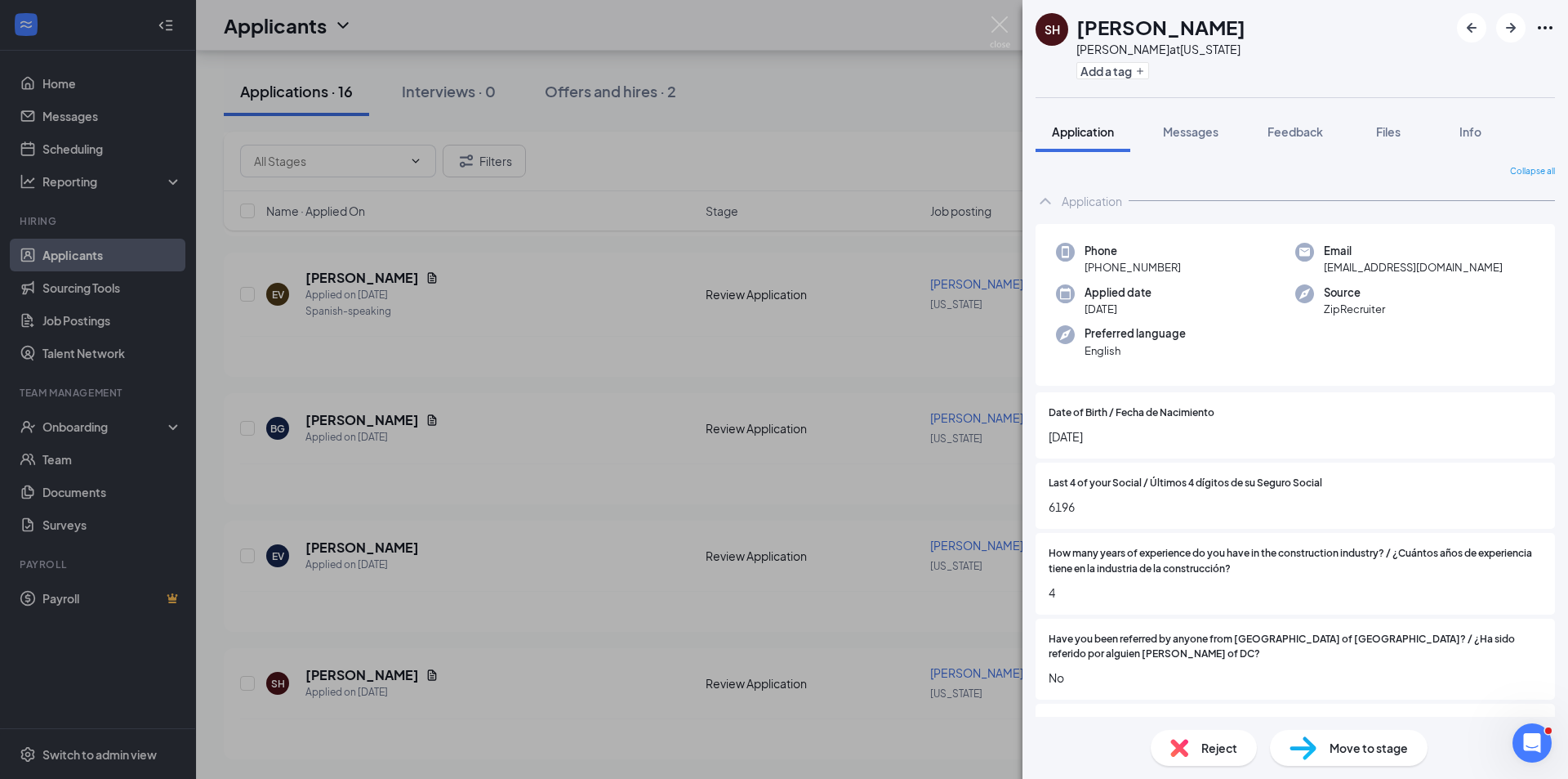
click at [611, 697] on div "SH Saul Hernandez Carpenter at Washington Add a tag Application Messages Feedba…" at bounding box center [784, 390] width 1568 height 779
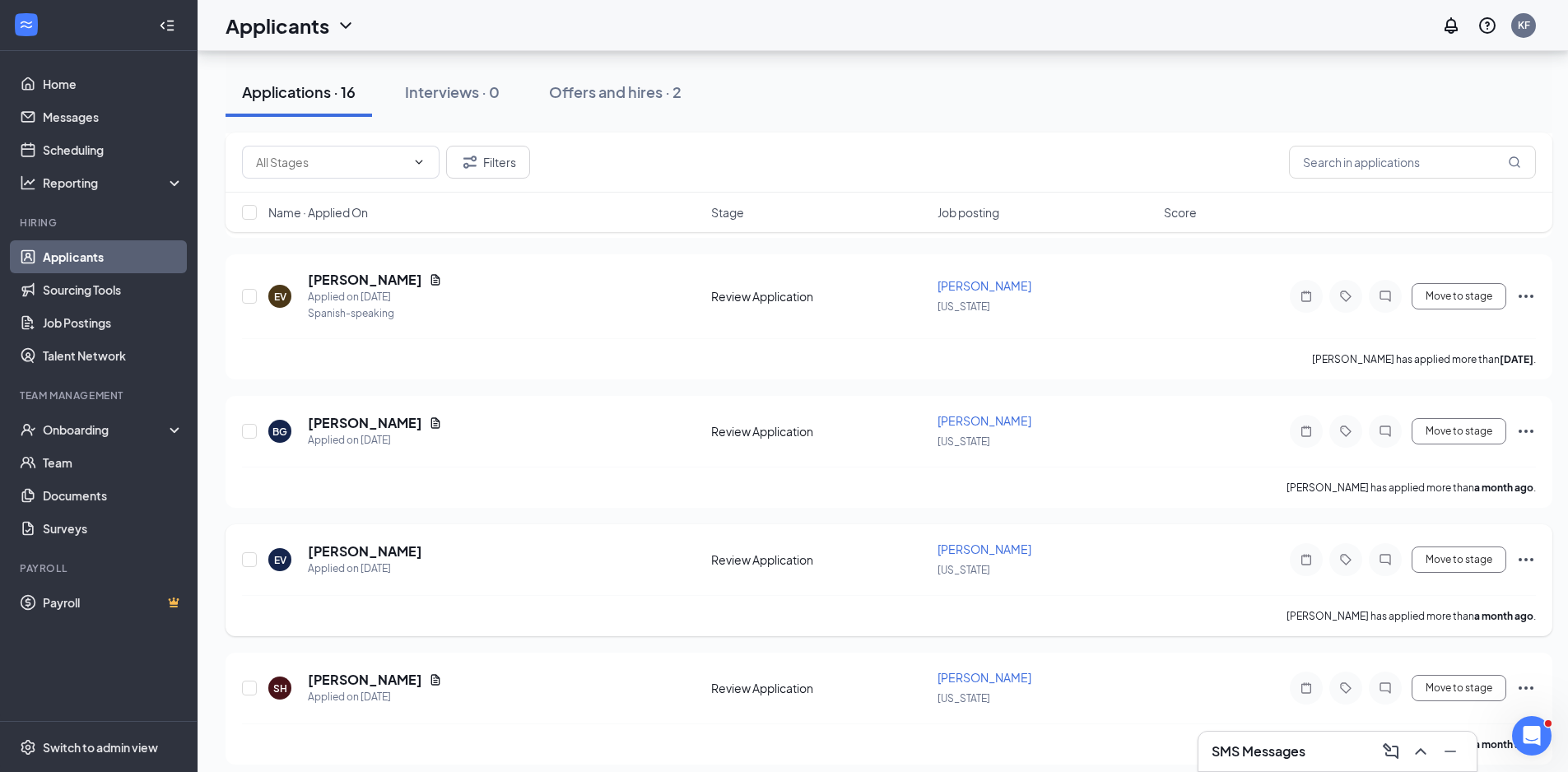
click at [381, 567] on div "Applied on [DATE]" at bounding box center [365, 568] width 114 height 16
click at [366, 553] on h5 "[PERSON_NAME]" at bounding box center [365, 551] width 114 height 18
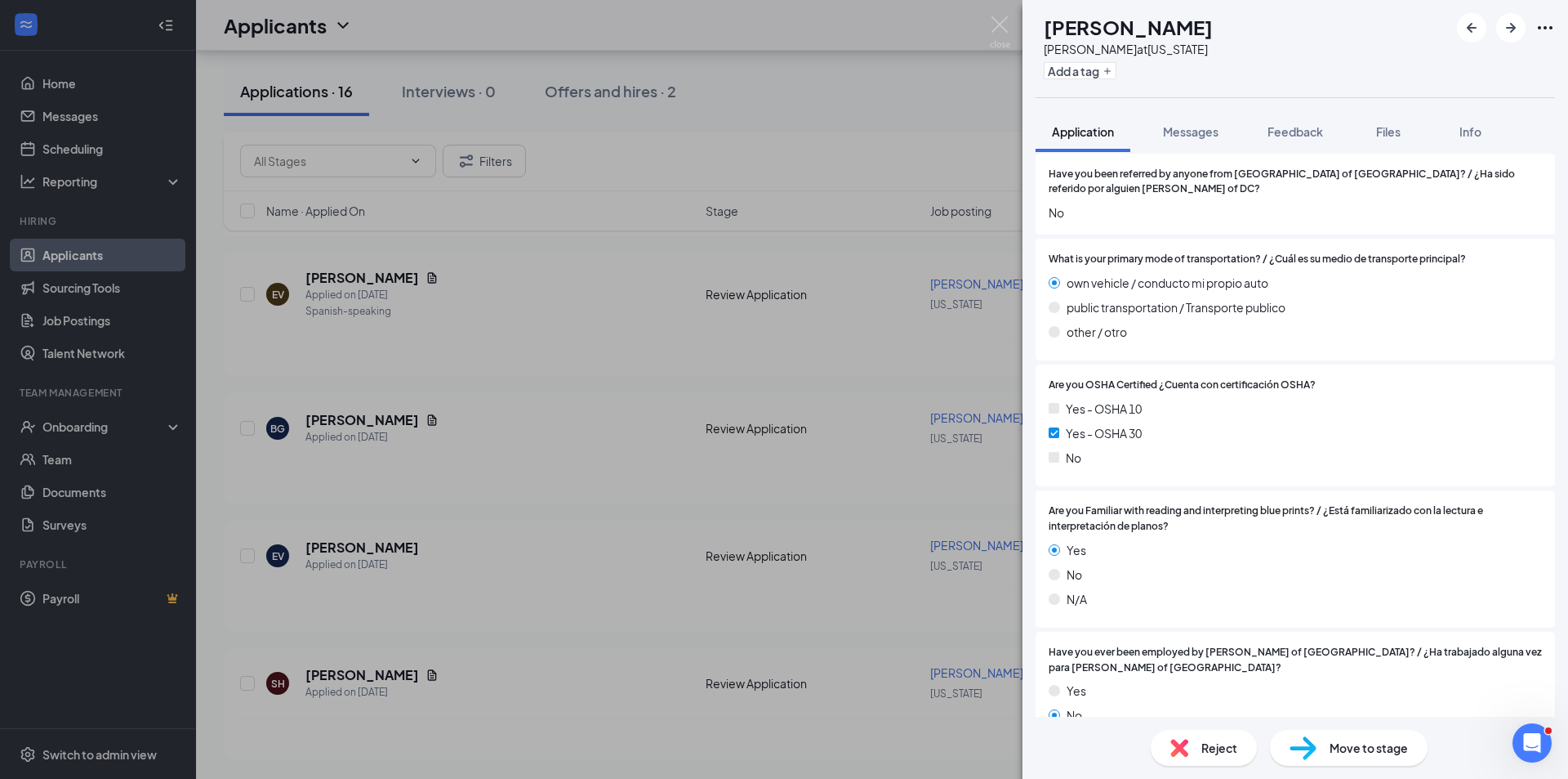
scroll to position [161, 0]
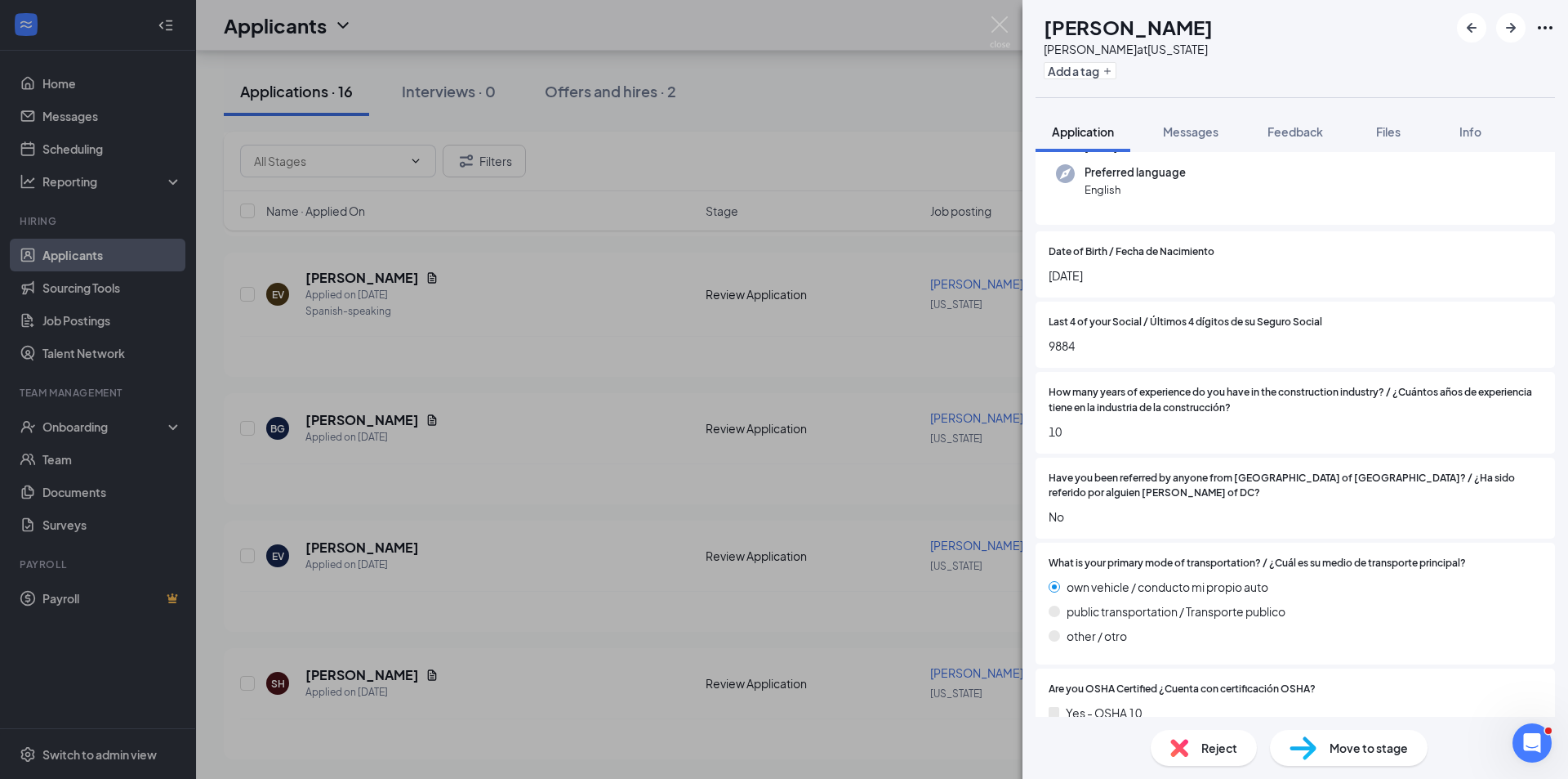
click at [1547, 21] on icon "Ellipses" at bounding box center [1545, 28] width 20 height 20
click at [1445, 66] on link "View full application" at bounding box center [1422, 57] width 106 height 18
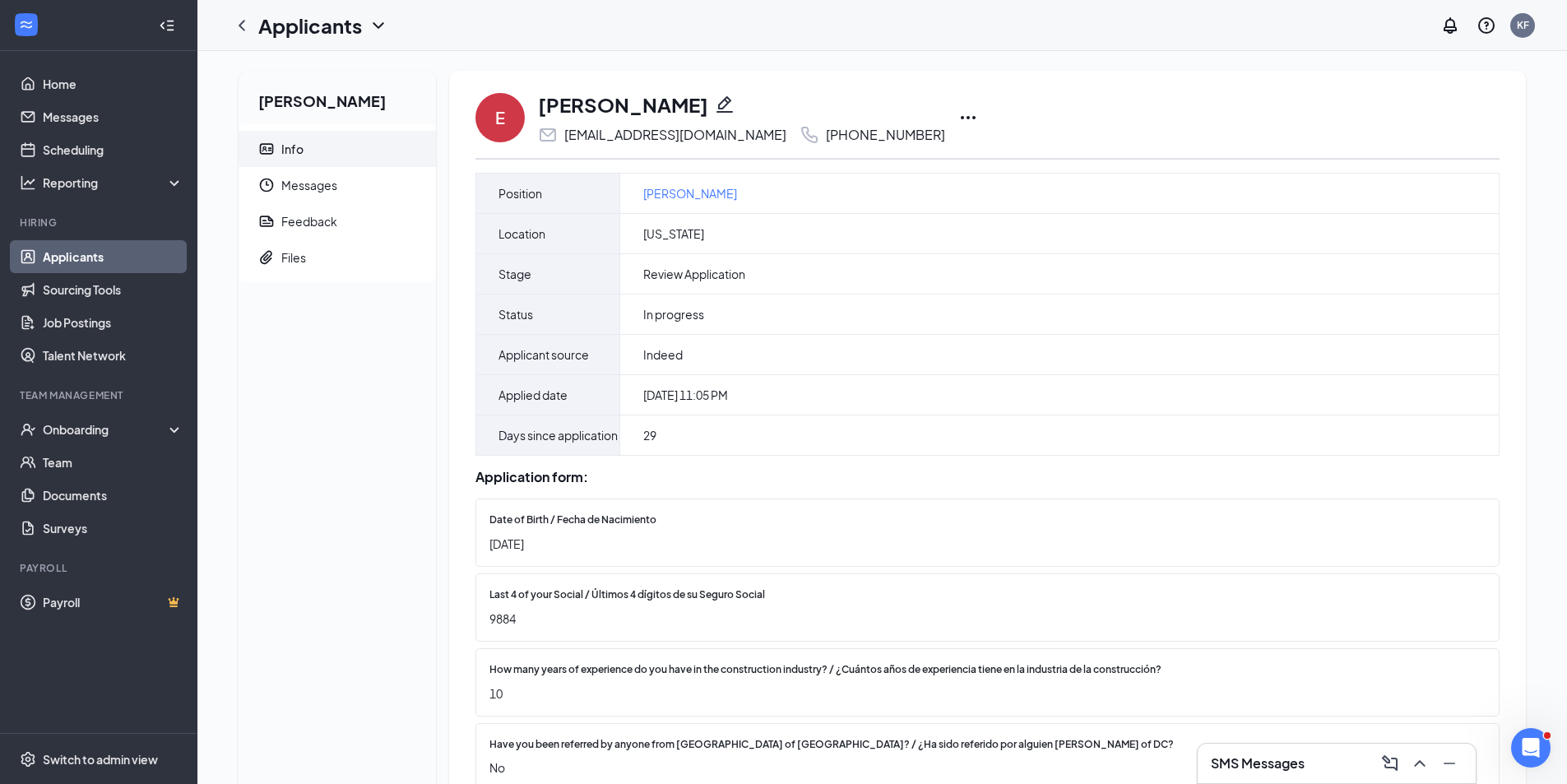
click at [958, 115] on icon "Ellipses" at bounding box center [968, 117] width 20 height 20
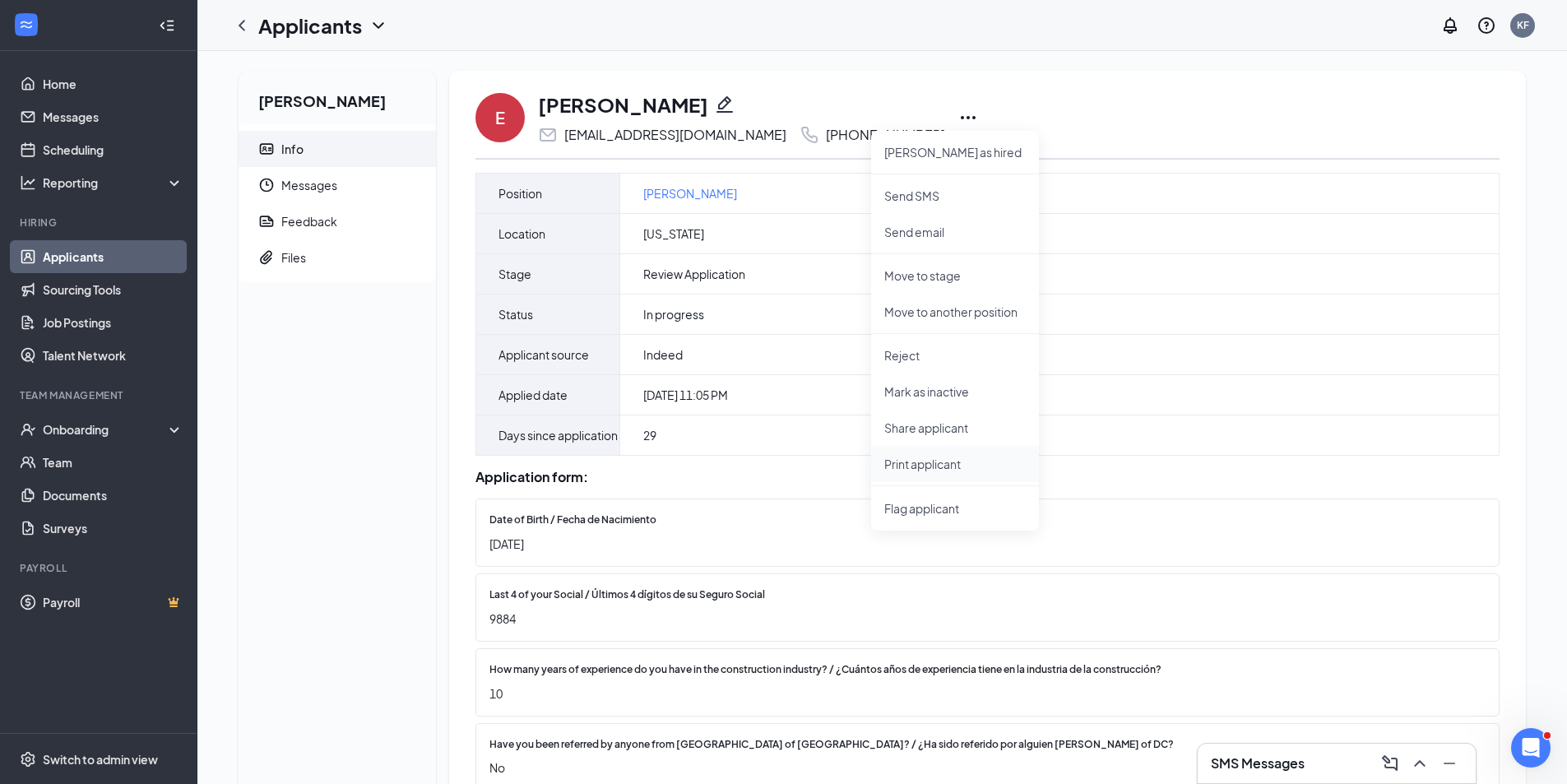
click at [916, 467] on p "Print applicant" at bounding box center [954, 463] width 141 height 16
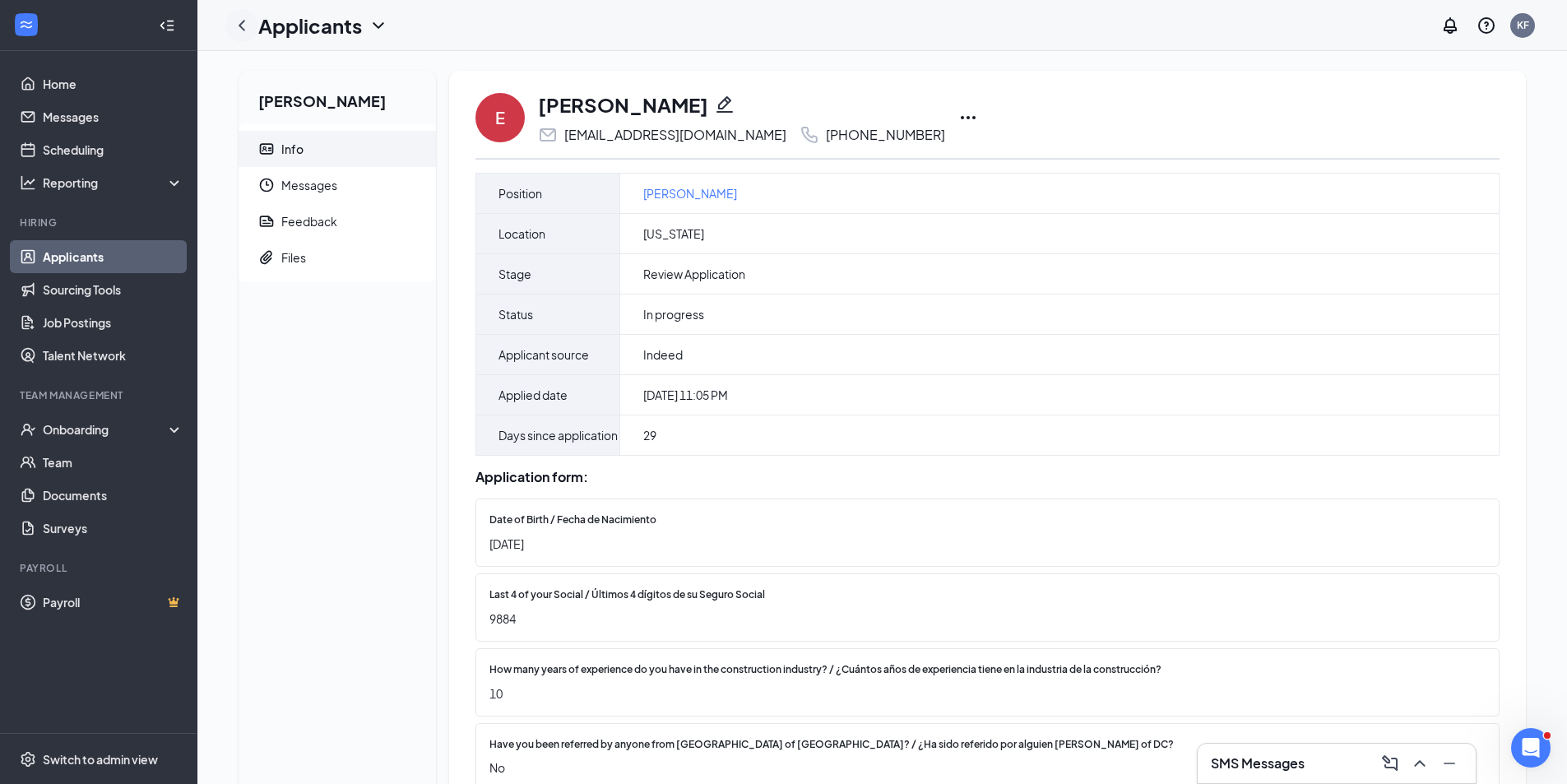
click at [241, 25] on icon "ChevronLeft" at bounding box center [242, 25] width 7 height 10
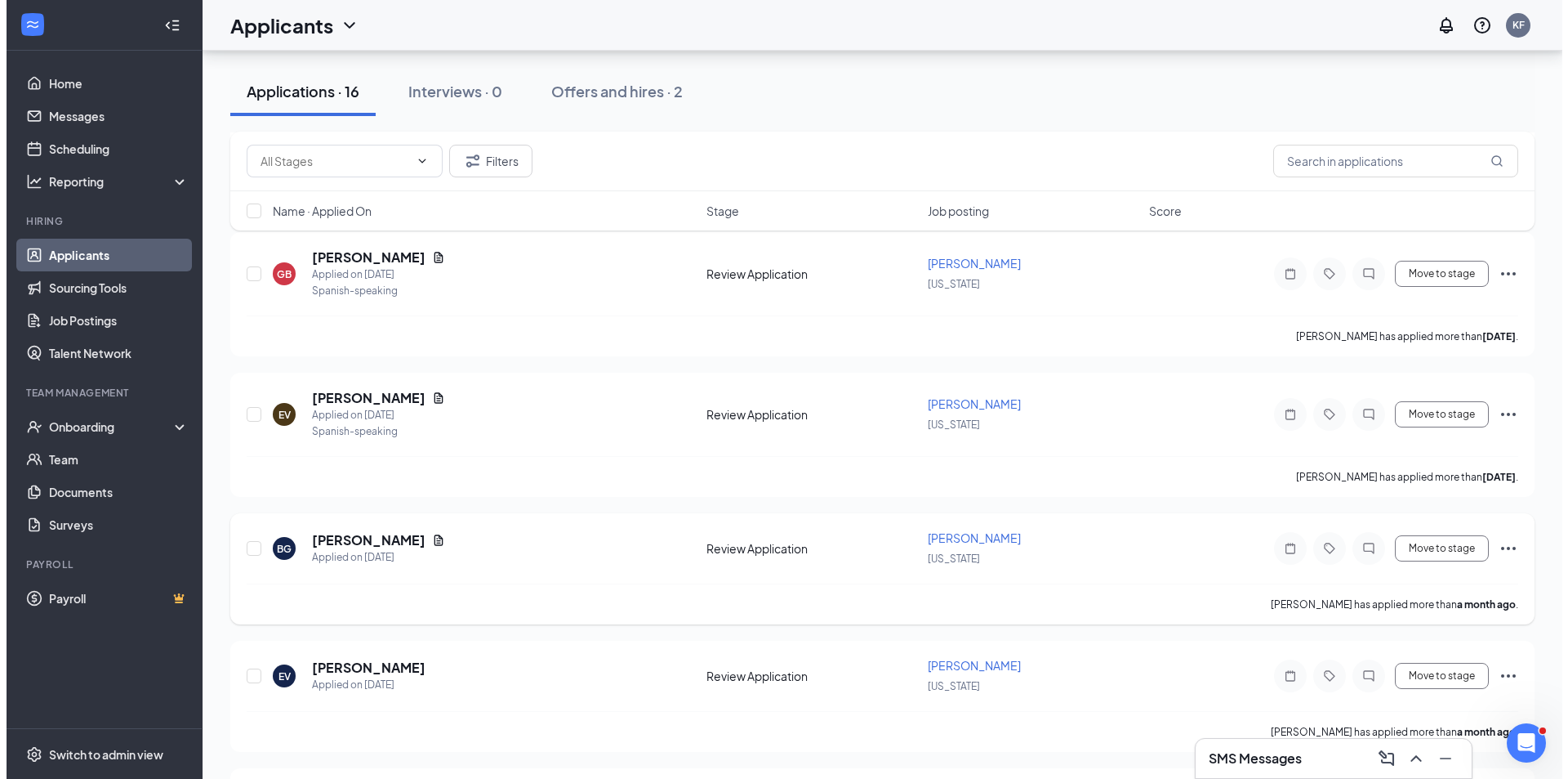
scroll to position [1698, 0]
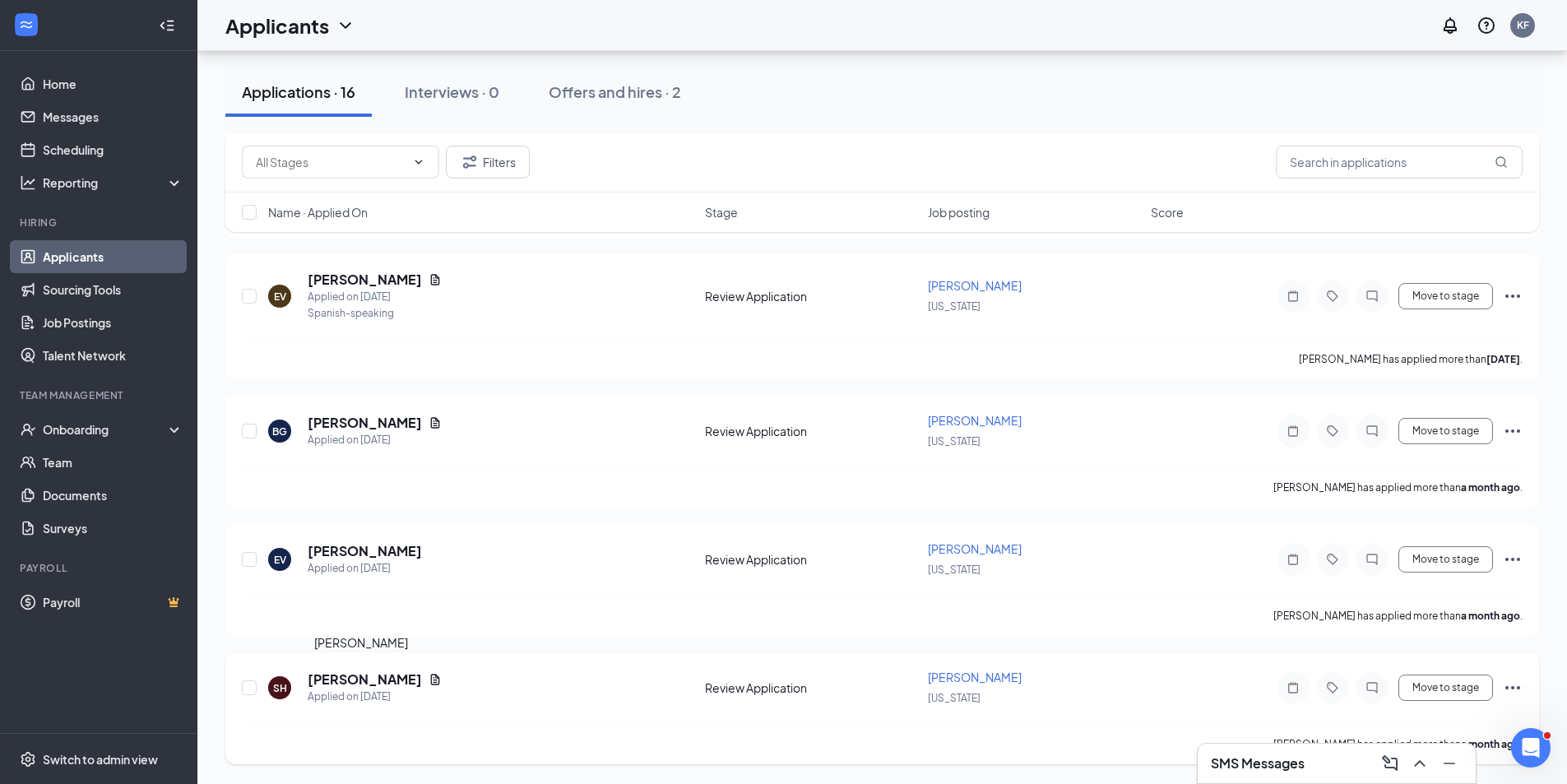
click at [384, 676] on h5 "Saul Hernandez" at bounding box center [364, 678] width 114 height 18
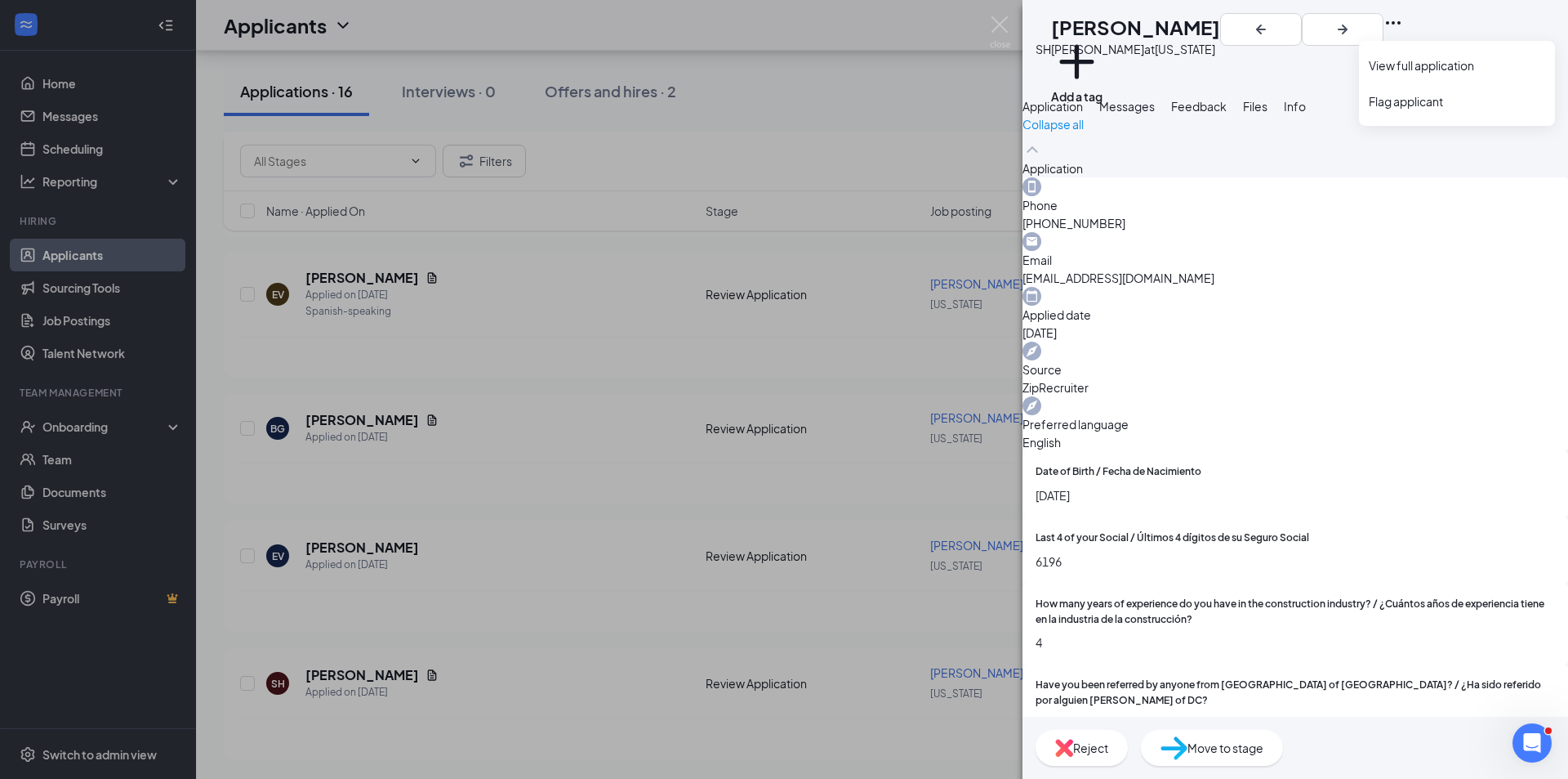
click at [1403, 26] on icon "Ellipses" at bounding box center [1393, 22] width 20 height 20
click at [1437, 64] on link "View full application" at bounding box center [1457, 65] width 176 height 16
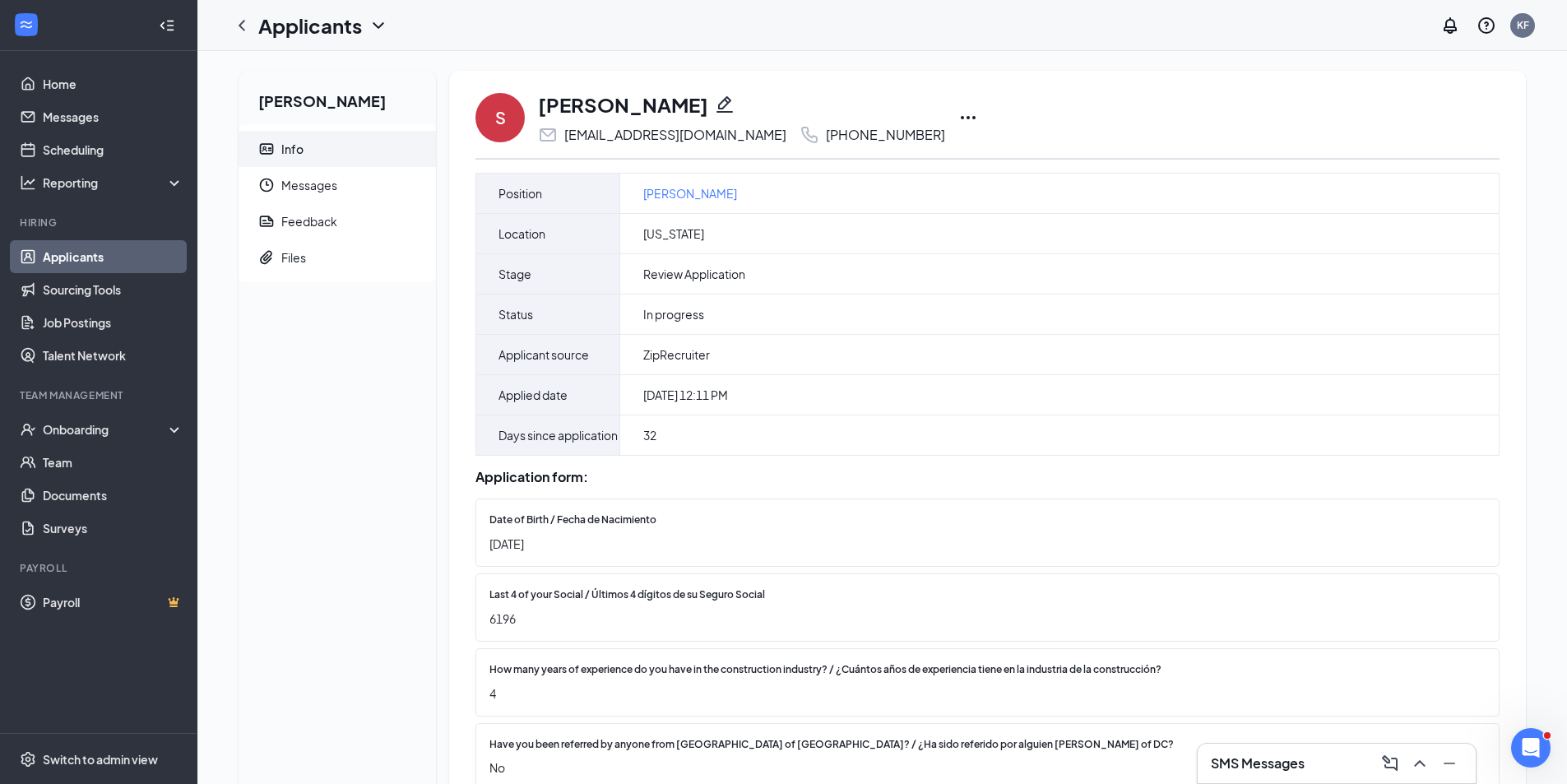
click at [958, 117] on icon "Ellipses" at bounding box center [968, 117] width 20 height 20
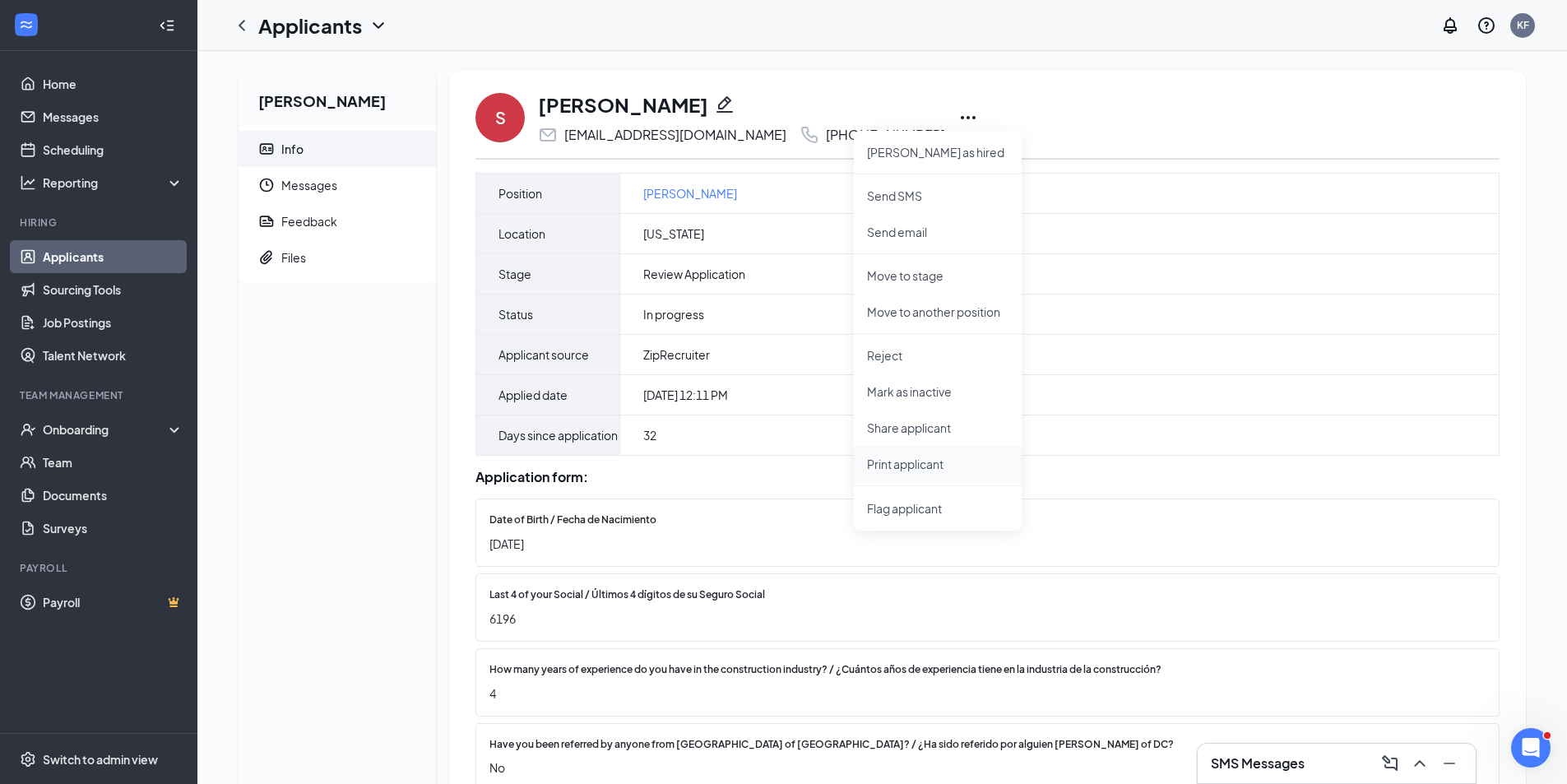
click at [925, 467] on p "Print applicant" at bounding box center [938, 463] width 141 height 16
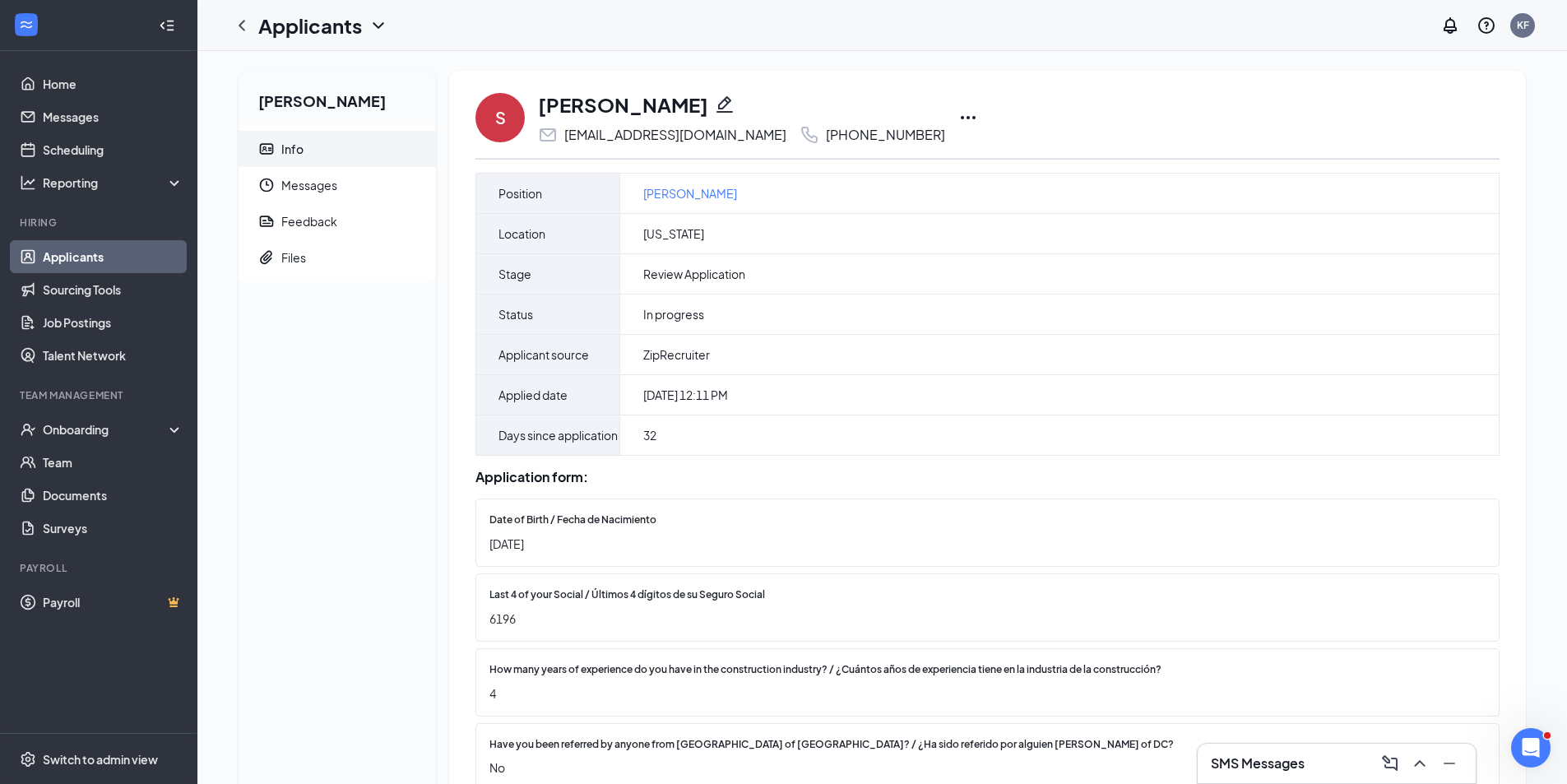
click at [244, 29] on icon "ChevronLeft" at bounding box center [242, 25] width 7 height 10
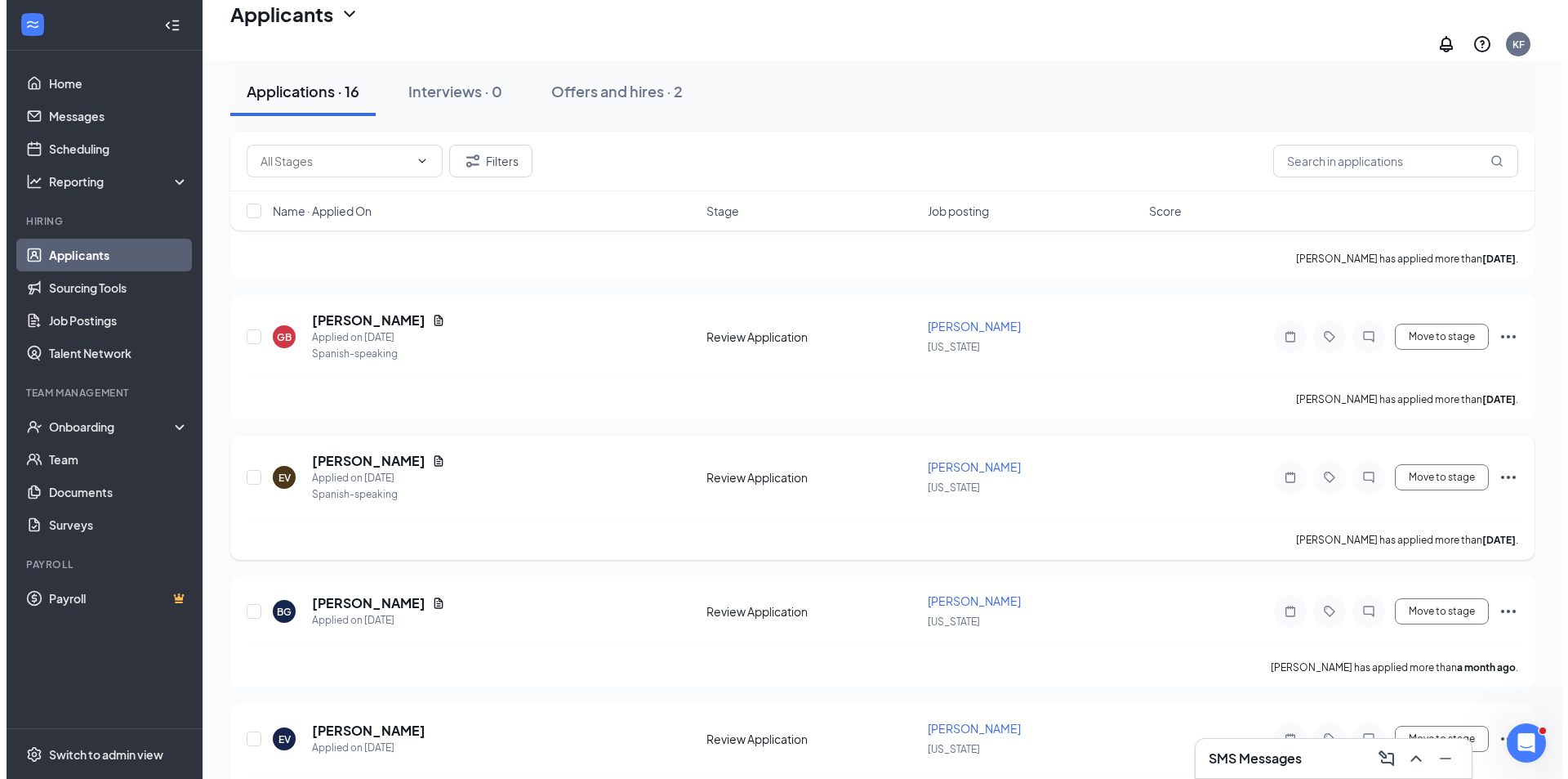
scroll to position [1698, 0]
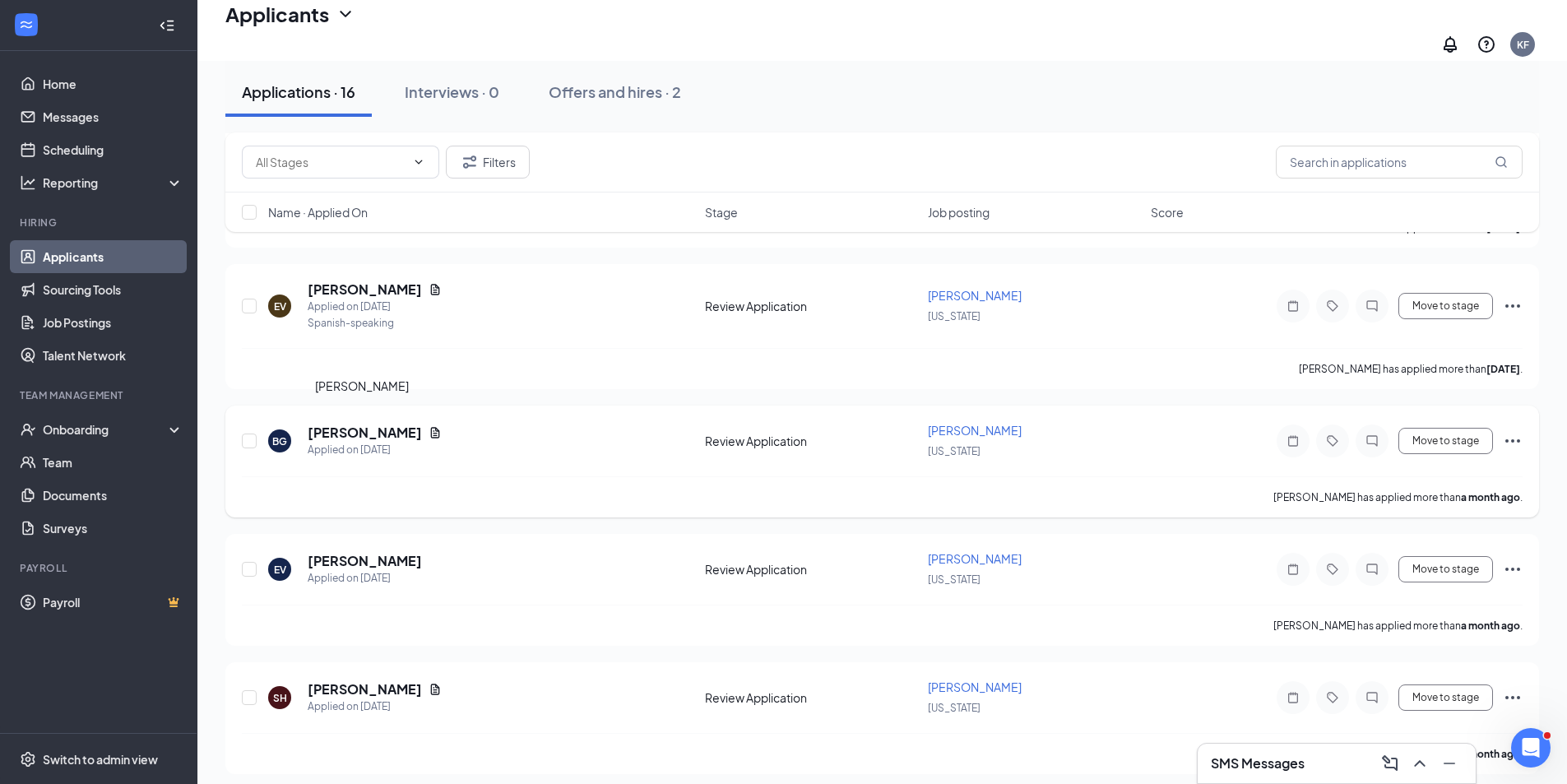
click at [380, 424] on h5 "[PERSON_NAME]" at bounding box center [364, 432] width 114 height 18
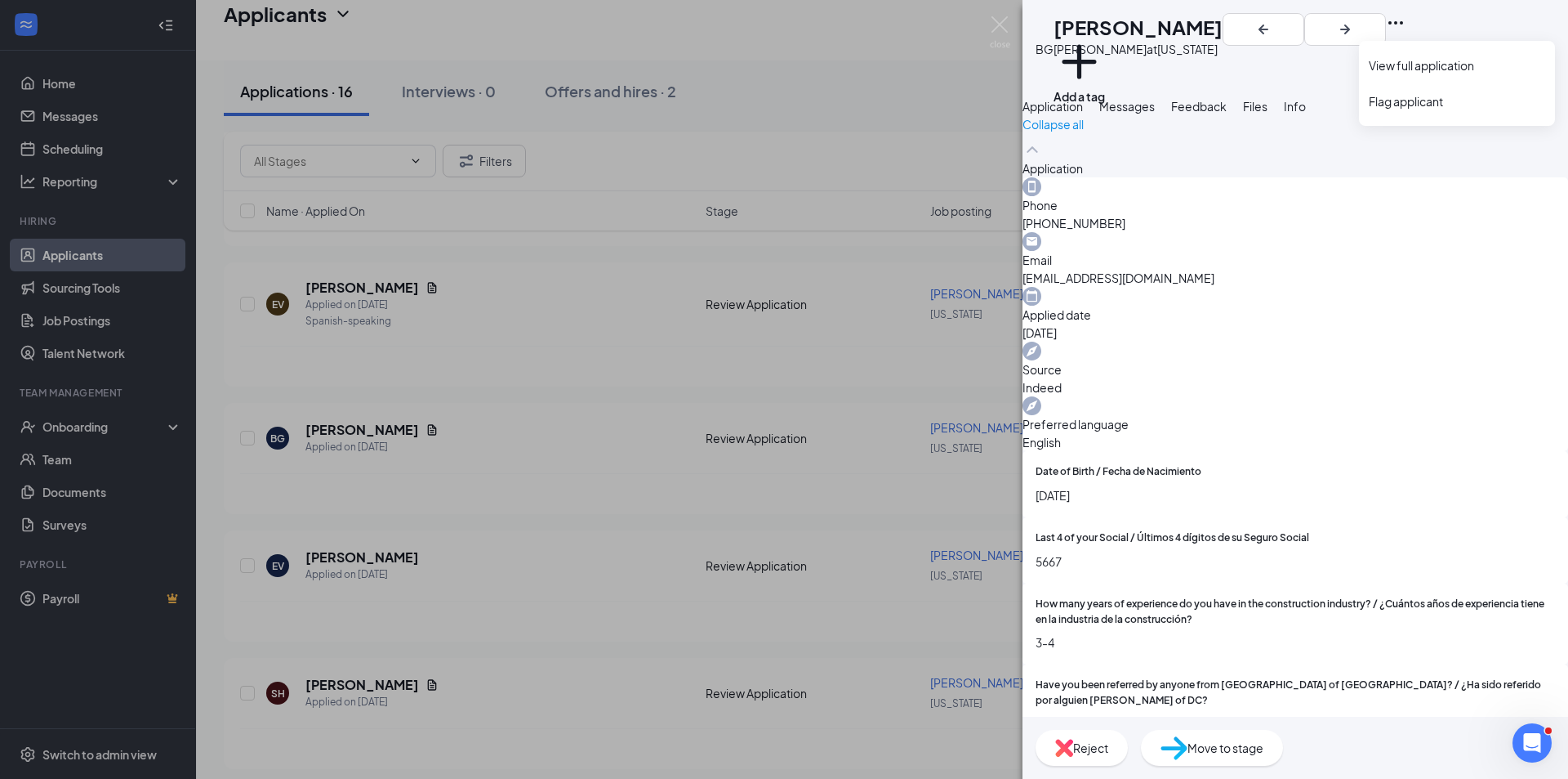
click at [1403, 25] on icon "Ellipses" at bounding box center [1395, 23] width 15 height 3
click at [1440, 66] on link "View full application" at bounding box center [1457, 65] width 176 height 16
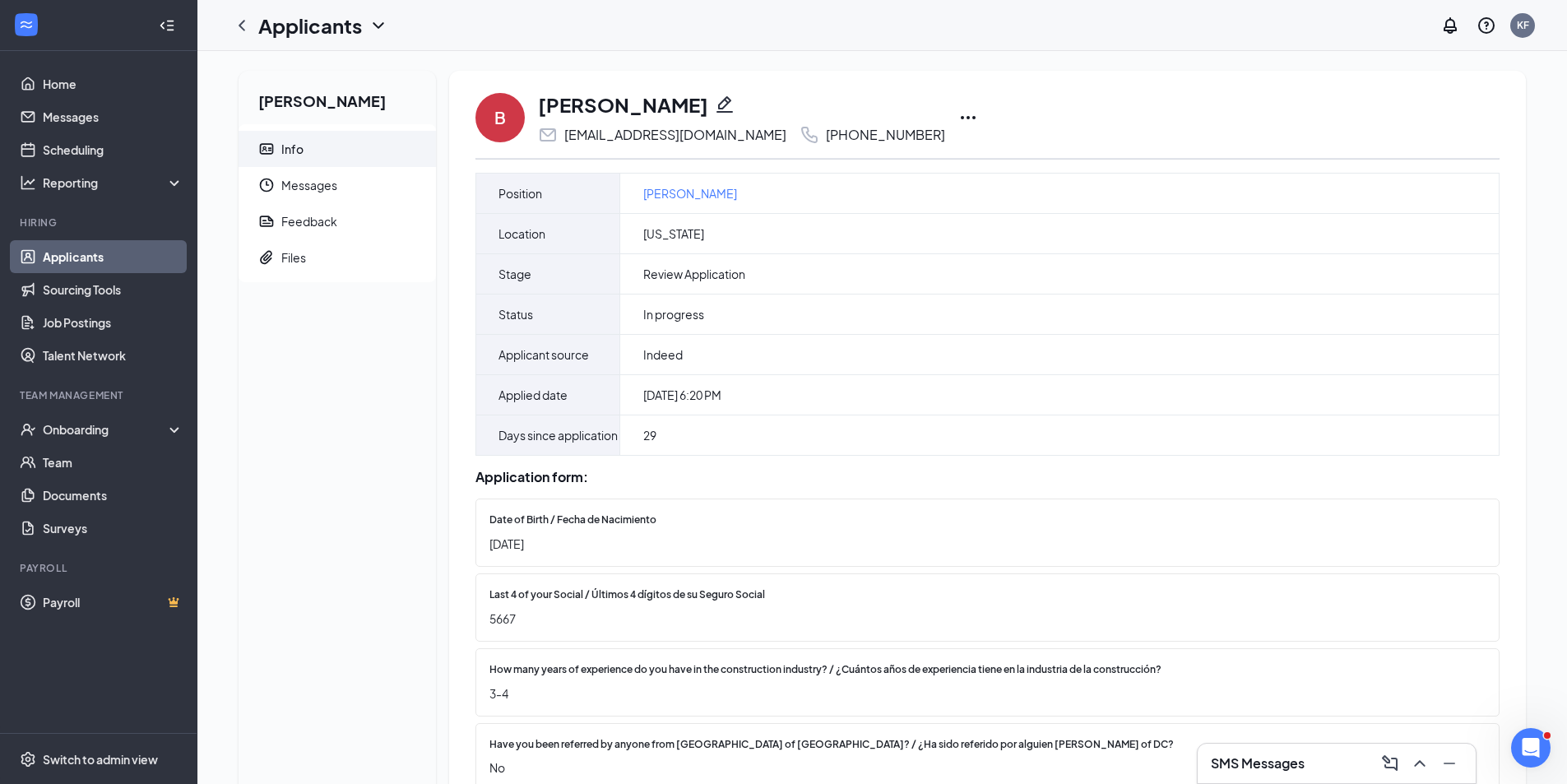
click at [958, 119] on icon "Ellipses" at bounding box center [968, 117] width 20 height 20
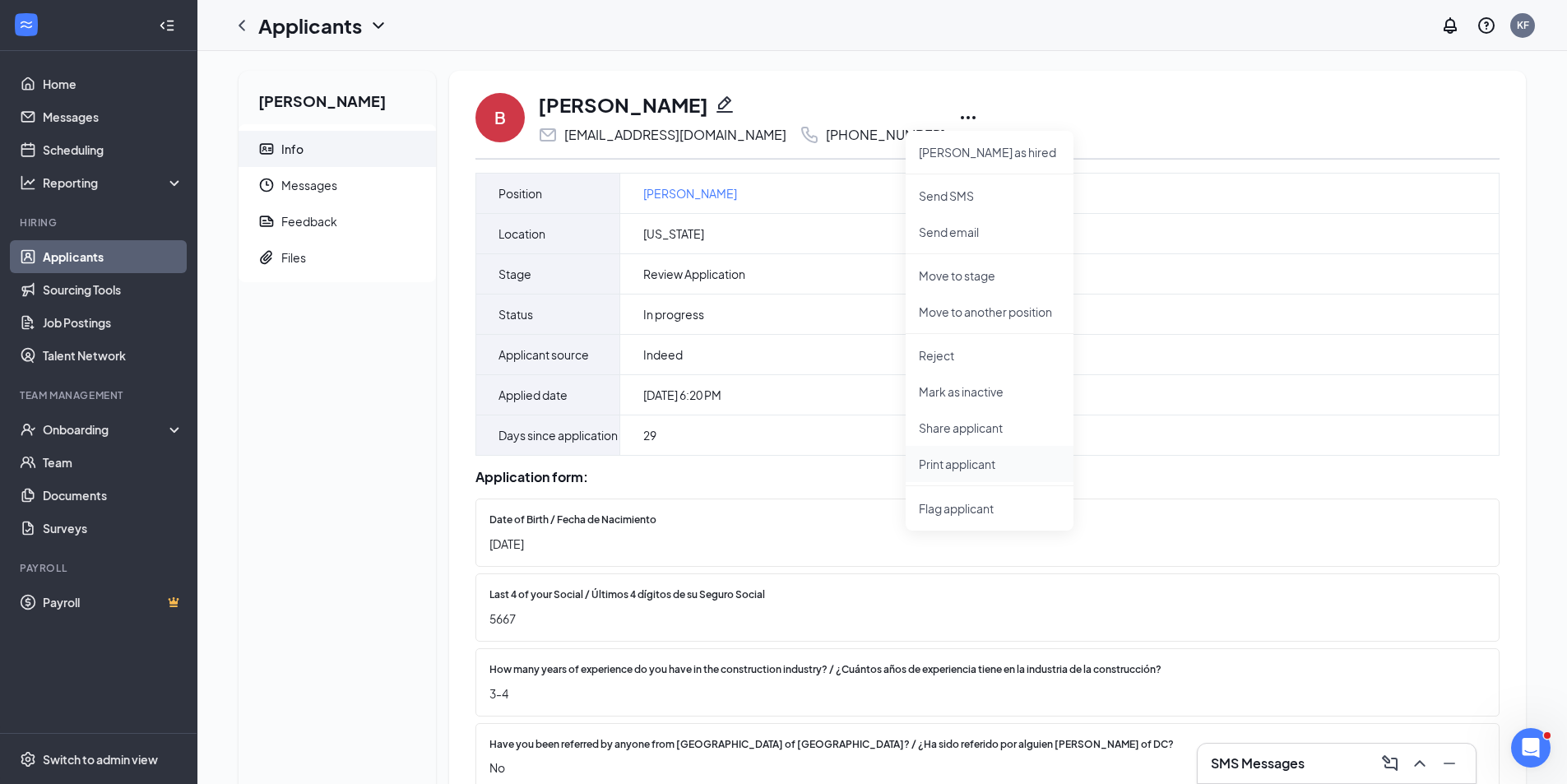
click at [951, 468] on p "Print applicant" at bounding box center [989, 463] width 141 height 16
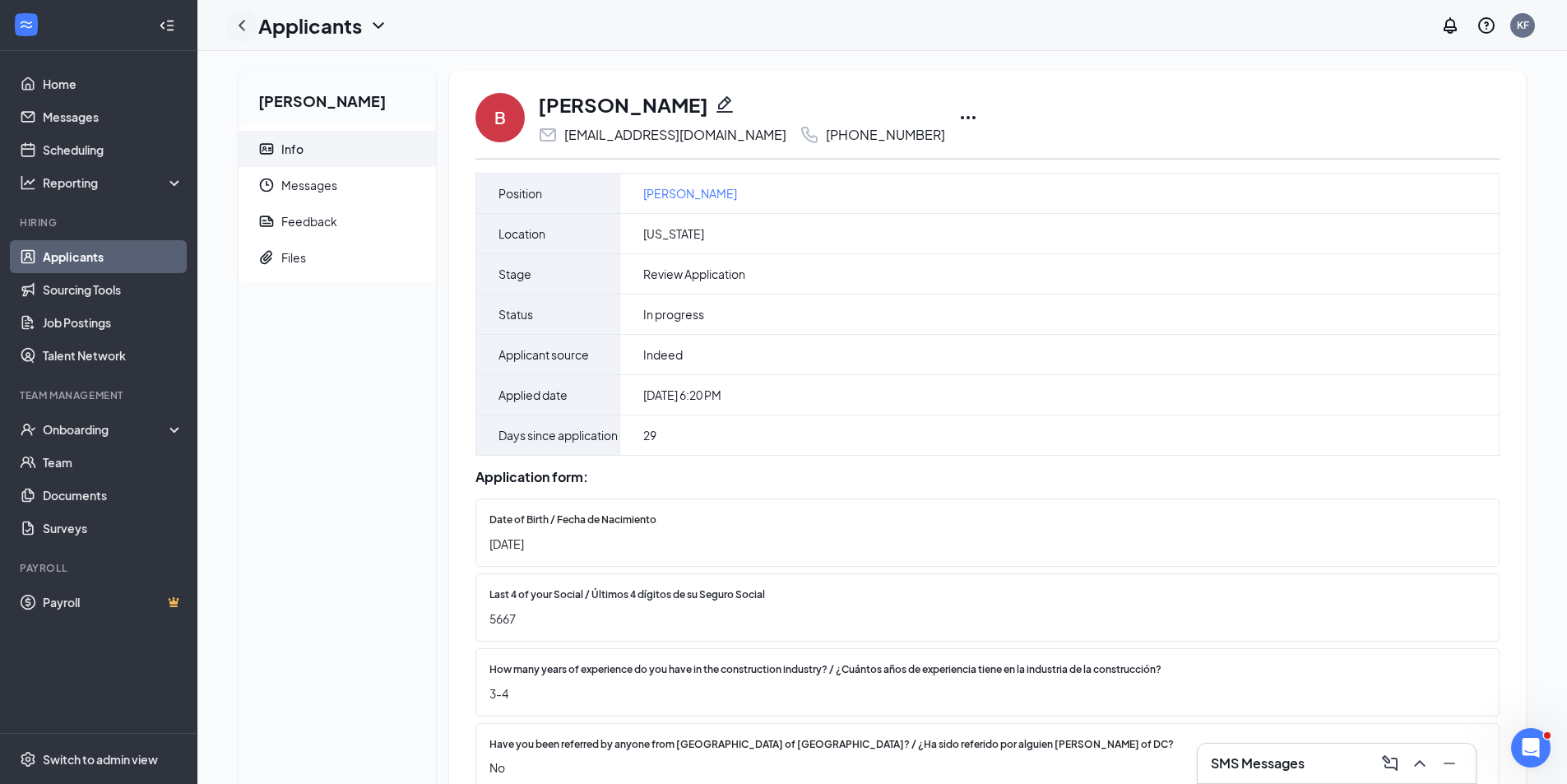
click at [240, 25] on icon "ChevronLeft" at bounding box center [242, 25] width 7 height 10
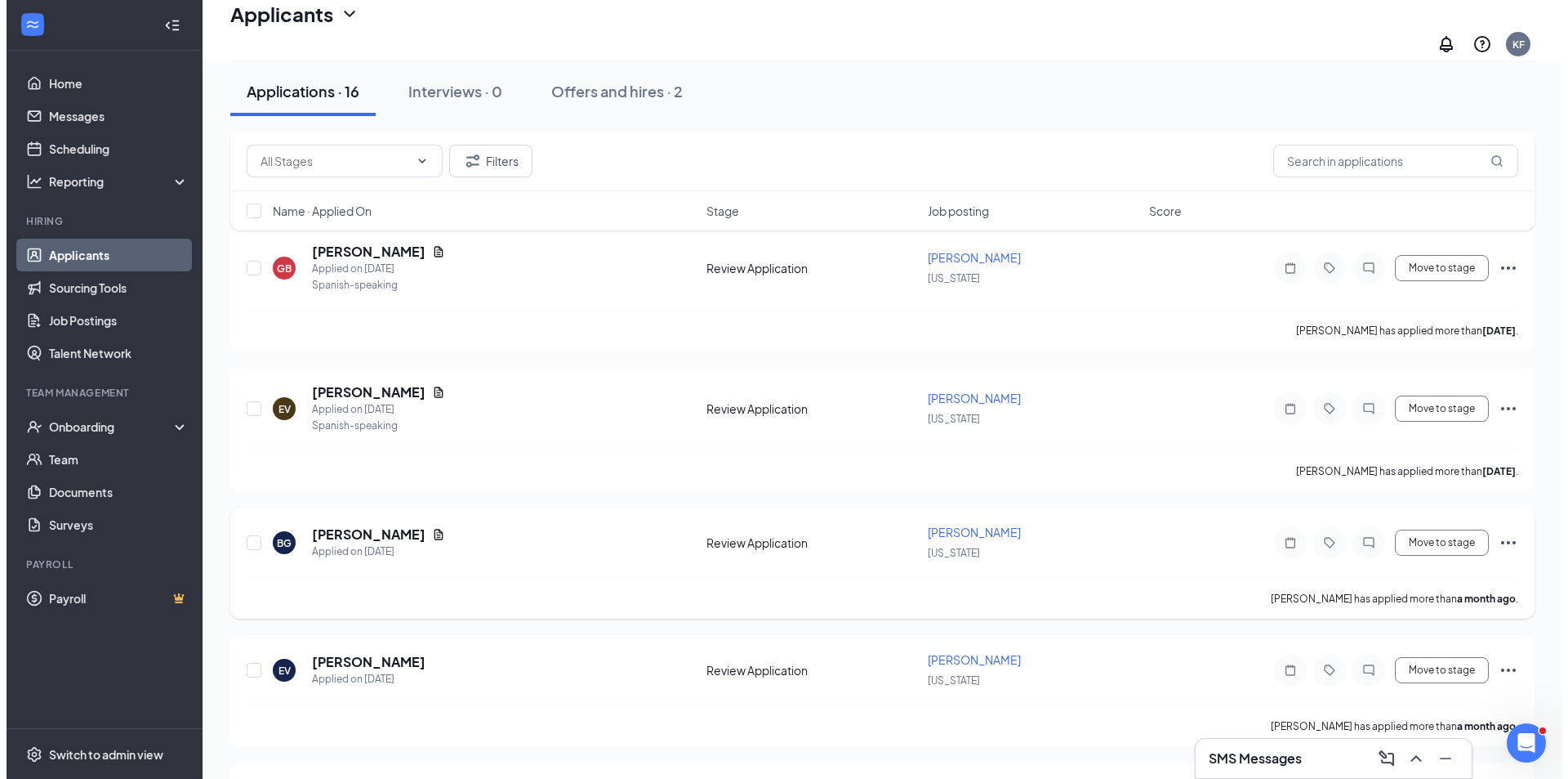
scroll to position [1698, 0]
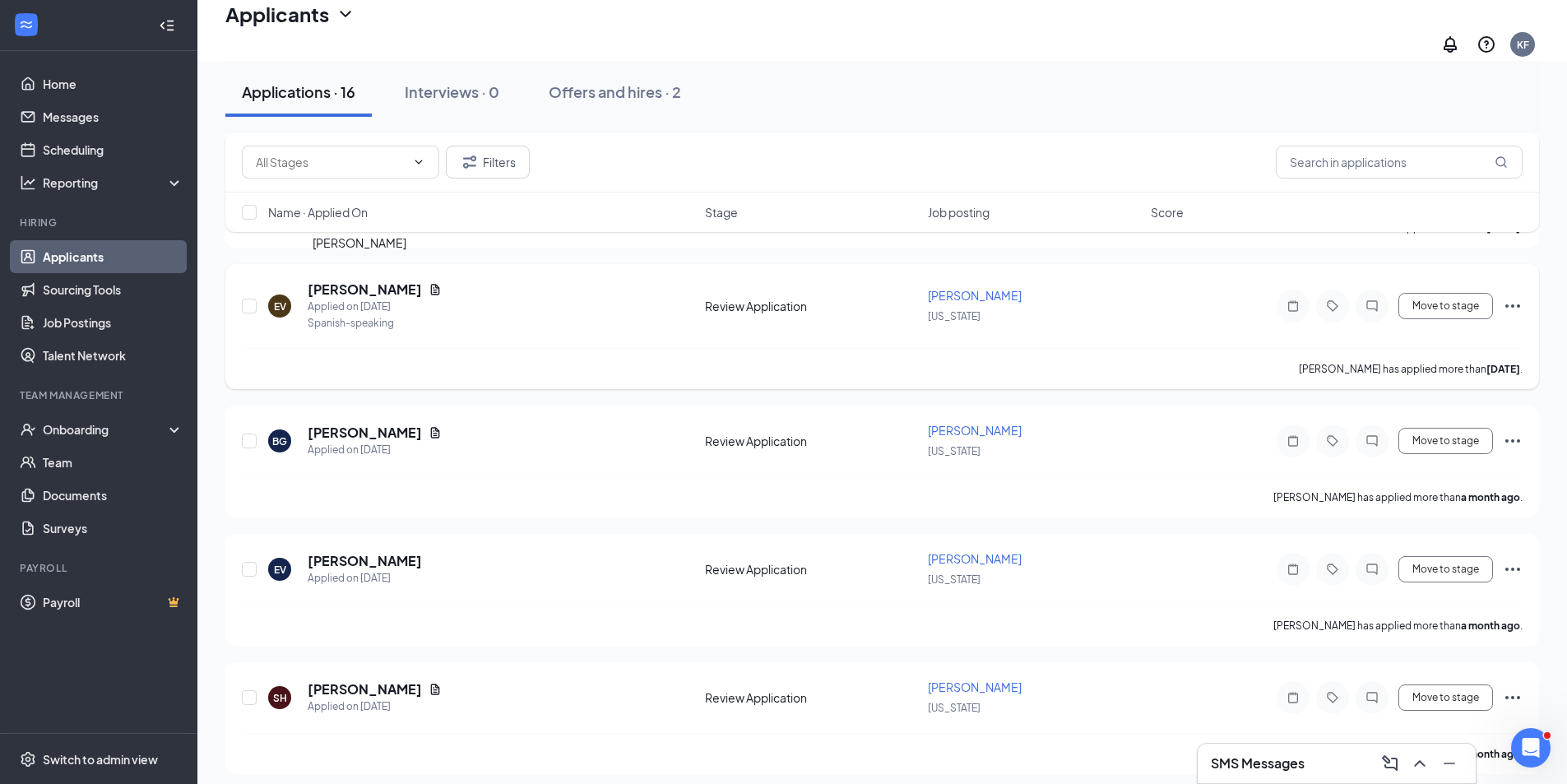
click at [358, 280] on h5 "[PERSON_NAME]" at bounding box center [364, 289] width 114 height 18
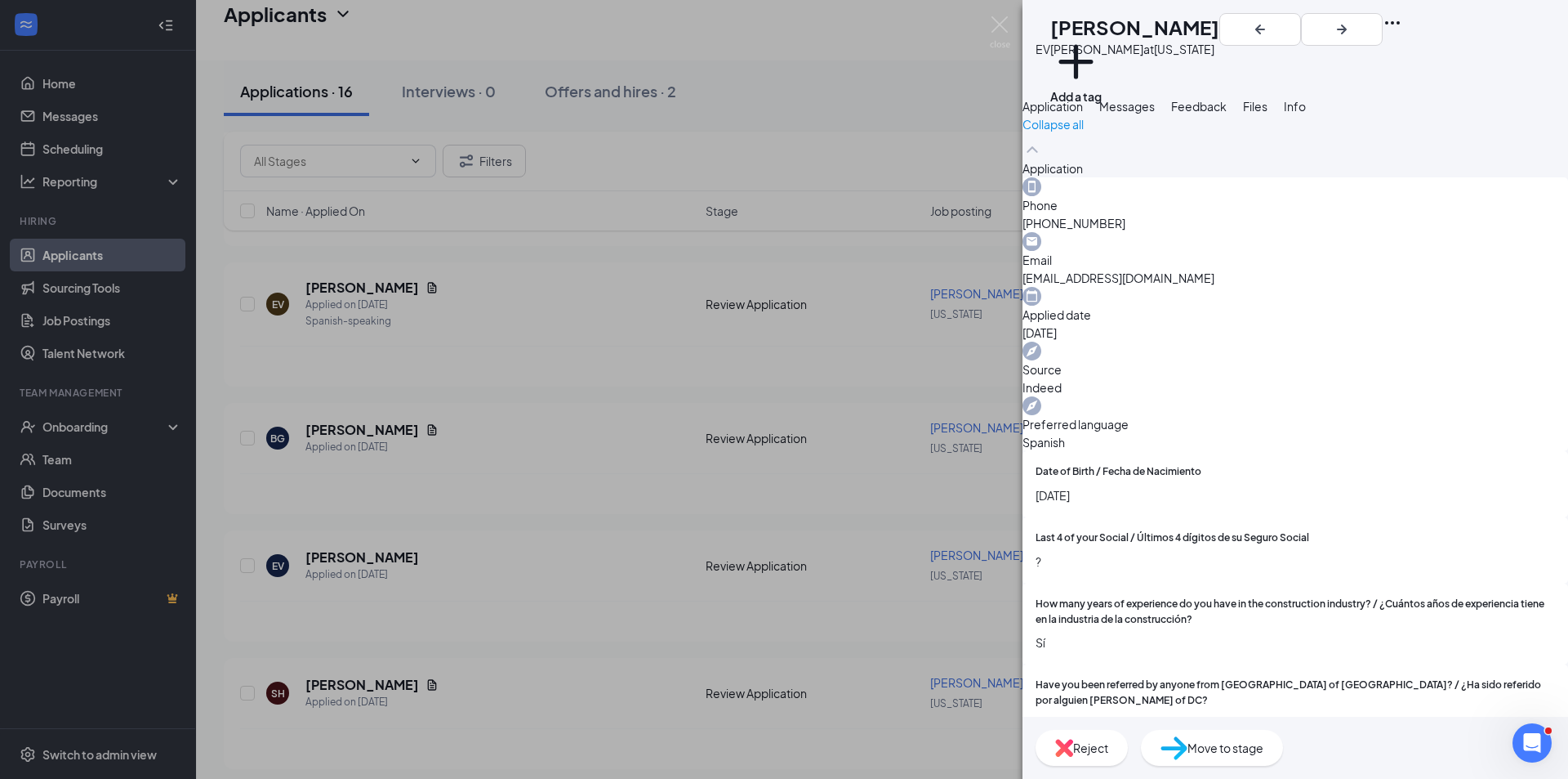
click at [1403, 28] on icon "Ellipses" at bounding box center [1393, 22] width 20 height 20
click at [1403, 69] on link "View full application" at bounding box center [1457, 65] width 176 height 16
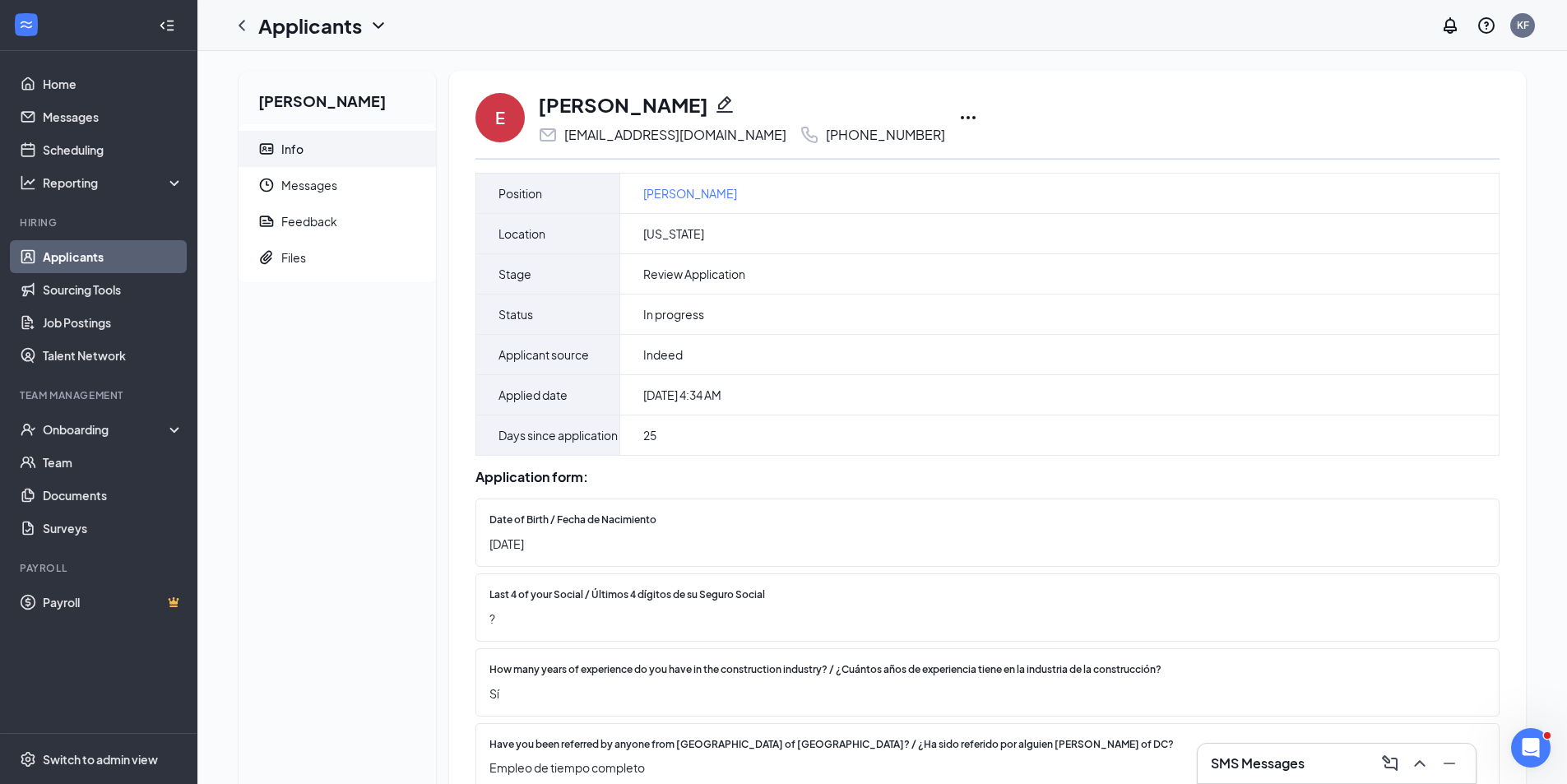
click at [958, 114] on icon "Ellipses" at bounding box center [968, 117] width 20 height 20
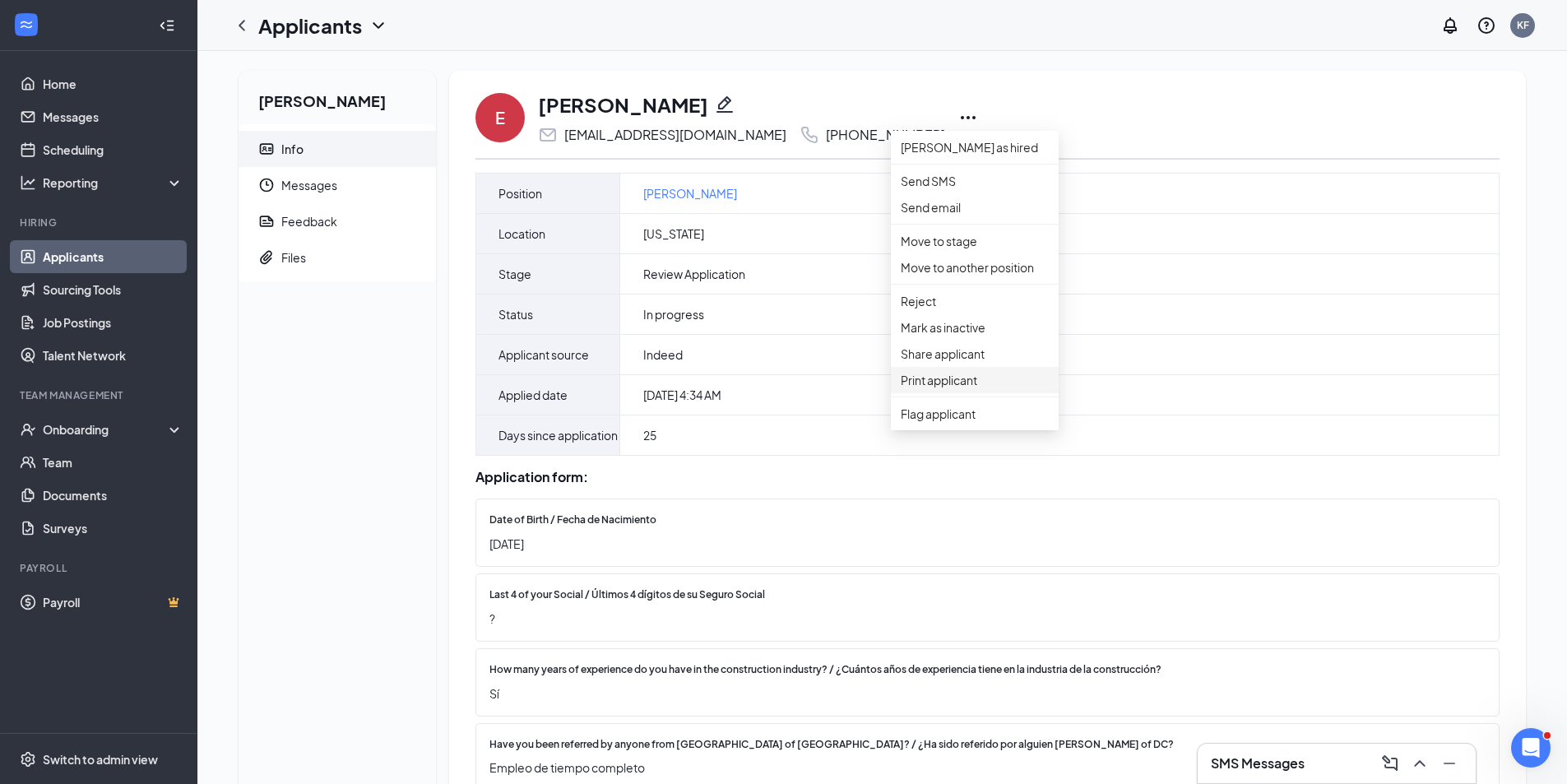
click at [935, 389] on p "Print applicant" at bounding box center [975, 380] width 148 height 18
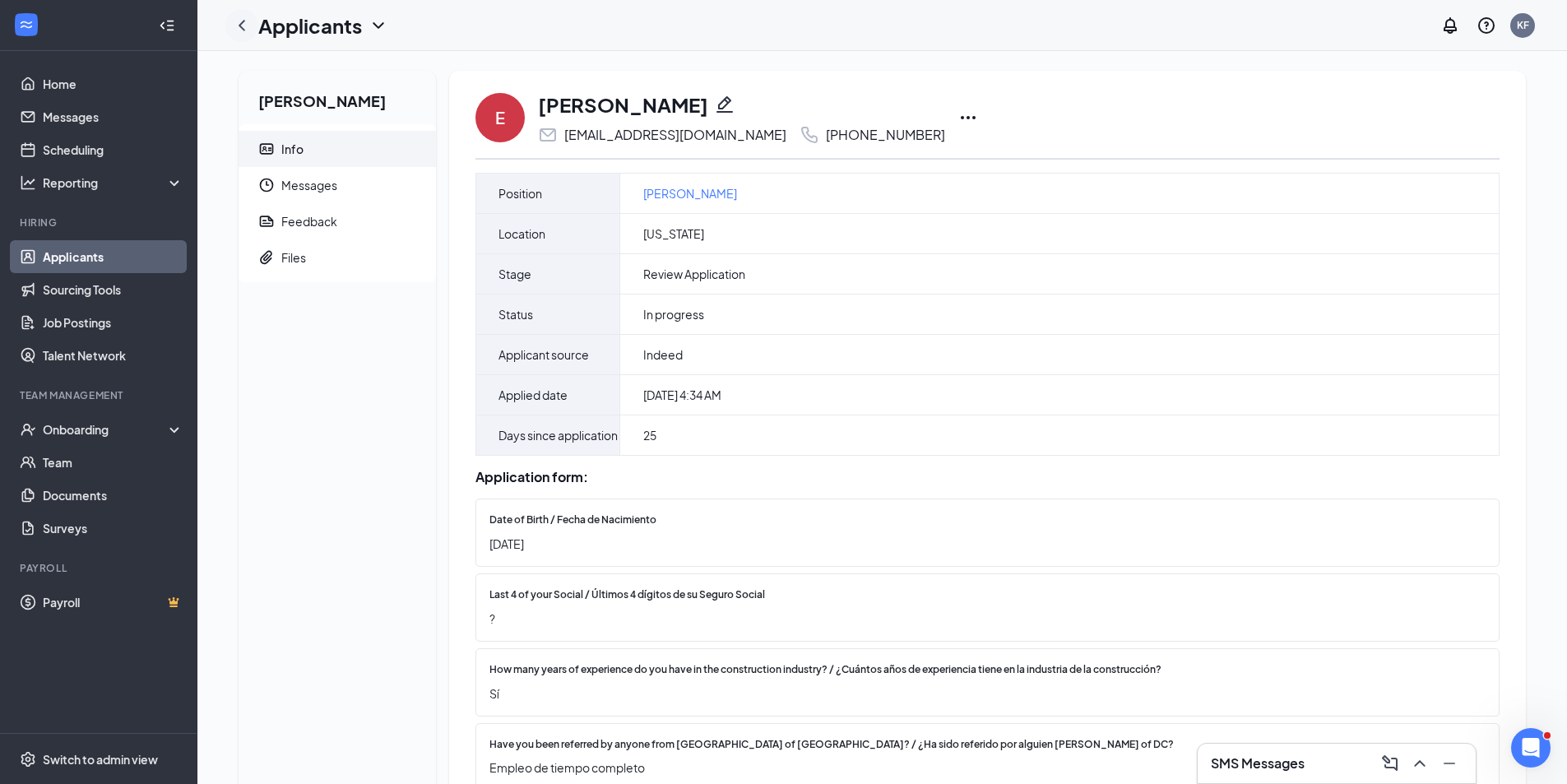
click at [240, 29] on icon "ChevronLeft" at bounding box center [242, 25] width 20 height 20
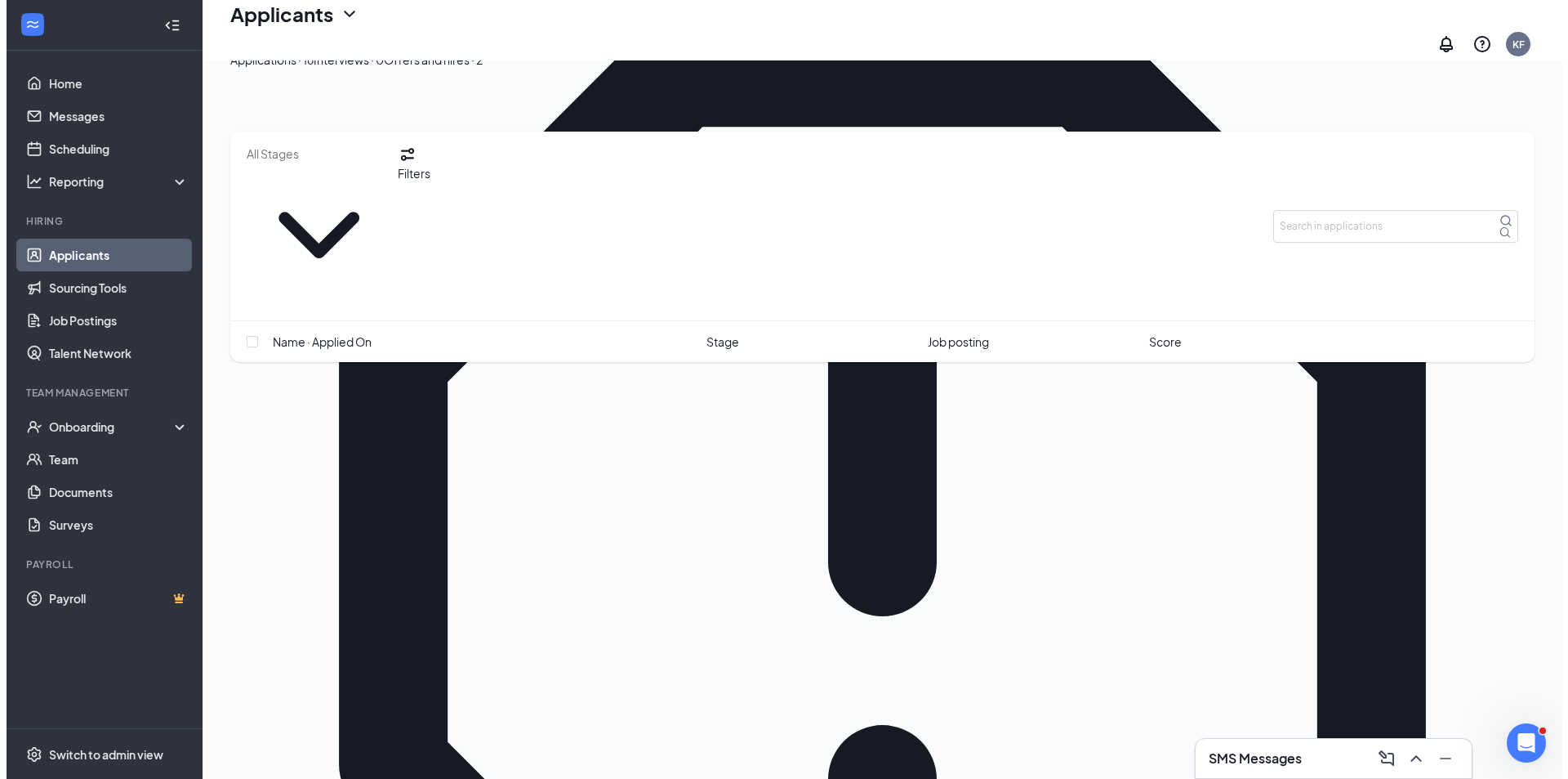
scroll to position [1453, 0]
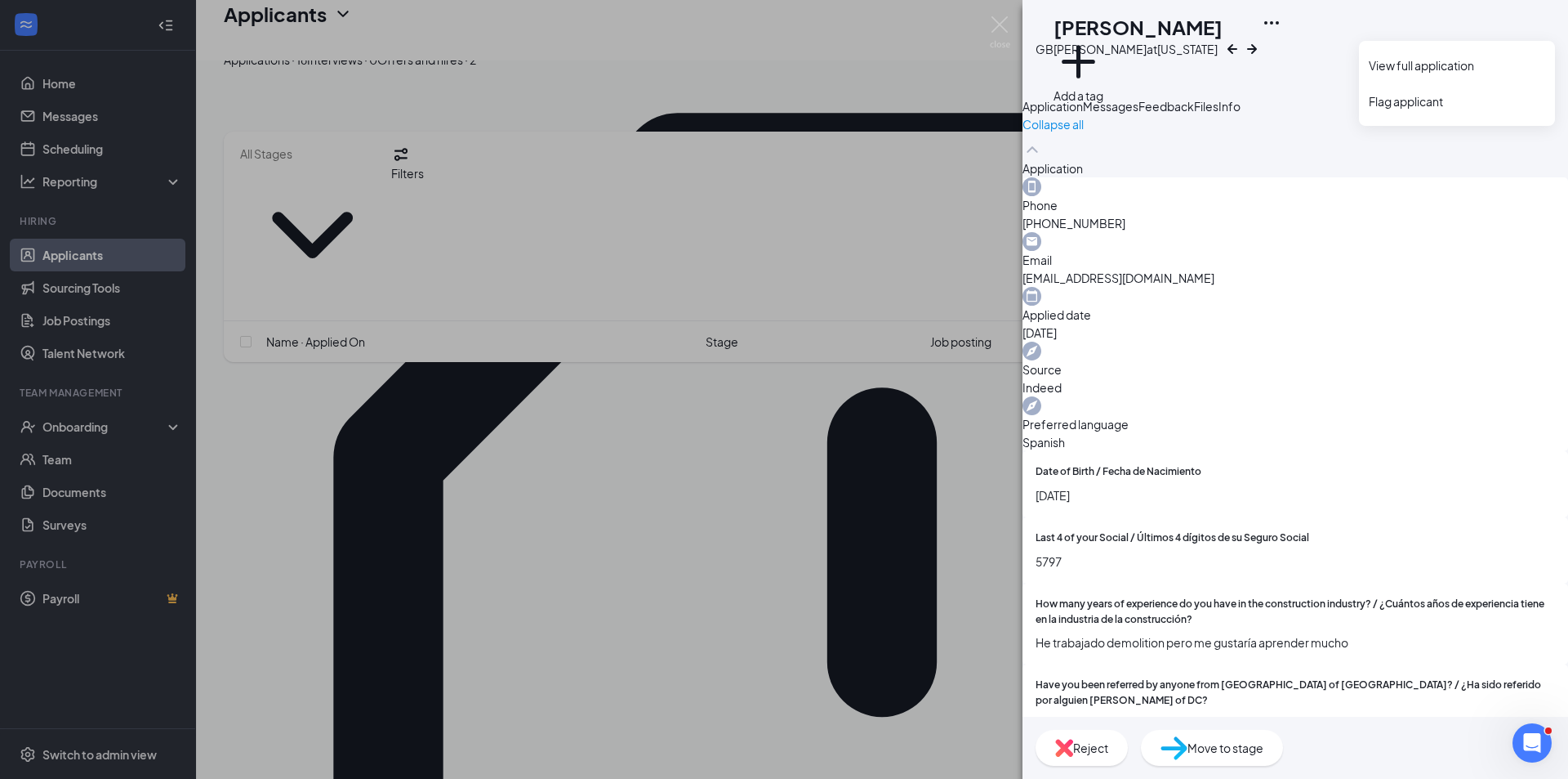
click at [1282, 33] on icon "Ellipses" at bounding box center [1271, 22] width 20 height 20
click at [1414, 67] on link "View full application" at bounding box center [1457, 65] width 176 height 16
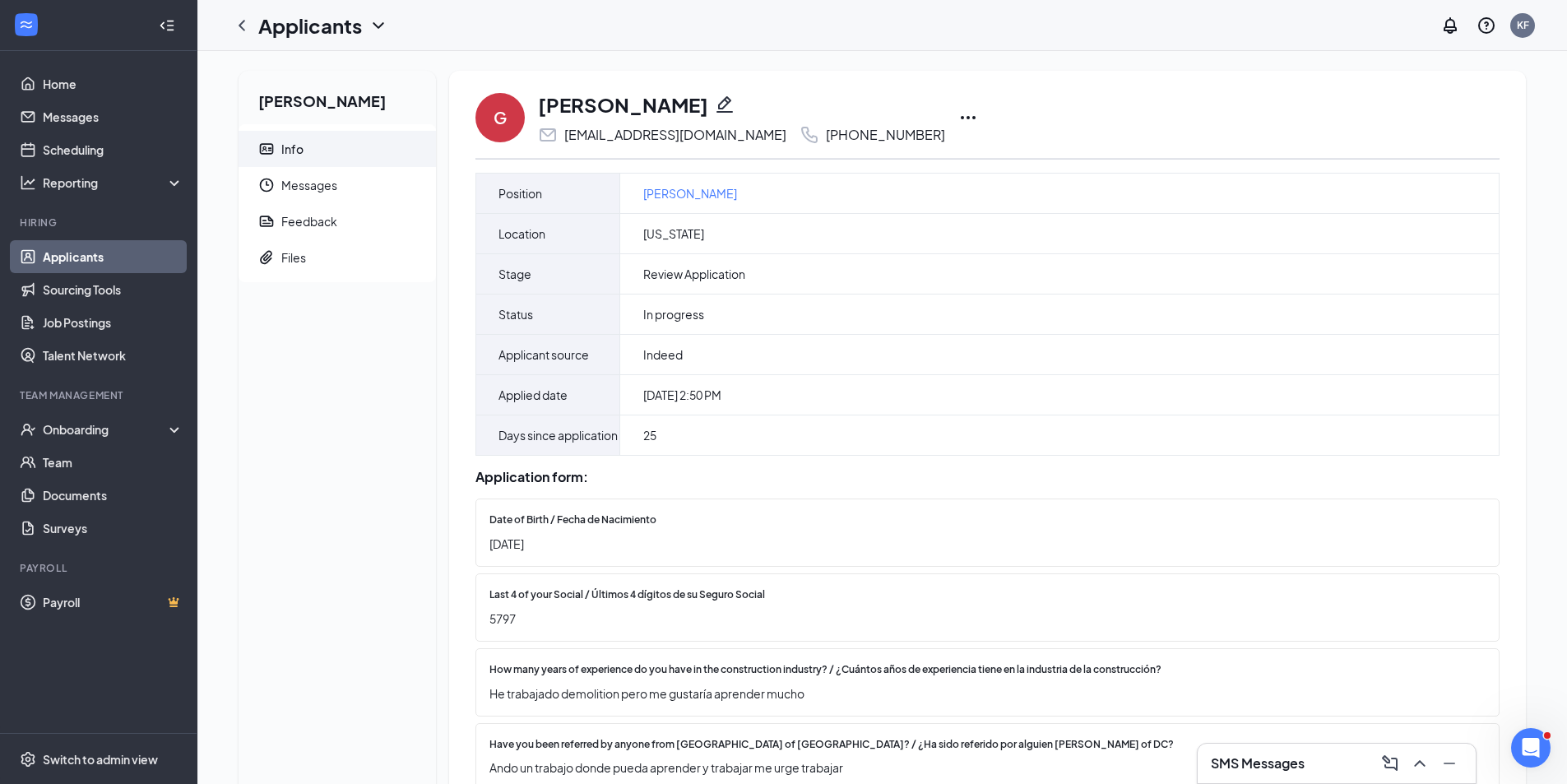
click at [958, 118] on icon "Ellipses" at bounding box center [968, 117] width 20 height 20
click at [990, 466] on p "Print applicant" at bounding box center [1027, 463] width 141 height 16
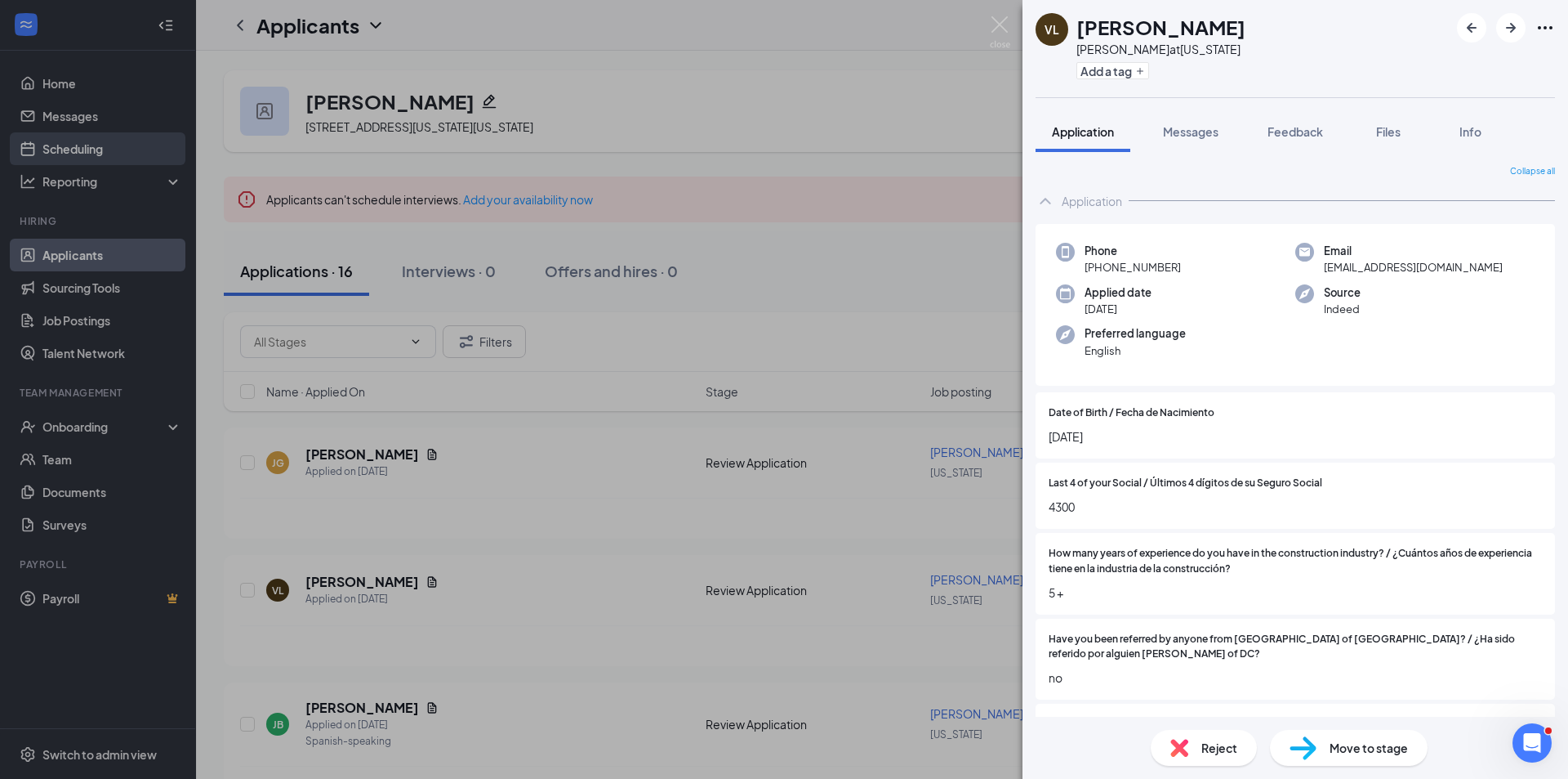
click at [74, 212] on div "VL Victor Lopez Carpenter at Washington Add a tag Application Messages Feedback…" at bounding box center [784, 390] width 1568 height 779
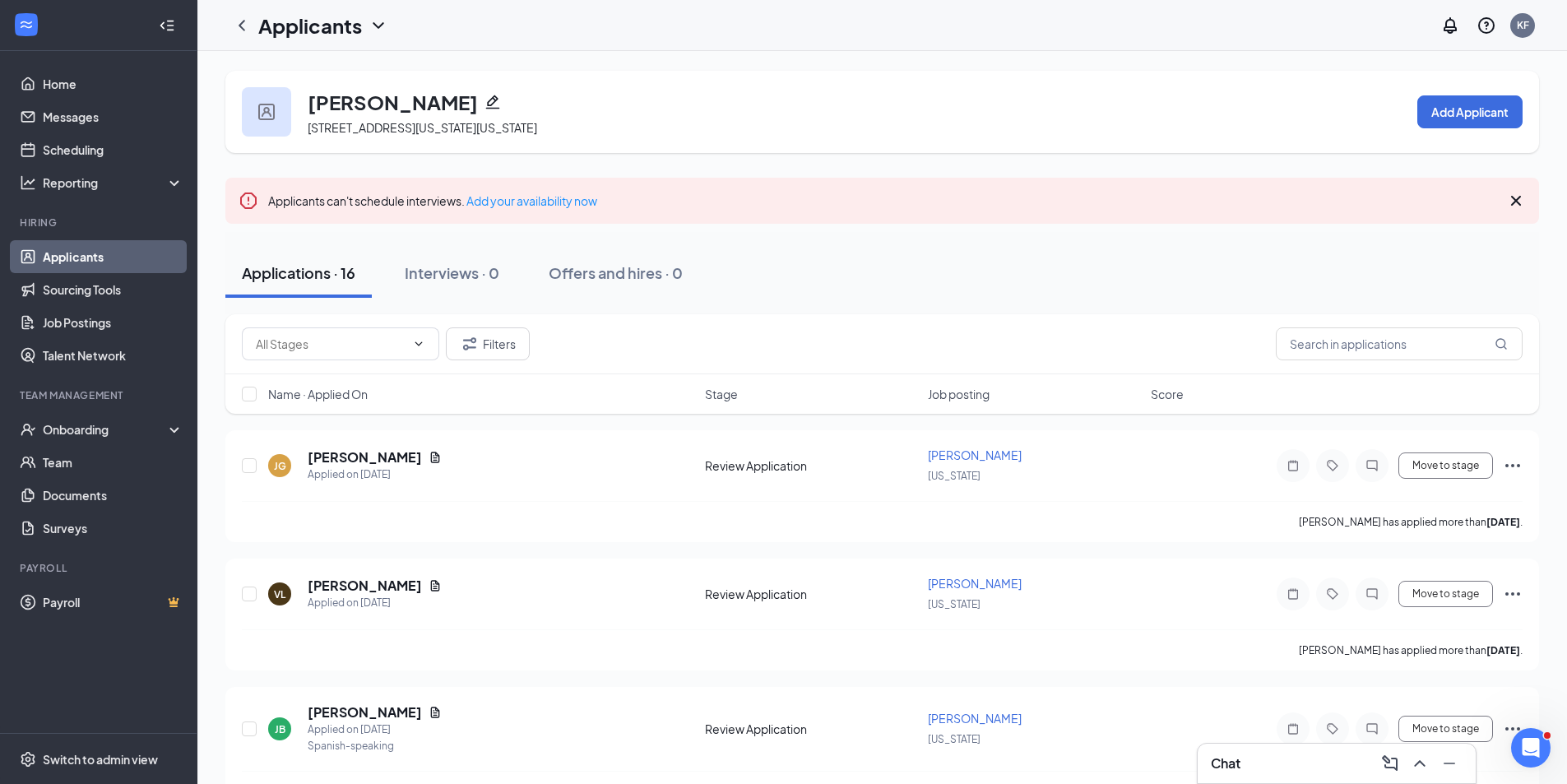
click at [81, 260] on link "Applicants" at bounding box center [113, 256] width 140 height 33
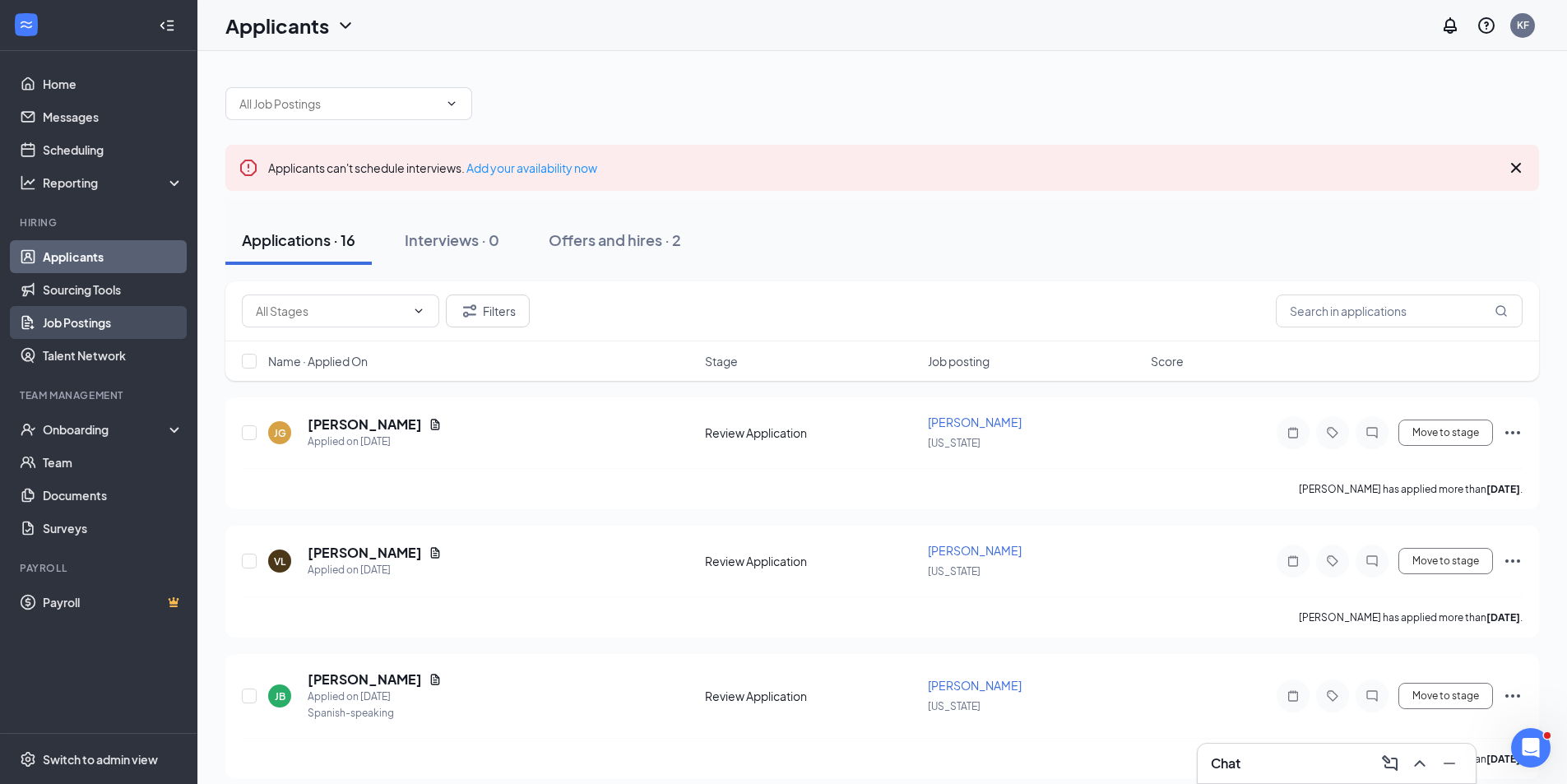
click at [87, 322] on link "Job Postings" at bounding box center [113, 322] width 140 height 33
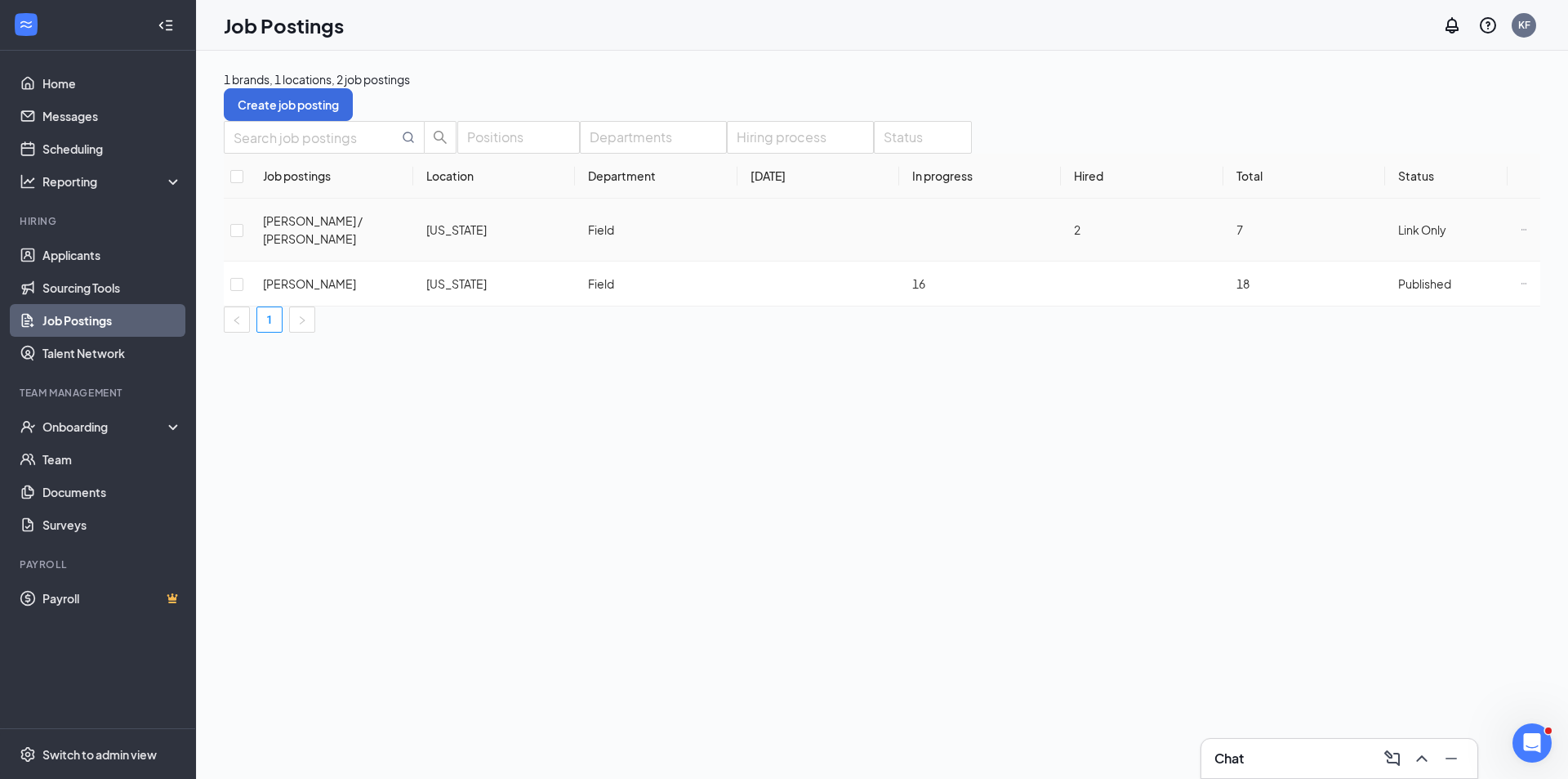
click at [1521, 233] on icon "Ellipses" at bounding box center [1524, 230] width 7 height 7
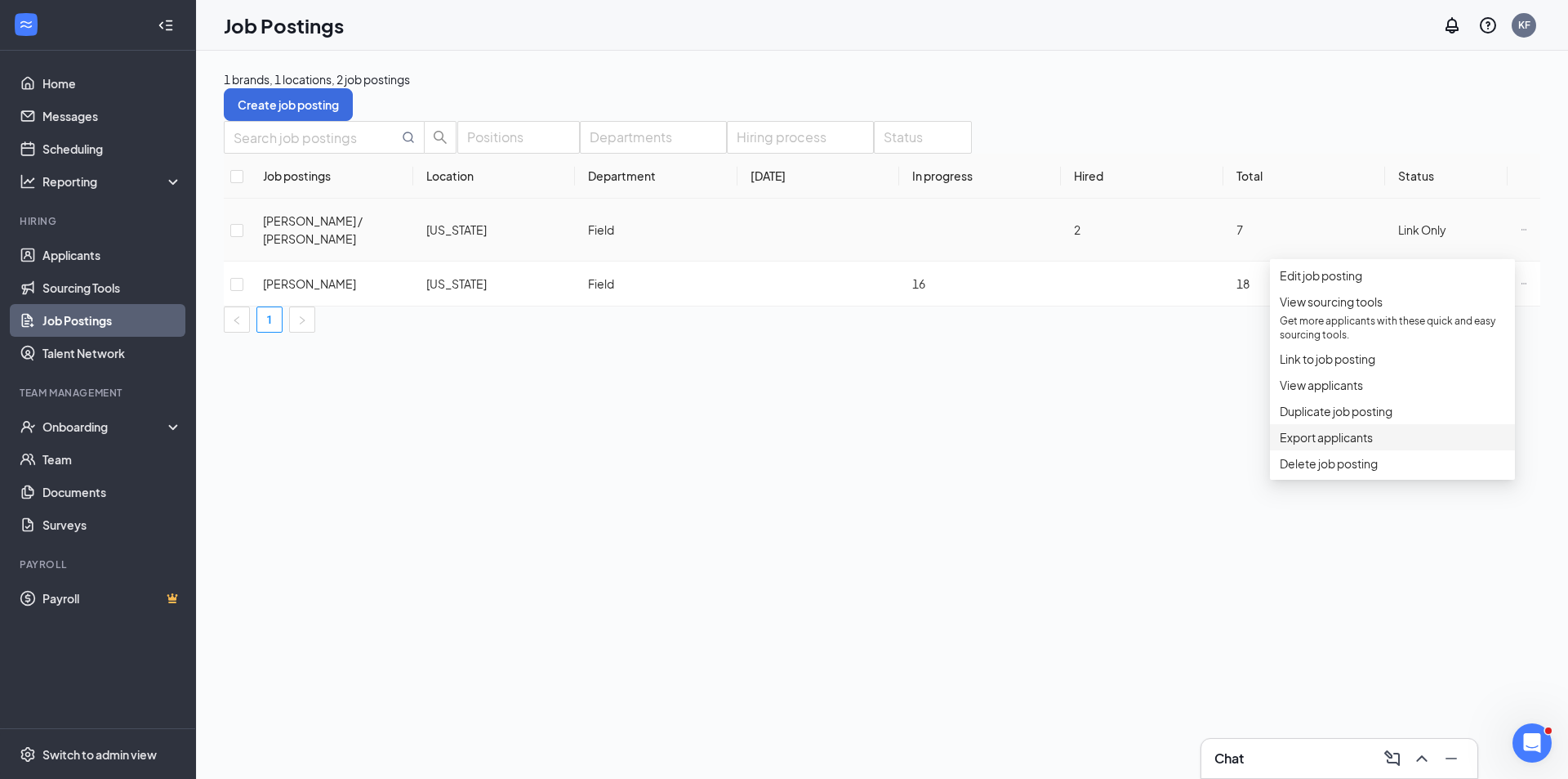
click at [1420, 451] on li "Export applicants" at bounding box center [1393, 437] width 245 height 26
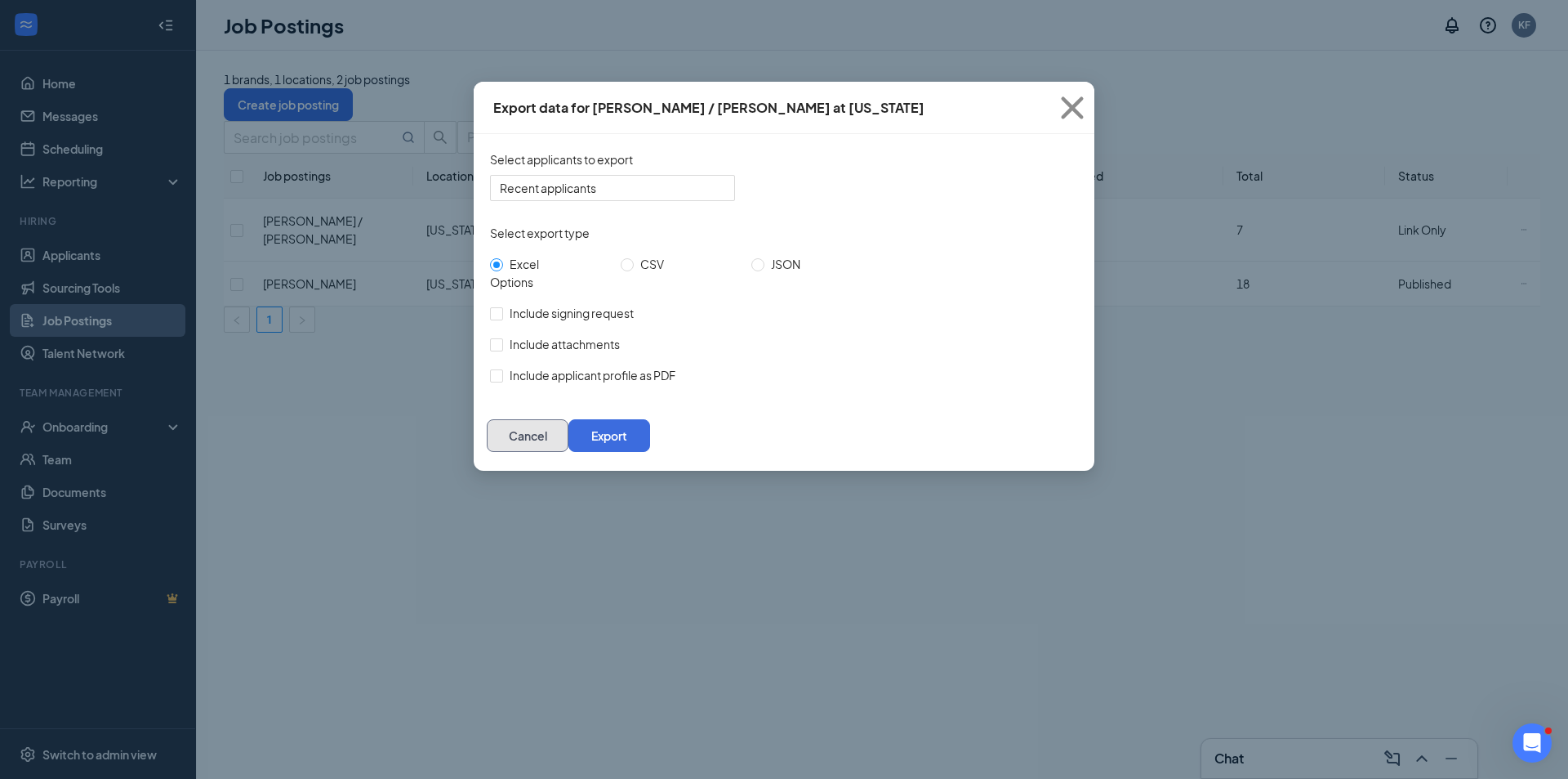
drag, startPoint x: 952, startPoint y: 458, endPoint x: 962, endPoint y: 457, distance: 10.0
click at [568, 451] on button "Cancel" at bounding box center [527, 435] width 82 height 33
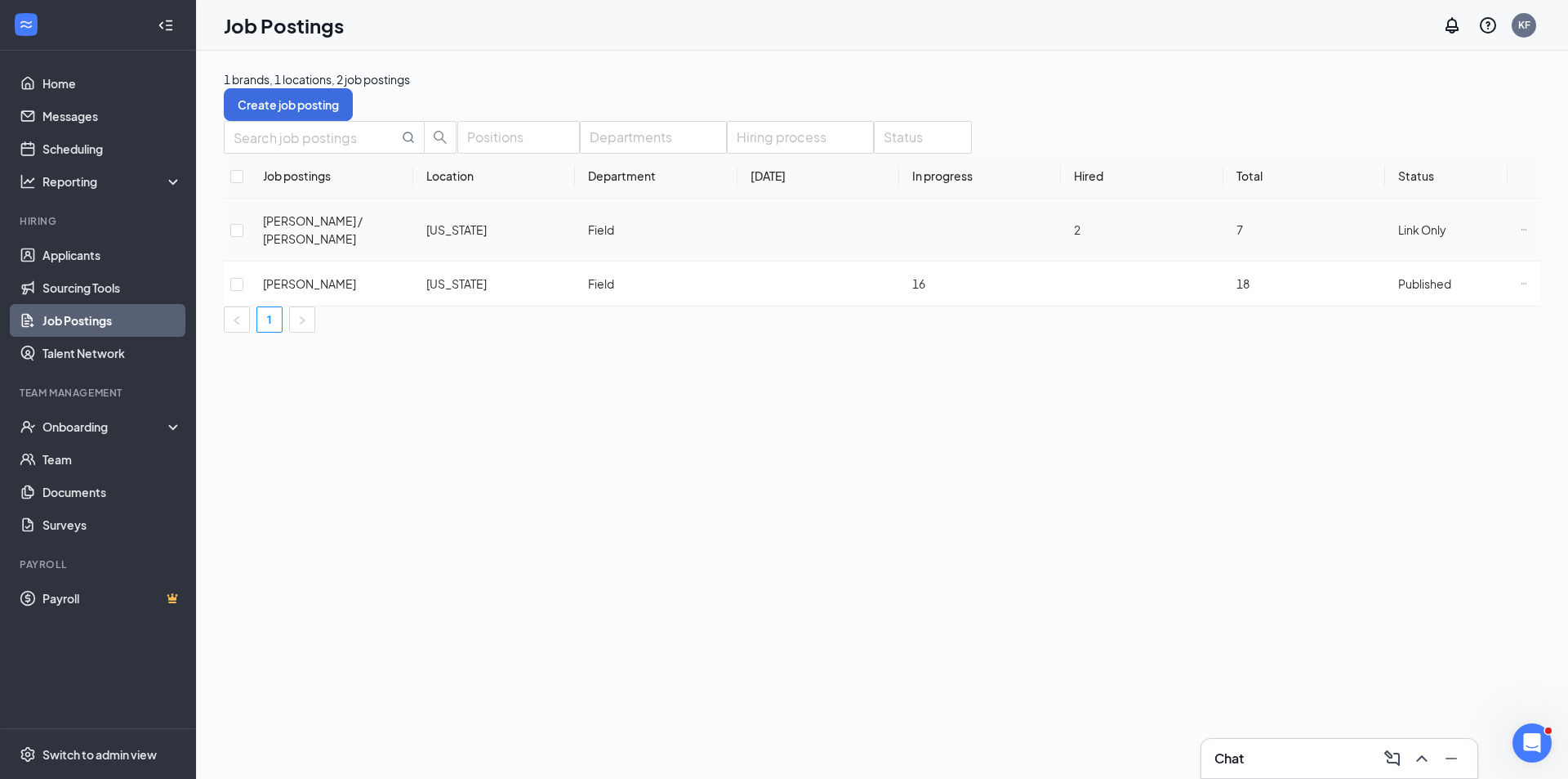
click at [1521, 233] on icon "Ellipses" at bounding box center [1524, 230] width 7 height 7
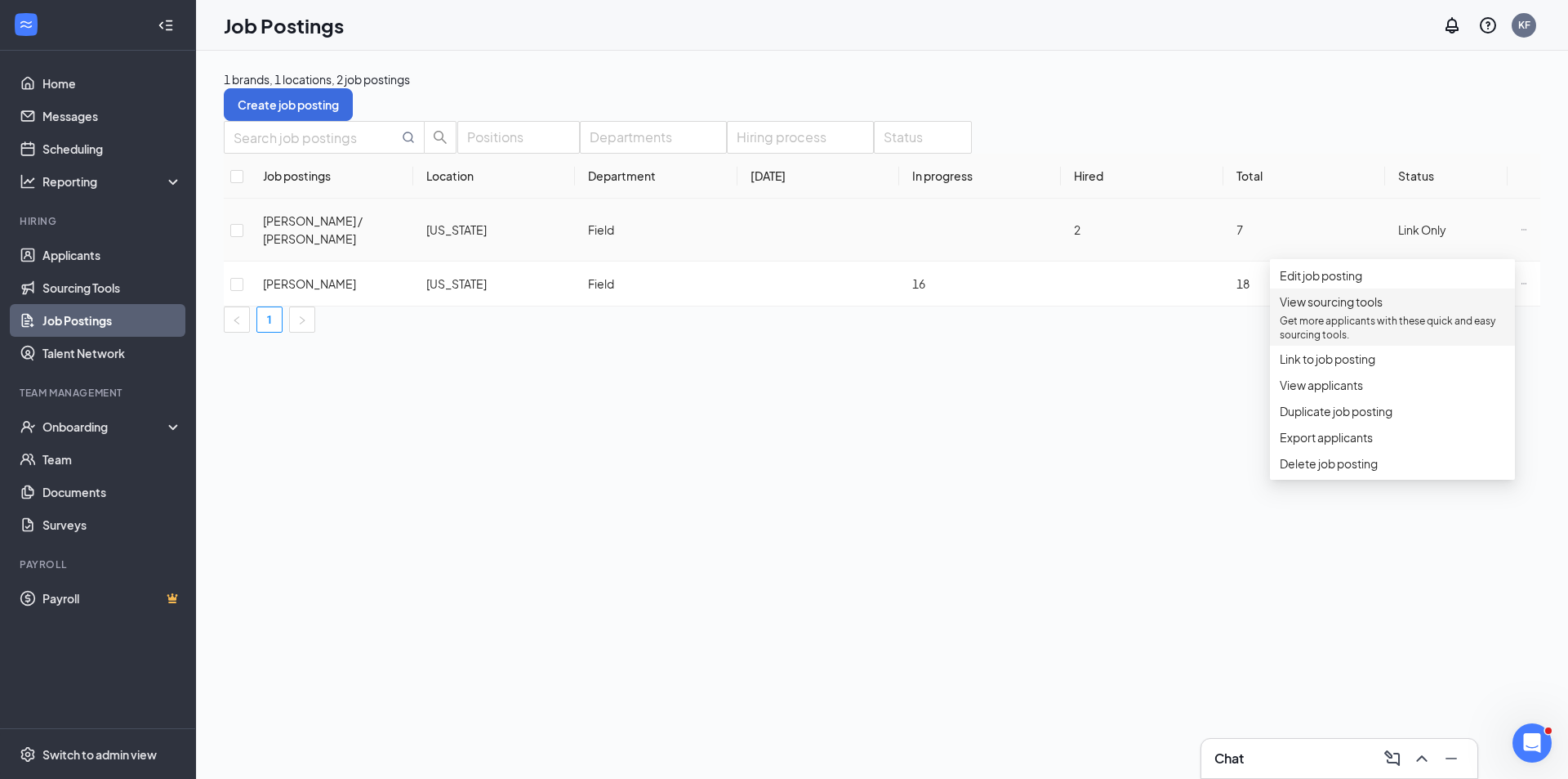
click at [1322, 341] on p "Get more applicants with these quick and easy sourcing tools." at bounding box center [1393, 328] width 225 height 28
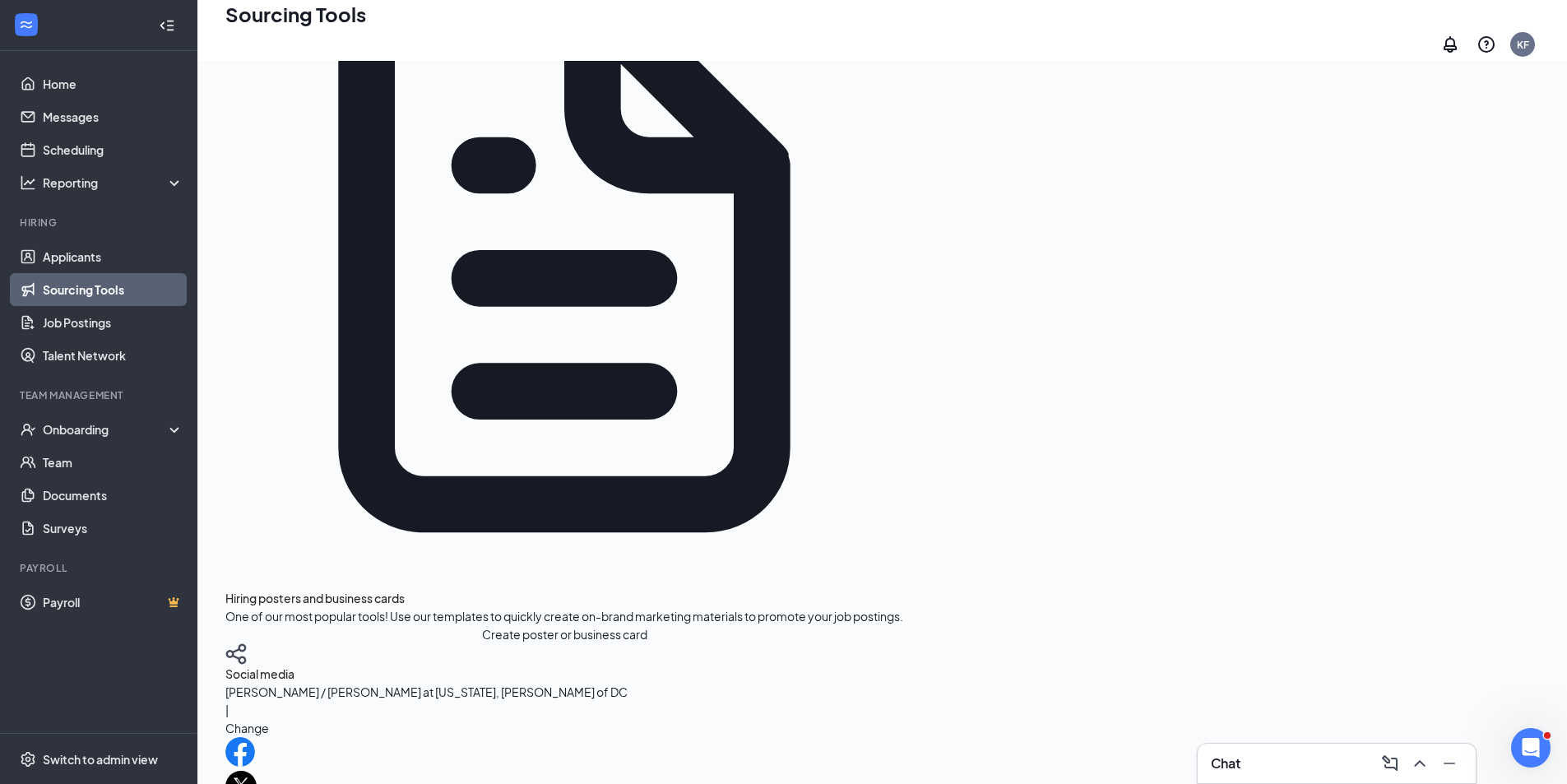
scroll to position [562, 0]
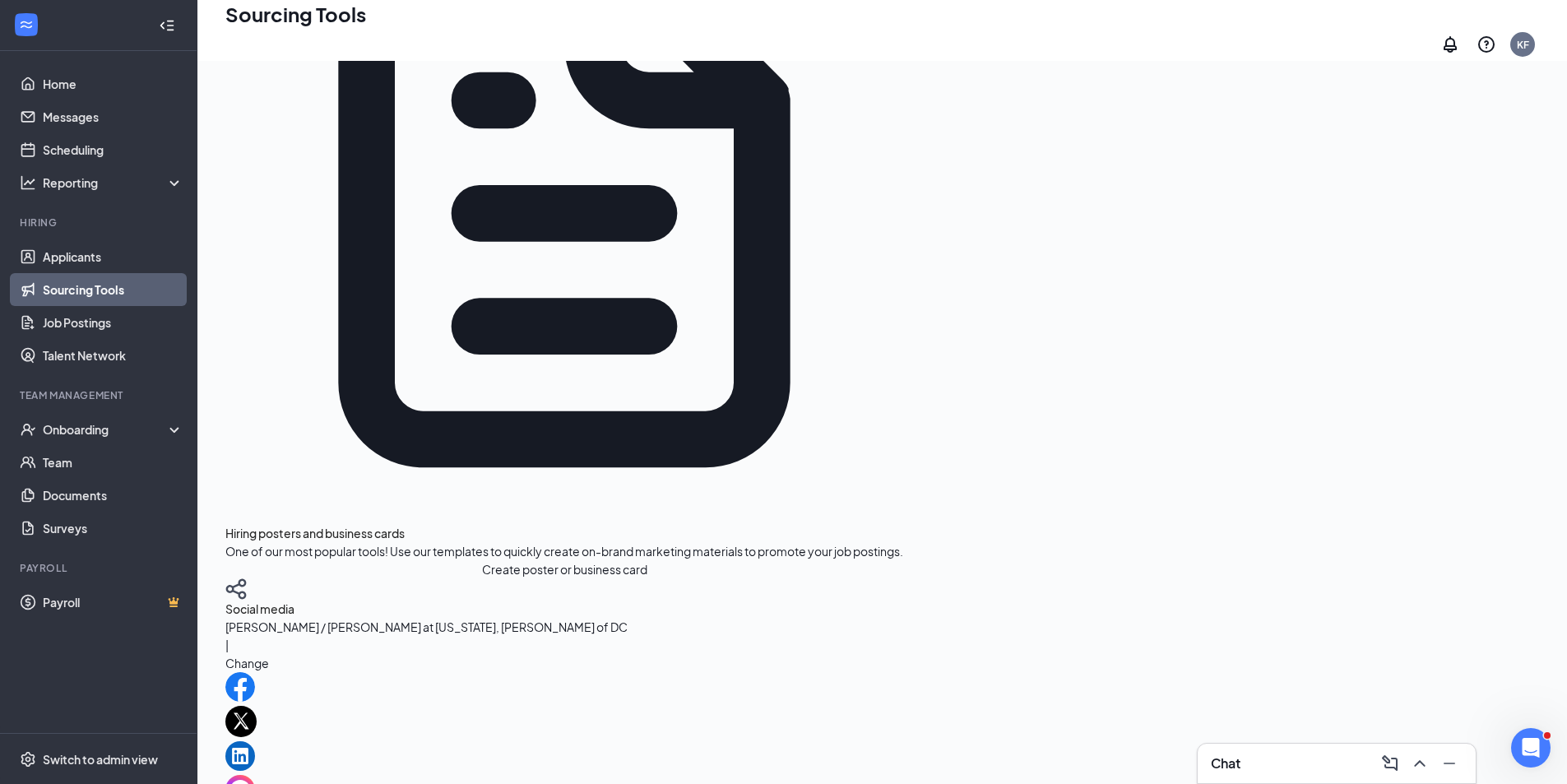
click at [84, 249] on link "Applicants" at bounding box center [113, 256] width 140 height 33
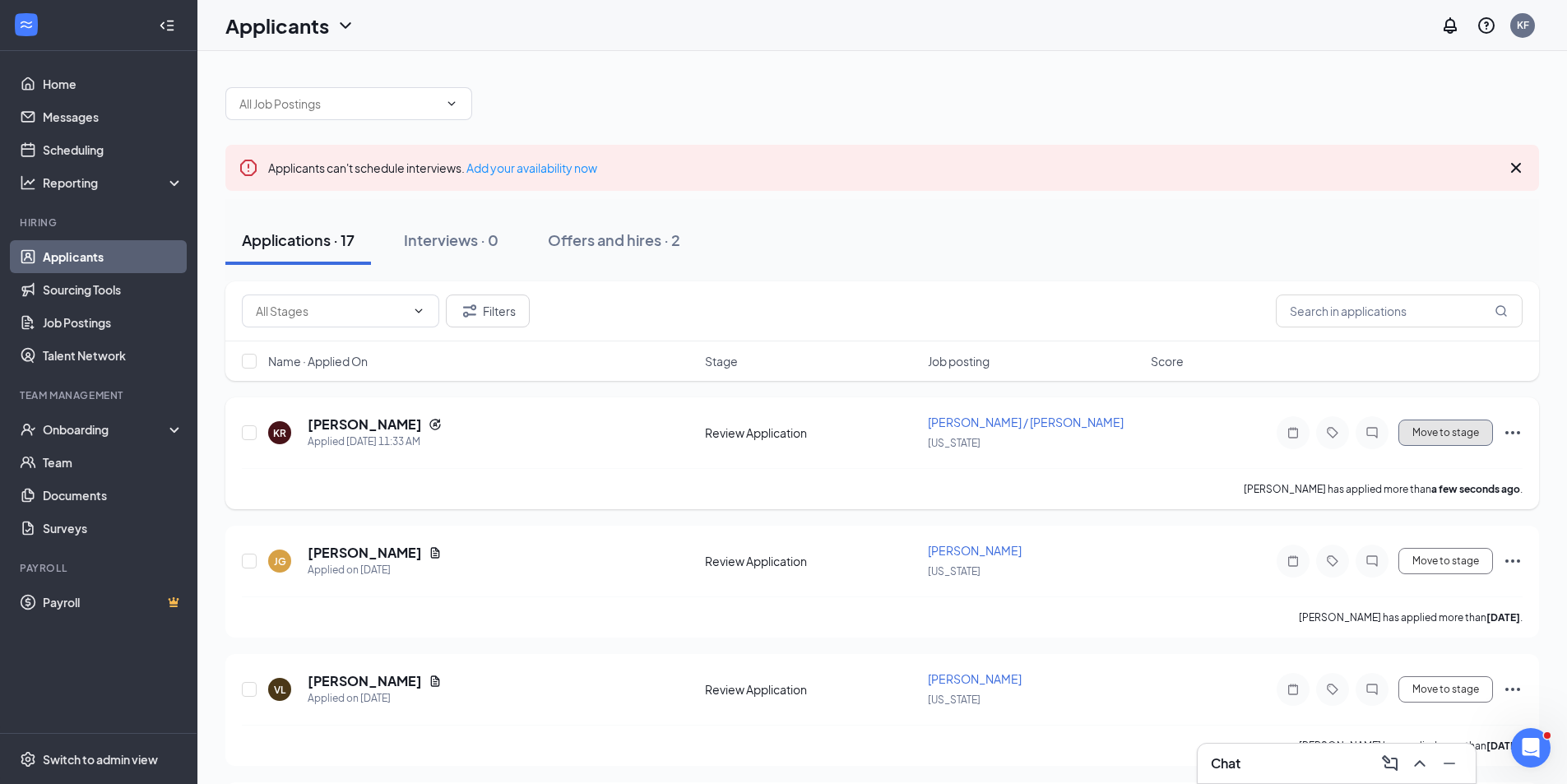
click at [1443, 433] on button "Move to stage" at bounding box center [1445, 433] width 94 height 26
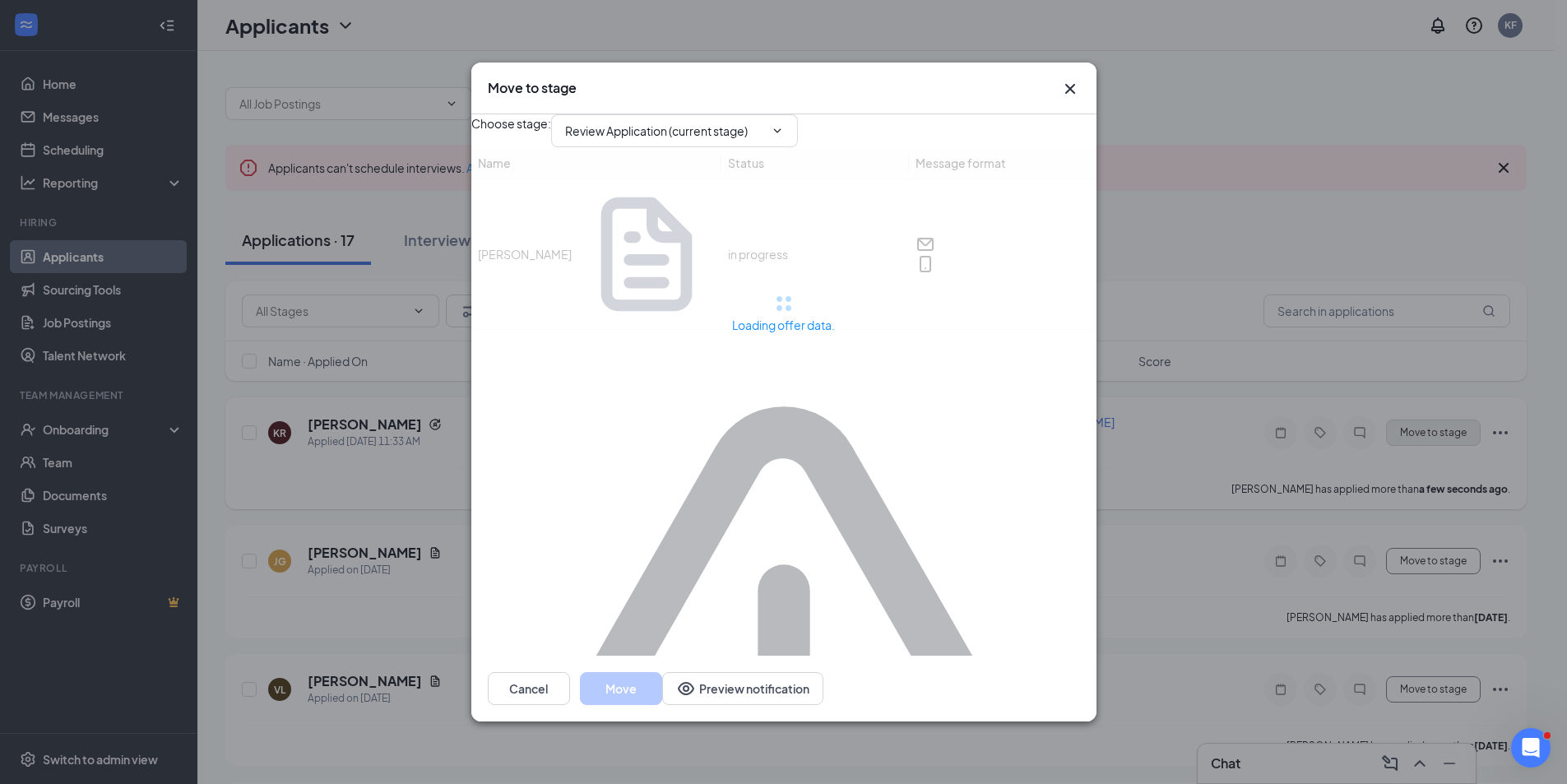
type input "Signing (next stage)"
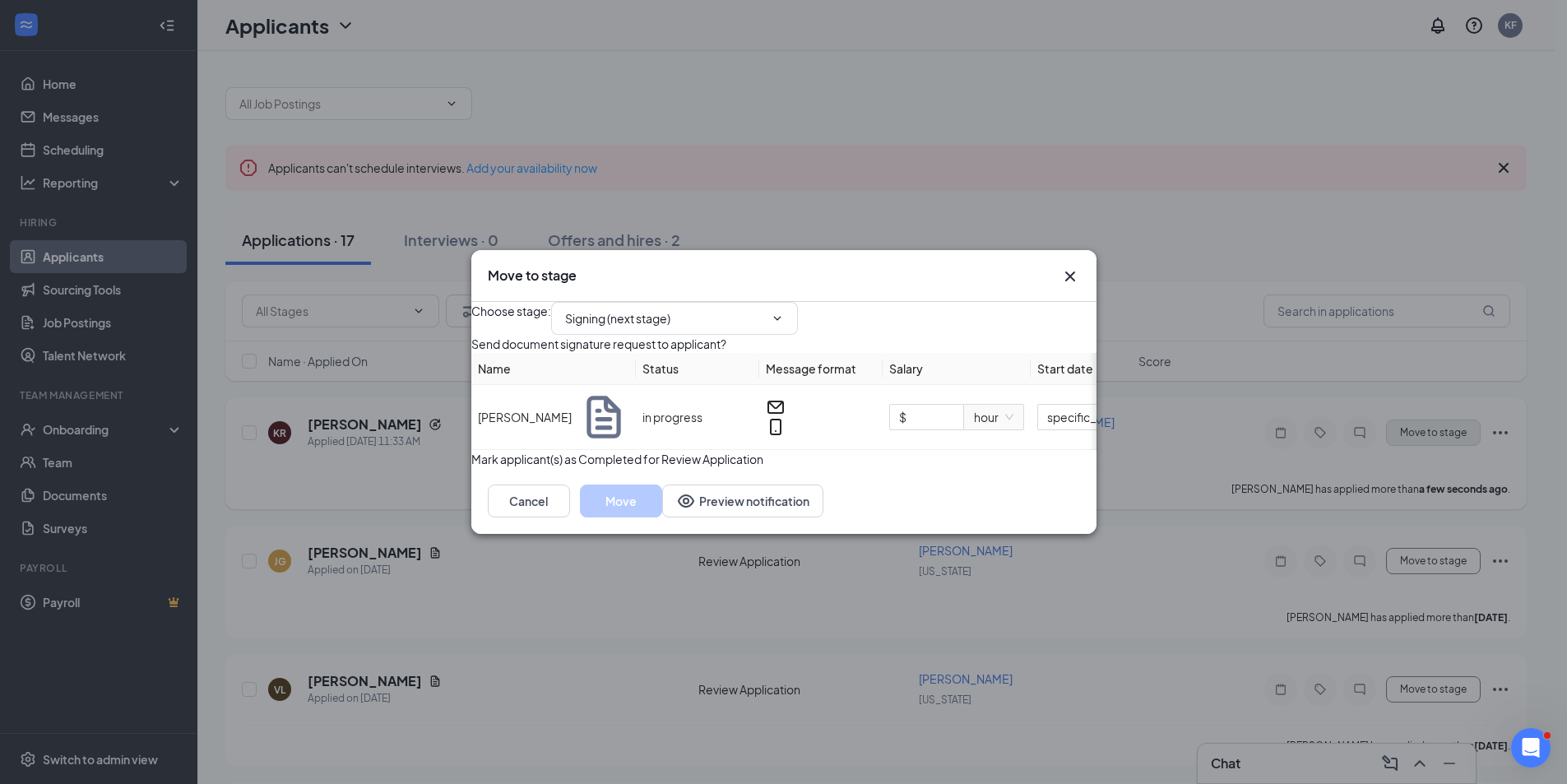
type input "Aug 18, 2025"
click at [940, 424] on input "$" at bounding box center [926, 417] width 74 height 25
type input "$ 35"
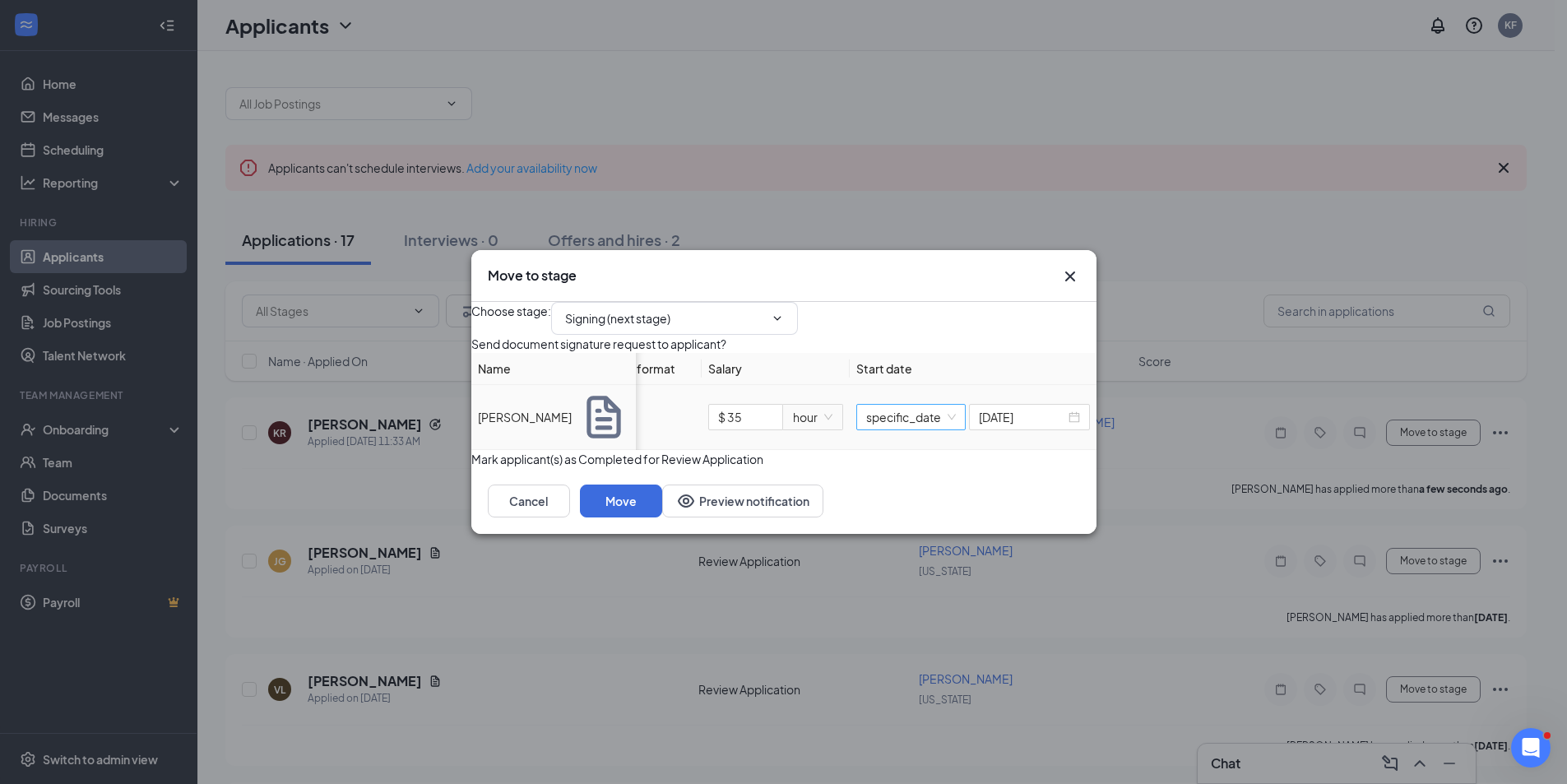
click at [897, 427] on span "specific_date" at bounding box center [912, 417] width 90 height 25
click at [886, 533] on div "specific_date" at bounding box center [895, 535] width 92 height 18
click at [987, 420] on input "Aug 18, 2025" at bounding box center [1022, 416] width 87 height 18
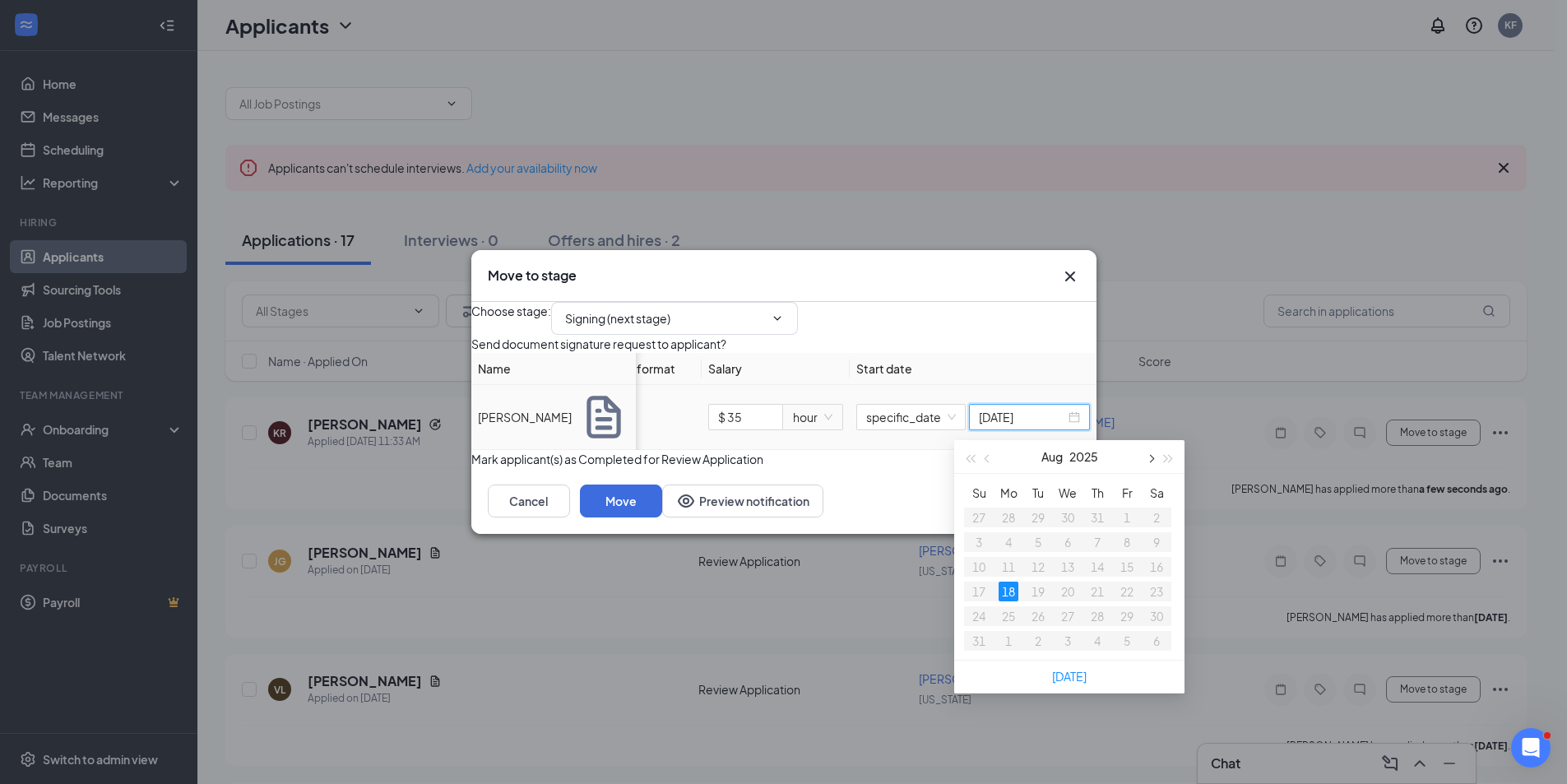
click at [1151, 457] on span "button" at bounding box center [1151, 459] width 9 height 9
type input "Sep 29, 2025"
click at [1009, 620] on div "29" at bounding box center [1009, 615] width 20 height 20
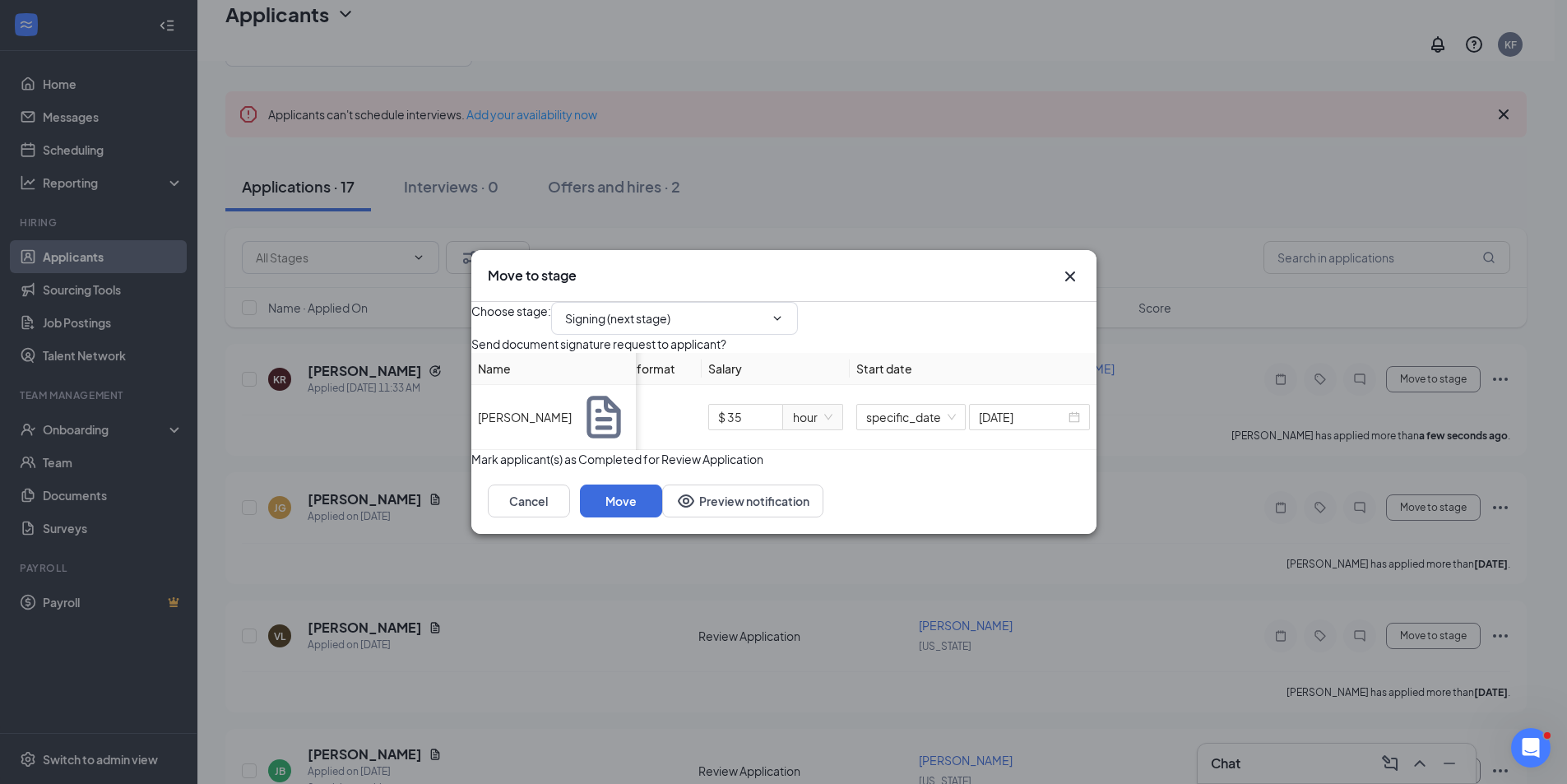
scroll to position [82, 0]
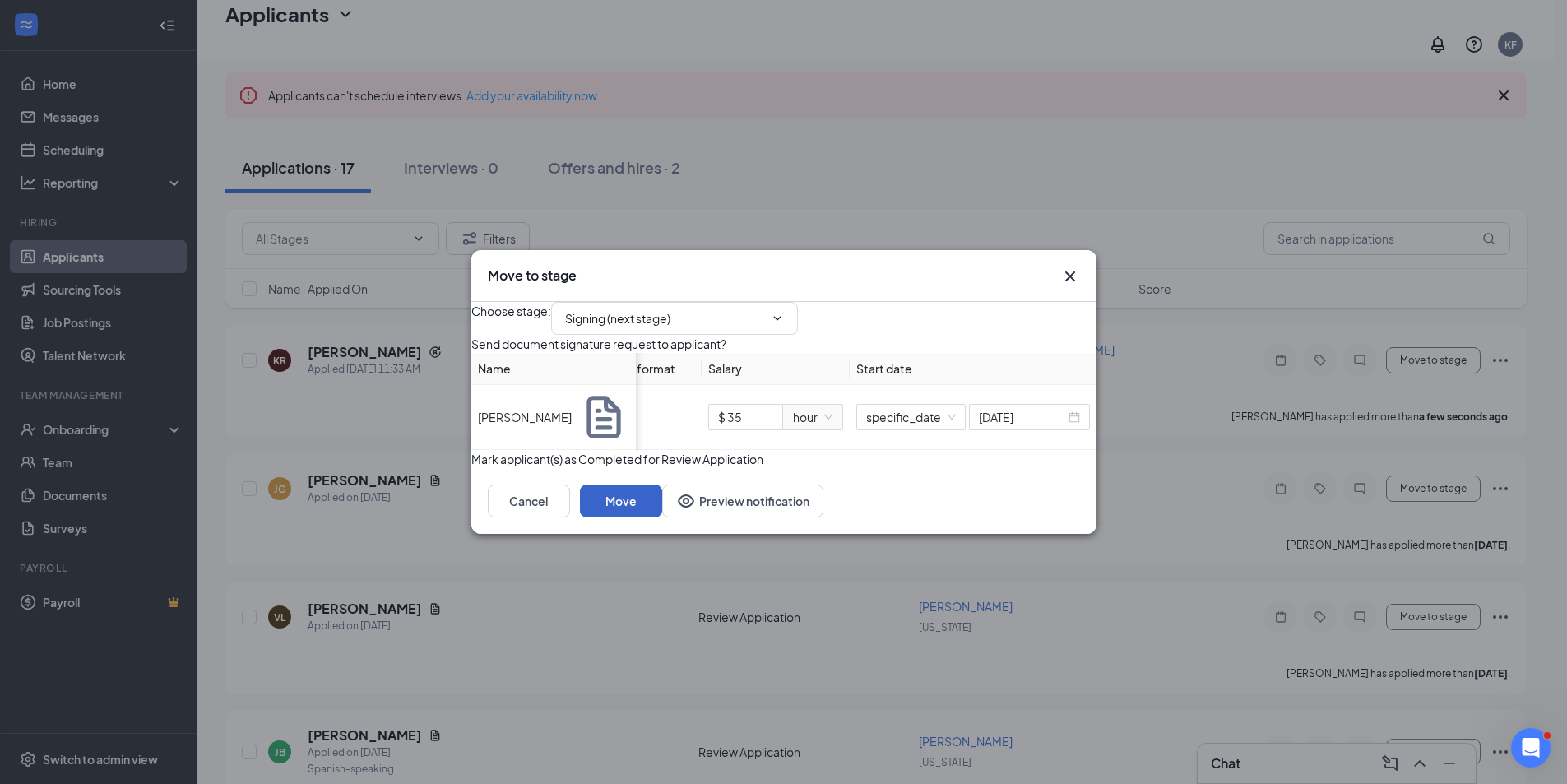
click at [662, 517] on button "Move" at bounding box center [621, 501] width 82 height 33
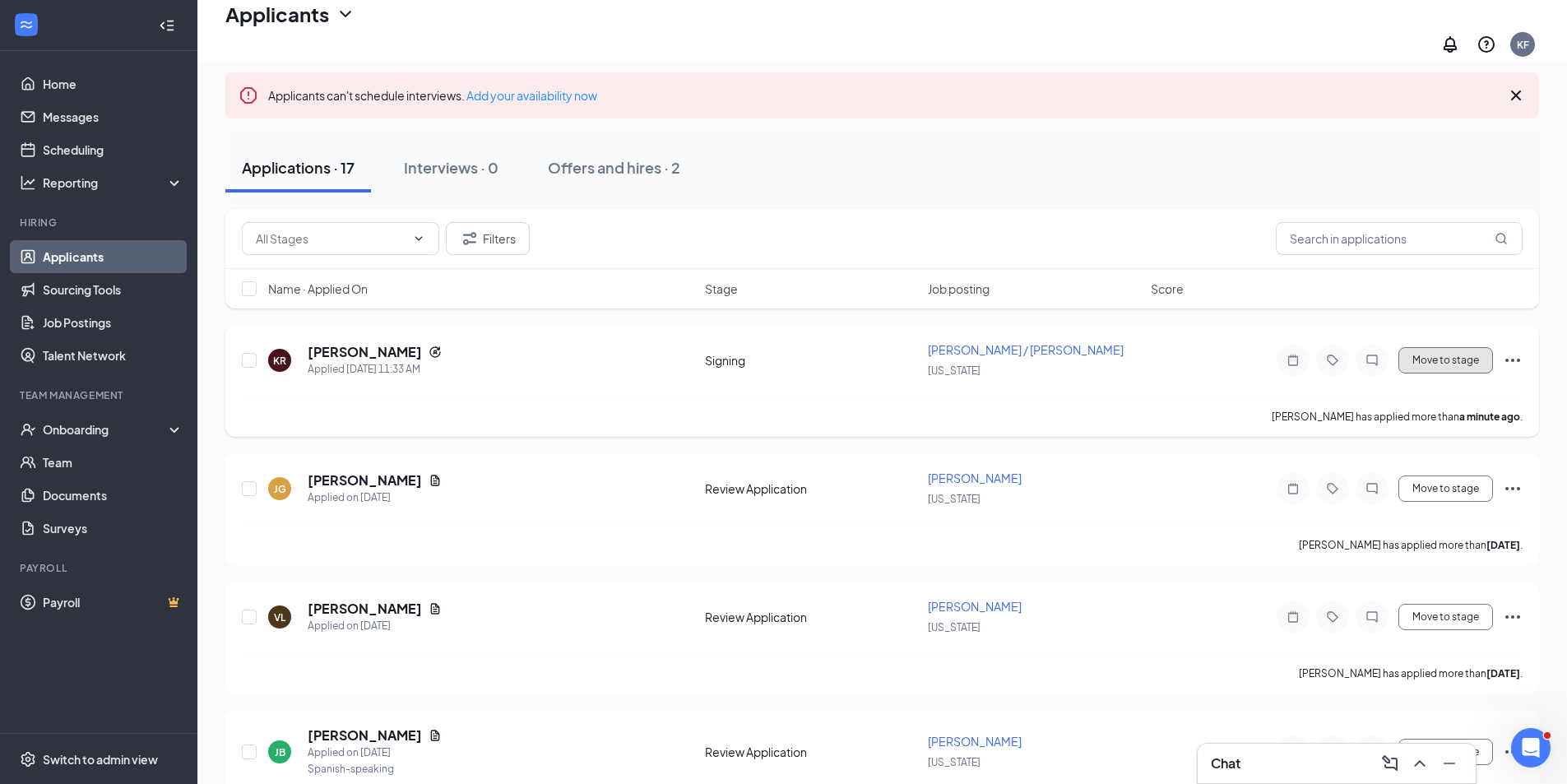
click at [1416, 357] on button "Move to stage" at bounding box center [1445, 360] width 94 height 26
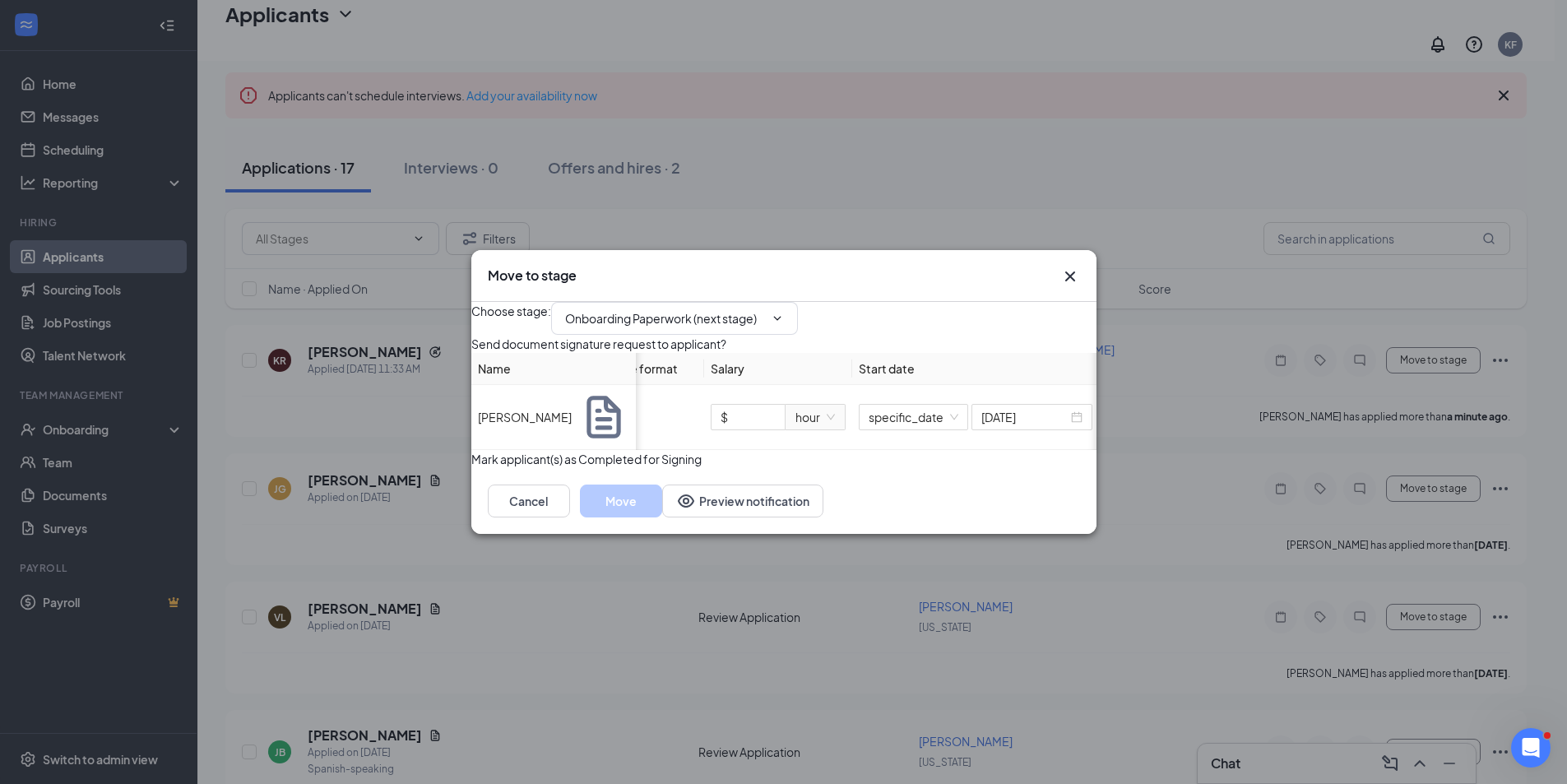
scroll to position [0, 214]
click at [678, 309] on input "Onboarding Paperwork (next stage)" at bounding box center [665, 318] width 199 height 18
click at [705, 420] on div "Onboarding Paperwork (next stage)" at bounding box center [674, 410] width 191 height 18
click at [784, 312] on icon "ChevronDown" at bounding box center [777, 318] width 13 height 13
click at [1071, 267] on icon "Cross" at bounding box center [1070, 276] width 20 height 20
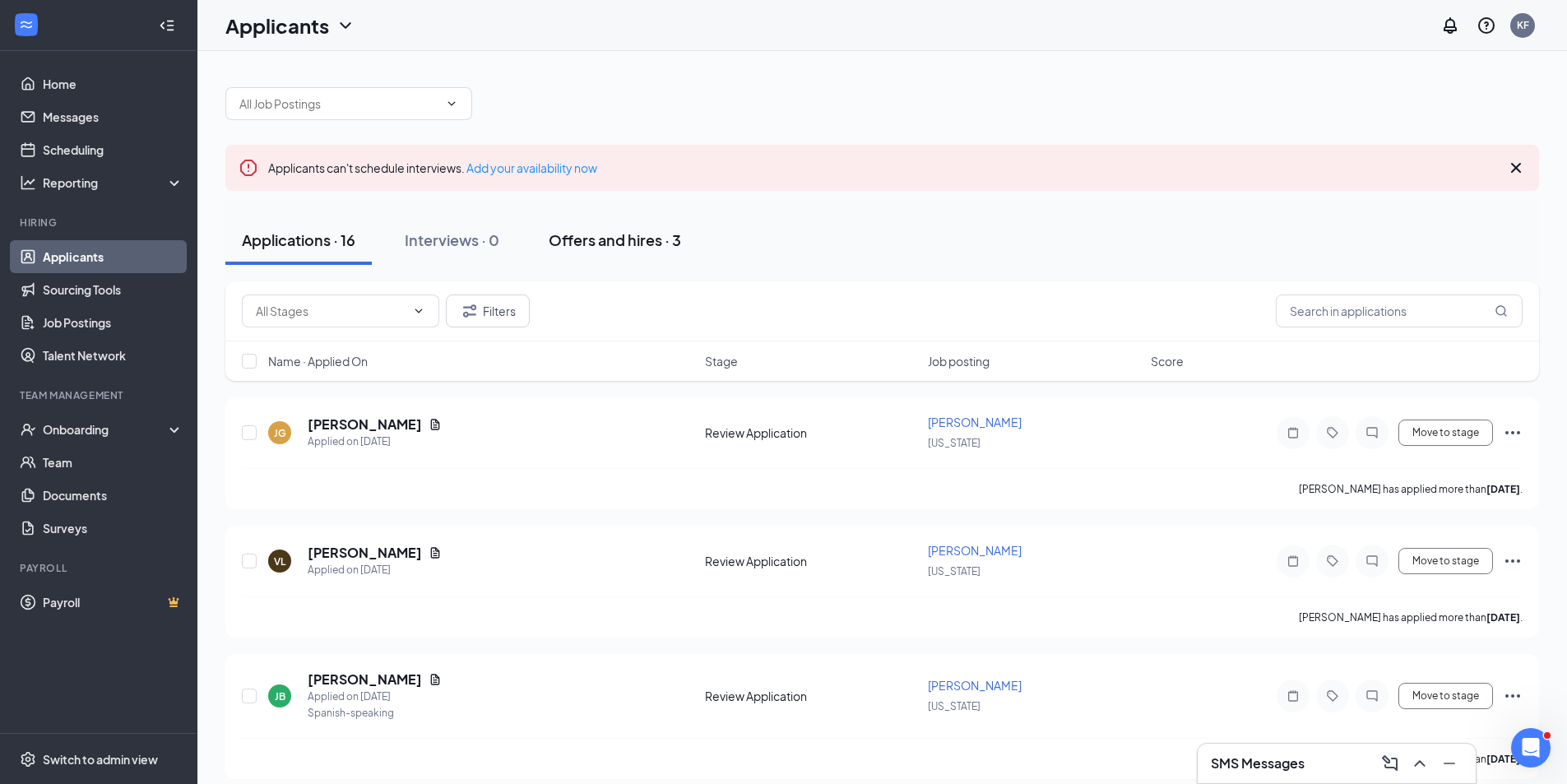
click at [650, 244] on div "Offers and hires · 3" at bounding box center [615, 240] width 132 height 21
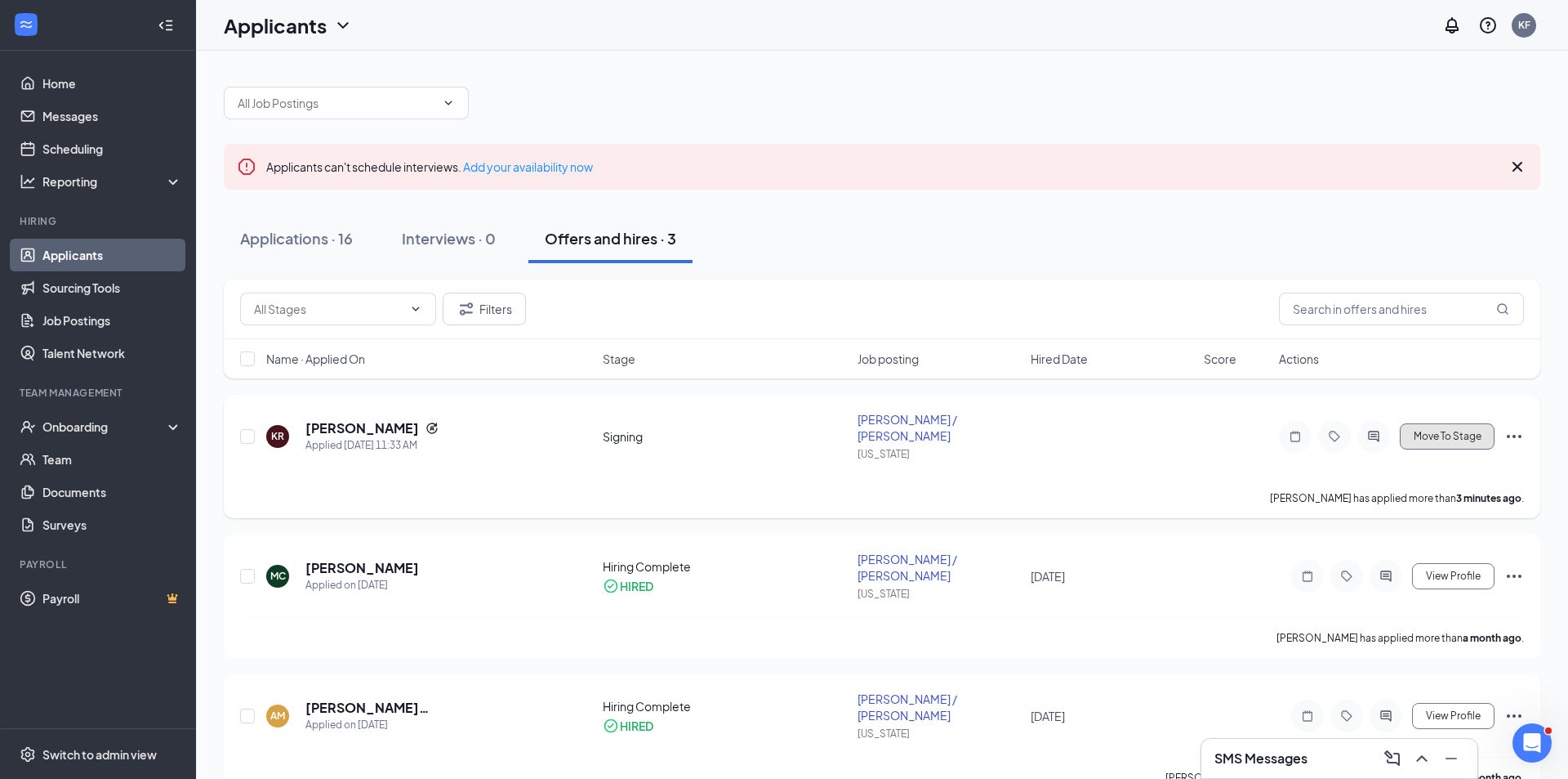
click at [1465, 432] on span "Move To Stage" at bounding box center [1448, 436] width 68 height 11
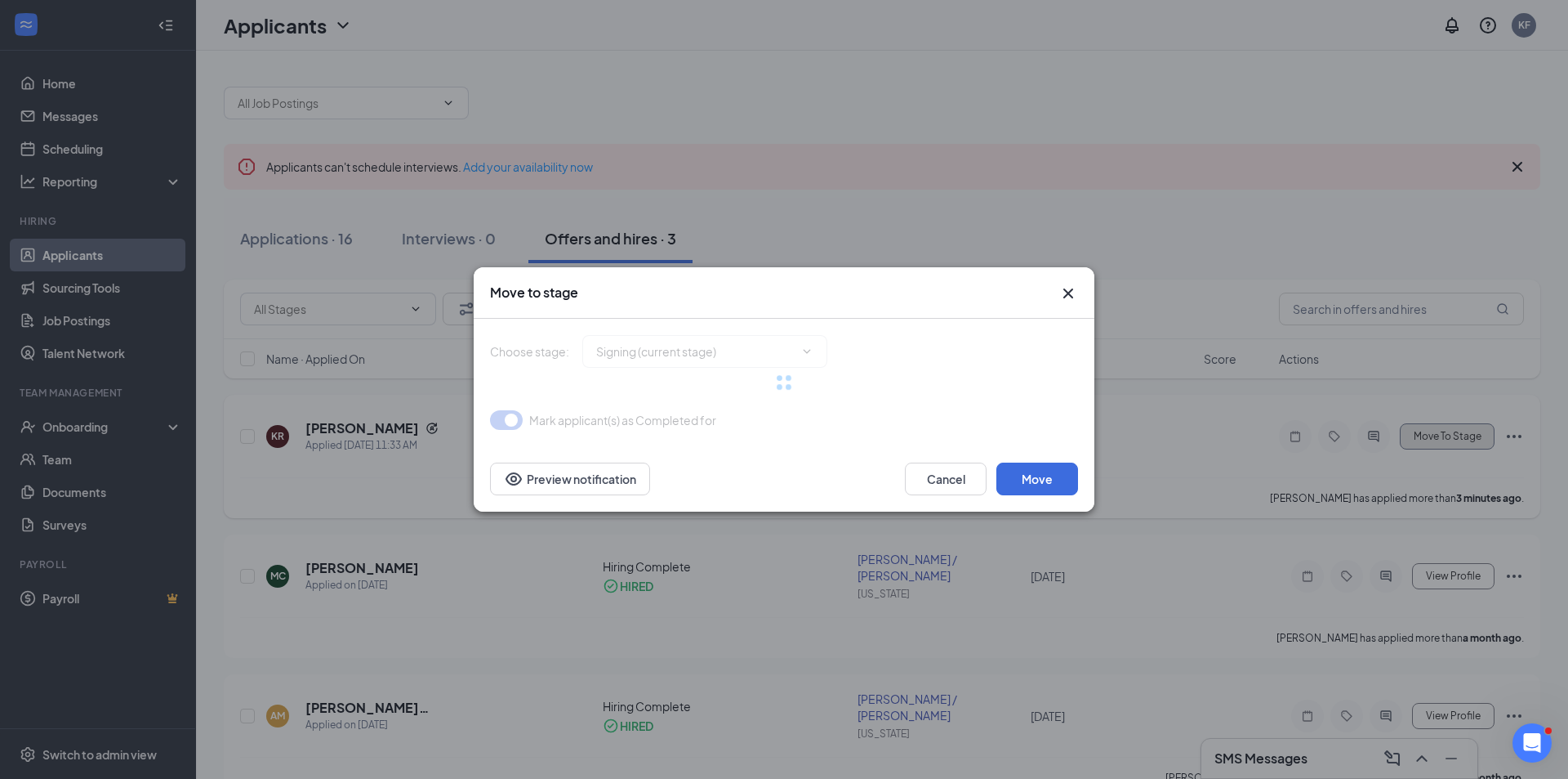
type input "Onboarding Paperwork (next stage)"
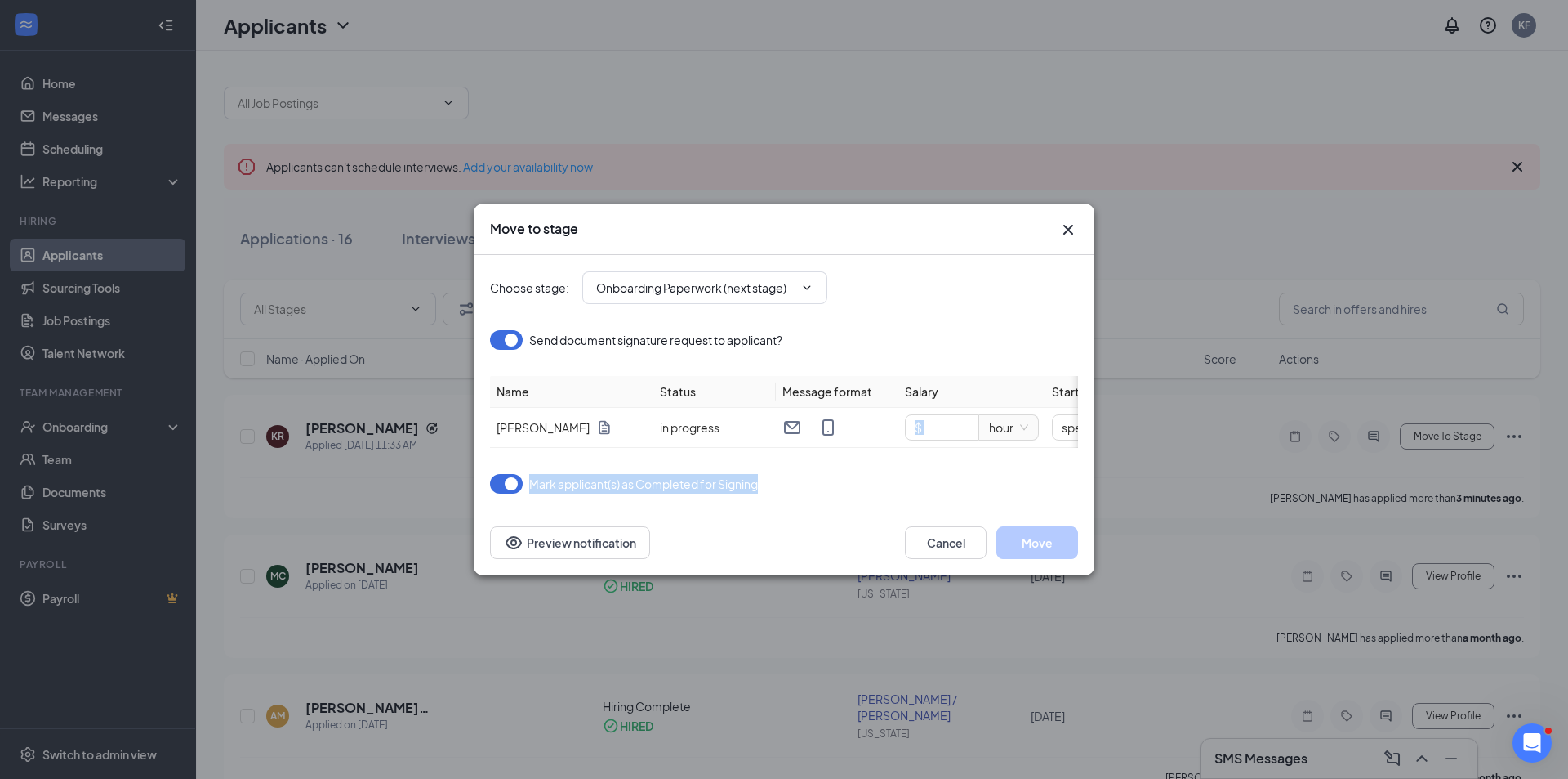
drag, startPoint x: 777, startPoint y: 441, endPoint x: 1026, endPoint y: 457, distance: 249.5
click at [1026, 457] on div "Choose stage : Onboarding Paperwork (next stage) Send document signature reques…" at bounding box center [784, 373] width 588 height 238
click at [732, 279] on input "Onboarding Paperwork (next stage)" at bounding box center [695, 287] width 198 height 18
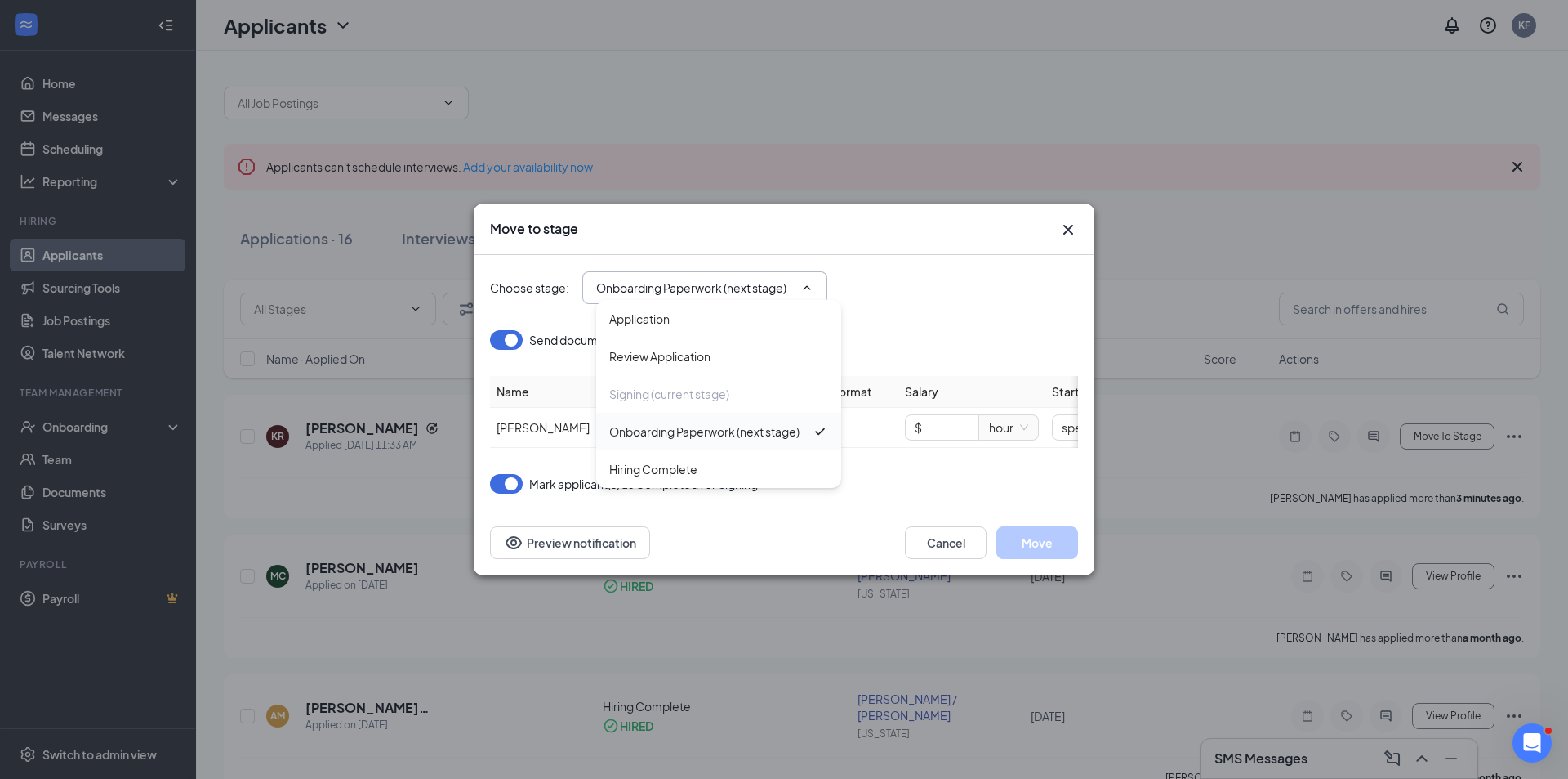
click at [692, 429] on div "Onboarding Paperwork (next stage)" at bounding box center [704, 431] width 190 height 18
click at [941, 416] on input "$" at bounding box center [942, 427] width 73 height 25
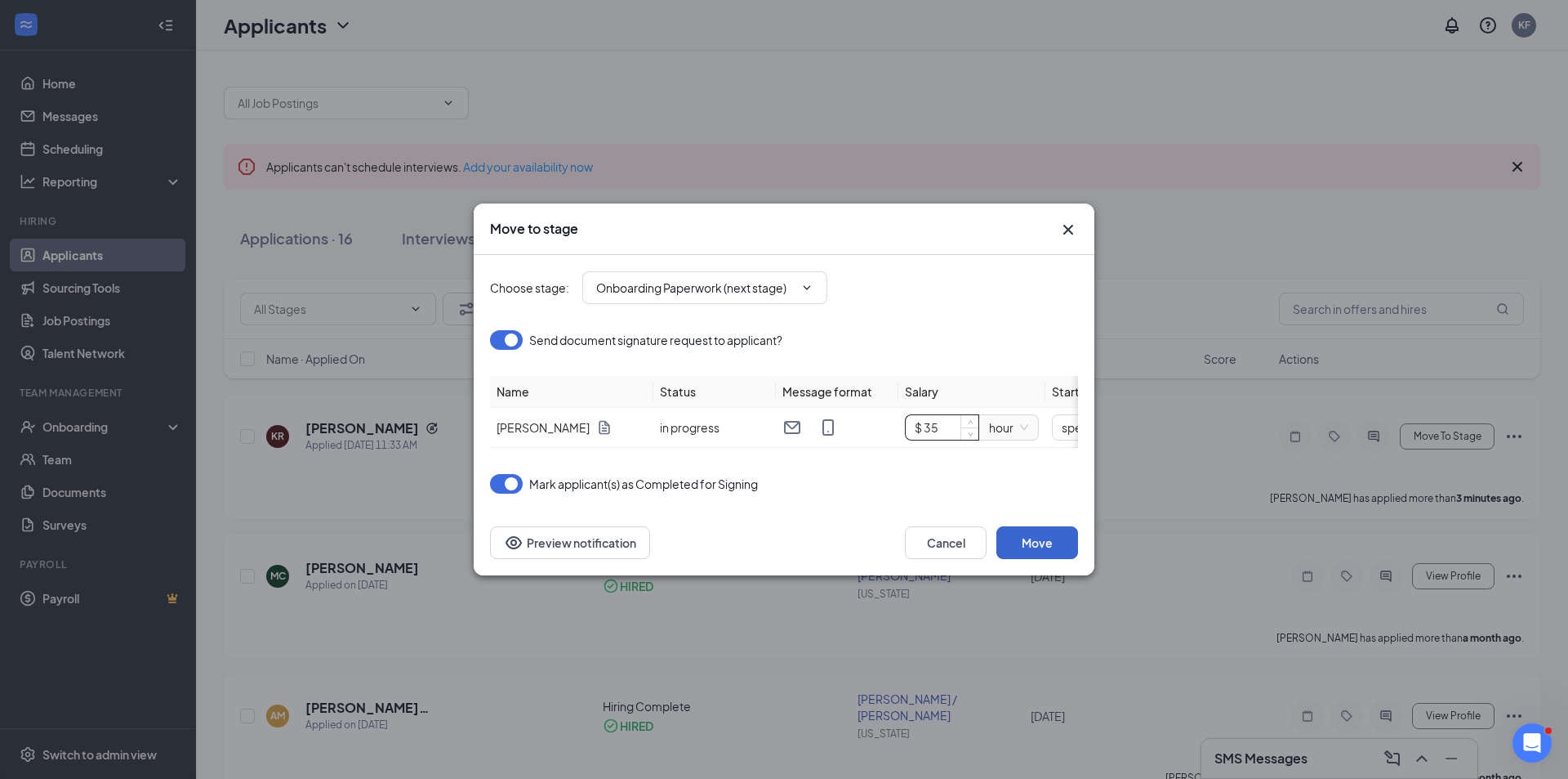
type input "$ 35"
click at [1031, 552] on button "Move" at bounding box center [1037, 543] width 82 height 33
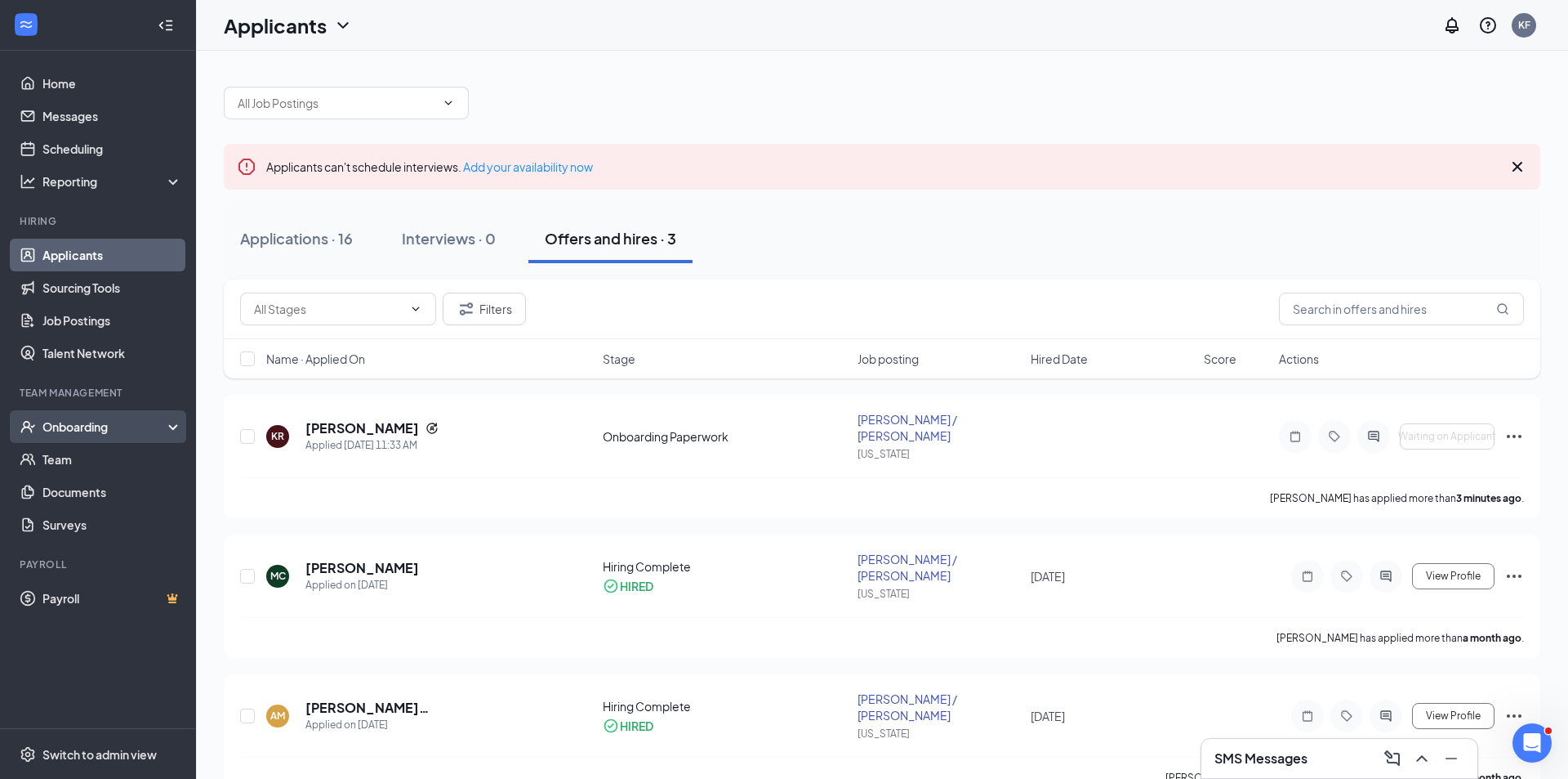
click at [86, 432] on div "Onboarding" at bounding box center [105, 426] width 126 height 16
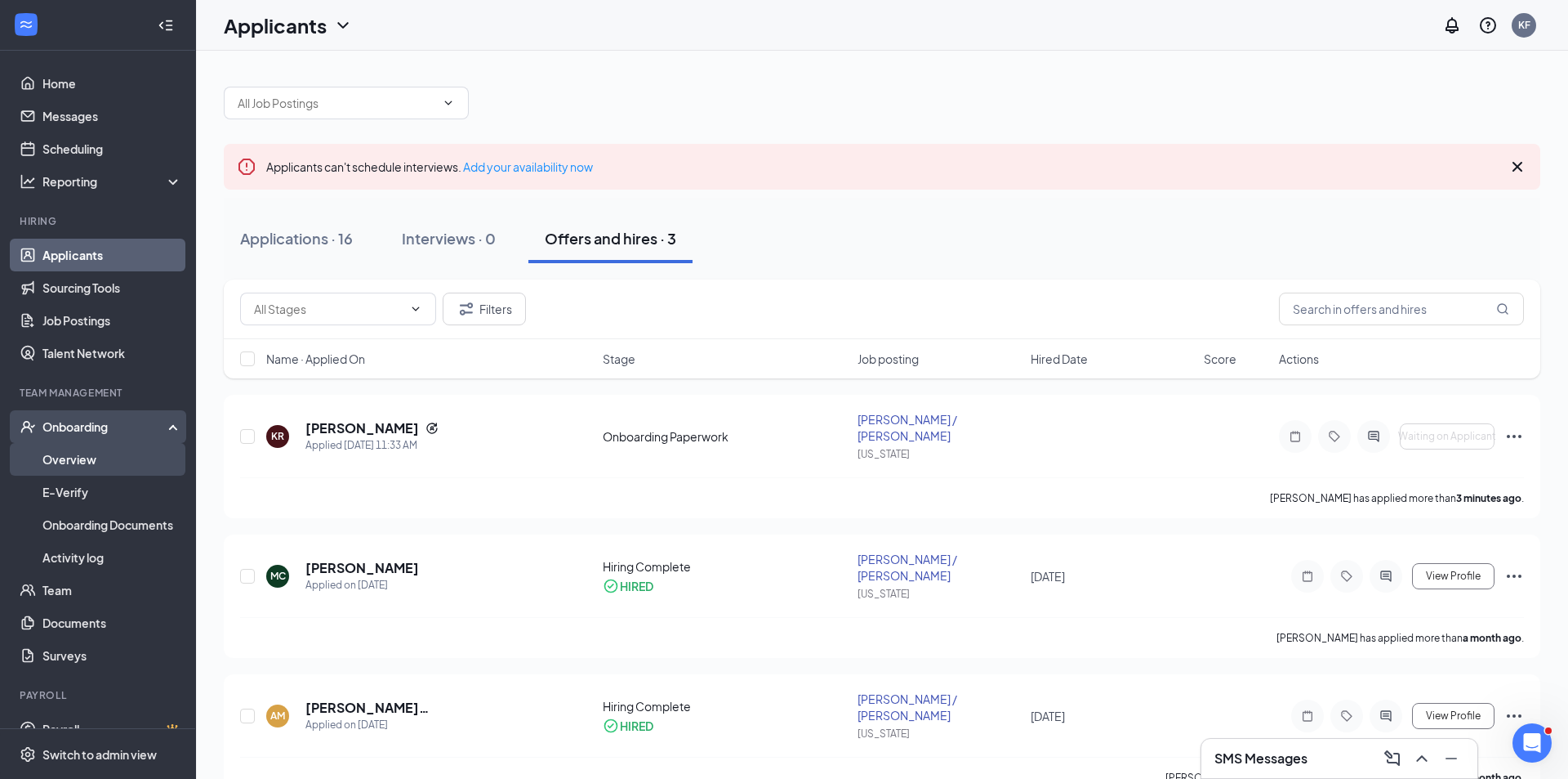
click at [83, 458] on link "Overview" at bounding box center [112, 459] width 139 height 33
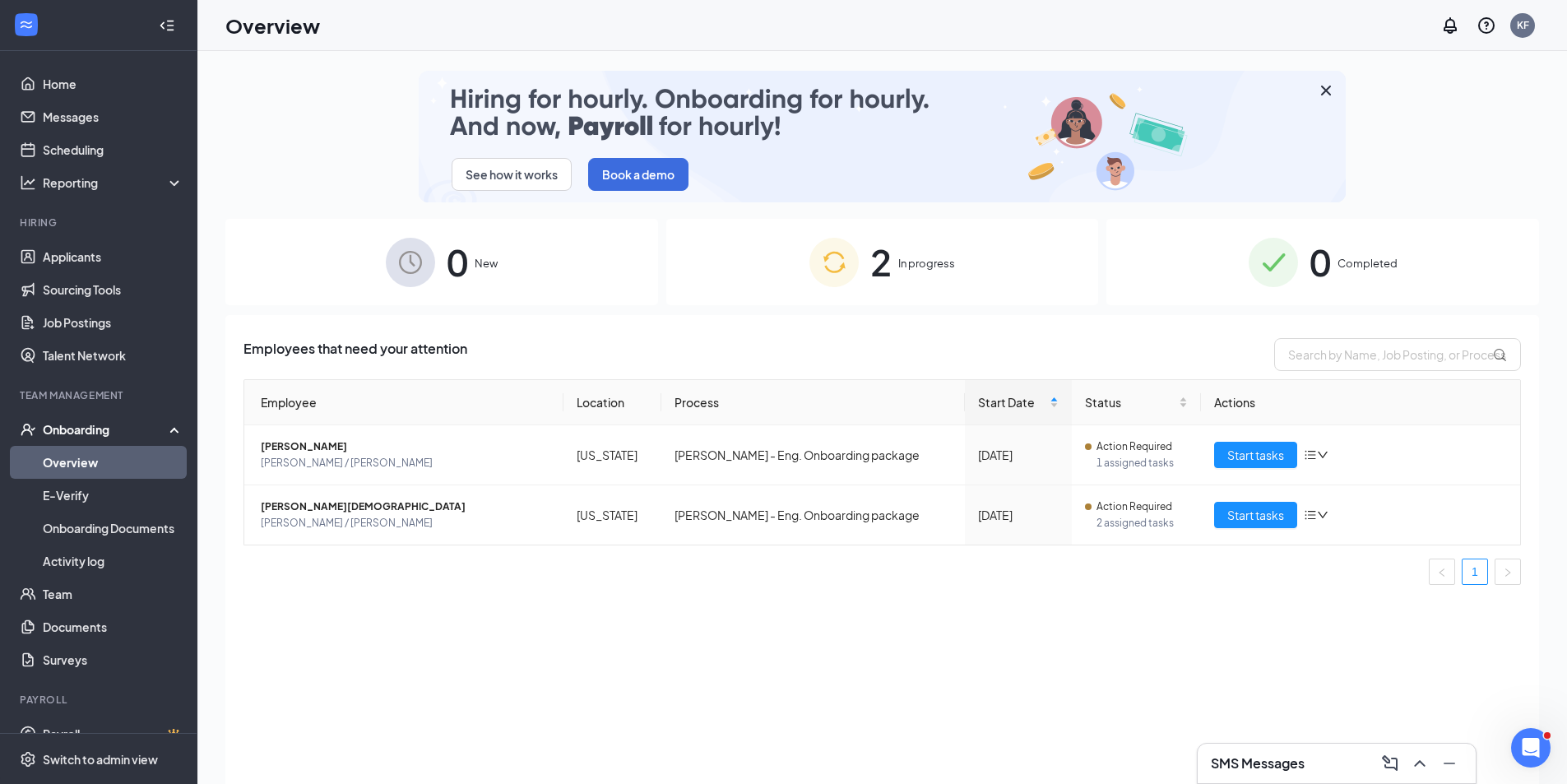
click at [82, 427] on div "Onboarding" at bounding box center [106, 429] width 126 height 16
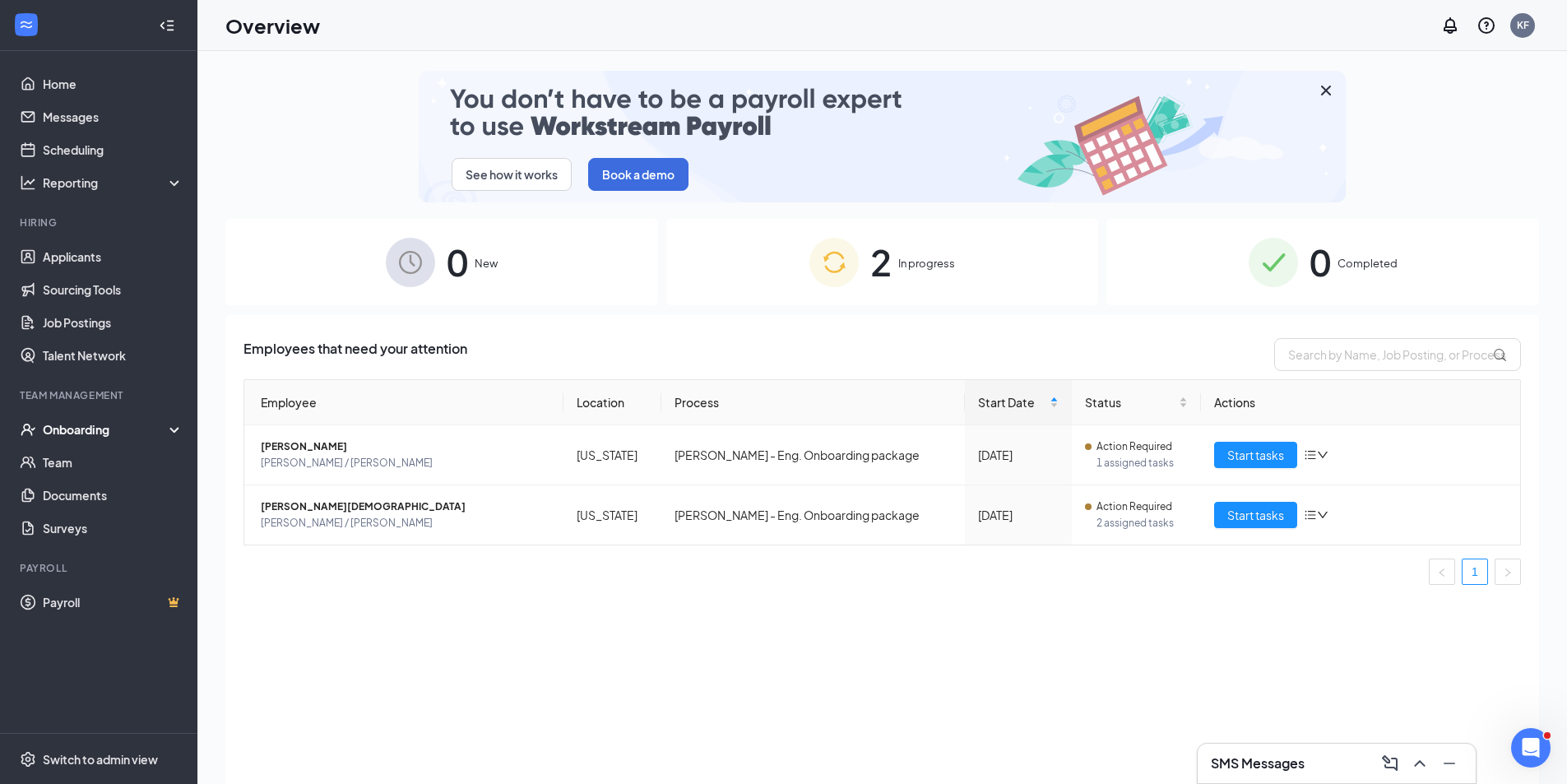
click at [82, 427] on div "Onboarding" at bounding box center [106, 429] width 126 height 16
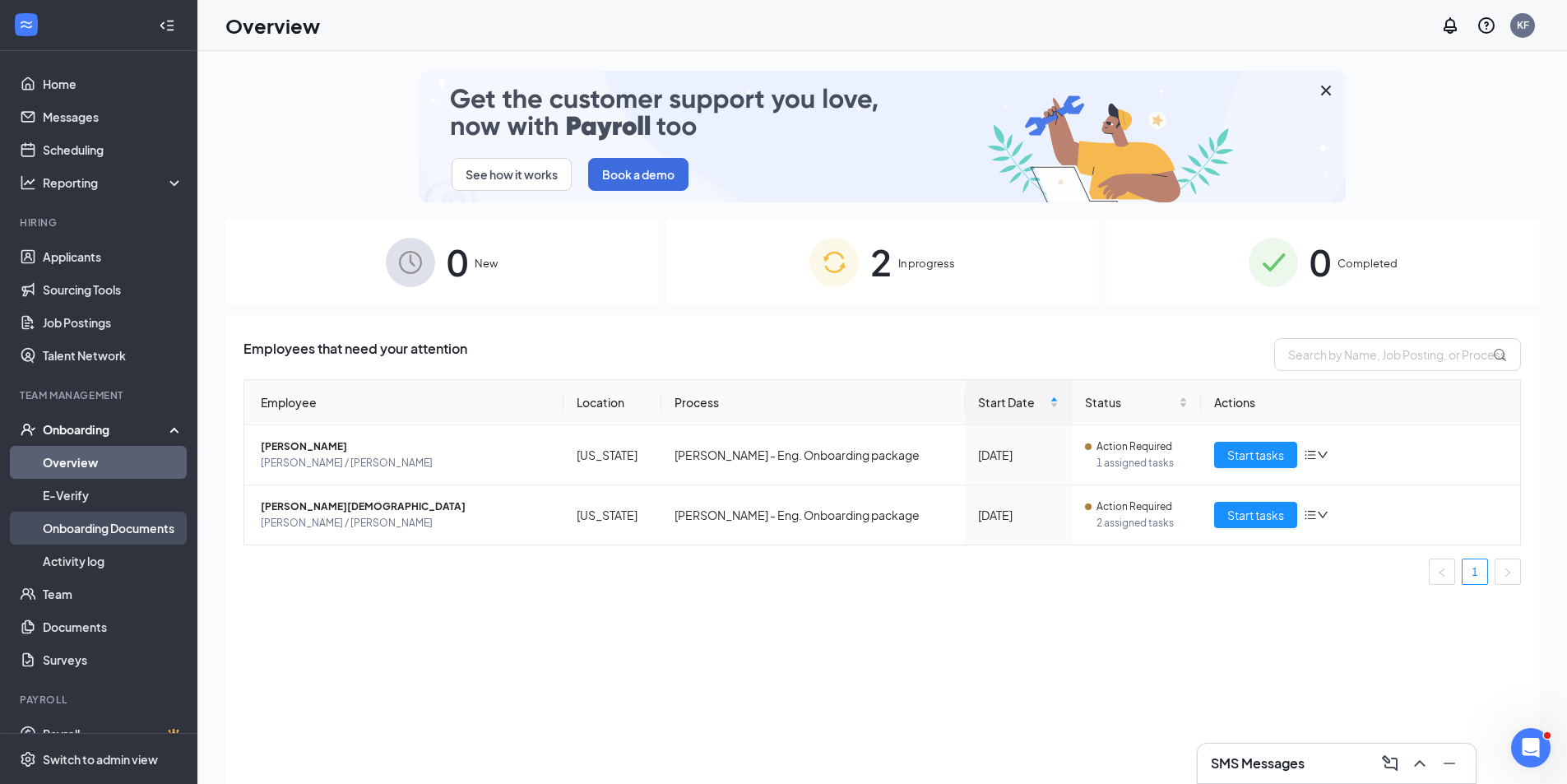
click at [107, 520] on link "Onboarding Documents" at bounding box center [113, 528] width 140 height 33
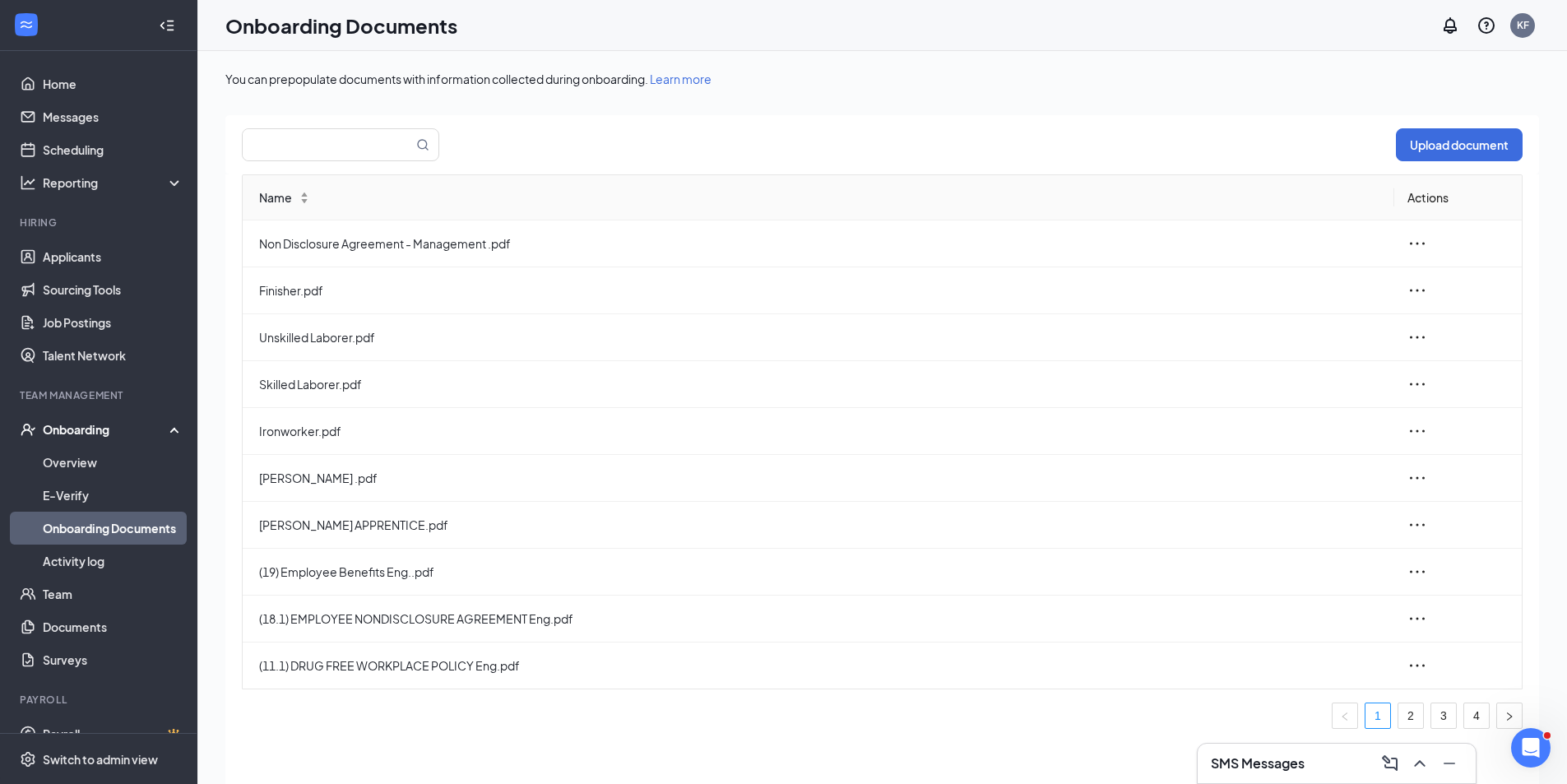
click at [94, 430] on div "Onboarding" at bounding box center [106, 429] width 126 height 16
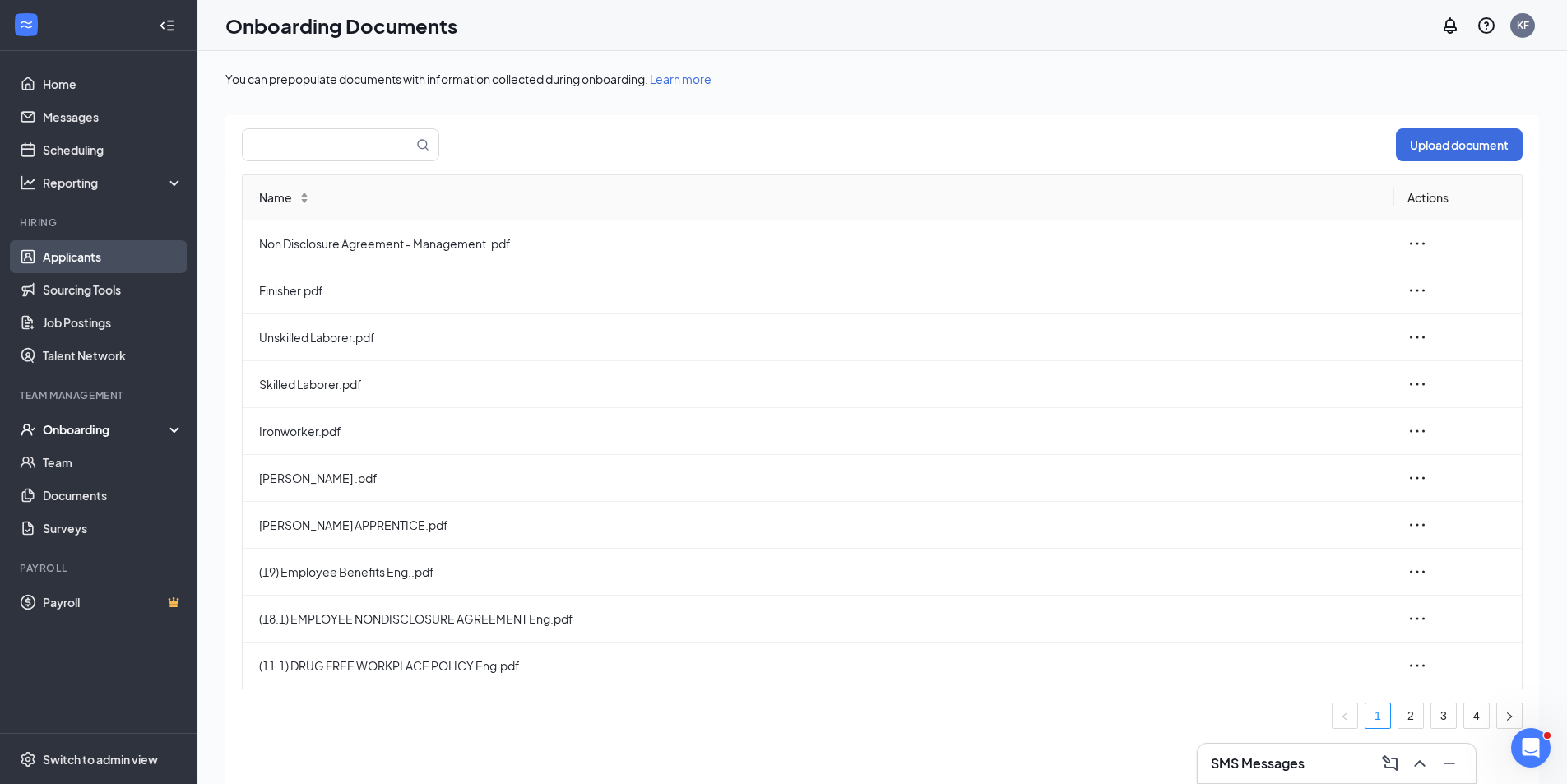
click at [82, 256] on link "Applicants" at bounding box center [113, 256] width 140 height 33
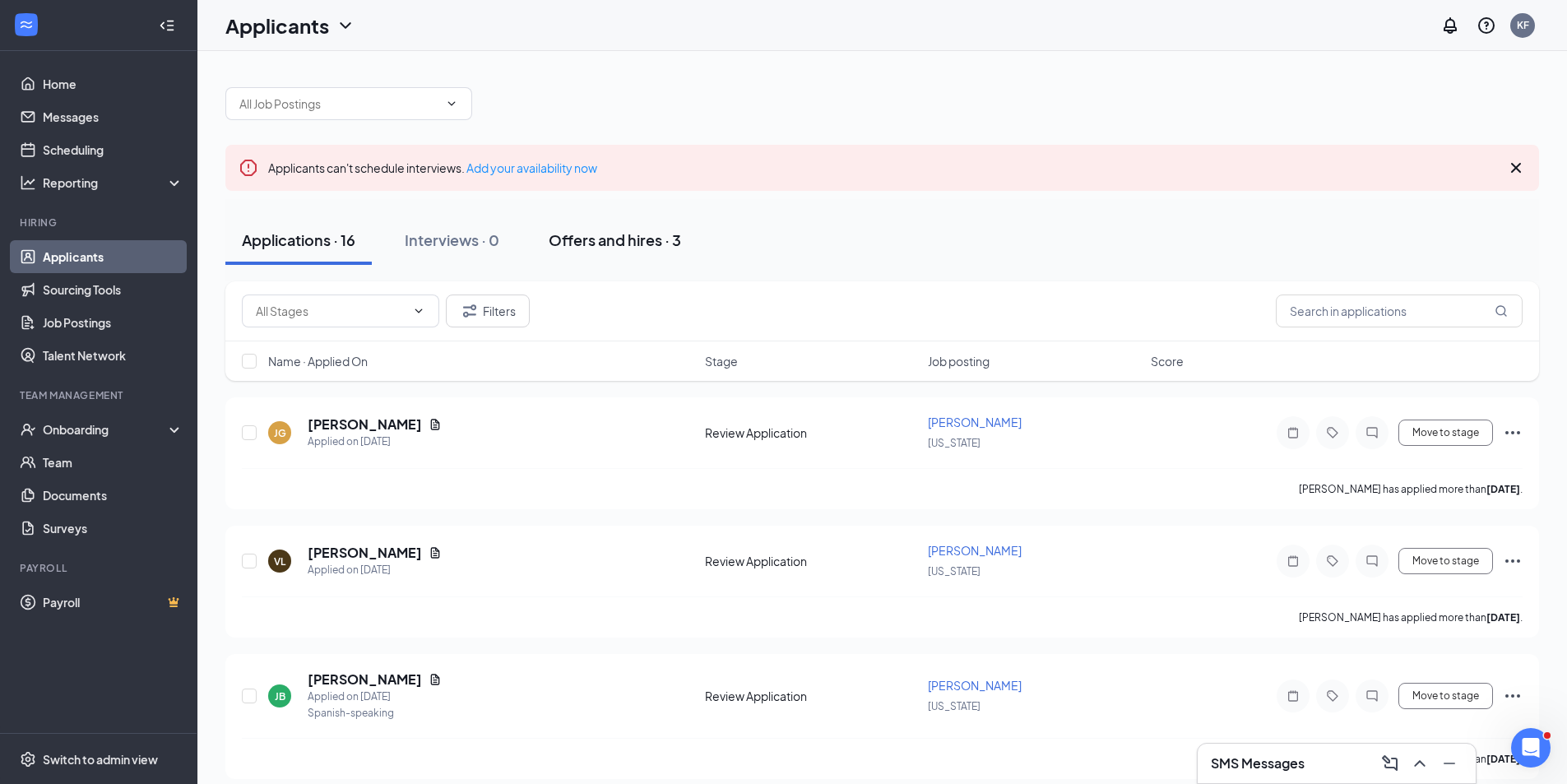
click at [625, 245] on div "Offers and hires · 3" at bounding box center [615, 240] width 132 height 21
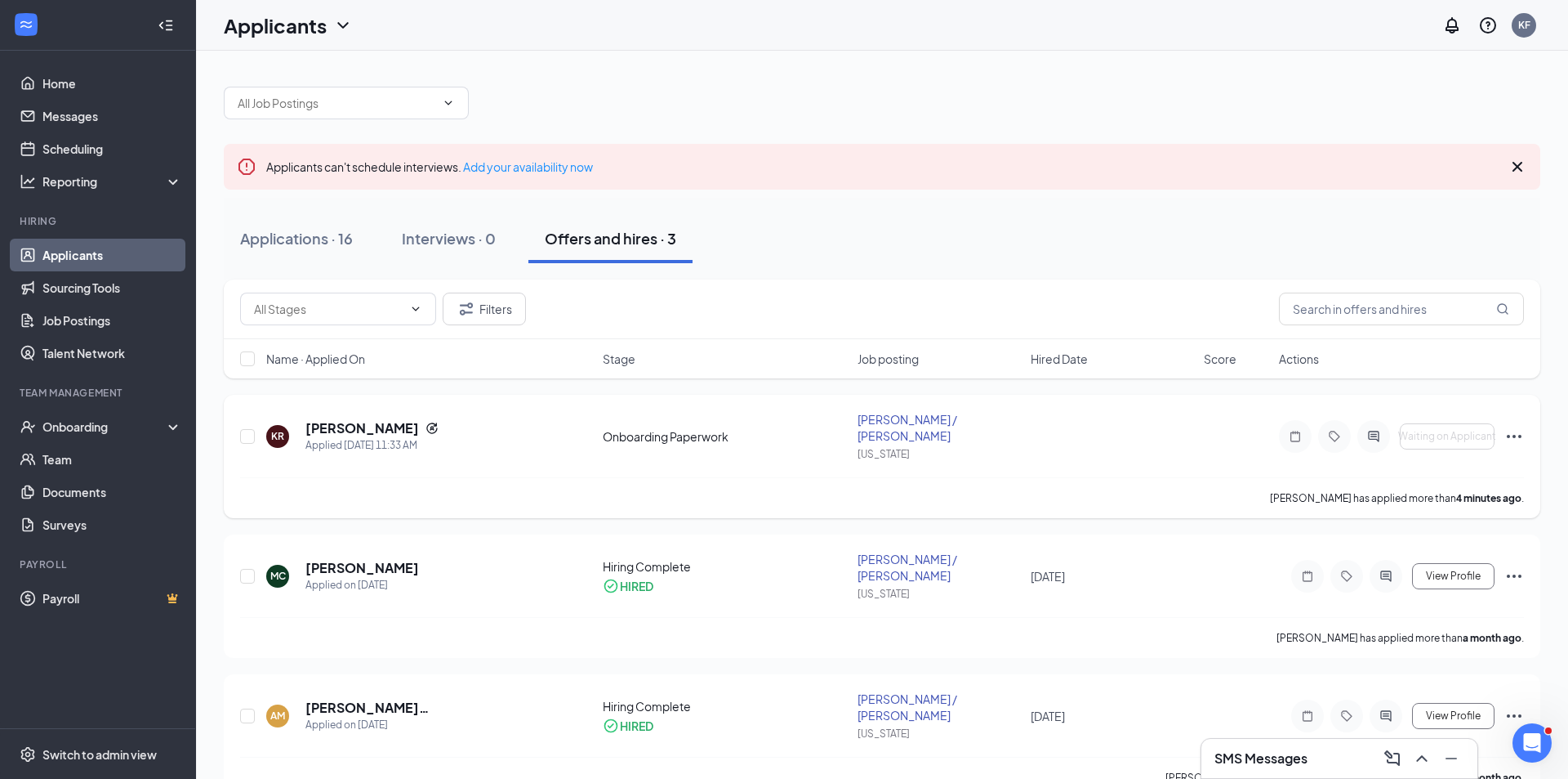
click at [1510, 431] on icon "Ellipses" at bounding box center [1514, 436] width 20 height 20
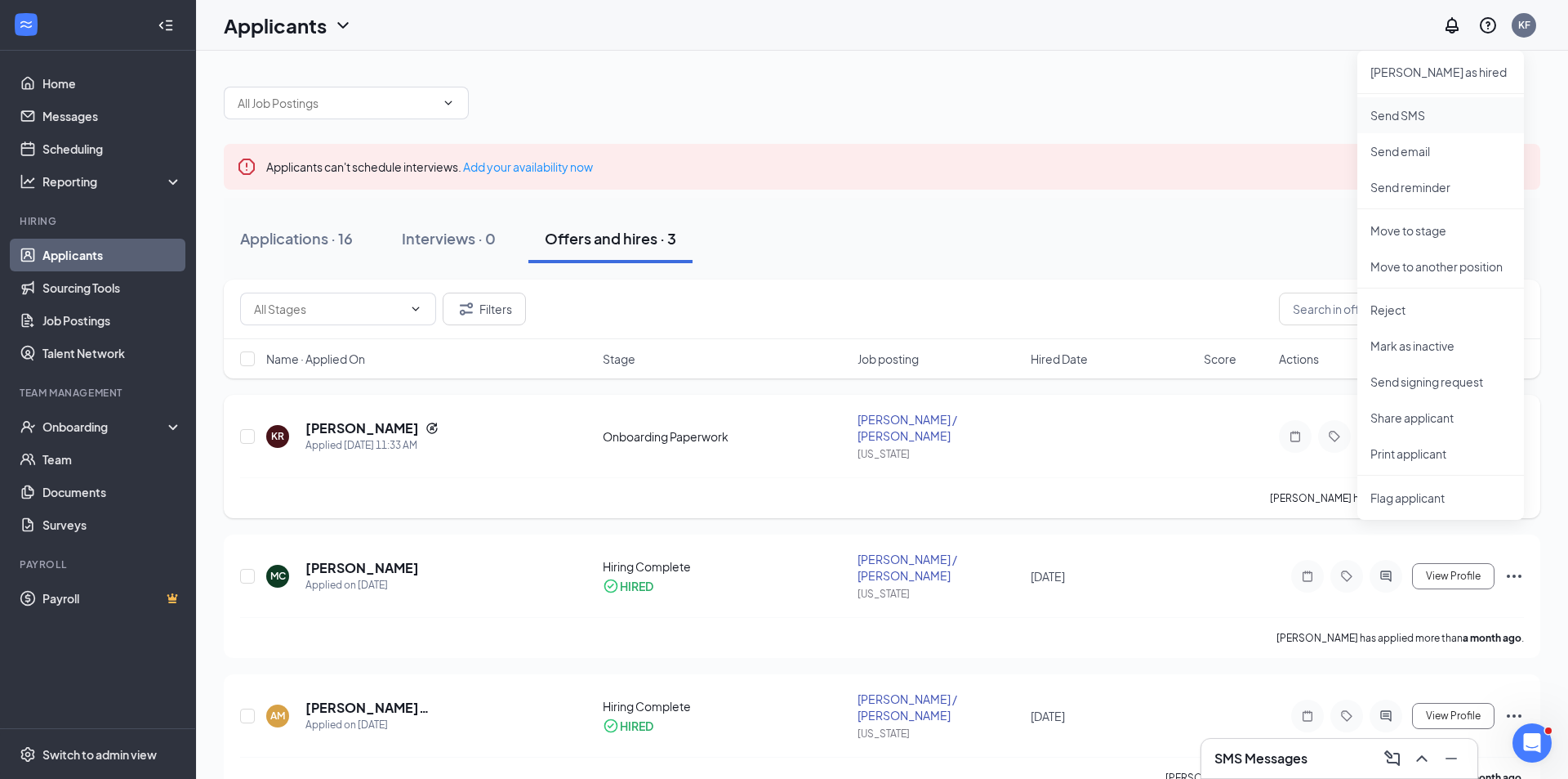
click at [1387, 123] on li "Send SMS" at bounding box center [1441, 115] width 167 height 36
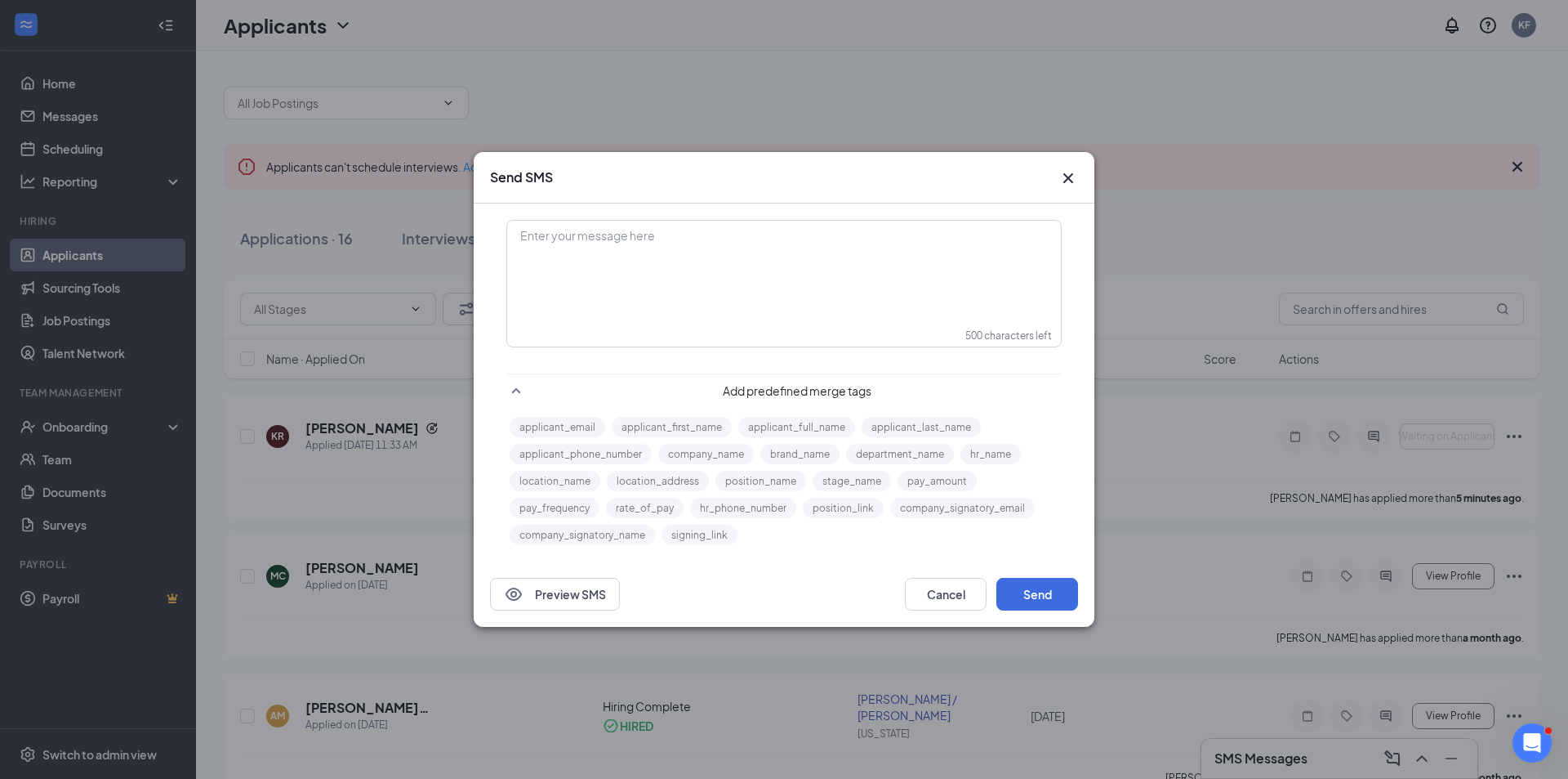
click at [669, 266] on div "Enter your message here" at bounding box center [784, 262] width 552 height 82
click at [1053, 587] on button "Send" at bounding box center [1037, 594] width 82 height 33
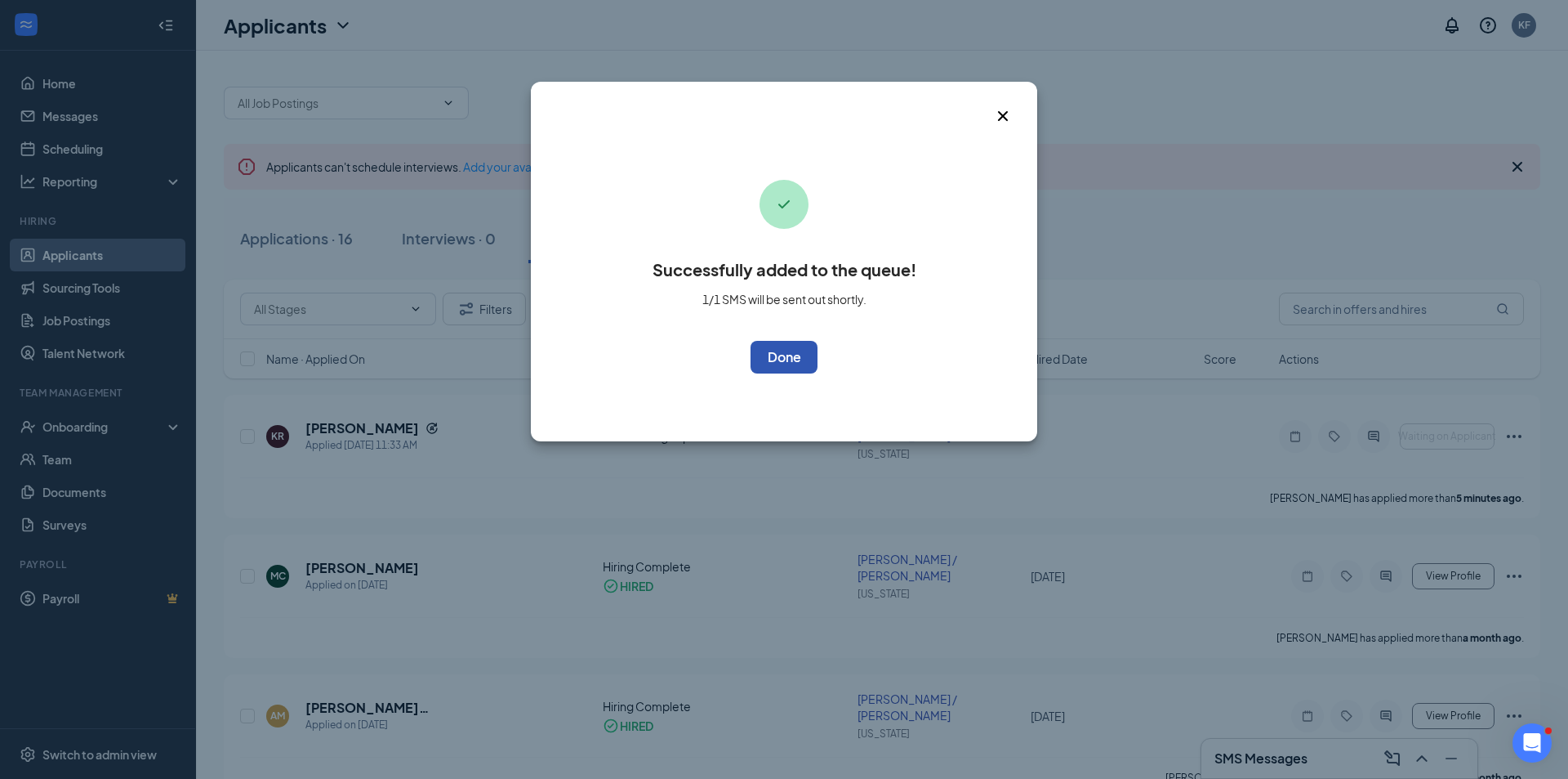
click at [781, 364] on button "OK" at bounding box center [784, 357] width 67 height 33
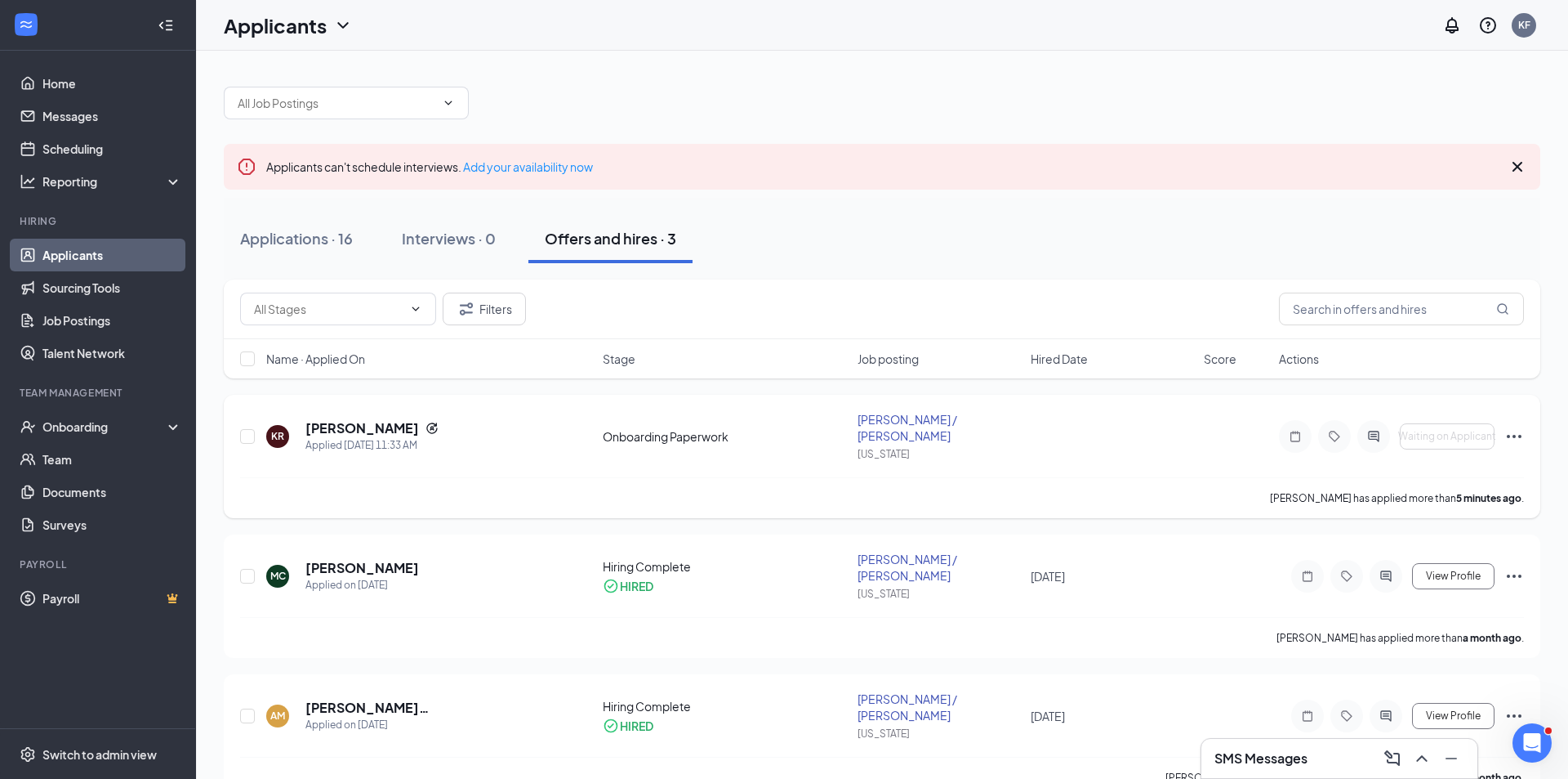
click at [657, 432] on div "Onboarding Paperwork" at bounding box center [725, 436] width 245 height 16
click at [87, 432] on div "Onboarding" at bounding box center [105, 426] width 126 height 16
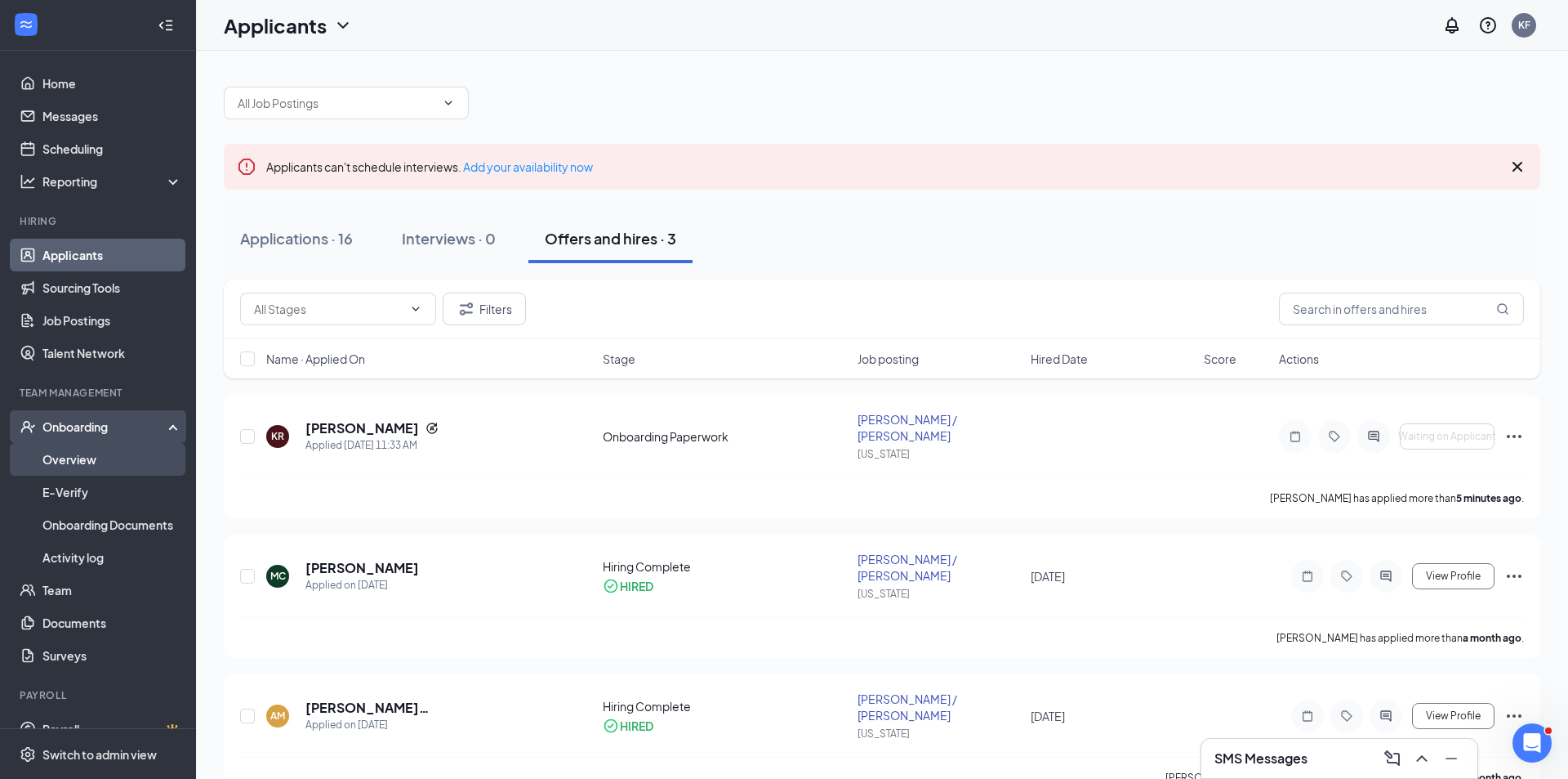
click at [87, 457] on link "Overview" at bounding box center [112, 459] width 139 height 33
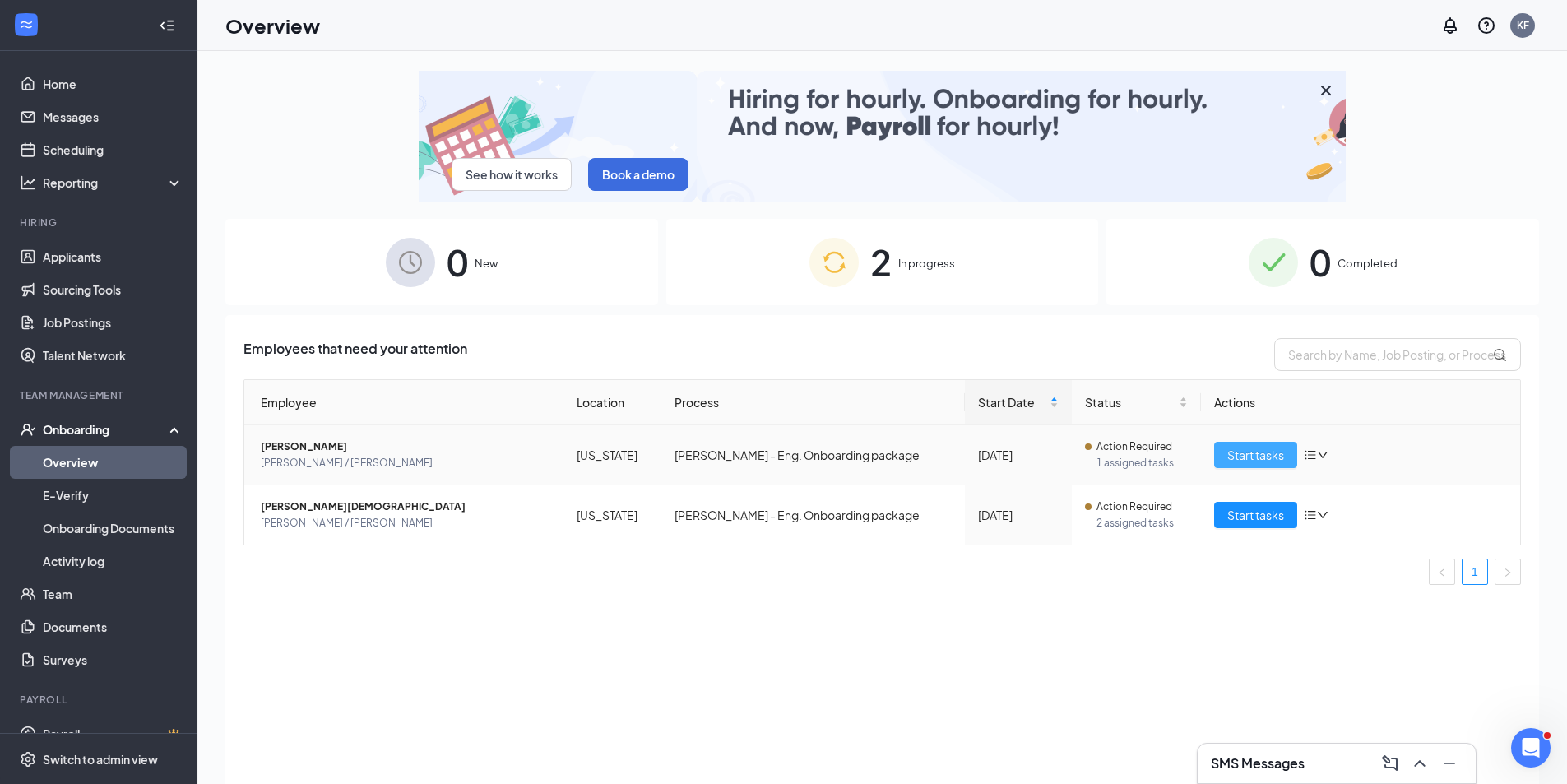
click at [1248, 457] on span "Start tasks" at bounding box center [1256, 454] width 57 height 18
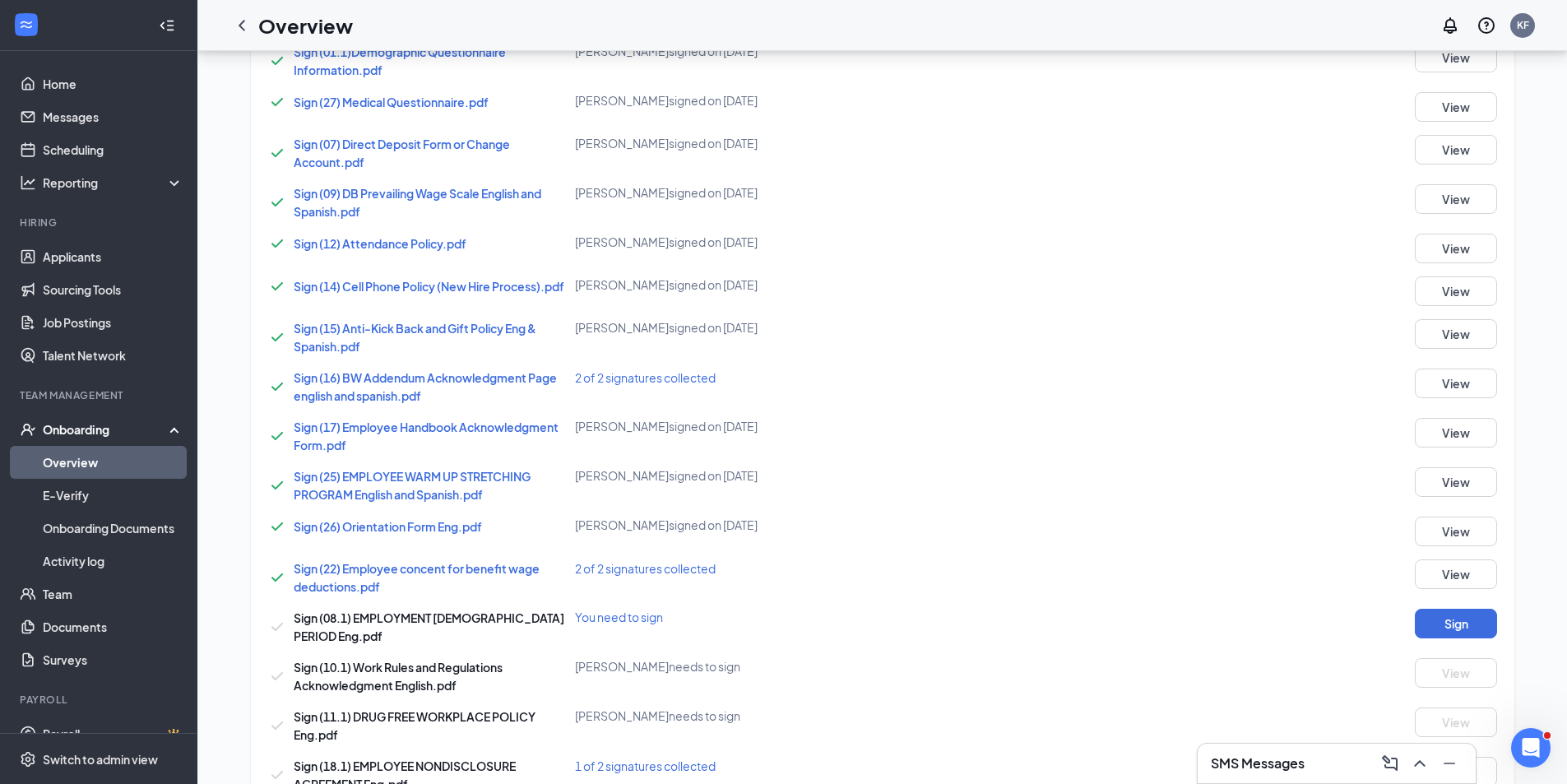
scroll to position [493, 0]
click at [1464, 619] on button "Sign" at bounding box center [1455, 622] width 82 height 29
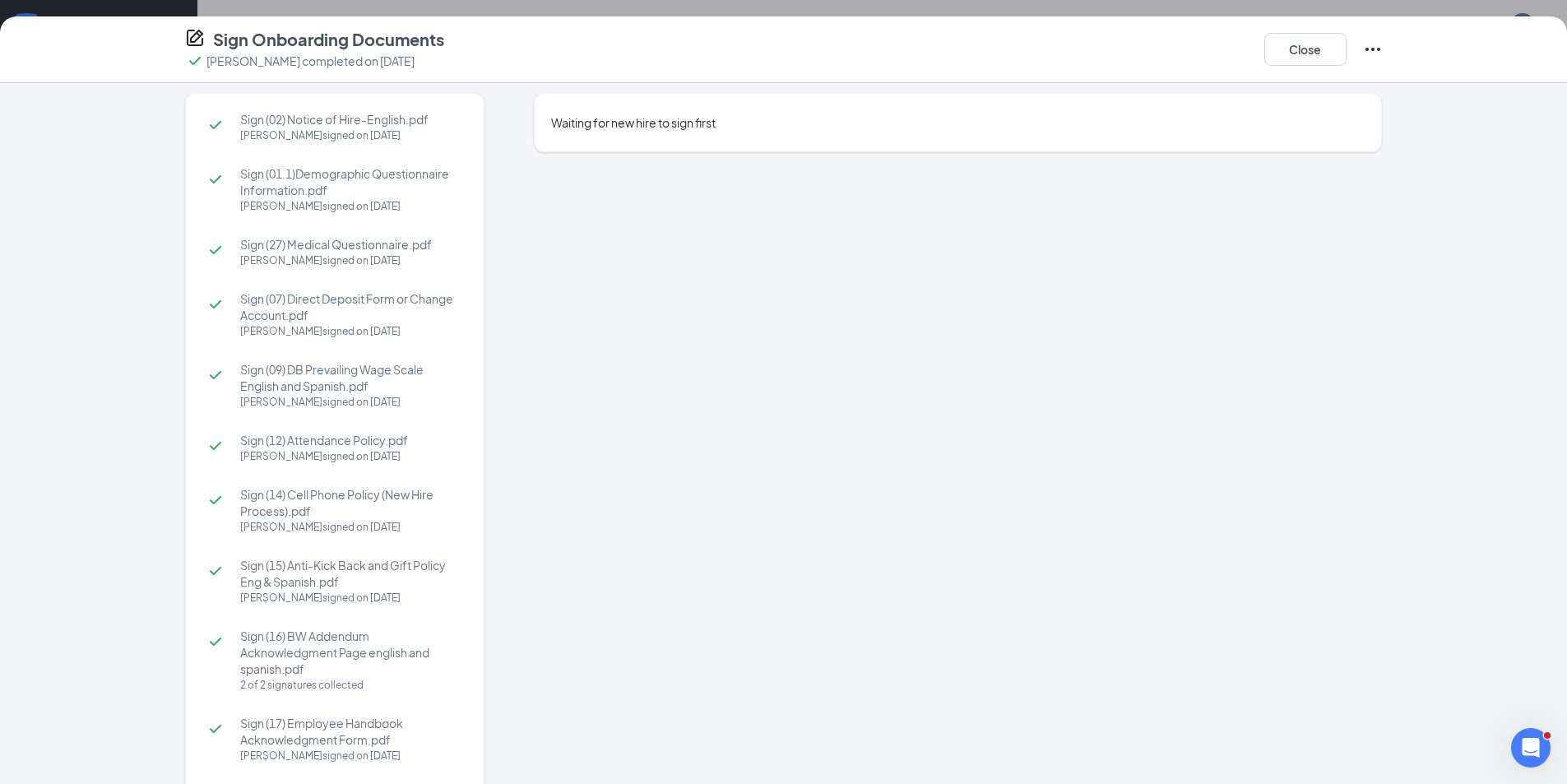
scroll to position [0, 0]
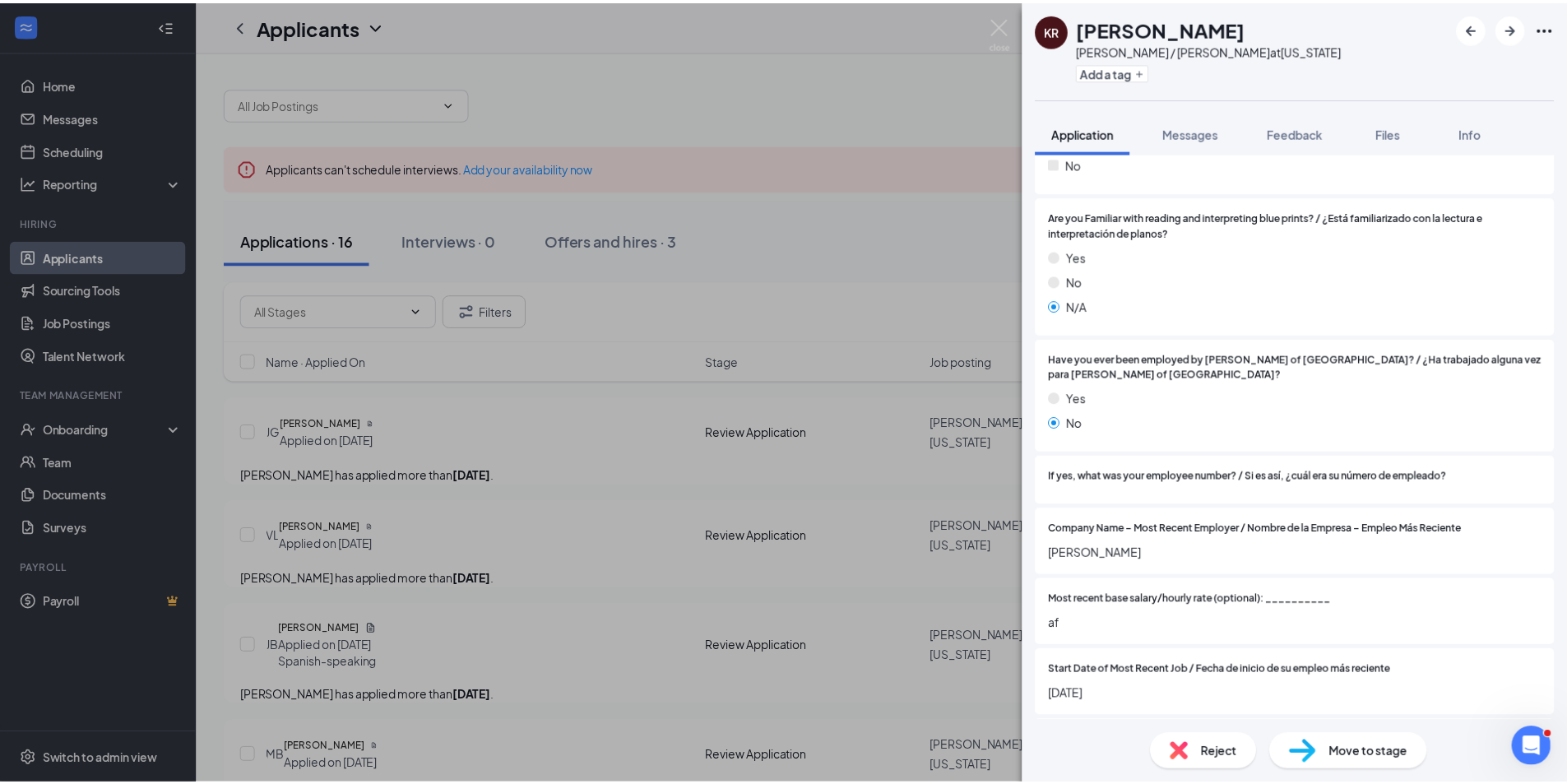
scroll to position [1233, 0]
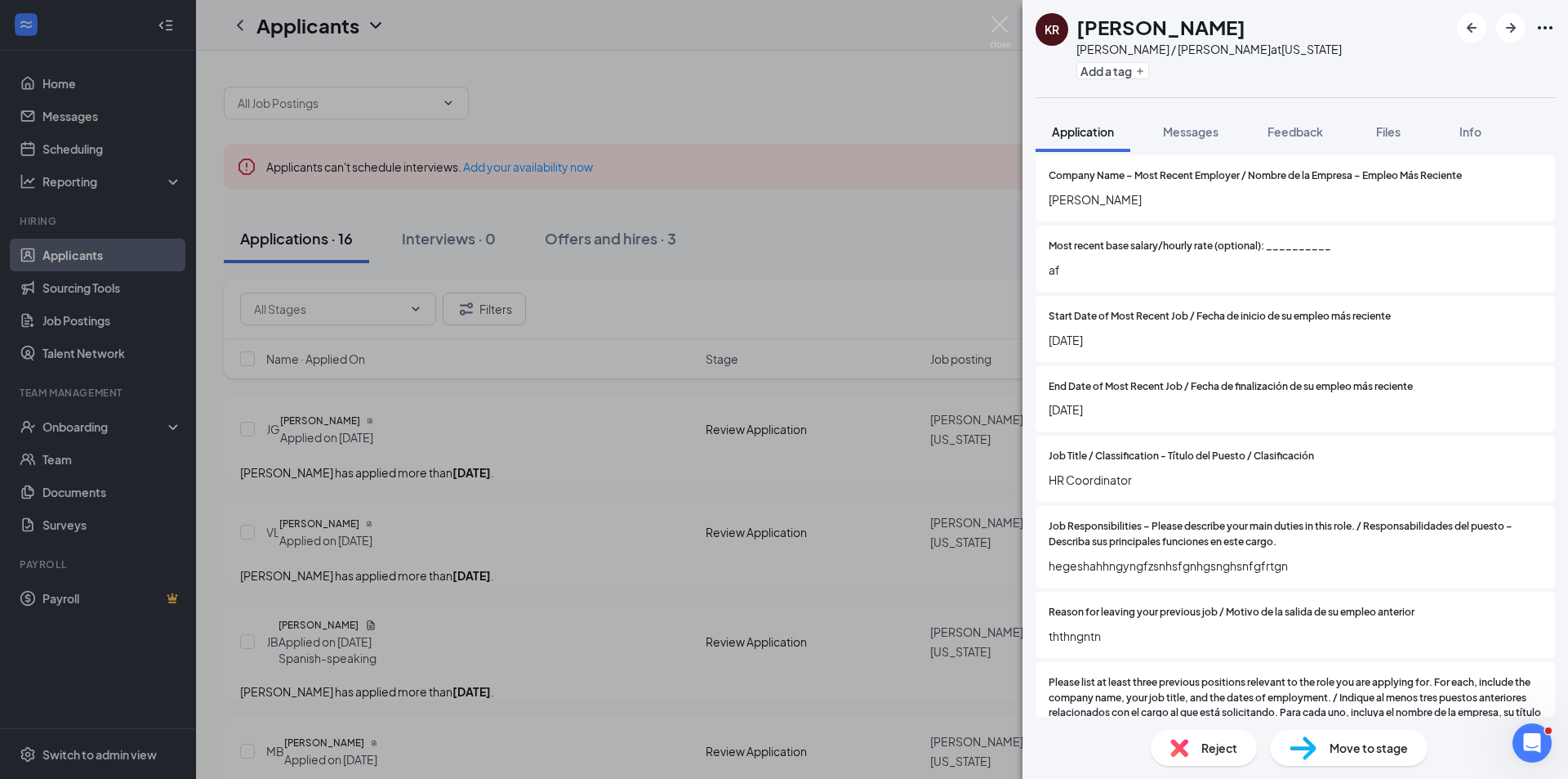
click at [1405, 750] on span "Move to stage" at bounding box center [1369, 747] width 78 height 18
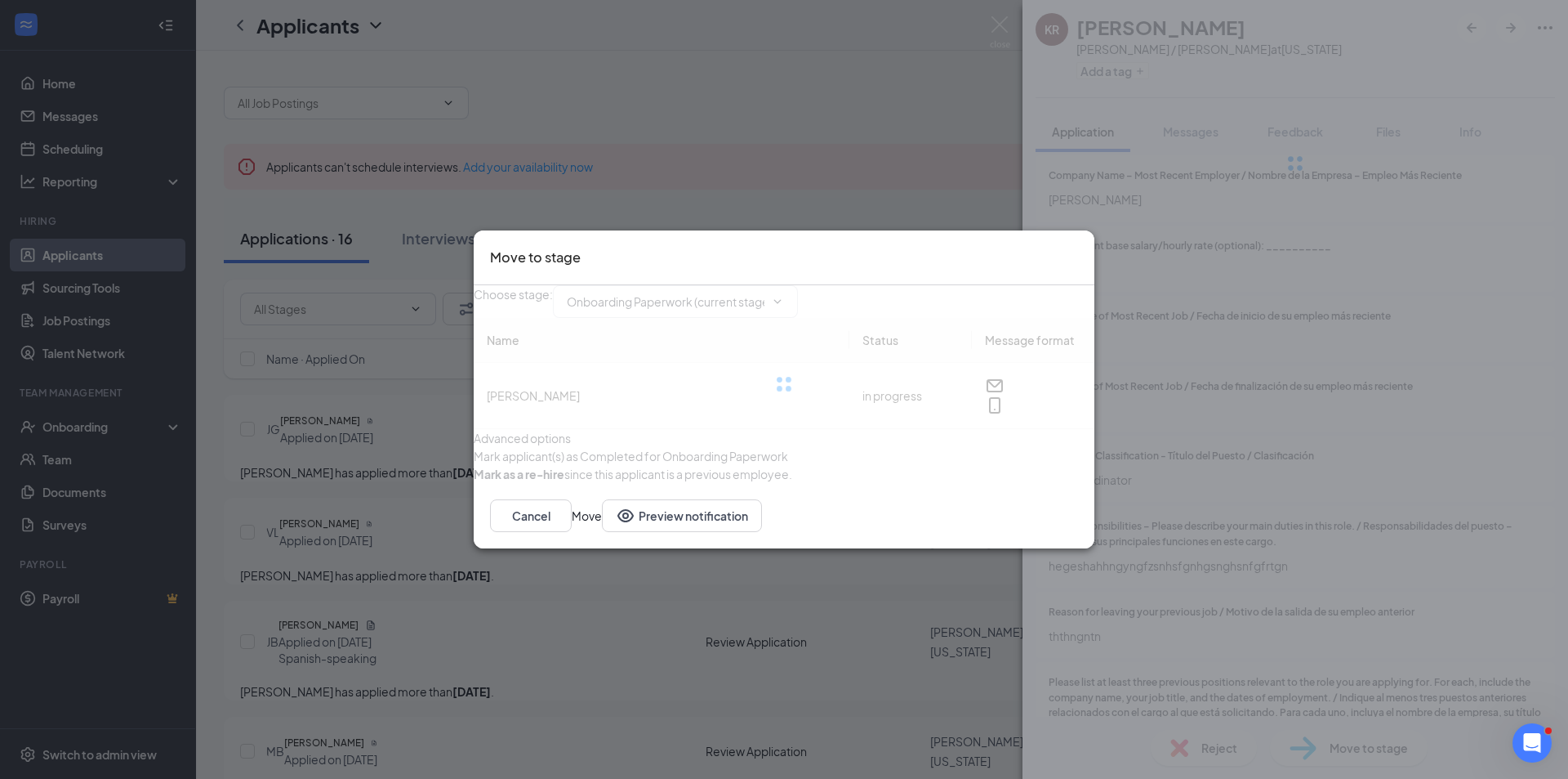
type input "Hiring Complete (final stage)"
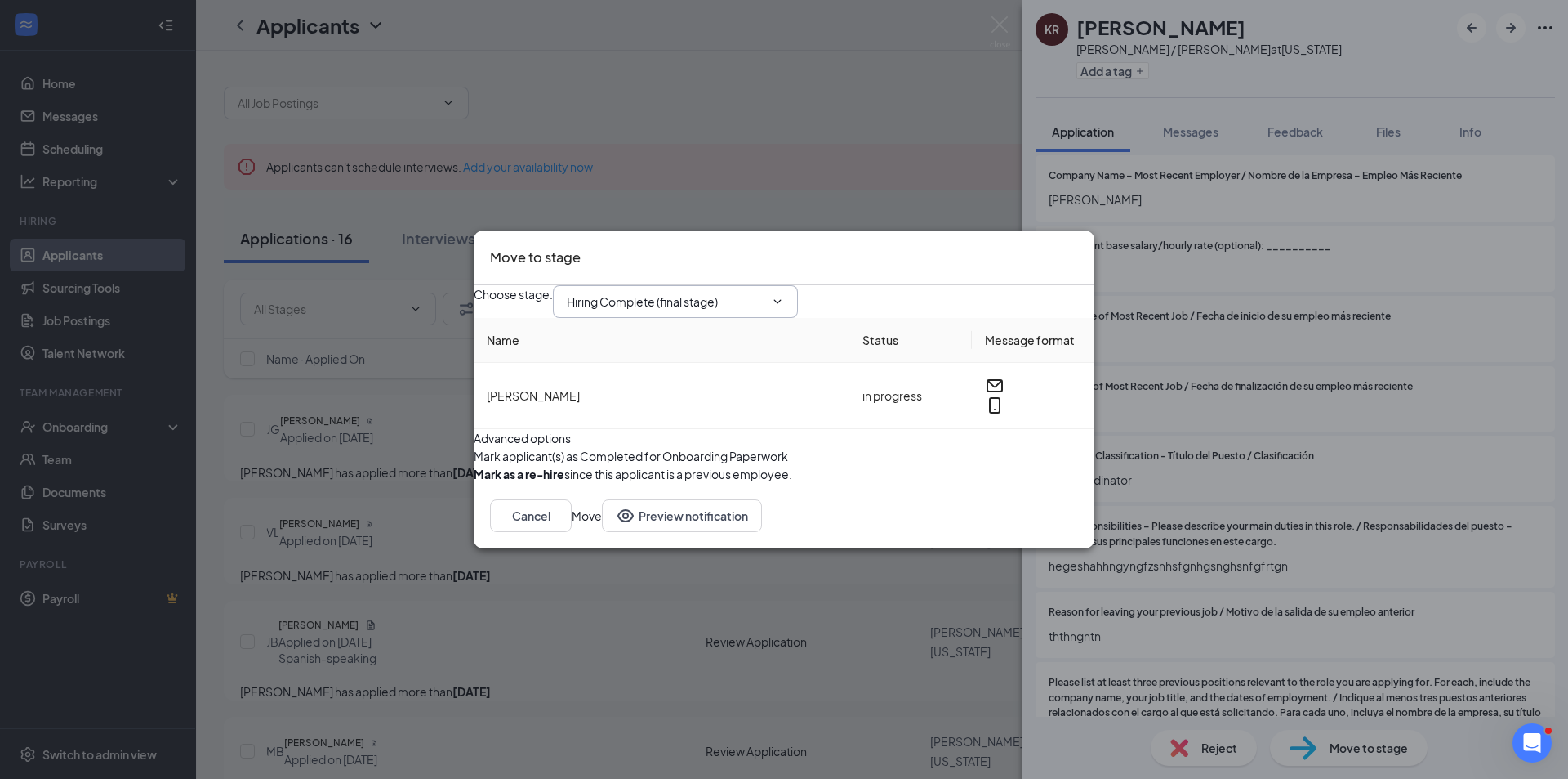
click at [669, 292] on input "Hiring Complete (final stage)" at bounding box center [665, 301] width 198 height 18
click at [1035, 439] on div "Advanced options" at bounding box center [784, 438] width 621 height 18
click at [572, 532] on button "Cancel" at bounding box center [530, 516] width 82 height 33
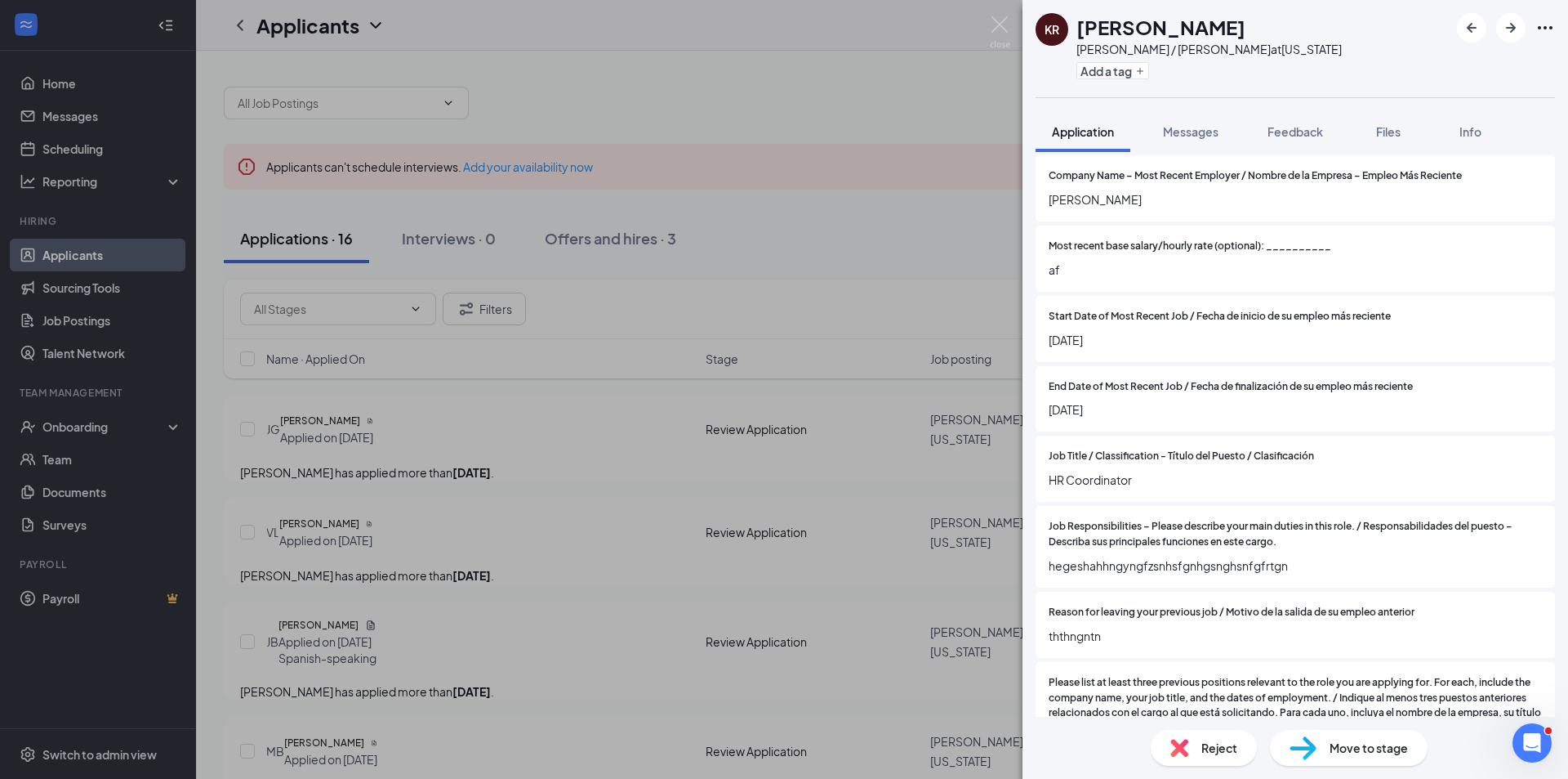
click at [952, 93] on div "KR Kissy Rivera Carpenter / Carpintero at Washington Add a tag Application Mess…" at bounding box center [784, 390] width 1568 height 779
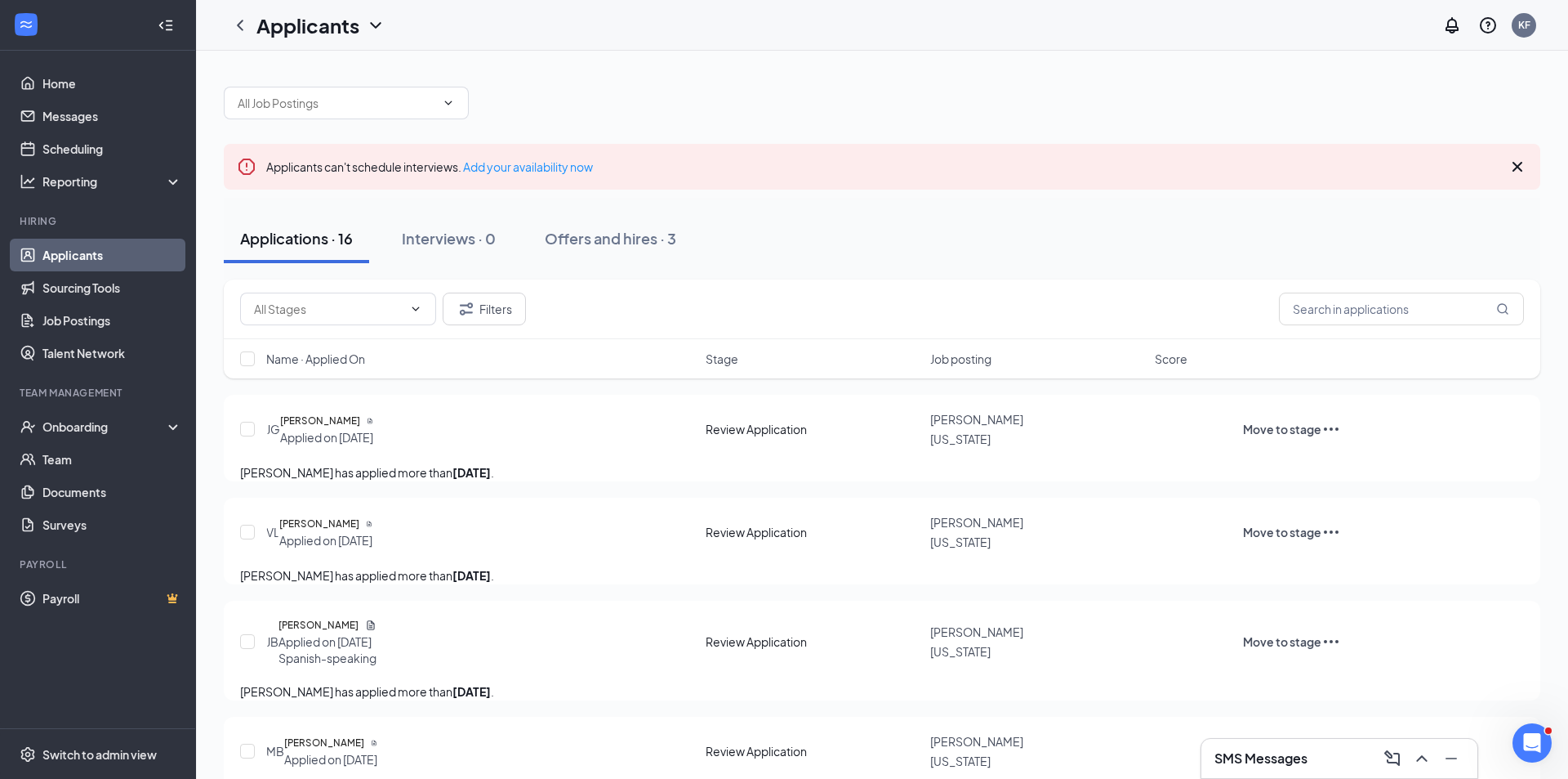
click at [993, 28] on div "Applicants KF" at bounding box center [882, 25] width 1372 height 51
click at [602, 237] on div "Offers and hires · 3" at bounding box center [610, 238] width 132 height 21
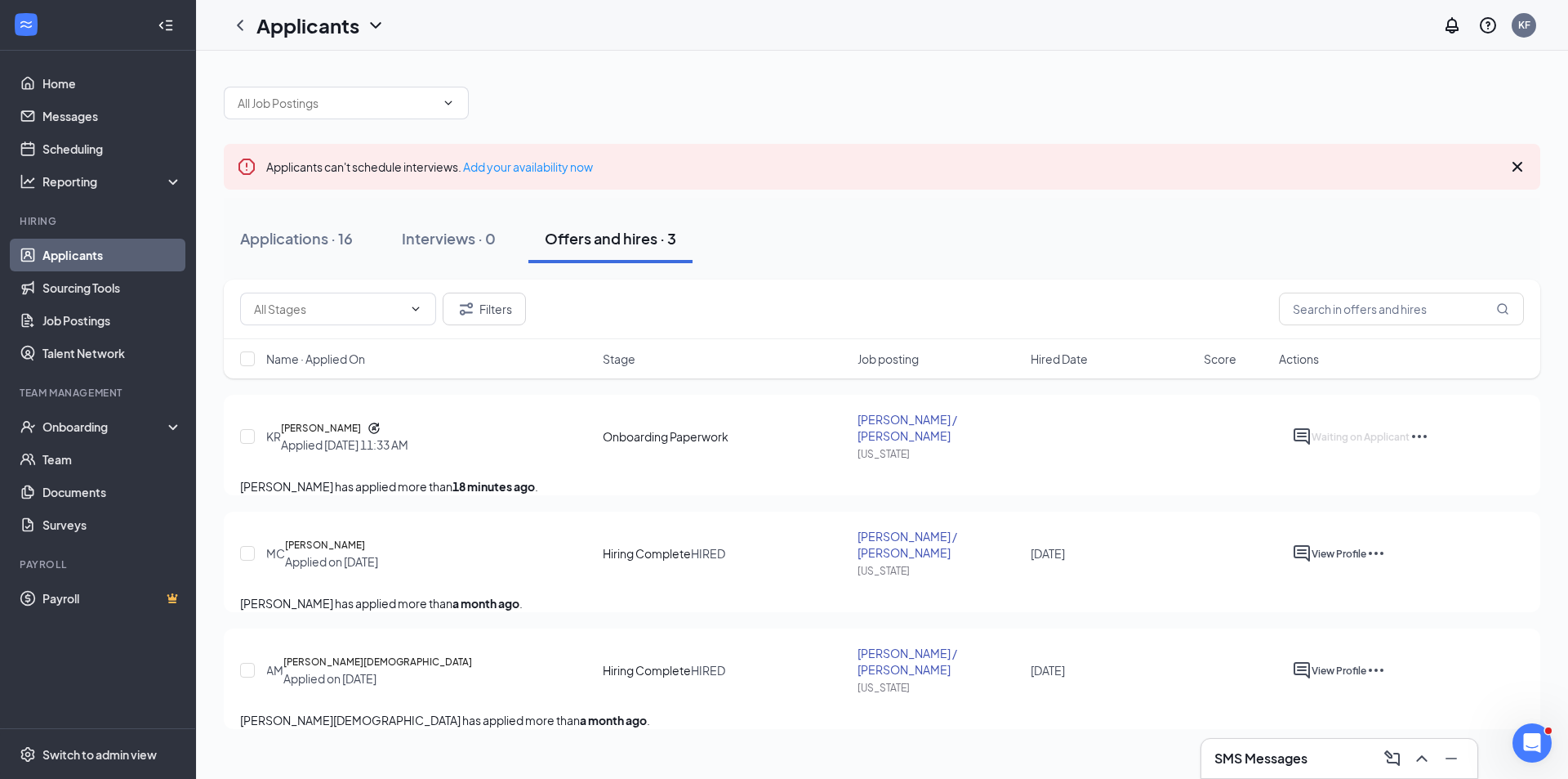
click at [535, 485] on b "18 minutes ago" at bounding box center [493, 486] width 83 height 15
click at [1430, 429] on icon "Ellipses" at bounding box center [1419, 436] width 20 height 20
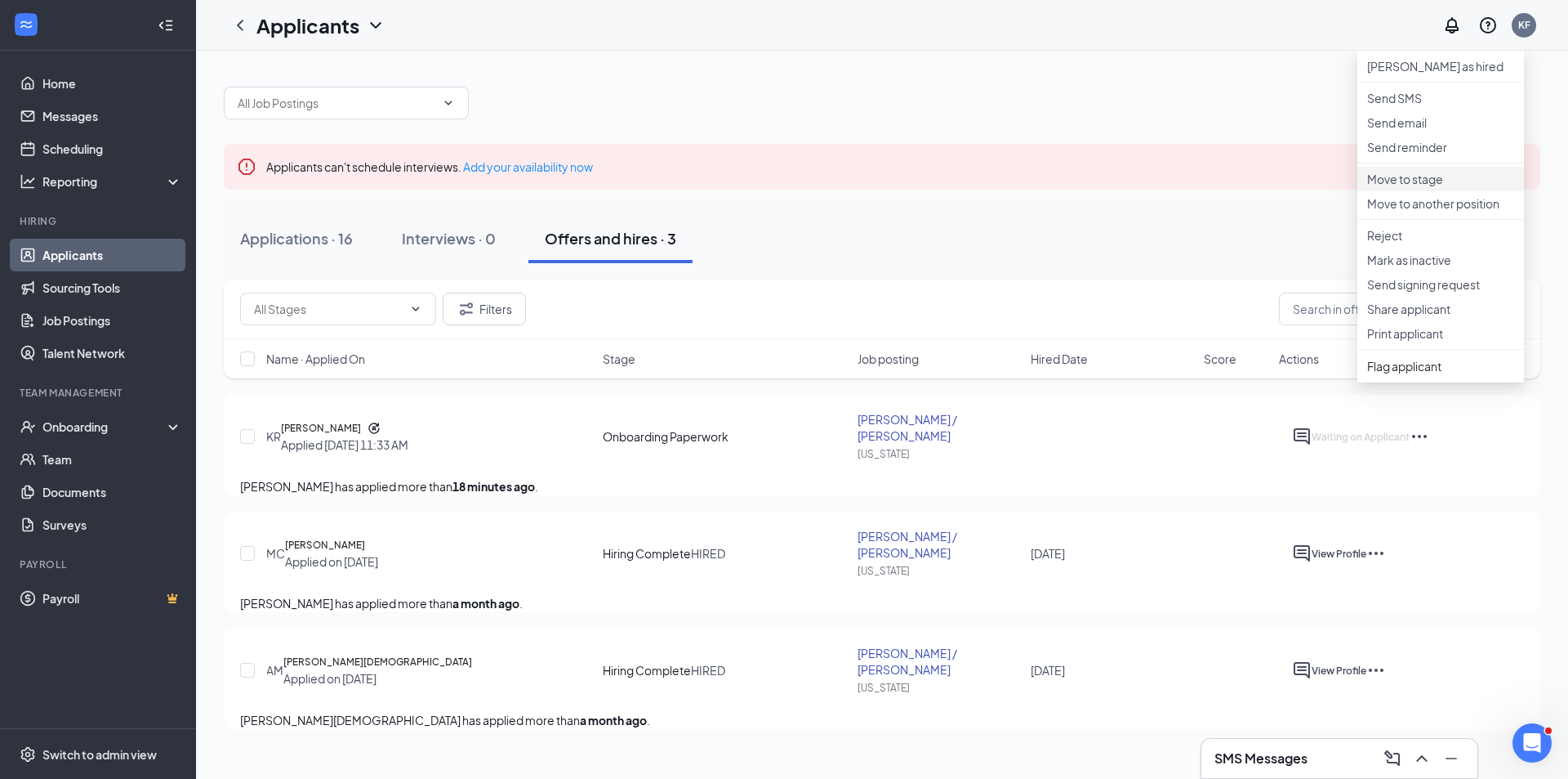
click at [1420, 187] on p "Move to stage" at bounding box center [1441, 179] width 147 height 16
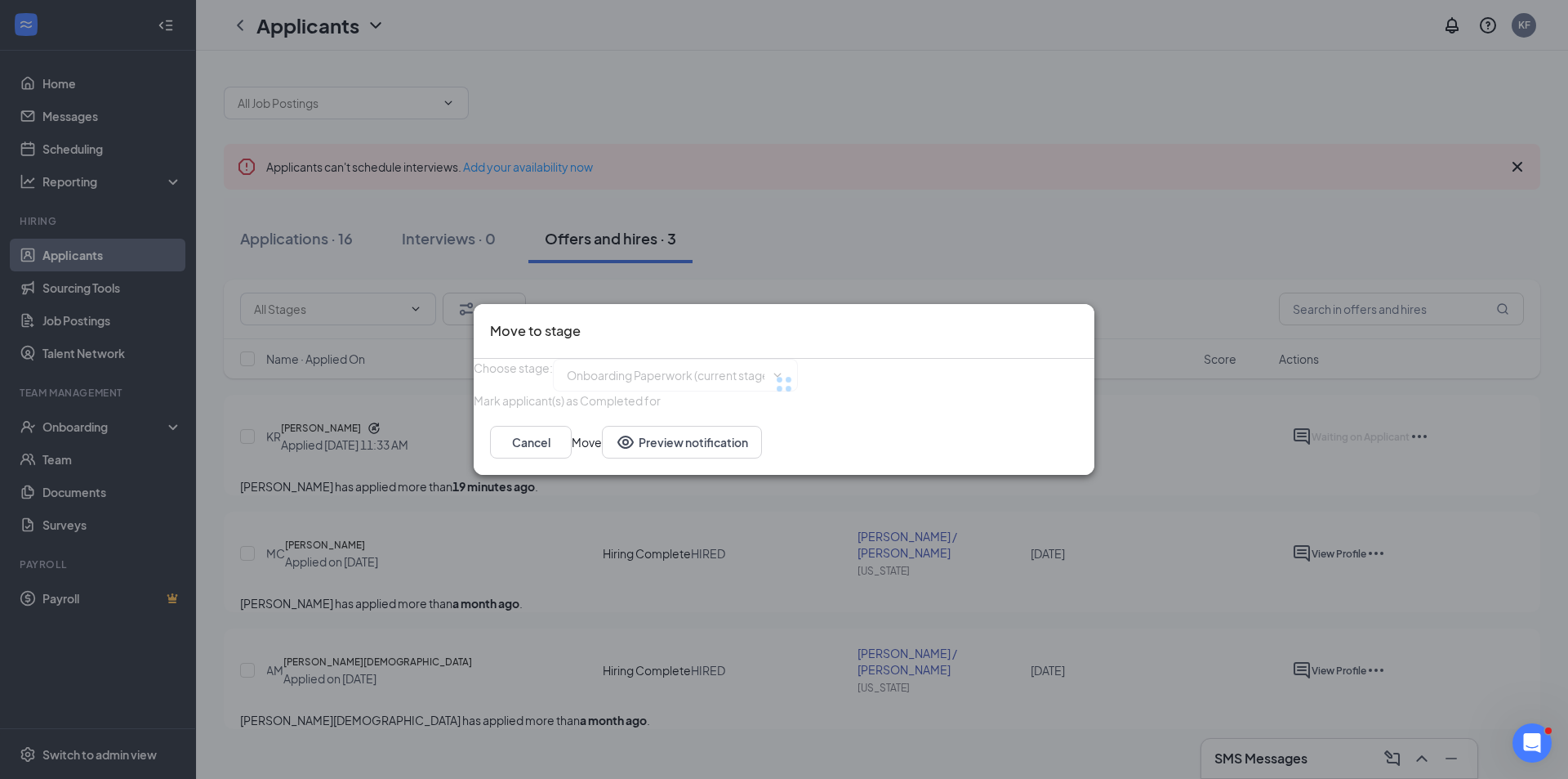
type input "Hiring Complete (final stage)"
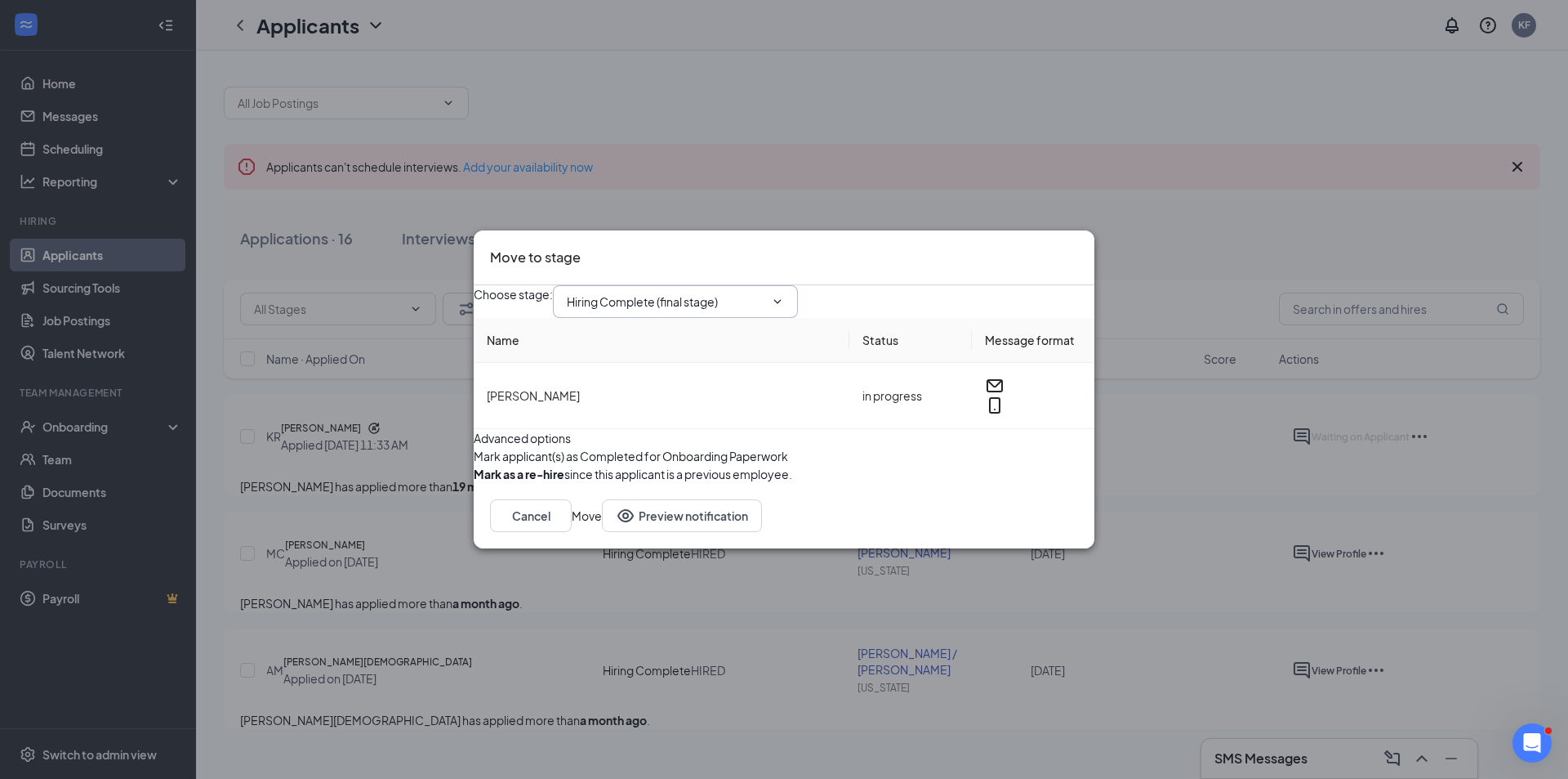
click at [695, 292] on input "Hiring Complete (final stage)" at bounding box center [665, 301] width 198 height 18
click at [734, 402] on div "Onboarding Paperwork (current stage)" at bounding box center [683, 393] width 205 height 18
click at [967, 465] on div "Mark applicant(s) as Completed for Onboarding Paperwork" at bounding box center [784, 456] width 621 height 18
click at [1083, 252] on icon "Cross" at bounding box center [1087, 256] width 9 height 9
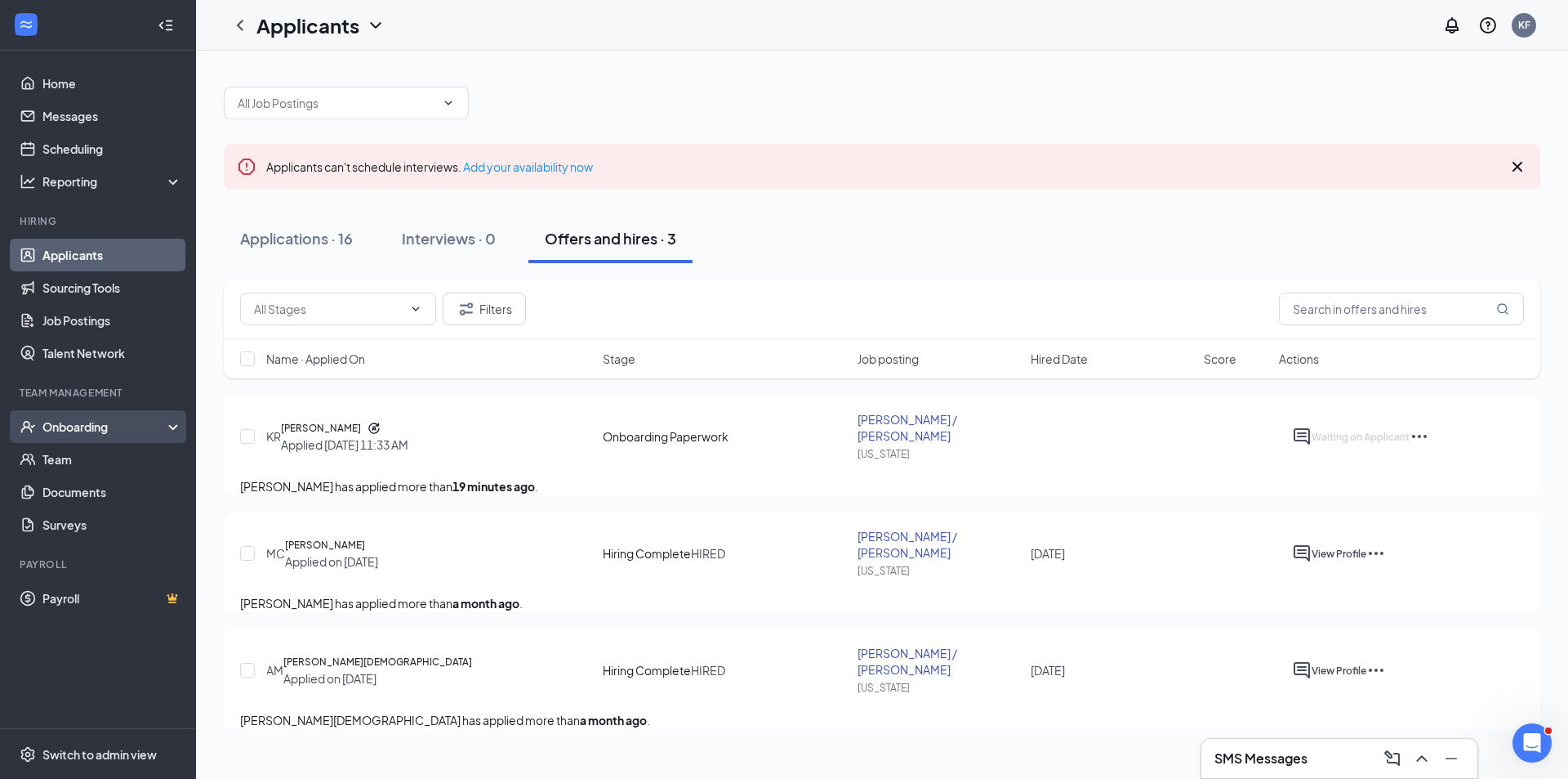
click at [83, 433] on div "Onboarding" at bounding box center [105, 426] width 126 height 16
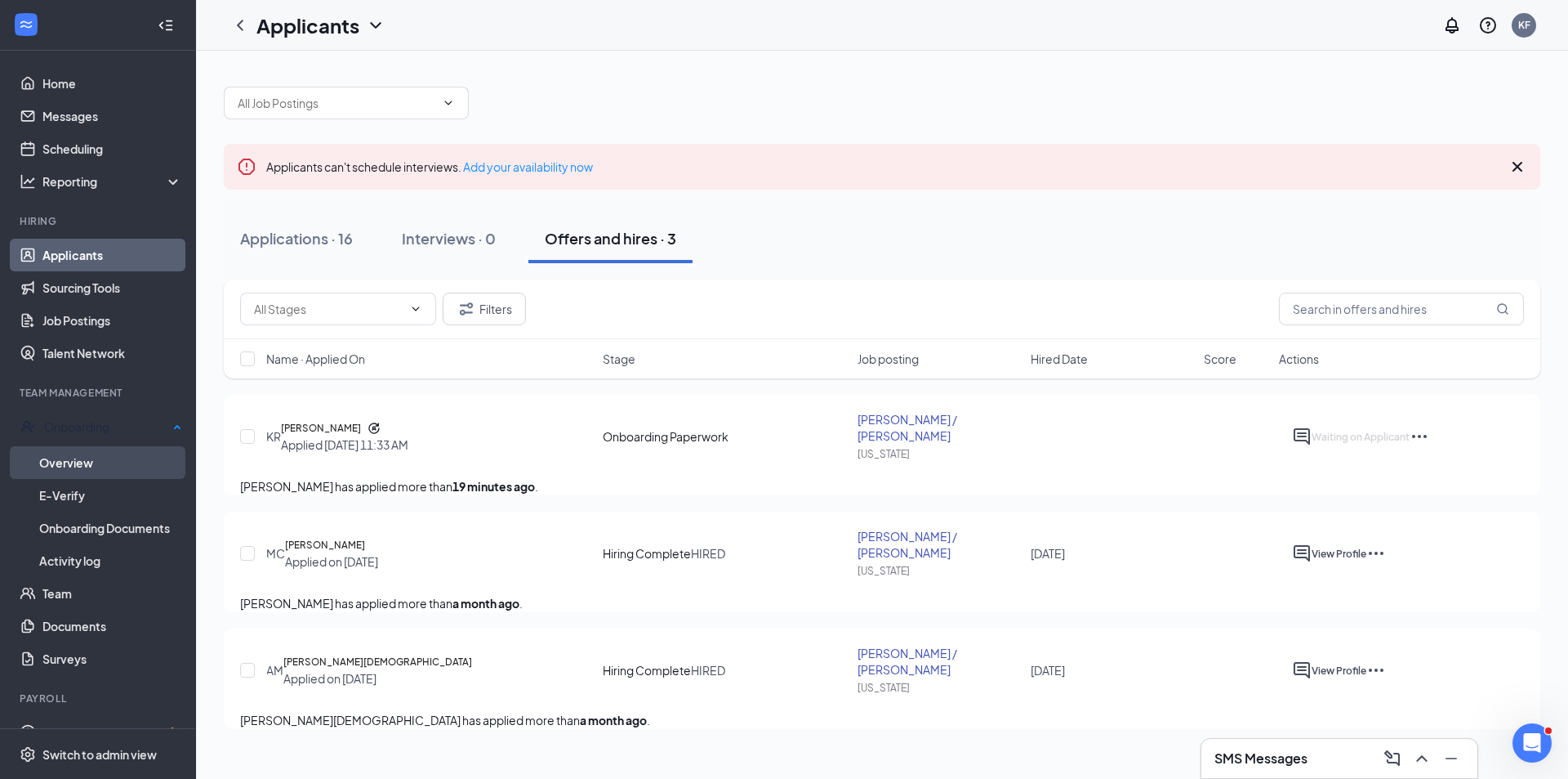
click at [87, 447] on link "Overview" at bounding box center [111, 463] width 143 height 33
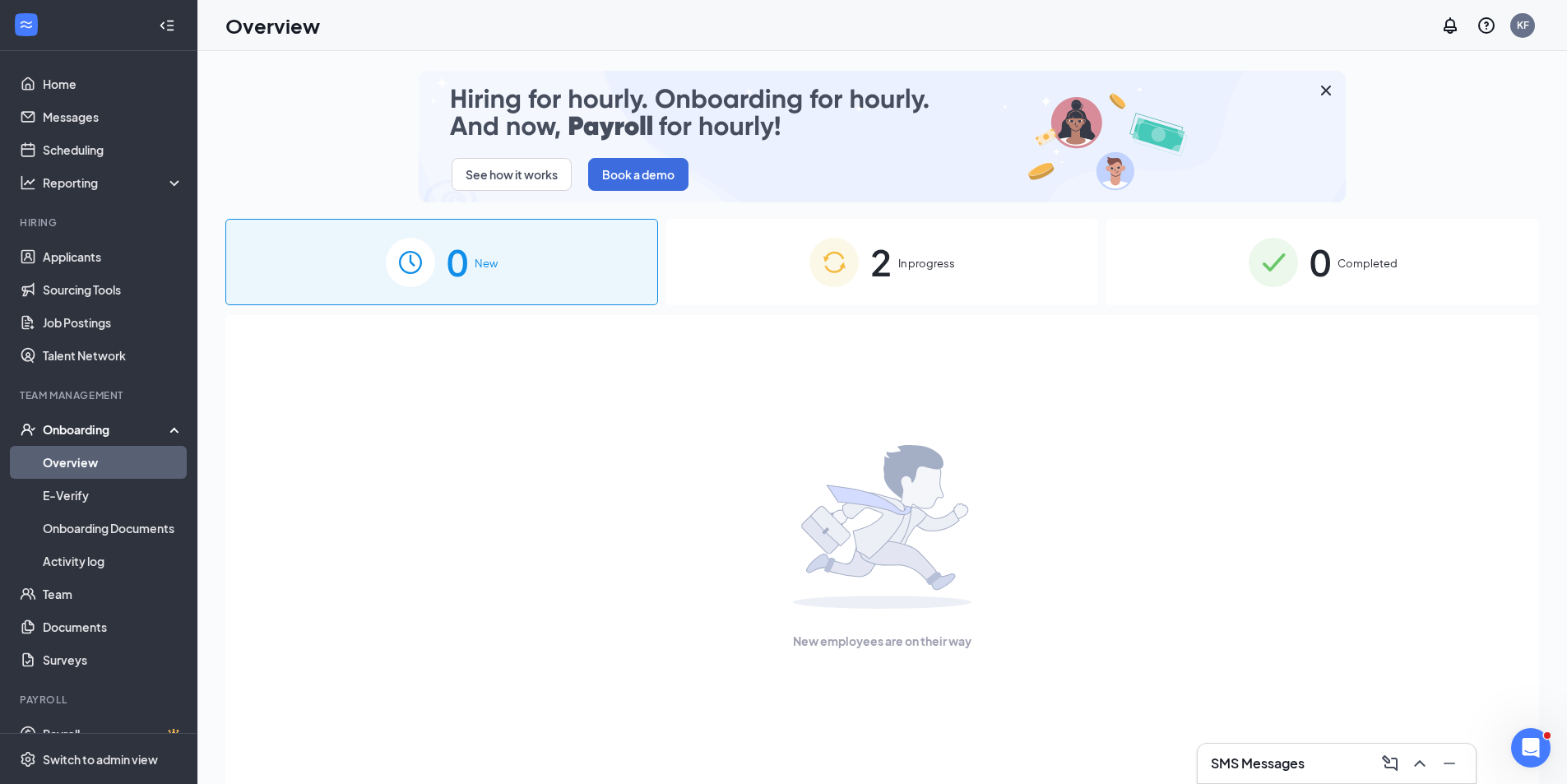
click at [910, 262] on span "In progress" at bounding box center [927, 263] width 57 height 16
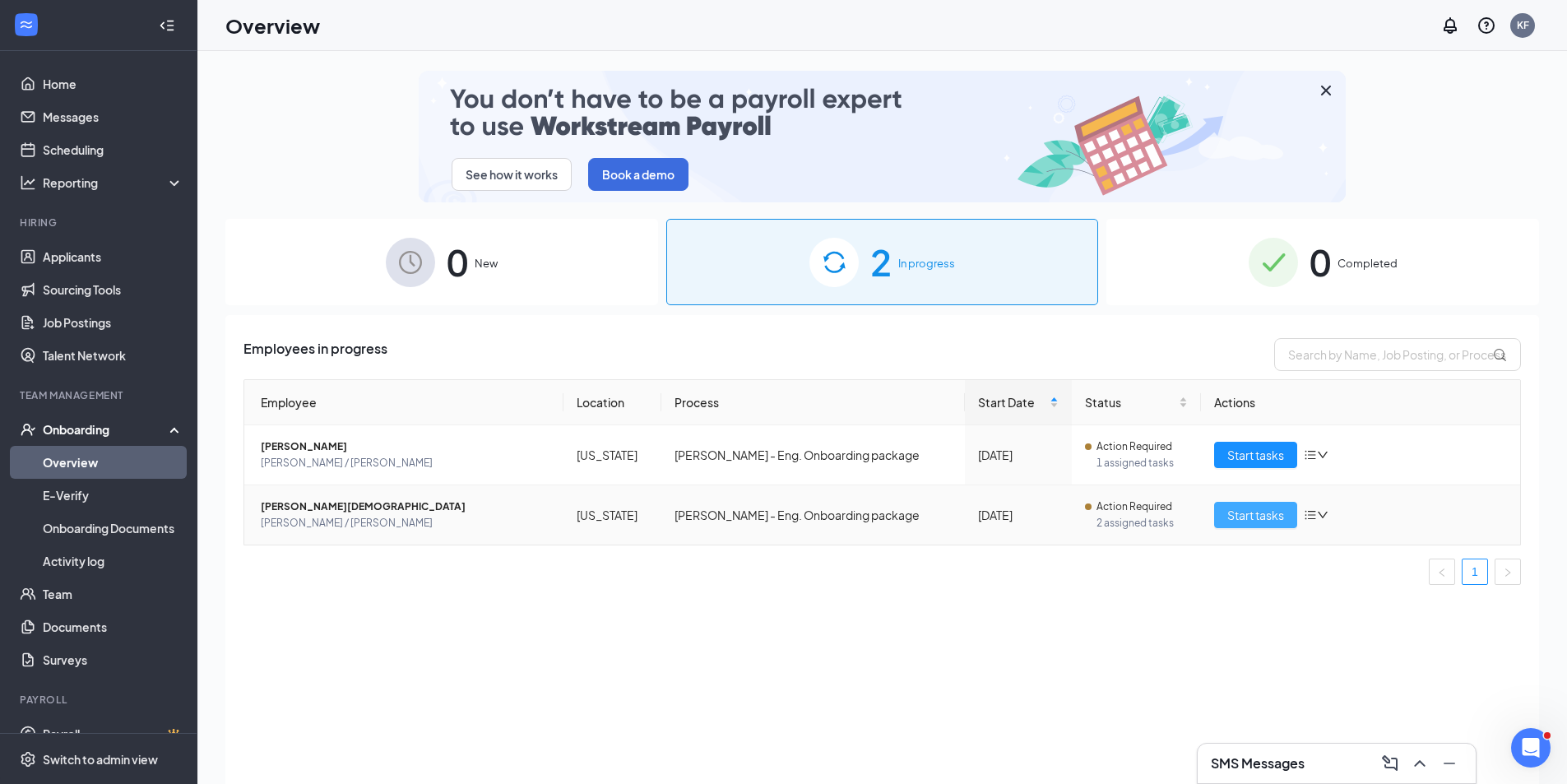
click at [1254, 505] on span "Start tasks" at bounding box center [1256, 514] width 57 height 18
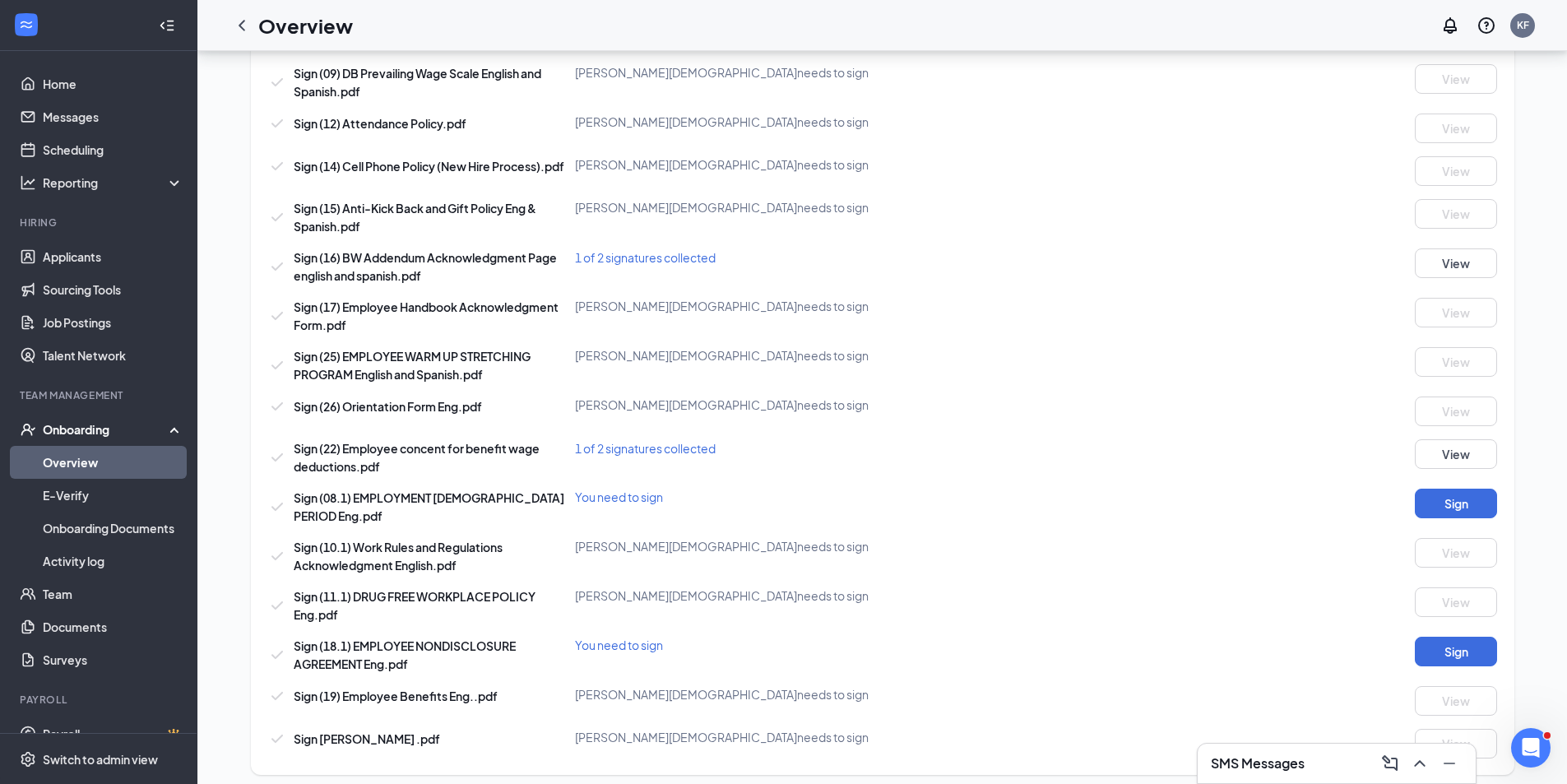
scroll to position [623, 0]
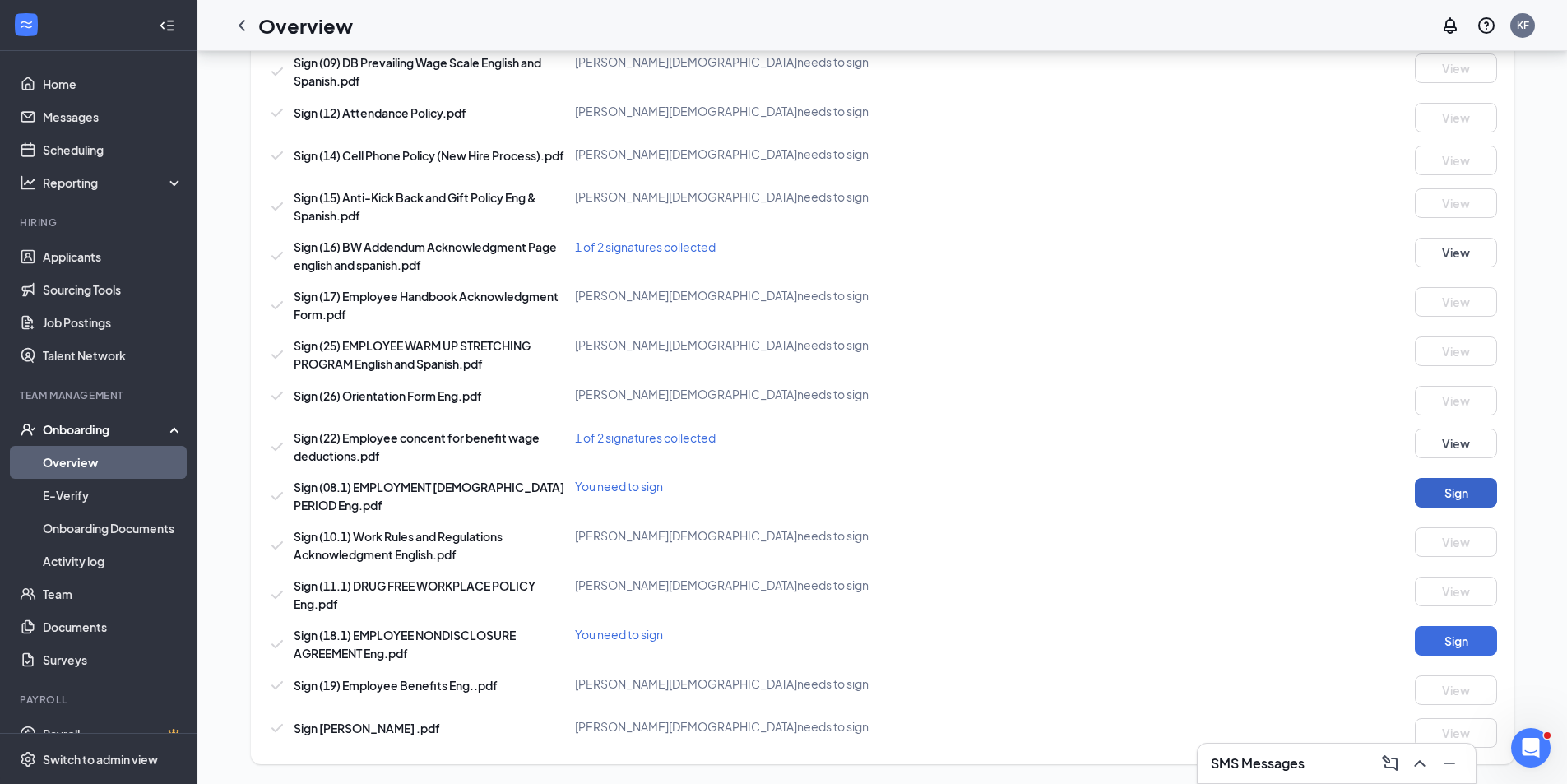
click at [1471, 492] on button "Sign" at bounding box center [1455, 492] width 82 height 29
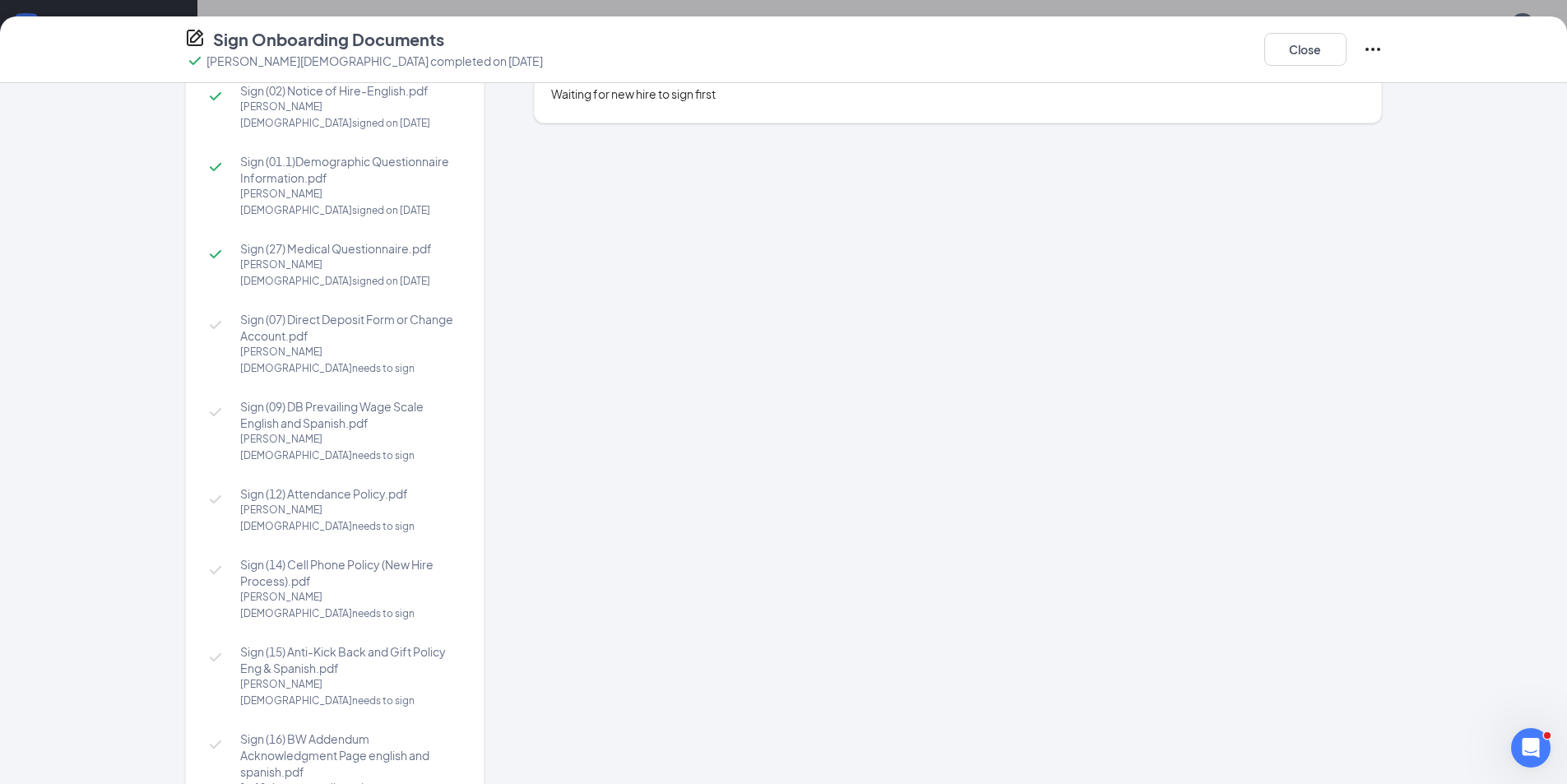
scroll to position [0, 0]
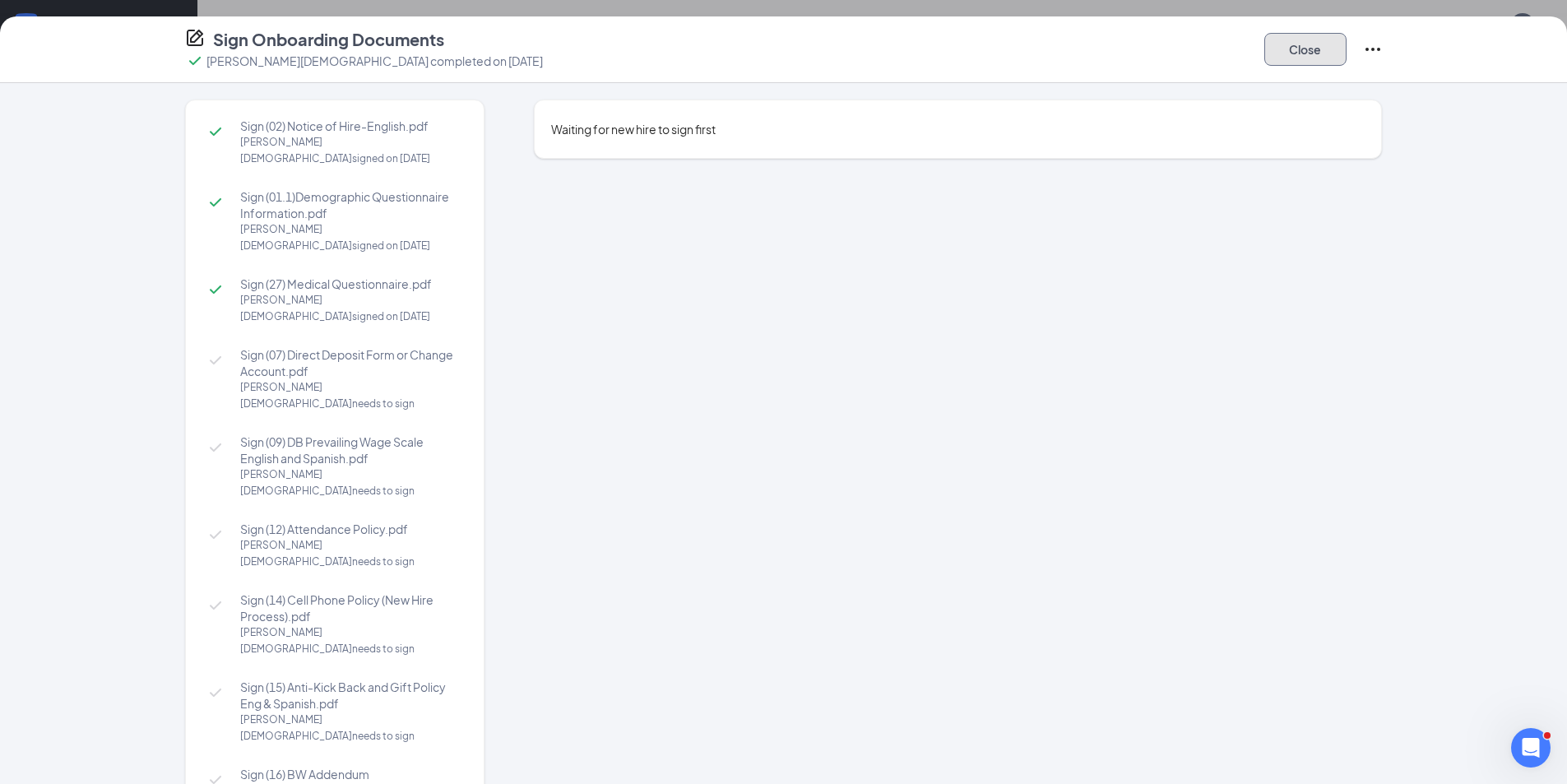
click at [1277, 50] on button "Close" at bounding box center [1306, 49] width 82 height 33
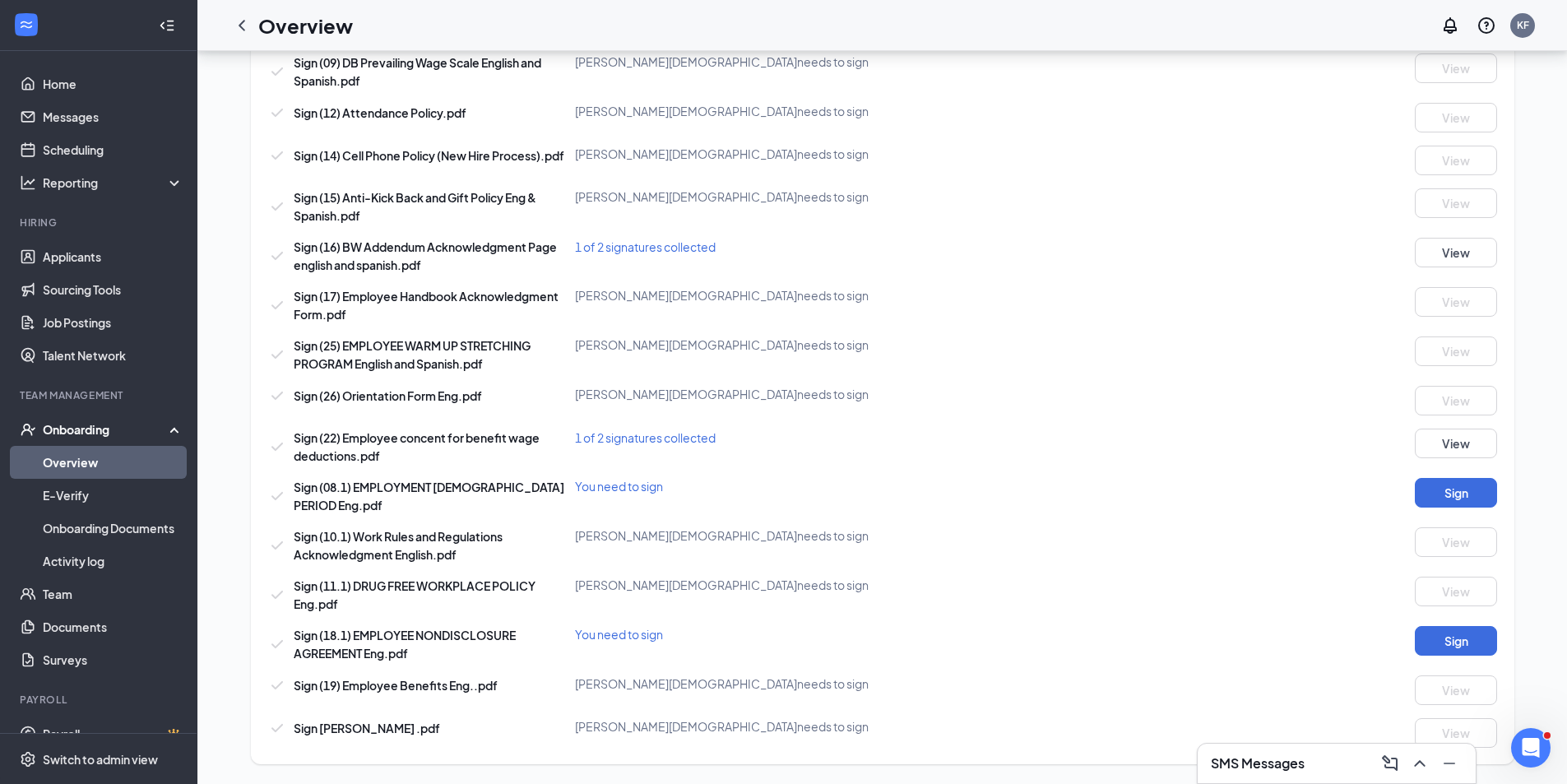
click at [646, 487] on div "You need to sign" at bounding box center [780, 485] width 410 height 16
click at [648, 436] on span "1 of 2 signatures collected" at bounding box center [645, 437] width 140 height 15
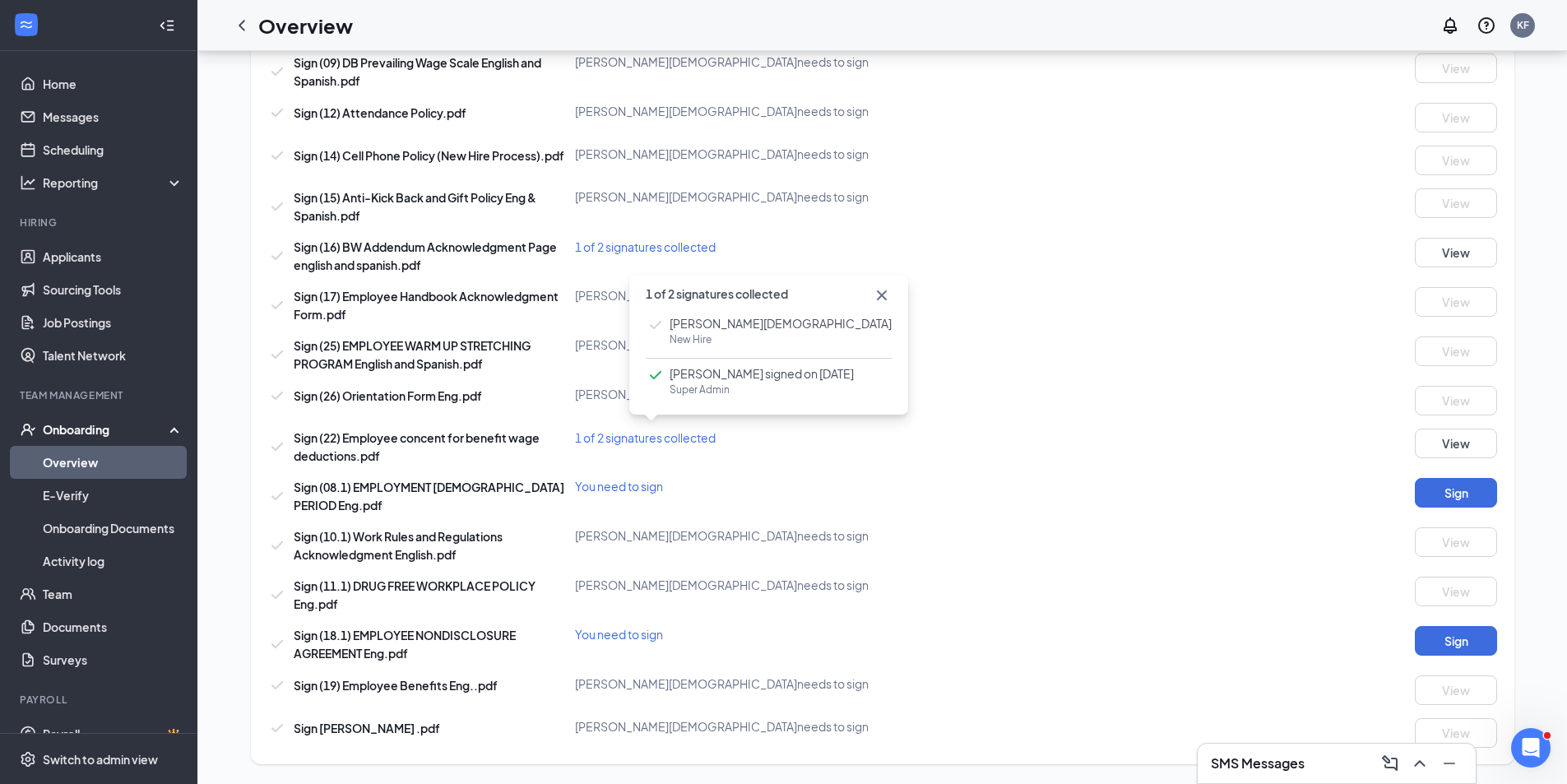
click at [644, 246] on span "1 of 2 signatures collected" at bounding box center [645, 247] width 140 height 15
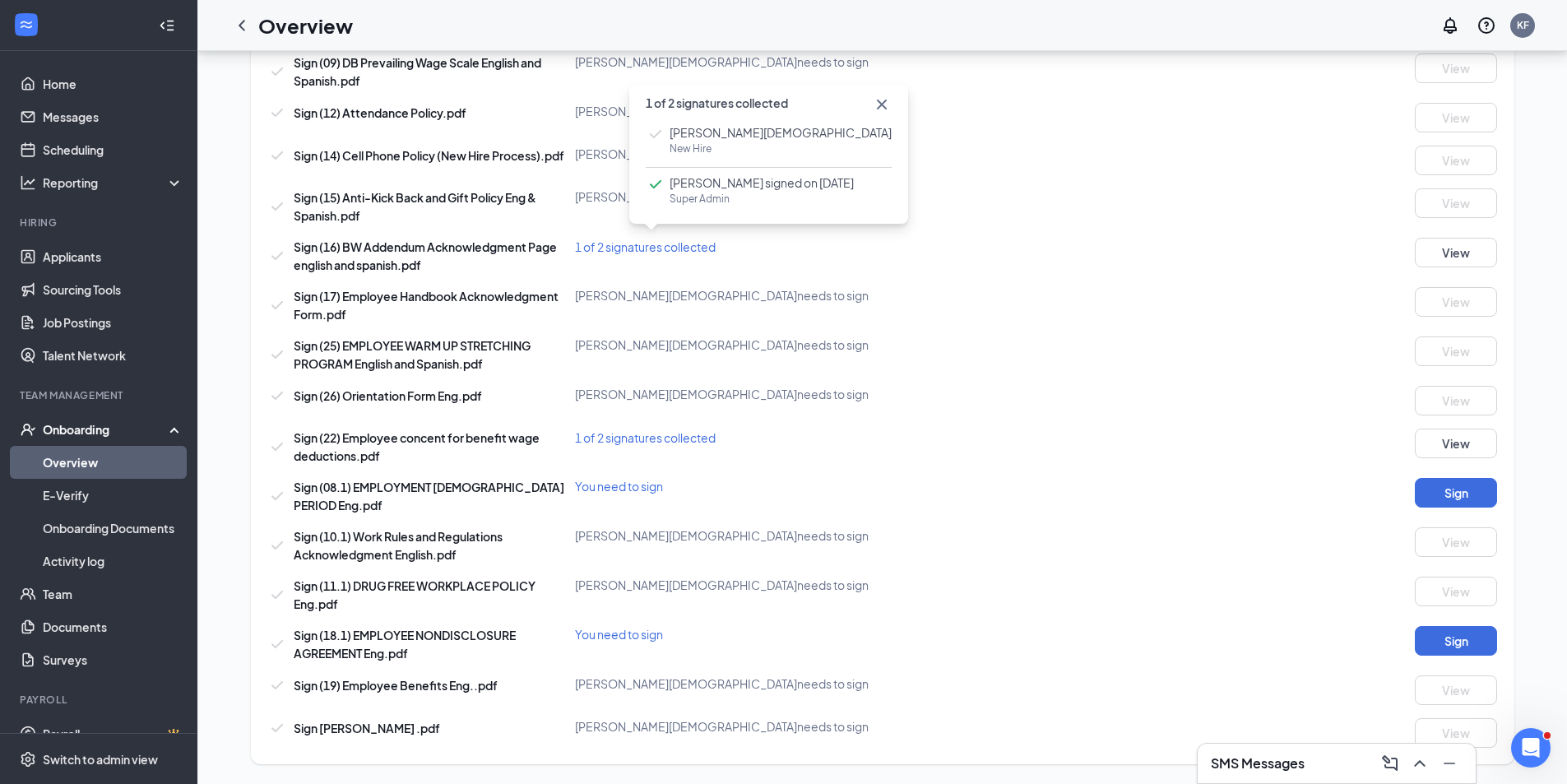
drag, startPoint x: 627, startPoint y: 640, endPoint x: 629, endPoint y: 627, distance: 13.2
click at [628, 640] on div "You need to sign" at bounding box center [780, 633] width 410 height 16
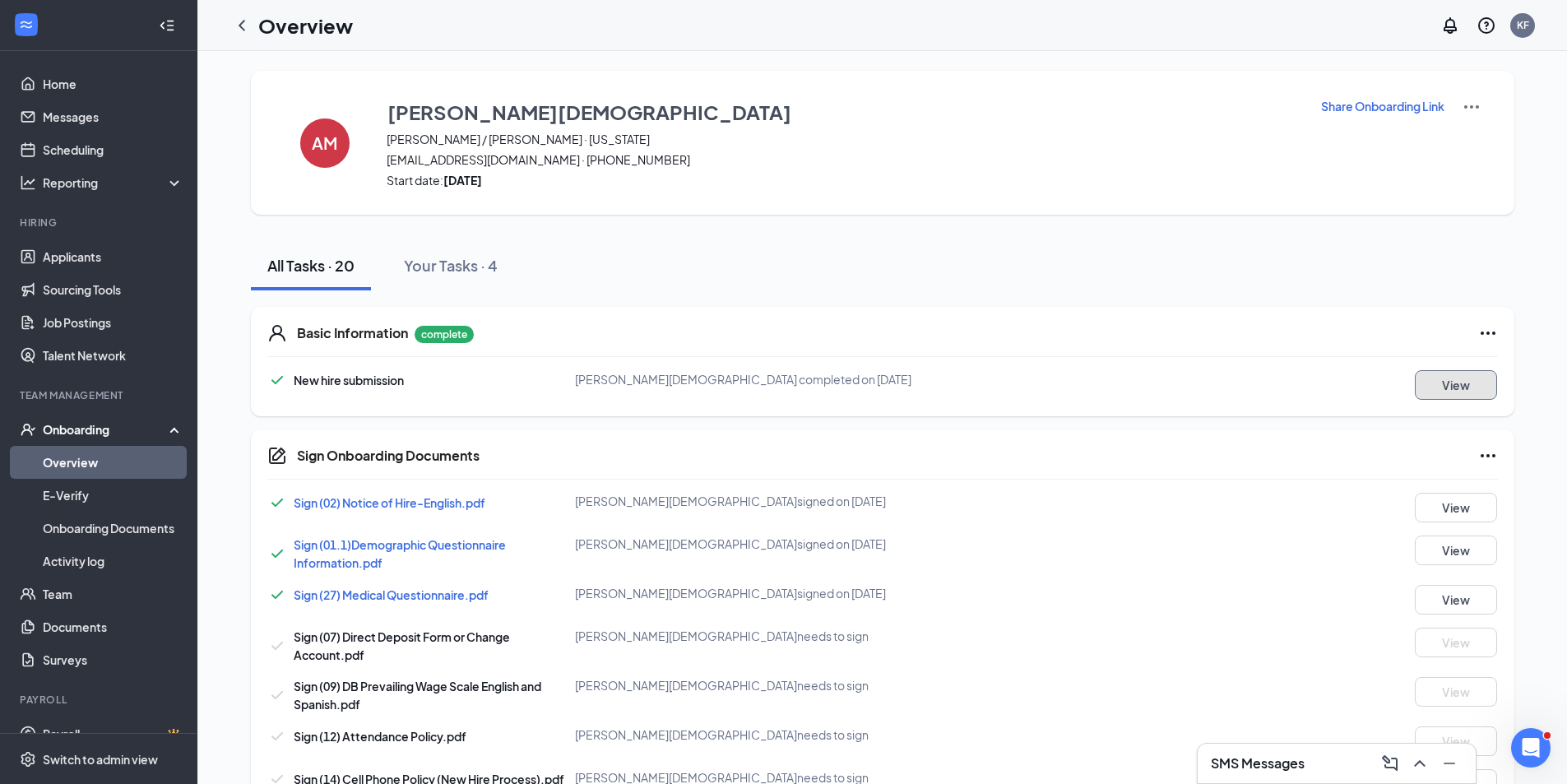
click at [1447, 393] on button "View" at bounding box center [1455, 385] width 82 height 29
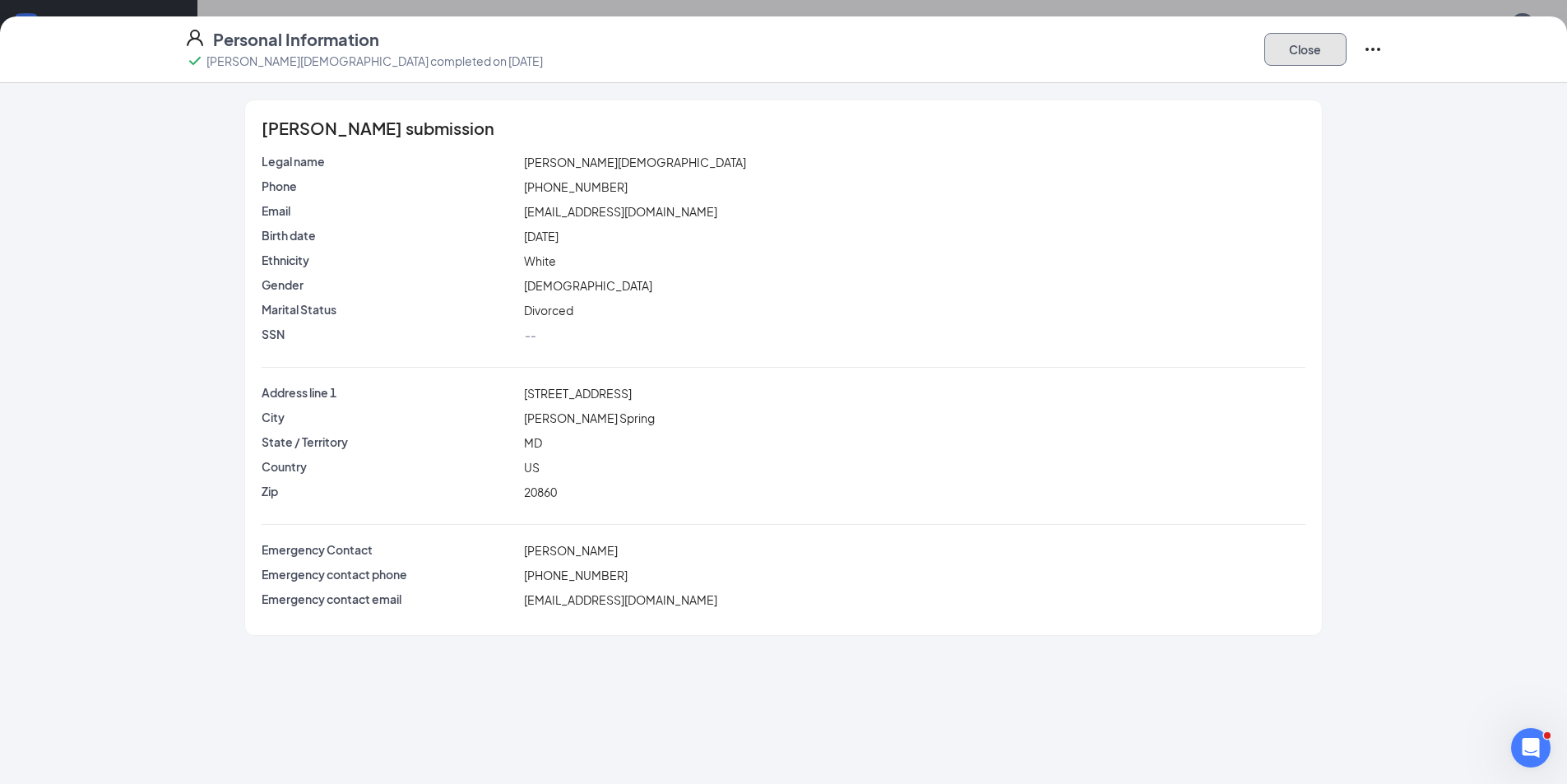
click at [1280, 58] on button "Close" at bounding box center [1306, 49] width 82 height 33
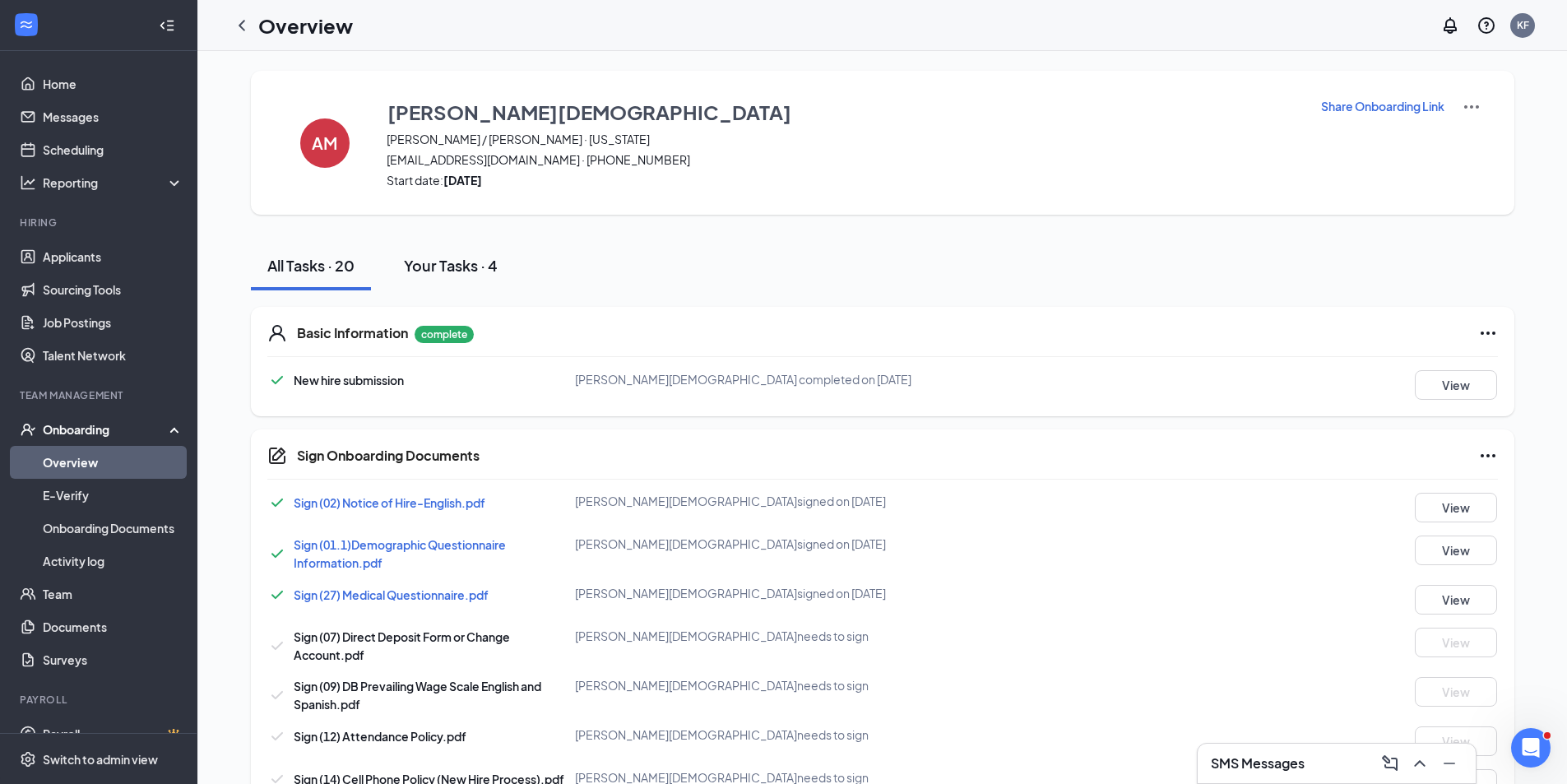
click at [462, 272] on div "Your Tasks · 4" at bounding box center [451, 266] width 94 height 21
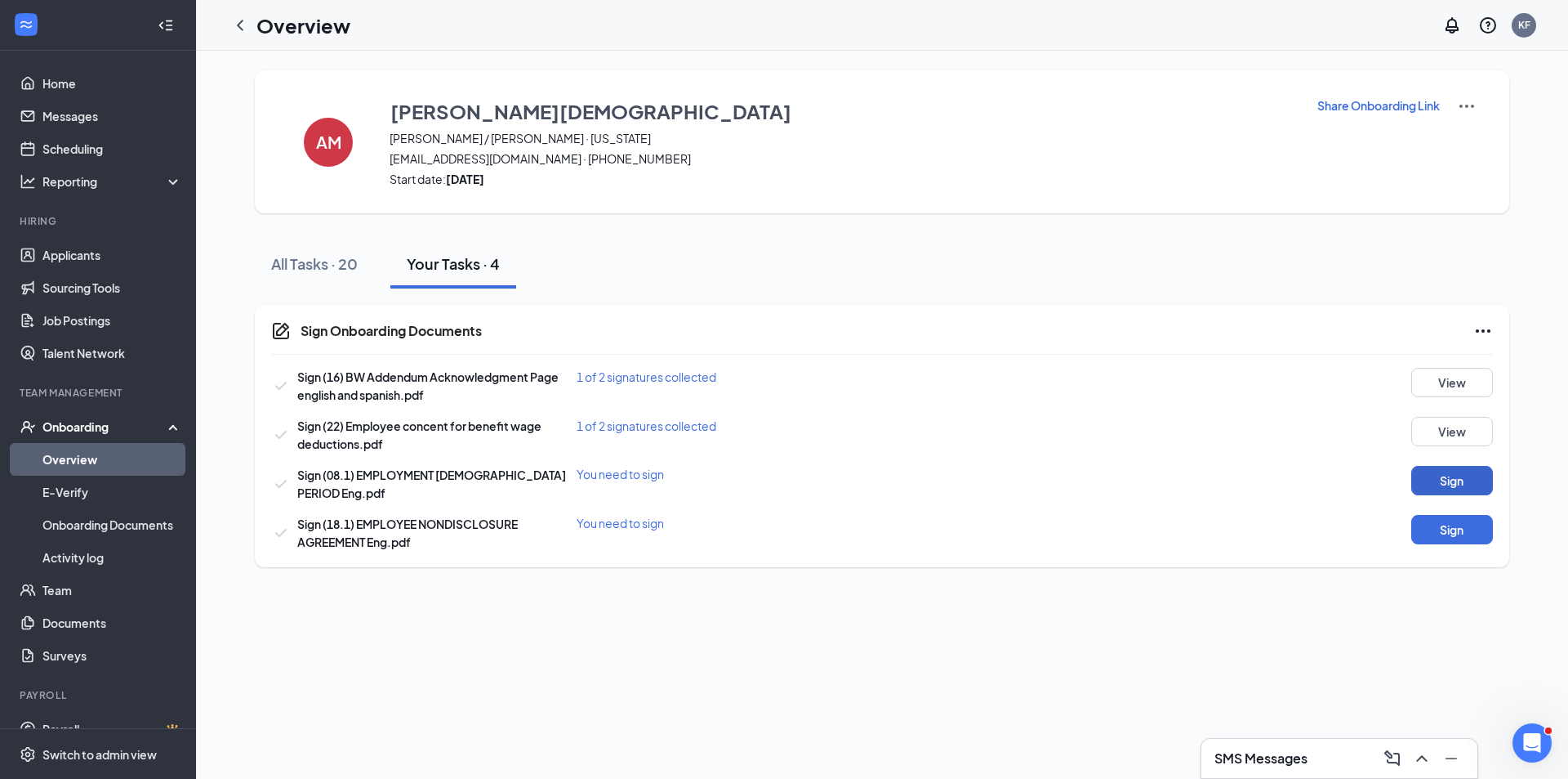
click at [1456, 488] on button "Sign" at bounding box center [1452, 481] width 82 height 29
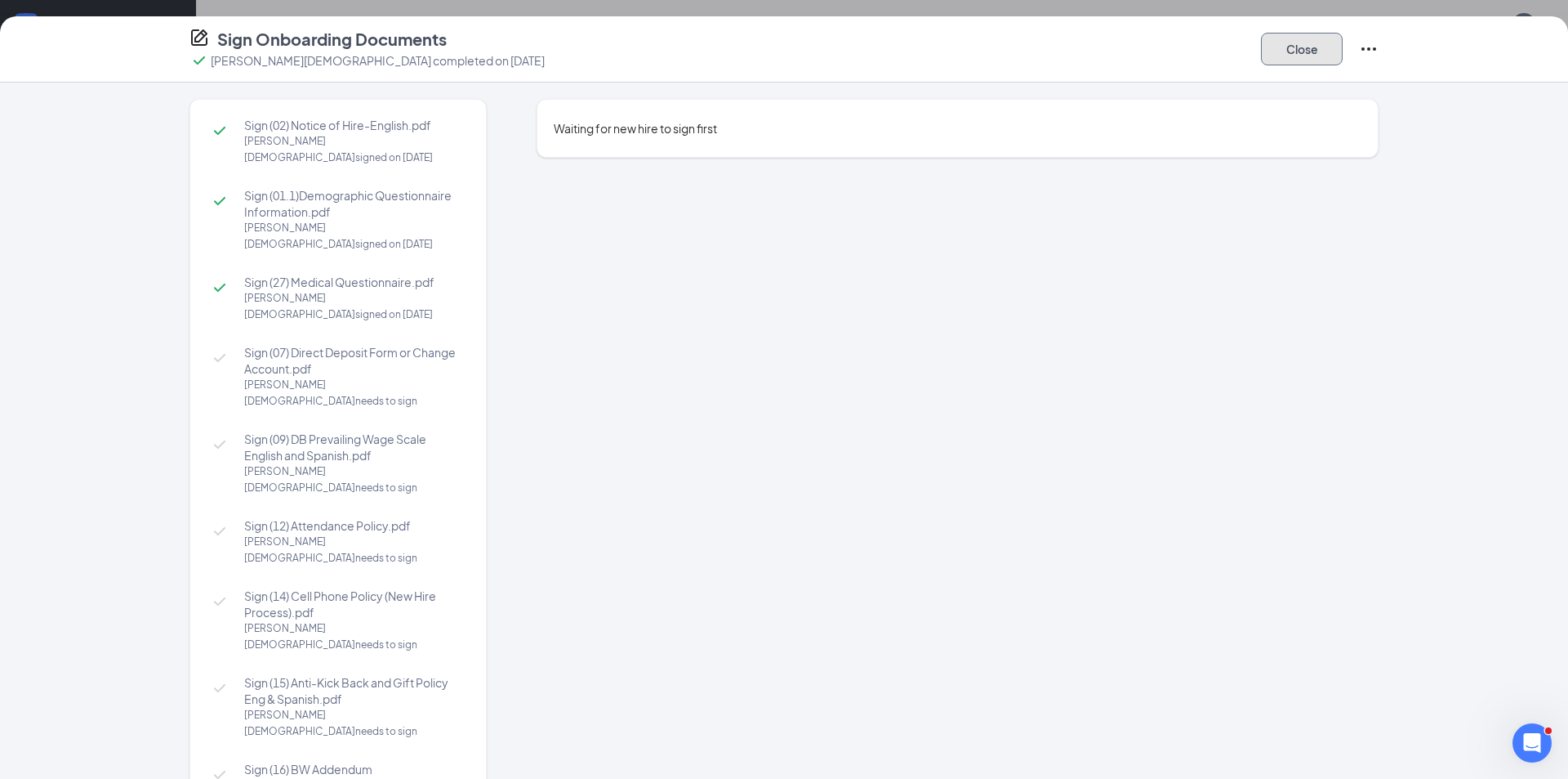
drag, startPoint x: 1300, startPoint y: 52, endPoint x: 1326, endPoint y: 92, distance: 47.7
click at [1300, 51] on button "Close" at bounding box center [1302, 49] width 82 height 33
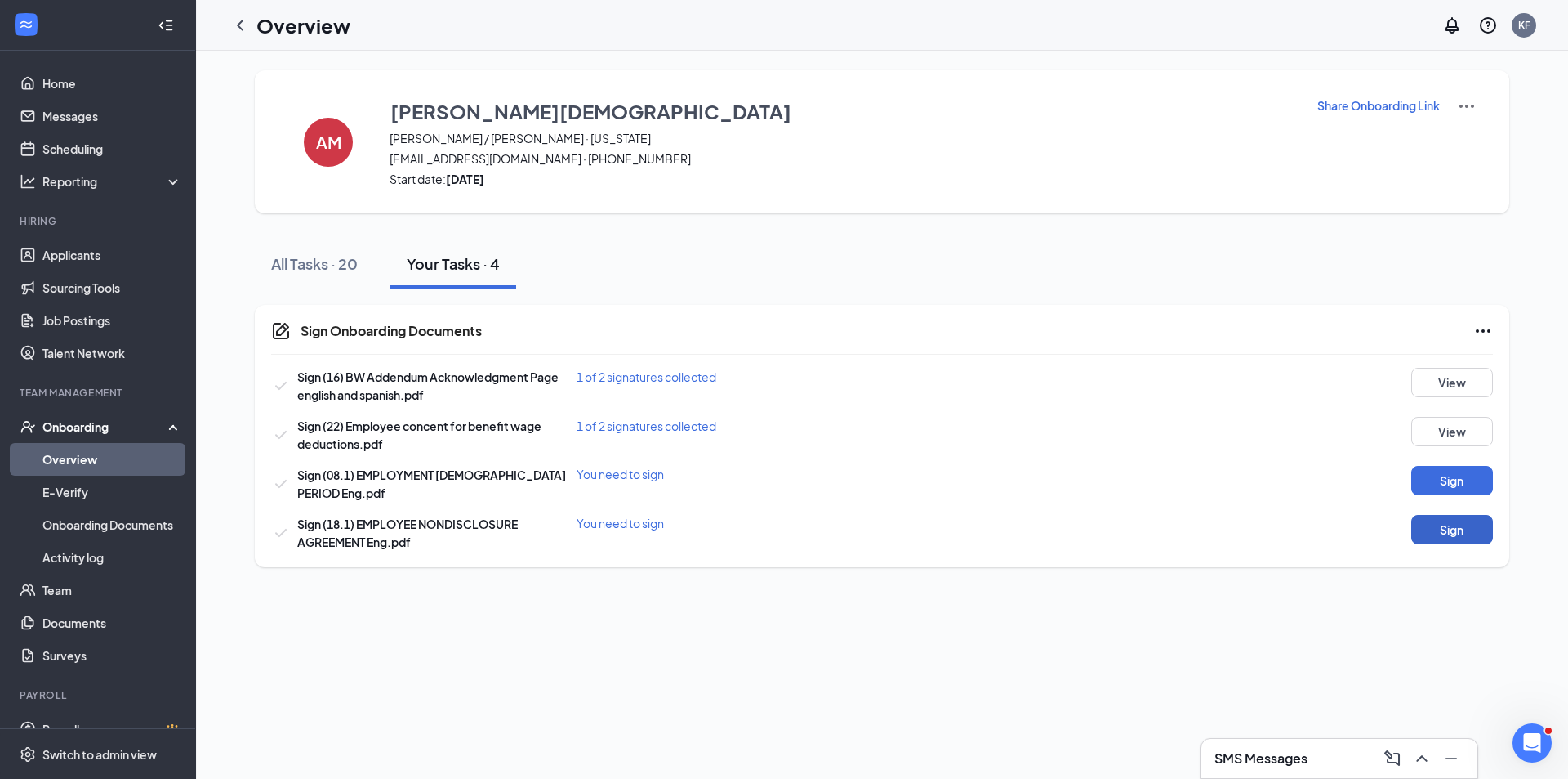
click at [1451, 528] on button "Sign" at bounding box center [1452, 530] width 82 height 29
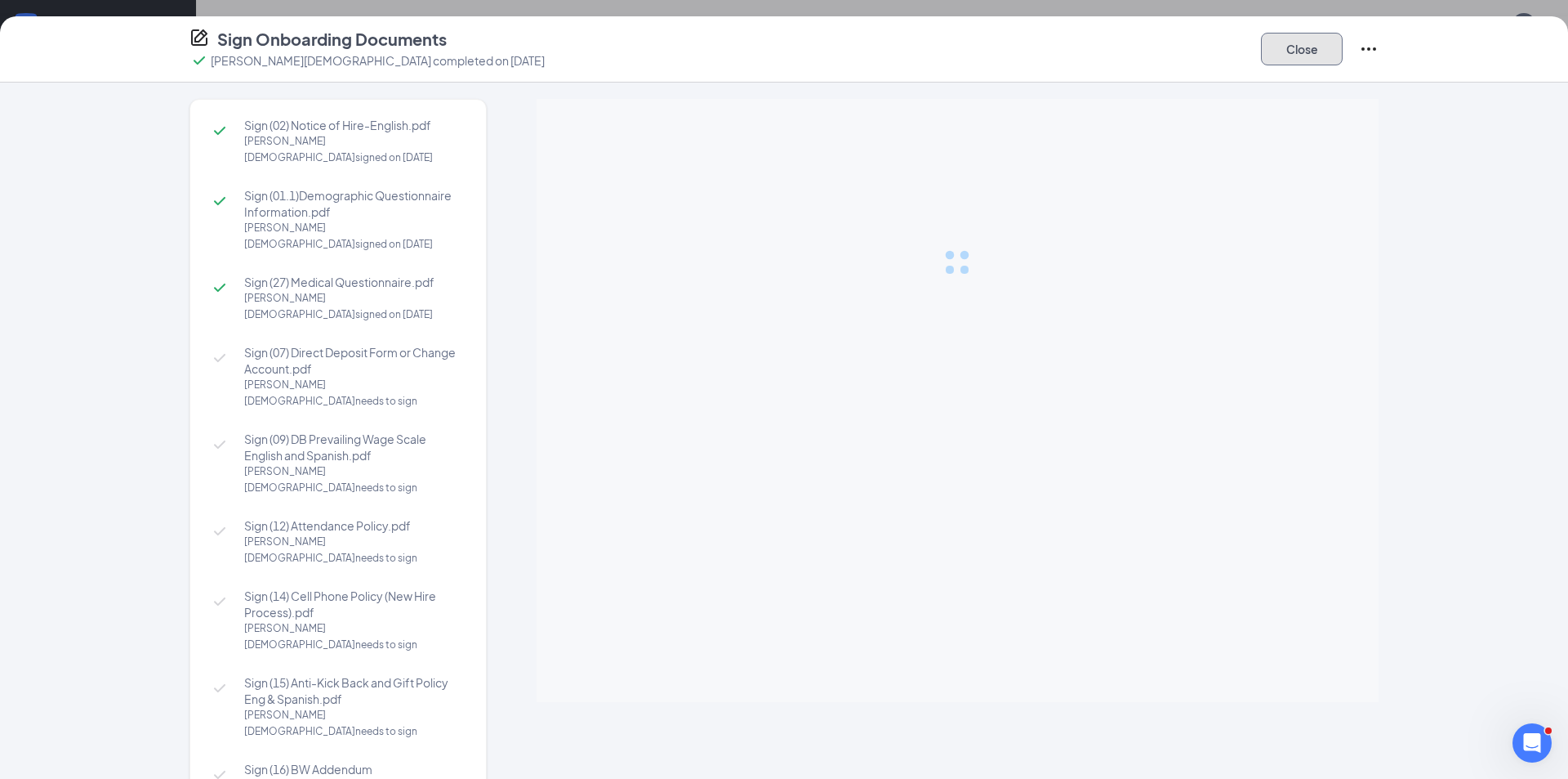
click at [1318, 51] on button "Close" at bounding box center [1302, 49] width 82 height 33
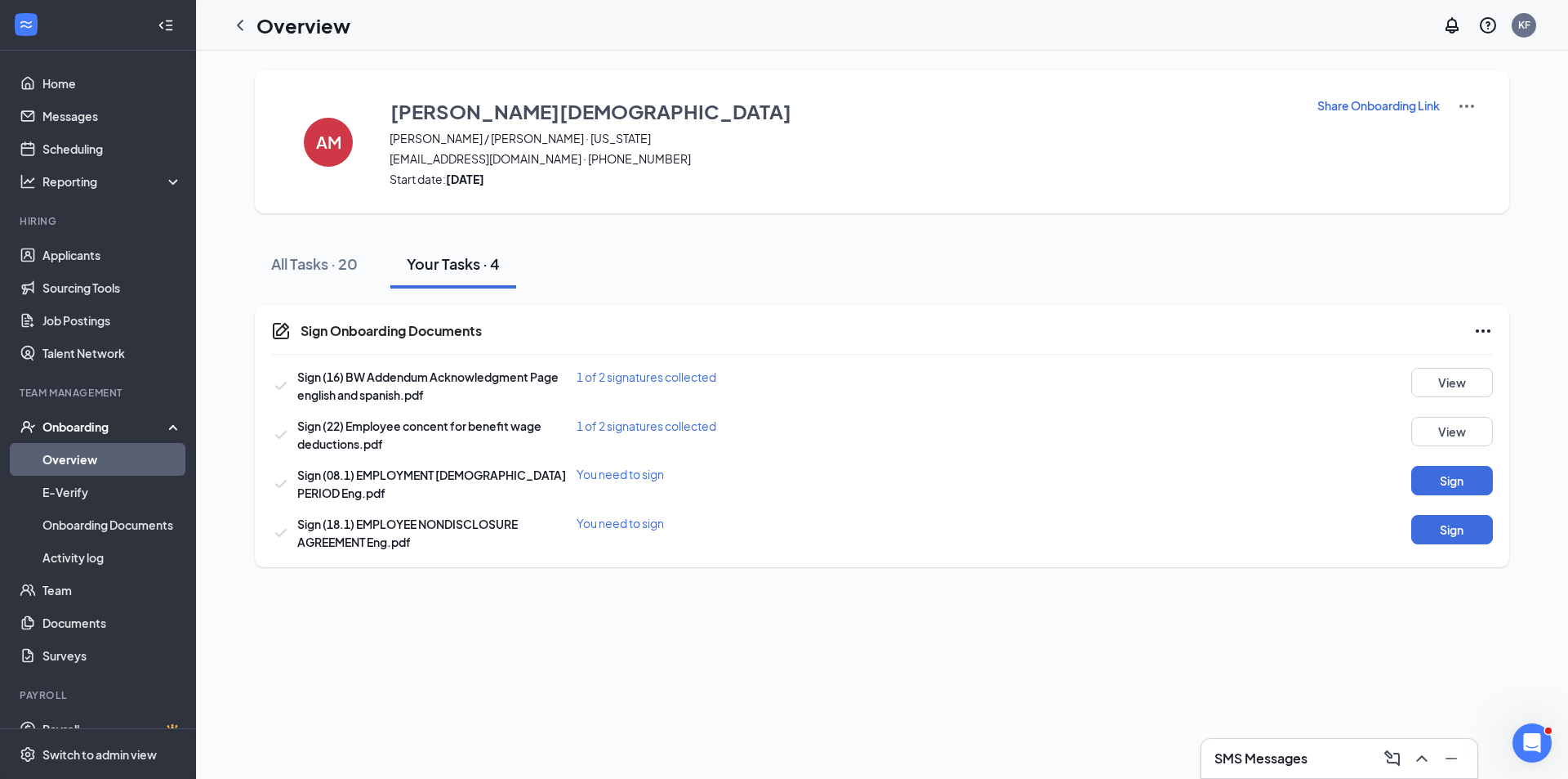
click at [93, 424] on div "Onboarding" at bounding box center [105, 426] width 126 height 16
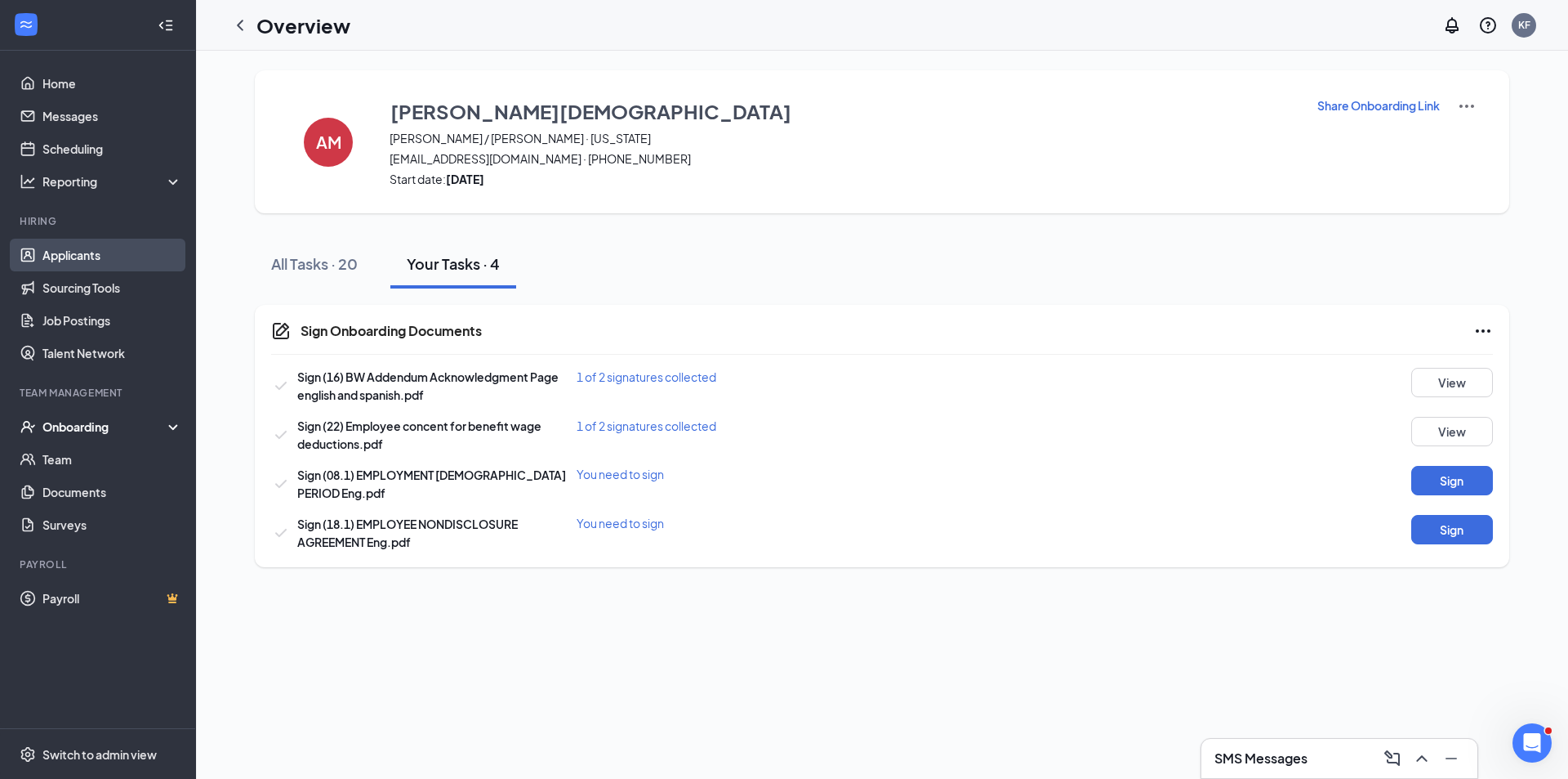
click at [76, 259] on link "Applicants" at bounding box center [112, 255] width 139 height 33
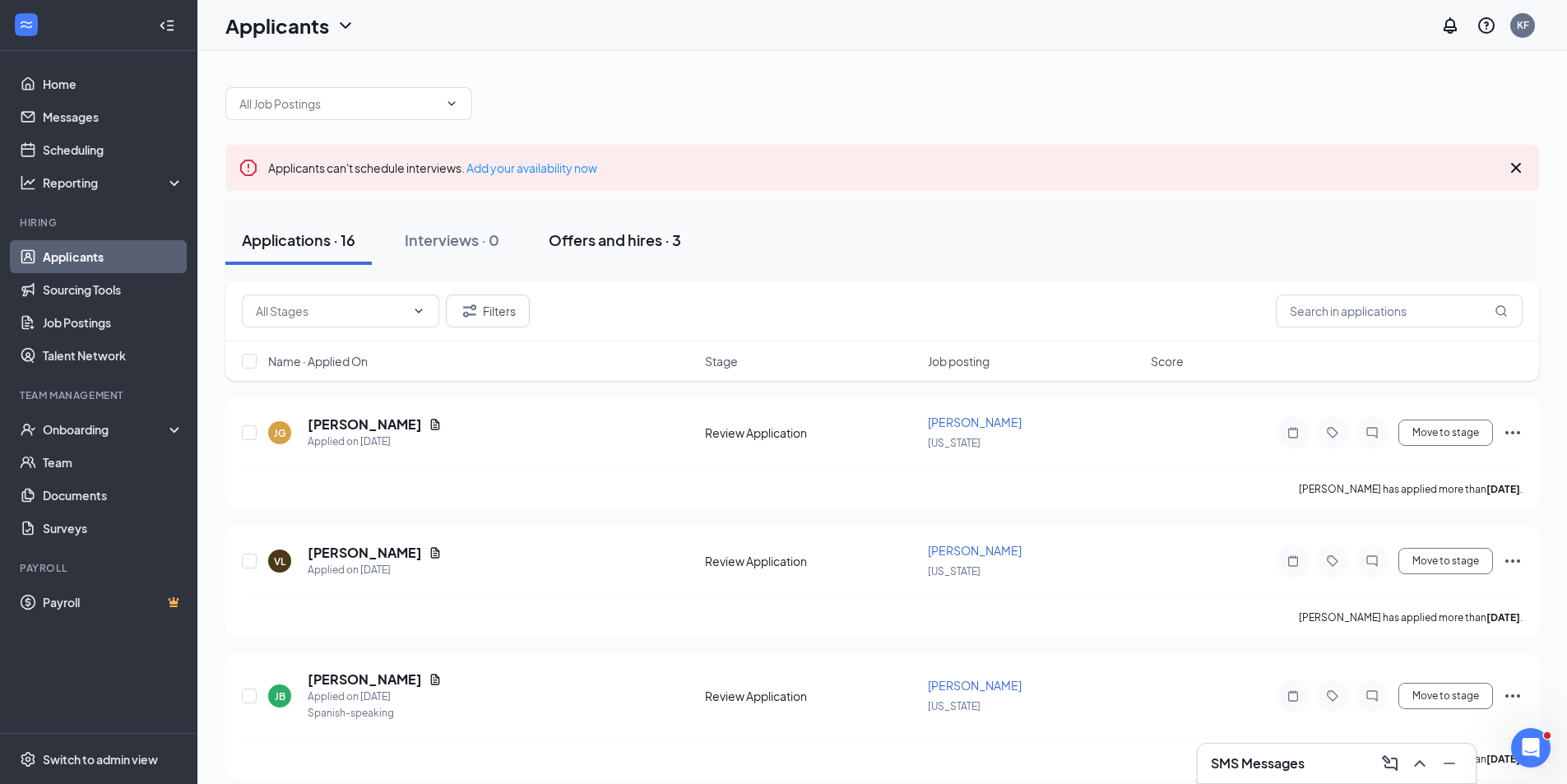
click at [596, 247] on div "Offers and hires · 3" at bounding box center [615, 240] width 132 height 21
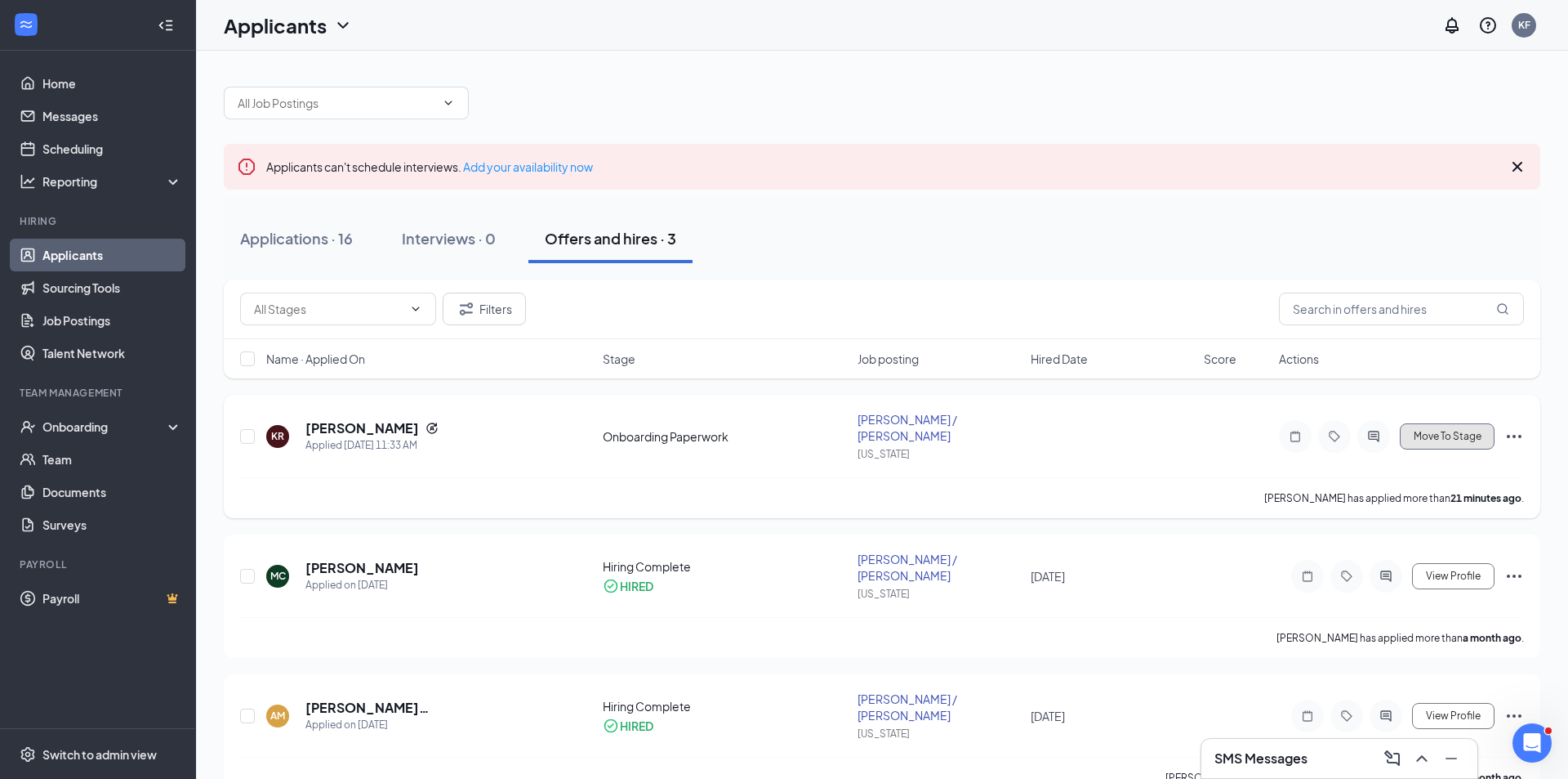
click at [1449, 432] on span "Move To Stage" at bounding box center [1448, 436] width 68 height 11
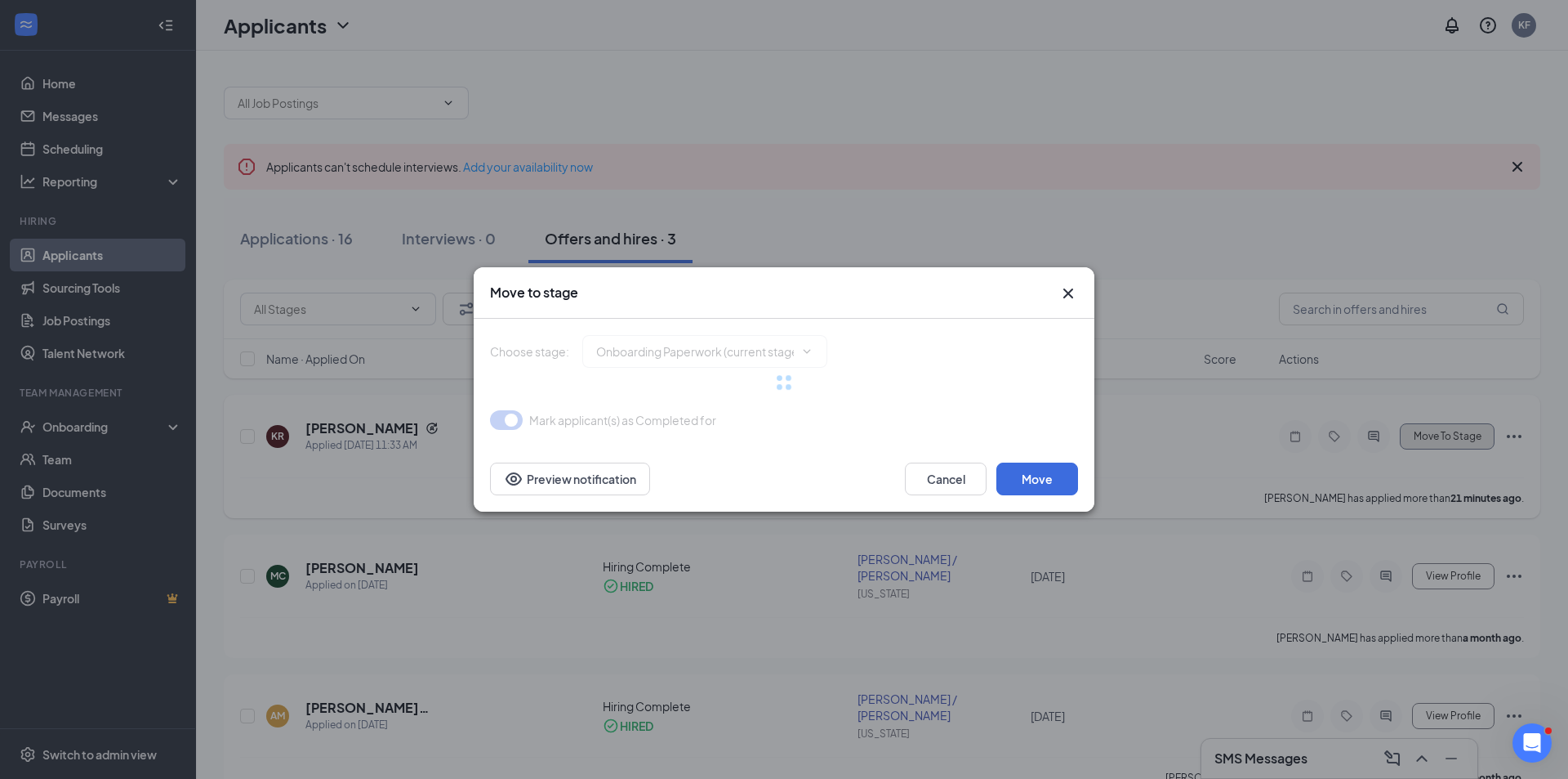
type input "Hiring Complete (final stage)"
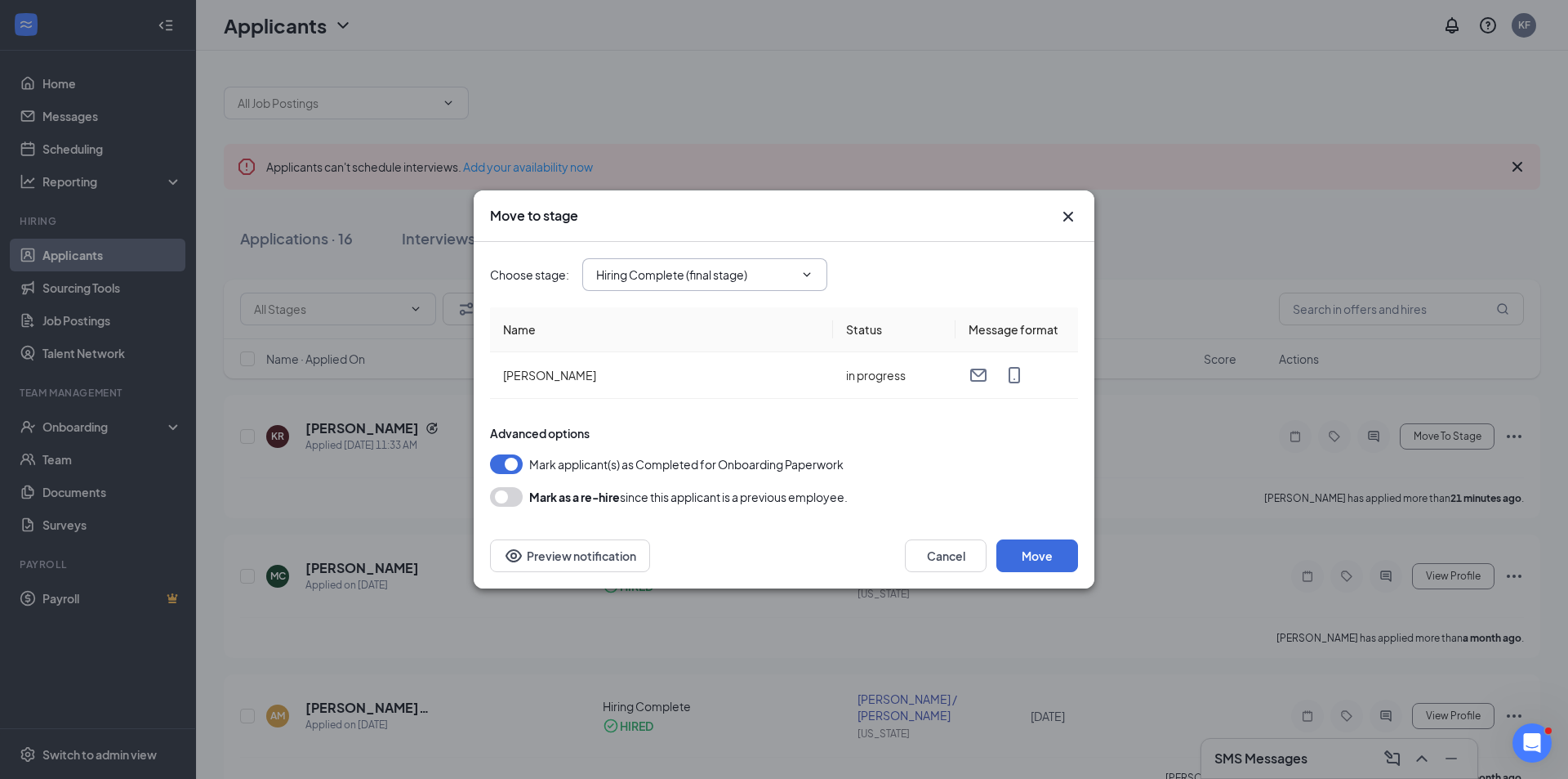
click at [662, 287] on span "Hiring Complete (final stage)" at bounding box center [705, 274] width 245 height 33
drag, startPoint x: 777, startPoint y: 275, endPoint x: 789, endPoint y: 274, distance: 12.0
click at [777, 274] on input "Hiring Complete (final stage)" at bounding box center [695, 274] width 198 height 18
click at [974, 435] on div "Advanced options" at bounding box center [784, 432] width 588 height 16
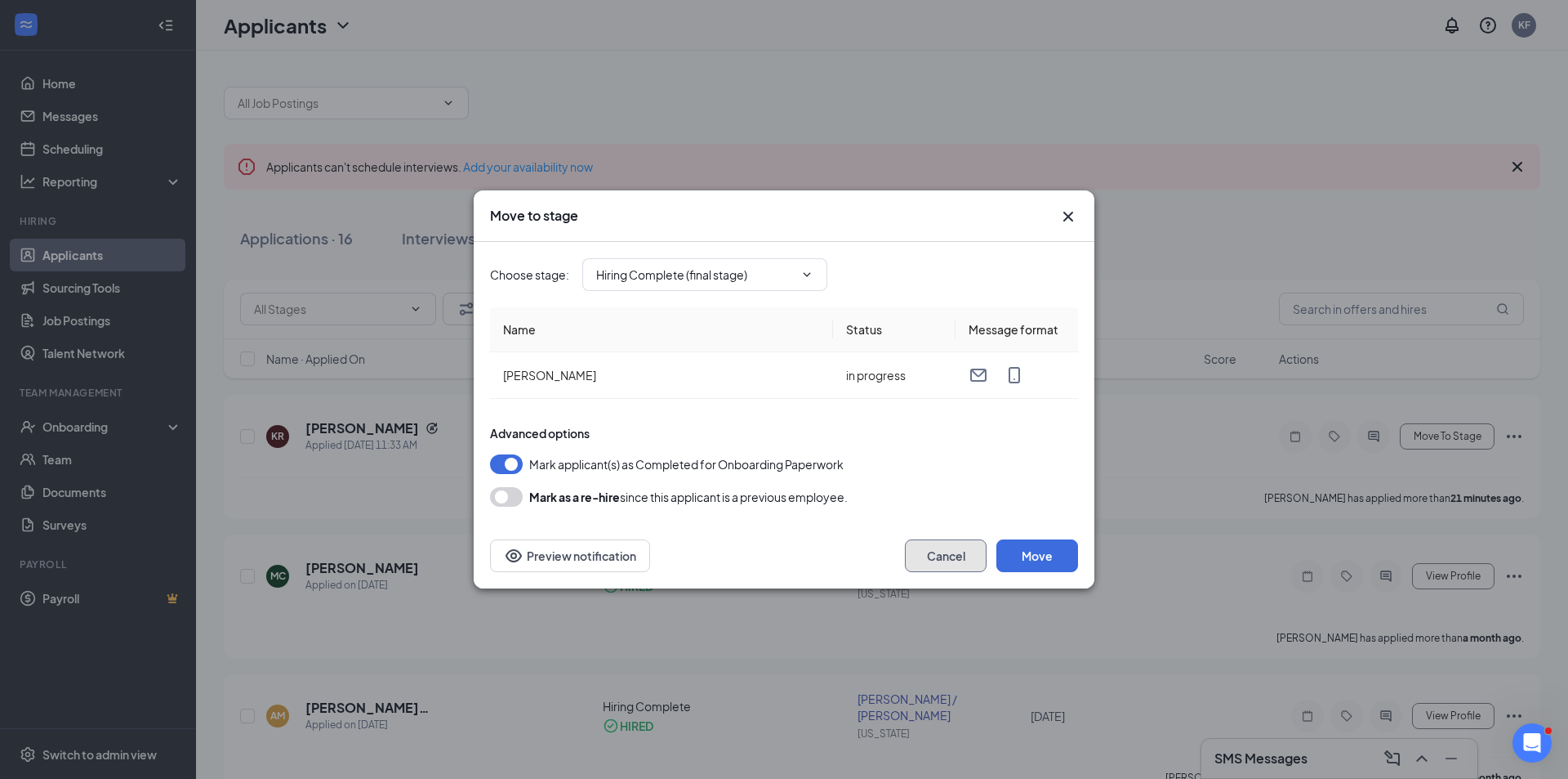
click at [958, 559] on button "Cancel" at bounding box center [946, 555] width 82 height 33
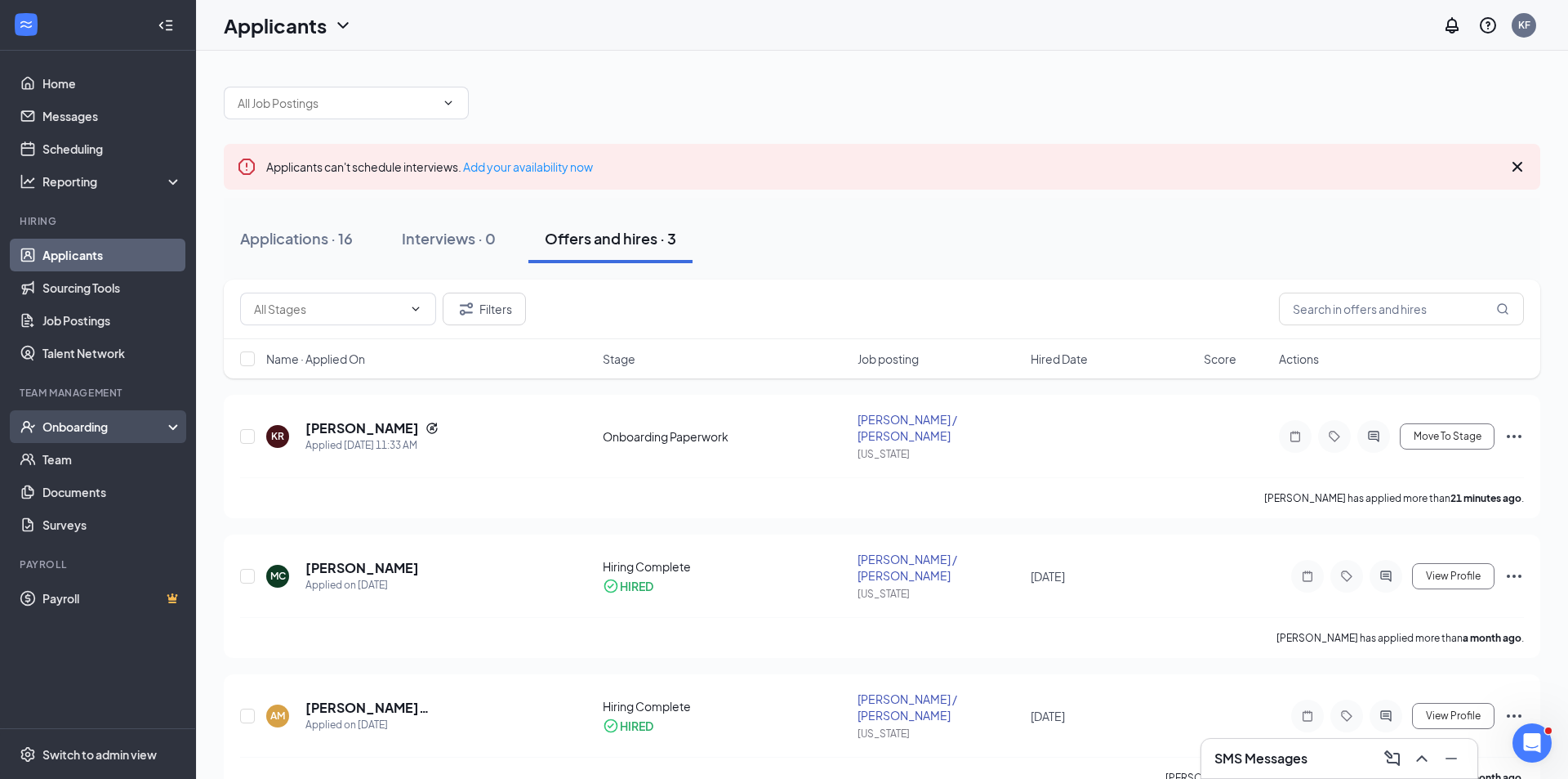
click at [96, 432] on div "Onboarding" at bounding box center [105, 426] width 126 height 16
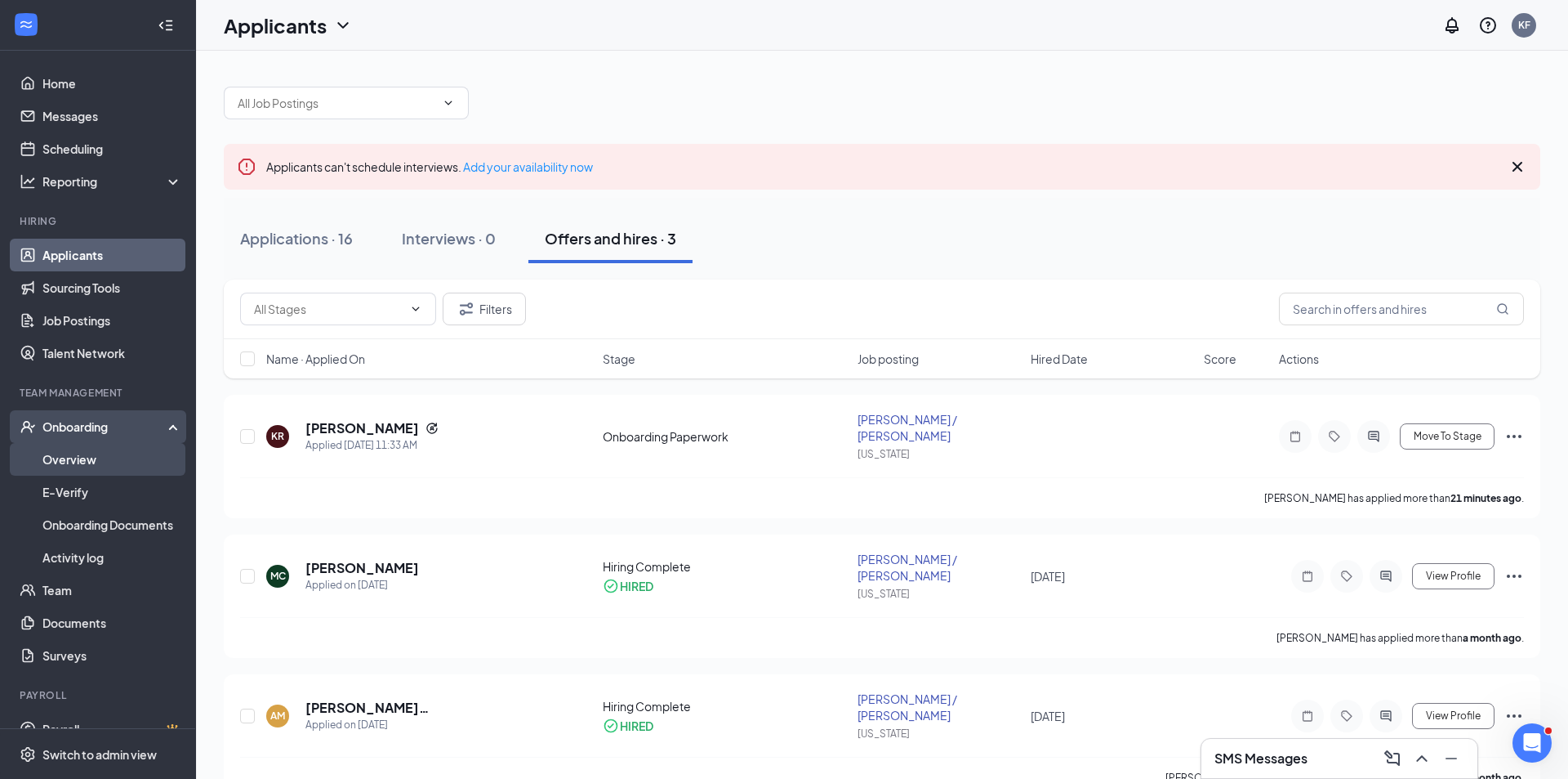
click at [94, 451] on link "Overview" at bounding box center [112, 459] width 139 height 33
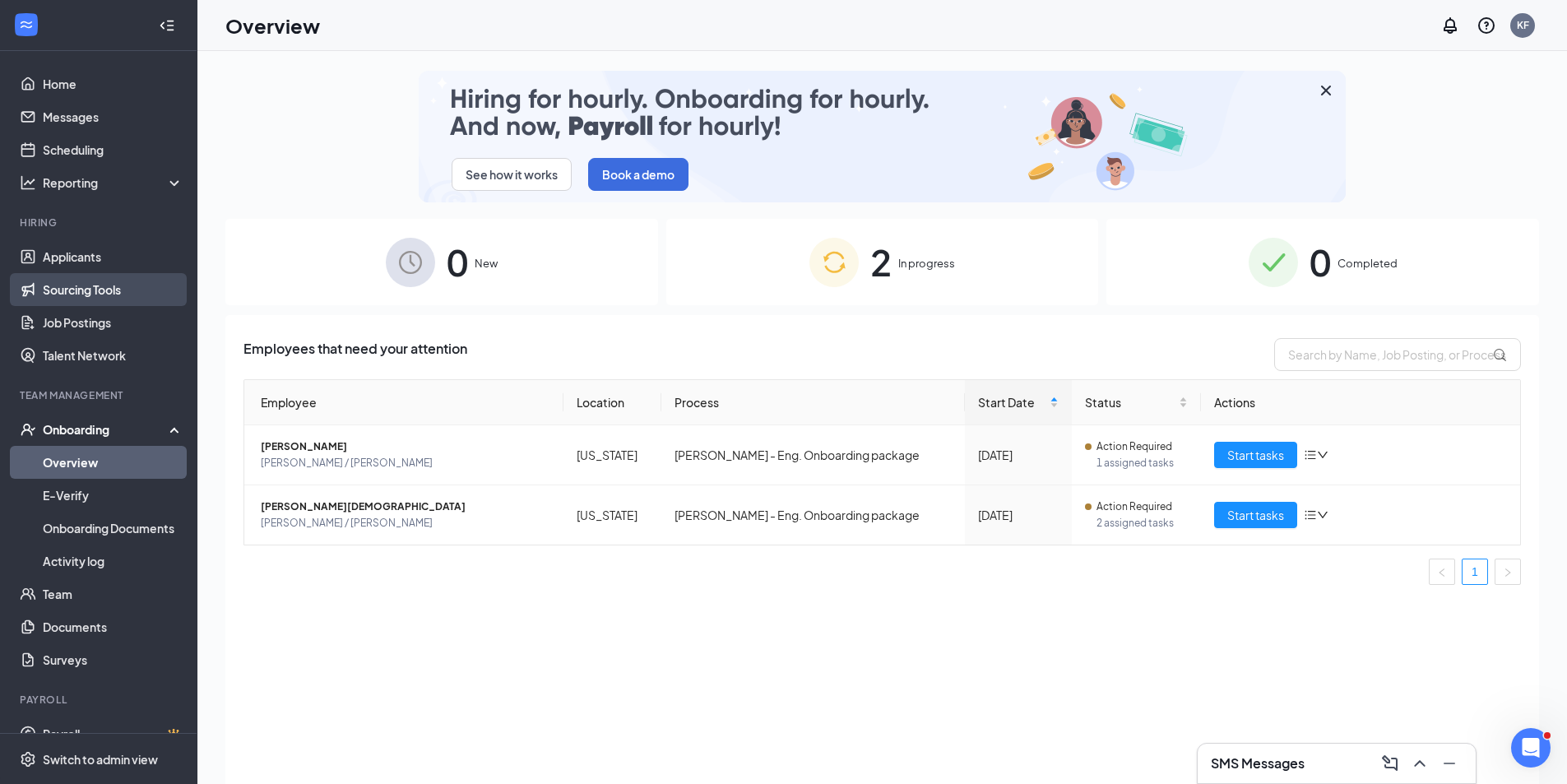
click at [93, 294] on link "Sourcing Tools" at bounding box center [113, 289] width 140 height 33
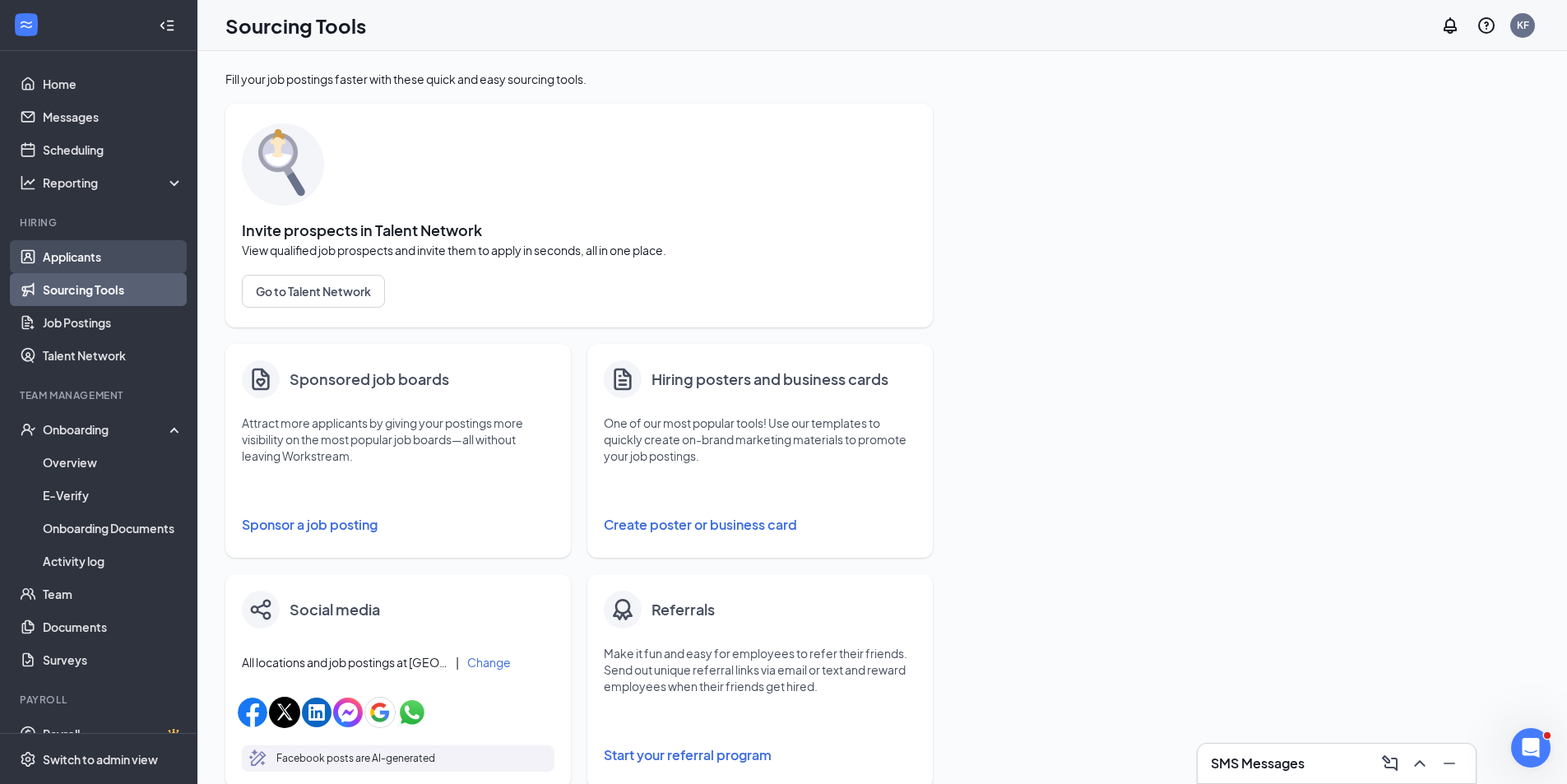
click at [93, 267] on link "Applicants" at bounding box center [113, 256] width 140 height 33
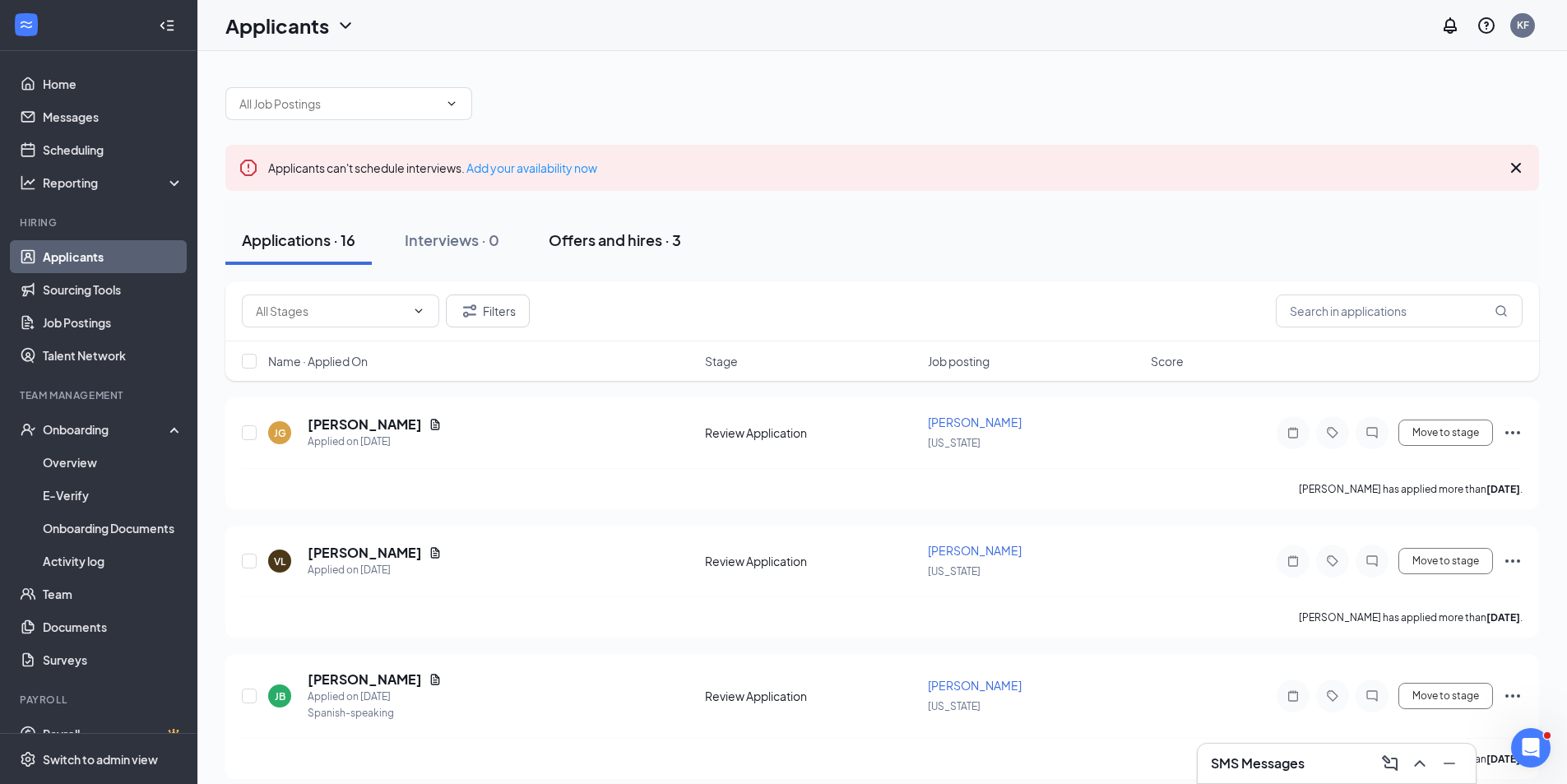
click at [624, 244] on div "Offers and hires · 3" at bounding box center [615, 240] width 132 height 21
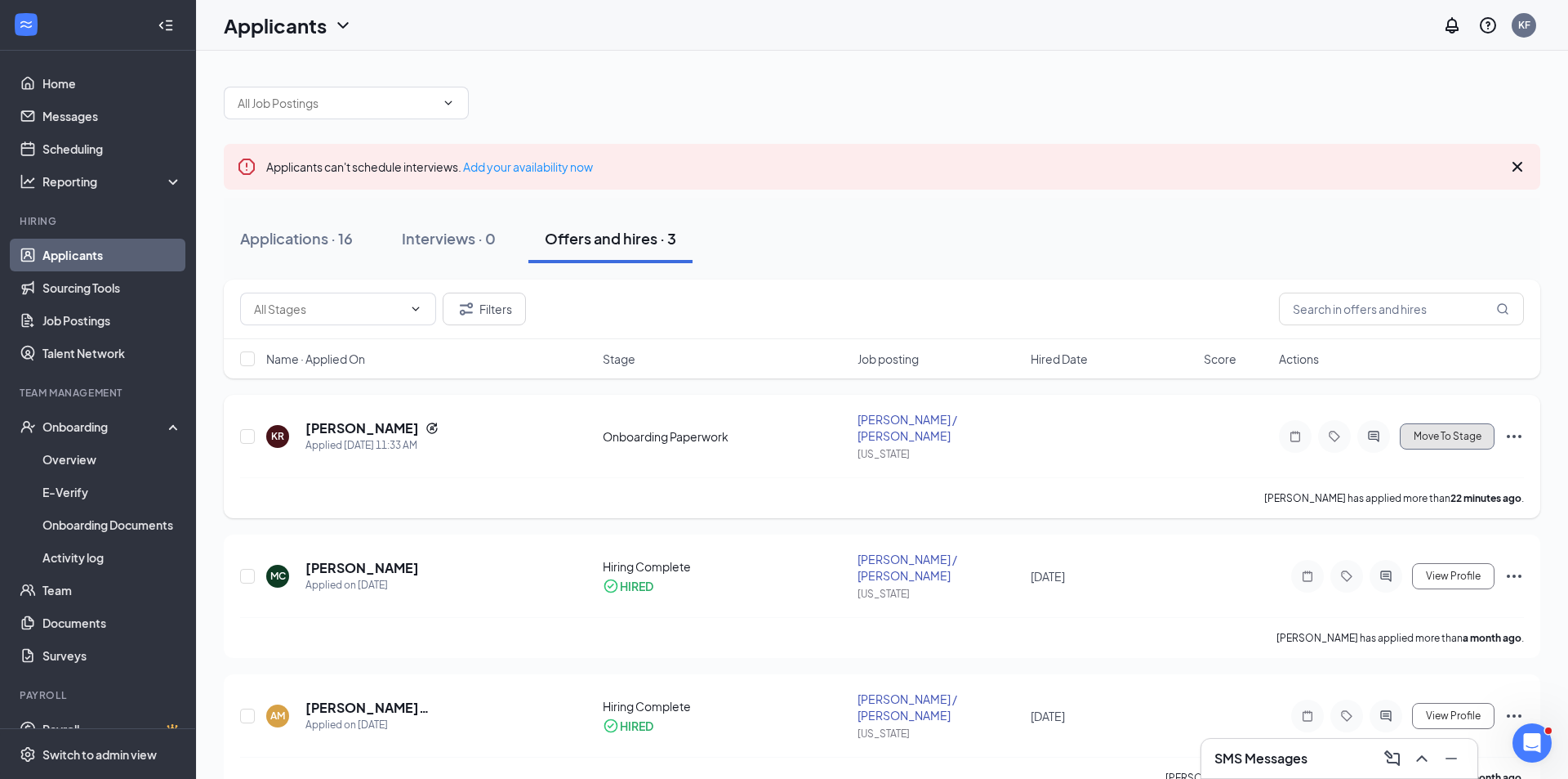
click at [1459, 431] on span "Move To Stage" at bounding box center [1448, 436] width 68 height 11
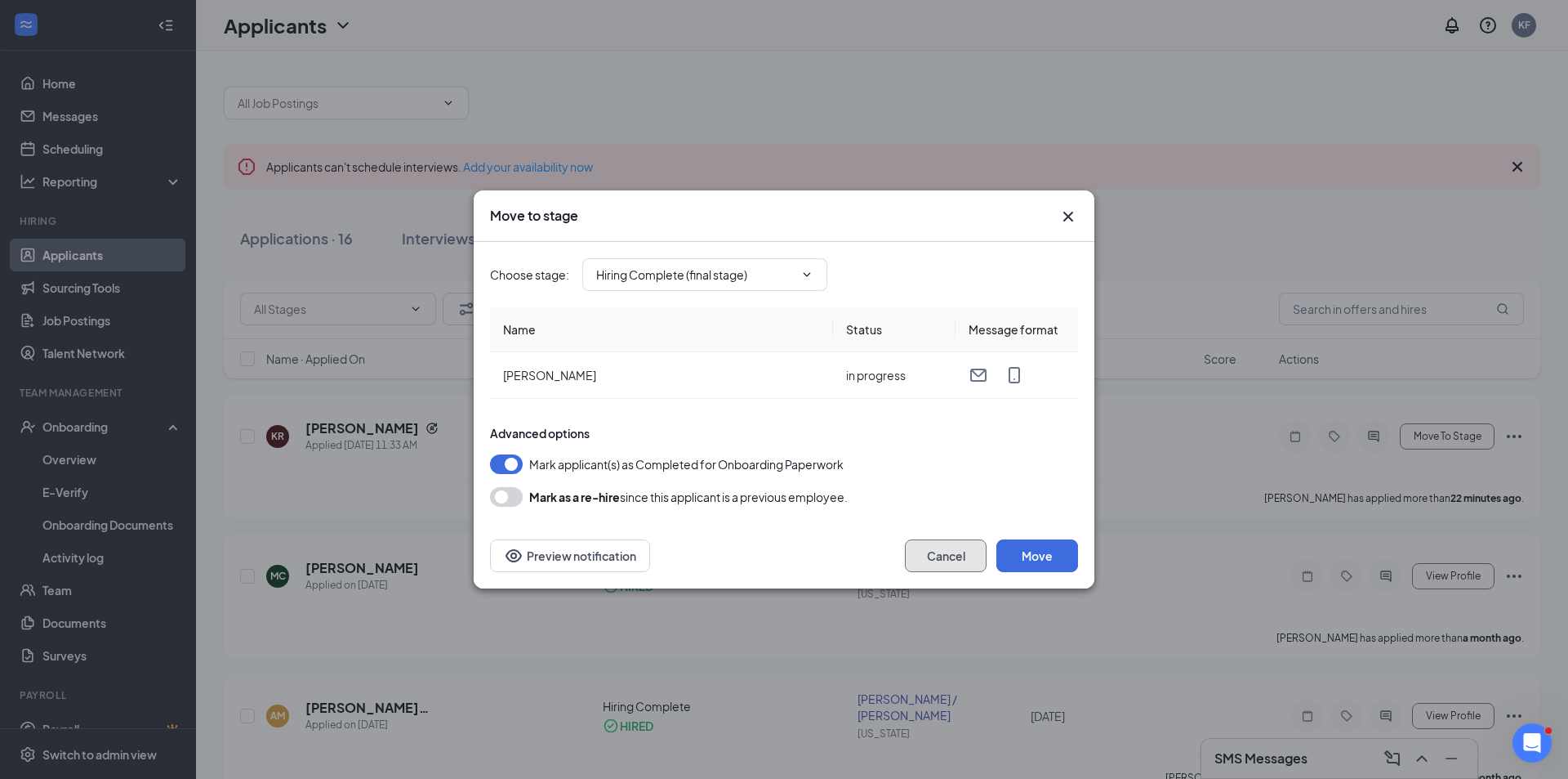
click at [940, 560] on button "Cancel" at bounding box center [946, 555] width 82 height 33
